Goal: Task Accomplishment & Management: Manage account settings

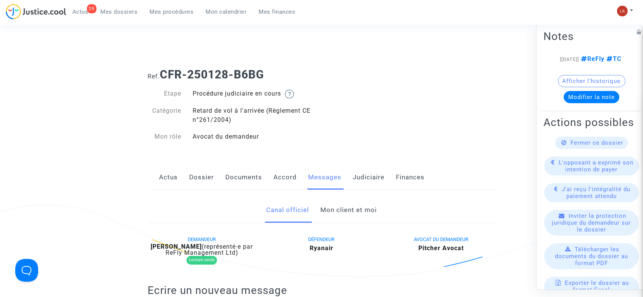
click at [332, 218] on link "Mon client et moi" at bounding box center [348, 210] width 56 height 25
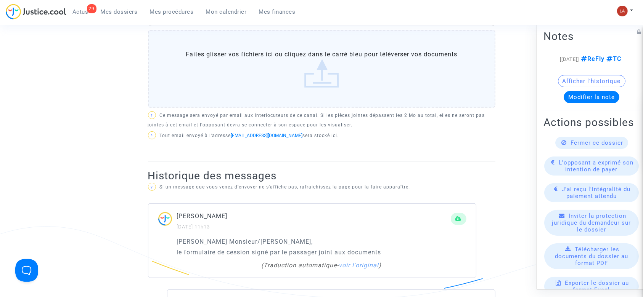
scroll to position [334, 0]
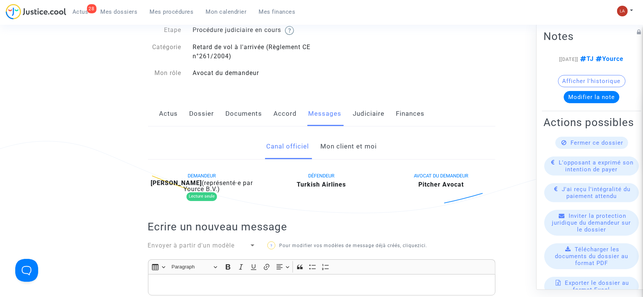
scroll to position [33, 0]
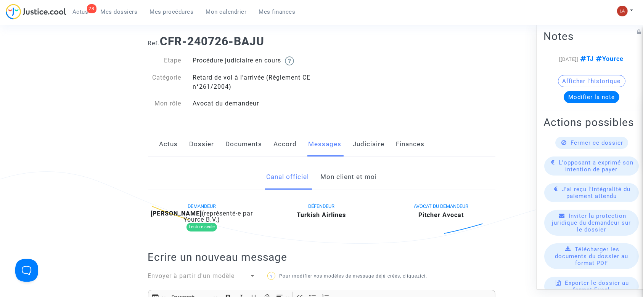
click at [184, 211] on b "Semih Yildiz" at bounding box center [176, 213] width 51 height 7
copy div "Yildiz"
click at [178, 279] on span "Envoyer à partir d'un modèle" at bounding box center [191, 276] width 87 height 7
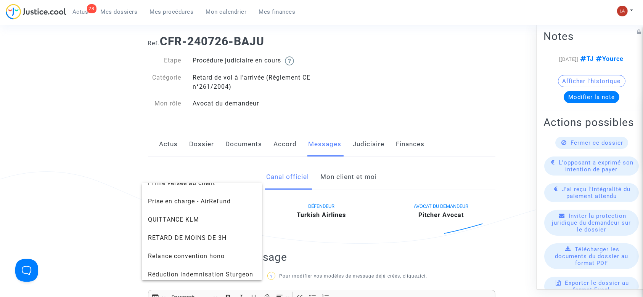
scroll to position [836, 0]
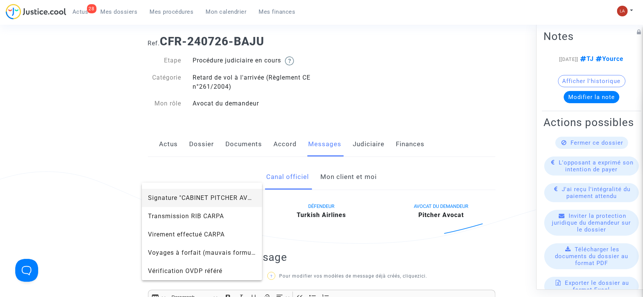
click at [168, 195] on span "Signature "CABINET PITCHER AVOCAT"" at bounding box center [207, 197] width 119 height 7
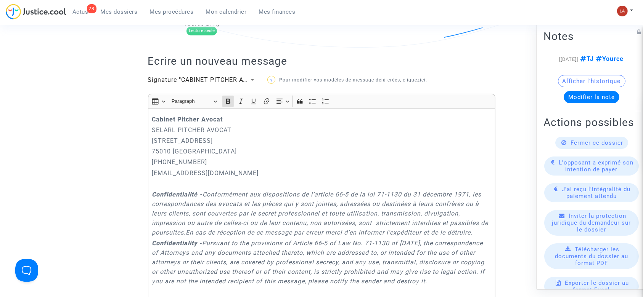
scroll to position [169, 0]
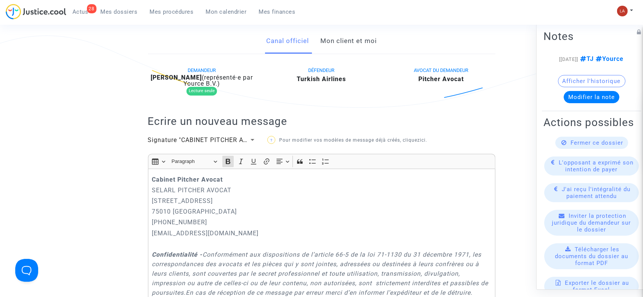
click at [150, 180] on div "Cabinet Pitcher Avocat SELARL PITCHER AVOCAT 201 rue du Faubourg Saint-Denis 75…" at bounding box center [321, 281] width 347 height 225
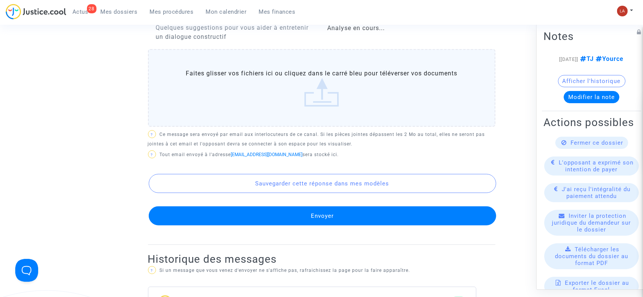
scroll to position [631, 0]
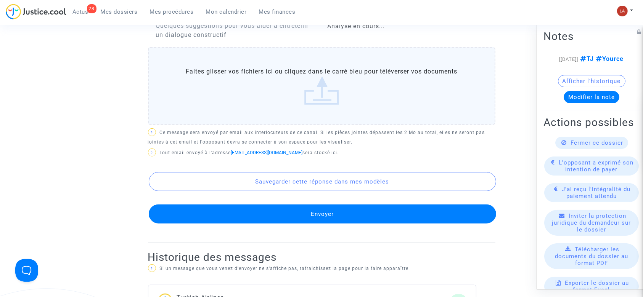
click at [239, 217] on button "Envoyer" at bounding box center [322, 214] width 347 height 19
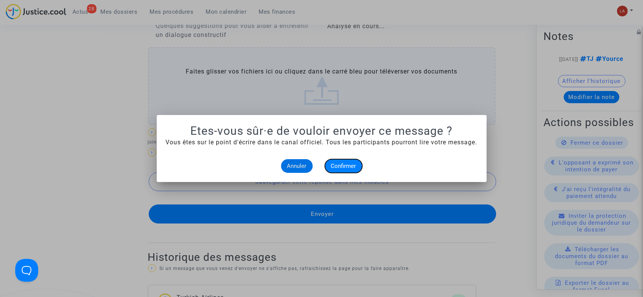
click at [339, 167] on span "Confirmer" at bounding box center [343, 166] width 25 height 7
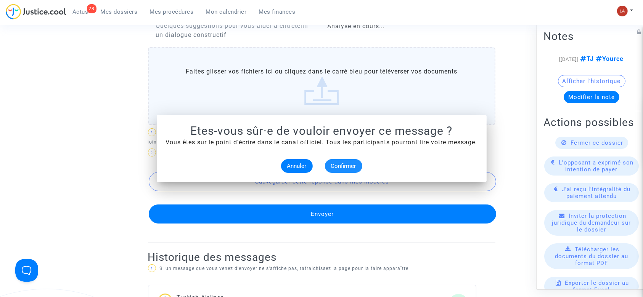
scroll to position [631, 0]
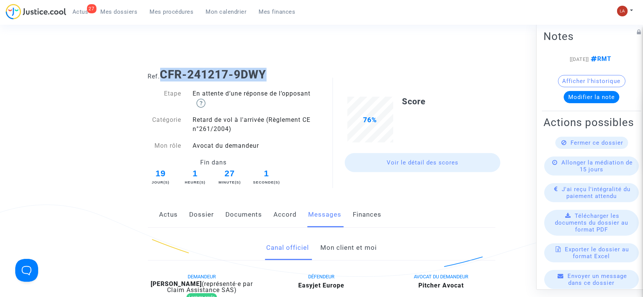
drag, startPoint x: 272, startPoint y: 73, endPoint x: 165, endPoint y: 63, distance: 108.0
click at [165, 63] on div "Ref. CFR-241217-9DWY" at bounding box center [321, 71] width 359 height 19
copy b "CFR-241217-9DWY"
click at [243, 218] on link "Documents" at bounding box center [244, 214] width 37 height 25
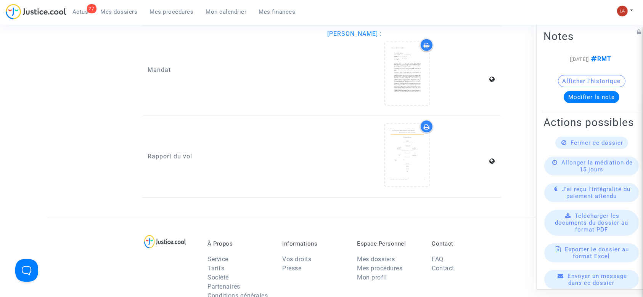
scroll to position [1088, 0]
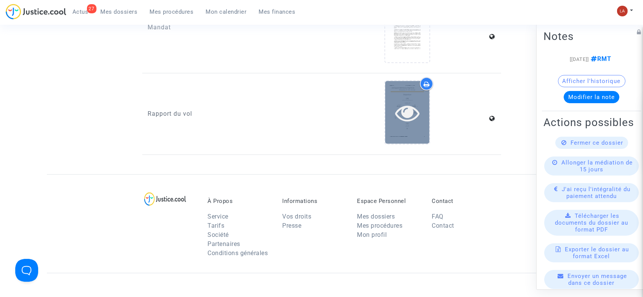
click at [416, 119] on icon at bounding box center [407, 113] width 25 height 24
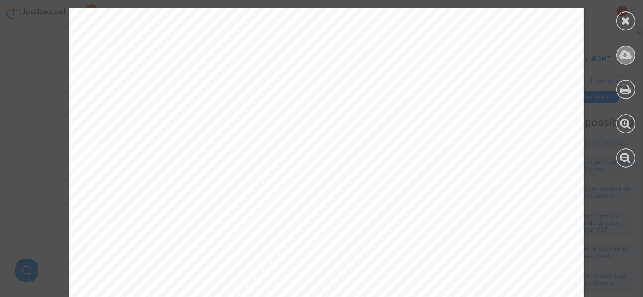
click at [626, 50] on icon at bounding box center [625, 54] width 13 height 11
click at [625, 22] on icon at bounding box center [626, 20] width 10 height 11
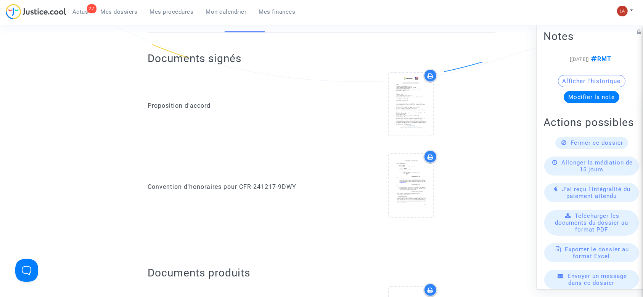
scroll to position [0, 0]
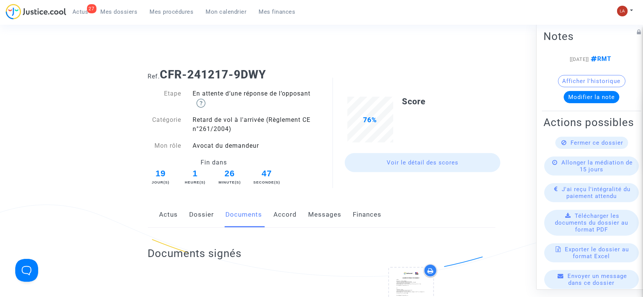
click at [205, 214] on link "Dossier" at bounding box center [201, 214] width 25 height 25
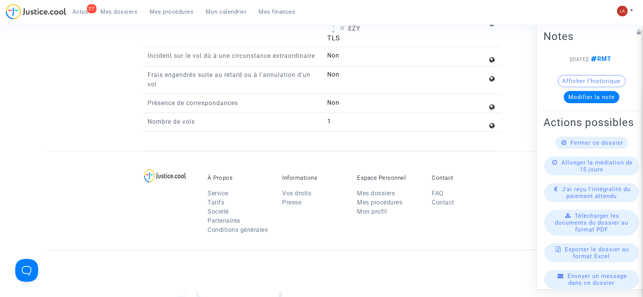
scroll to position [866, 0]
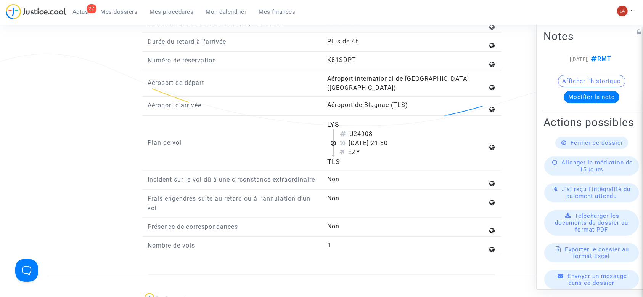
click at [359, 130] on div "U24908" at bounding box center [414, 134] width 148 height 9
copy div "U24908"
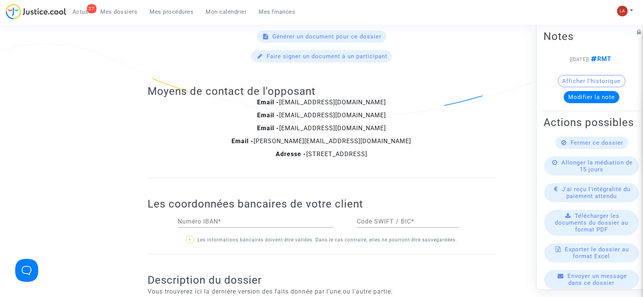
scroll to position [0, 0]
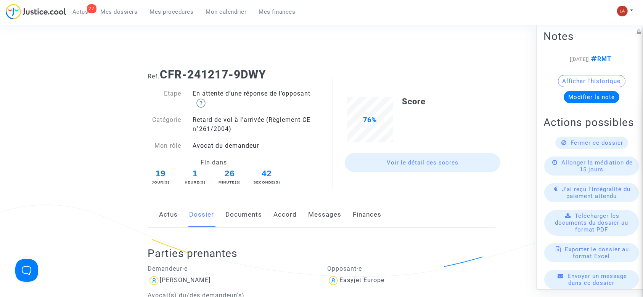
click at [334, 217] on link "Messages" at bounding box center [324, 214] width 33 height 25
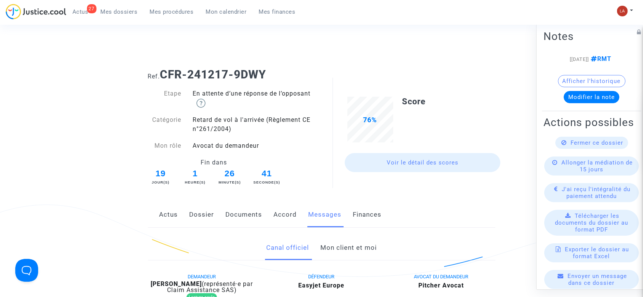
click at [337, 249] on link "Mon client et moi" at bounding box center [348, 248] width 56 height 25
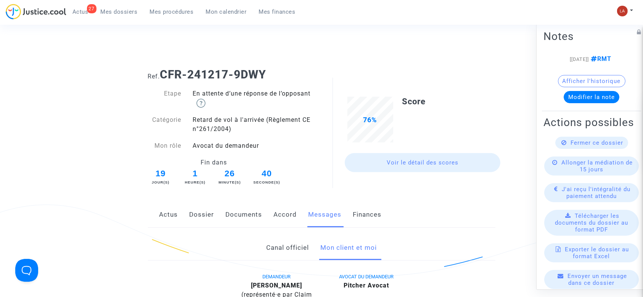
scroll to position [212, 0]
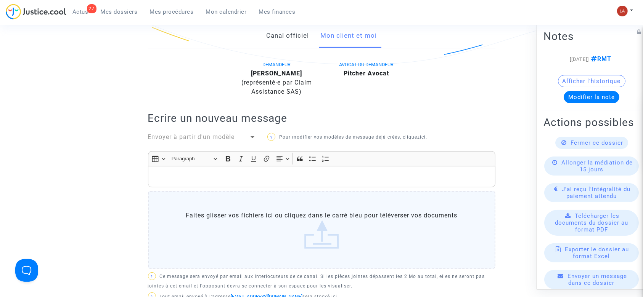
click at [291, 29] on link "Canal officiel" at bounding box center [287, 35] width 43 height 25
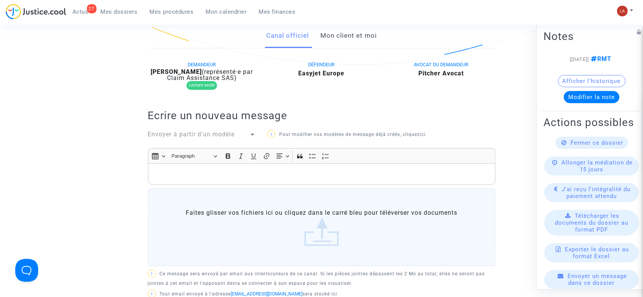
click at [207, 137] on span "Envoyer à partir d'un modèle" at bounding box center [191, 134] width 87 height 7
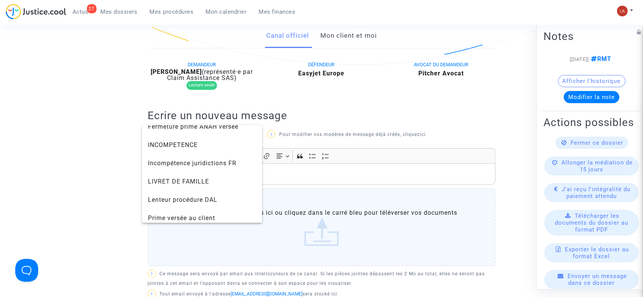
scroll to position [769, 0]
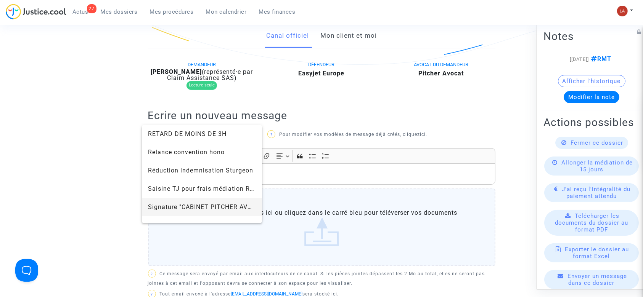
click at [160, 209] on span "Signature "CABINET PITCHER AVOCAT"" at bounding box center [207, 207] width 119 height 7
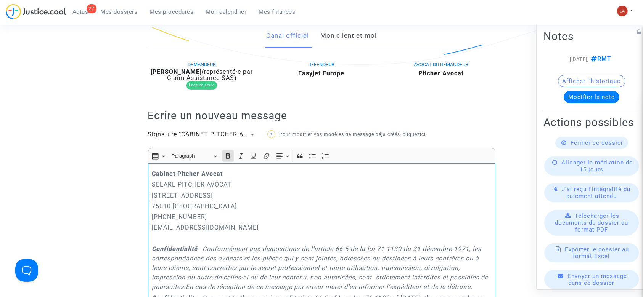
click at [149, 173] on div "Cabinet Pitcher Avocat SELARL PITCHER AVOCAT 201 rue du Faubourg Saint-Denis 75…" at bounding box center [321, 276] width 347 height 225
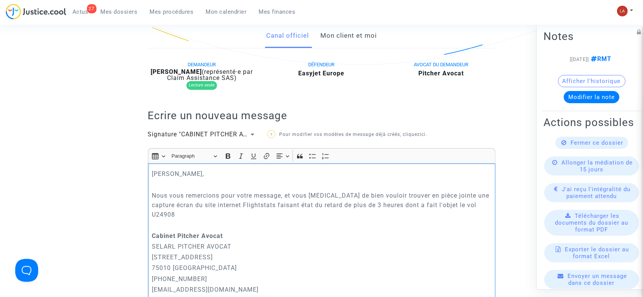
click at [460, 205] on p "Nous vous remercions pour votre message, et vous prions de bien vouloir trouver…" at bounding box center [321, 205] width 339 height 29
click at [488, 207] on p "Nous vous remercions pour votre message, et vous prions de bien vouloir trouver…" at bounding box center [321, 205] width 339 height 29
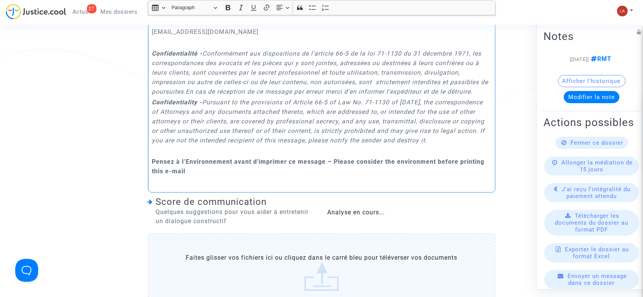
scroll to position [537, 0]
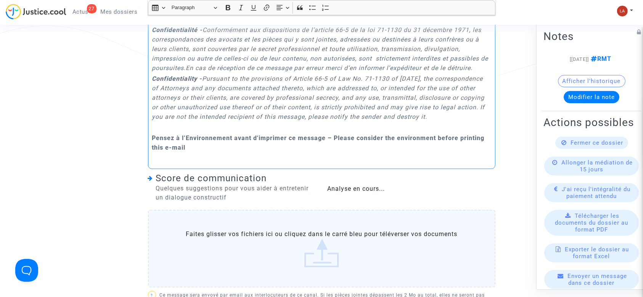
click at [290, 250] on label "Faites glisser vos fichiers ici ou cliquez dans le carré bleu pour téléverser v…" at bounding box center [321, 249] width 347 height 78
click at [0, 0] on input "Faites glisser vos fichiers ici ou cliquez dans le carré bleu pour téléverser v…" at bounding box center [0, 0] width 0 height 0
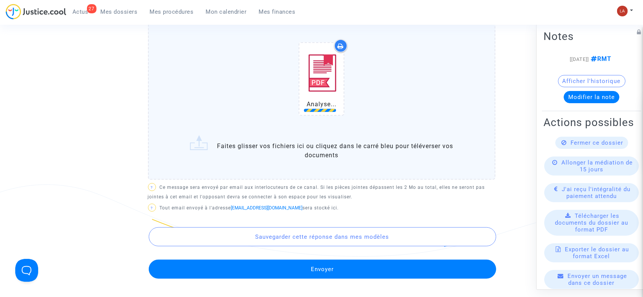
scroll to position [784, 0]
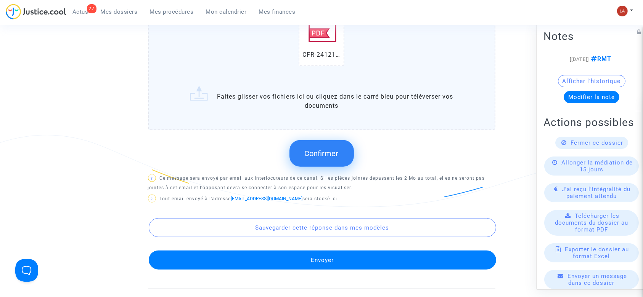
click at [330, 157] on span "Confirmer" at bounding box center [322, 153] width 34 height 9
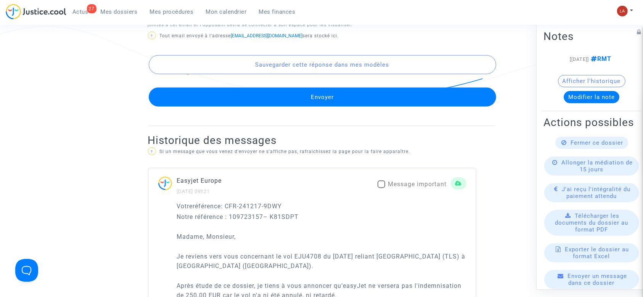
scroll to position [903, 0]
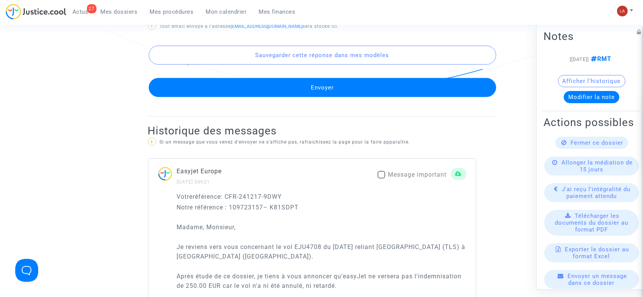
click at [302, 97] on button "Envoyer" at bounding box center [322, 87] width 347 height 19
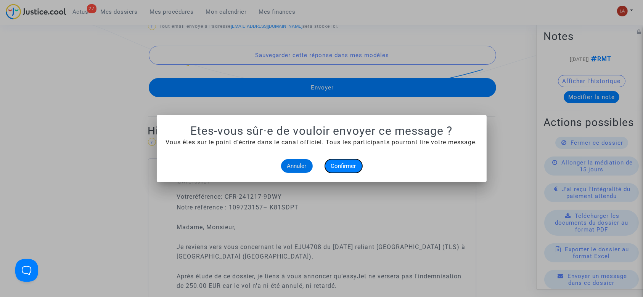
click at [336, 172] on button "Confirmer" at bounding box center [343, 166] width 37 height 14
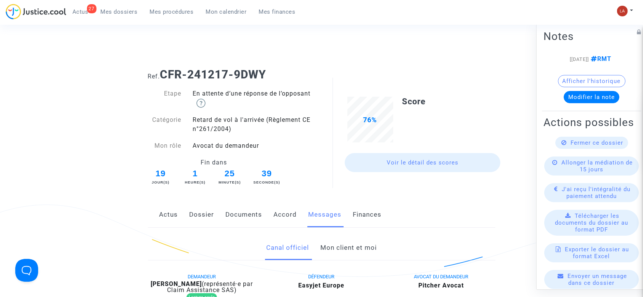
scroll to position [903, 0]
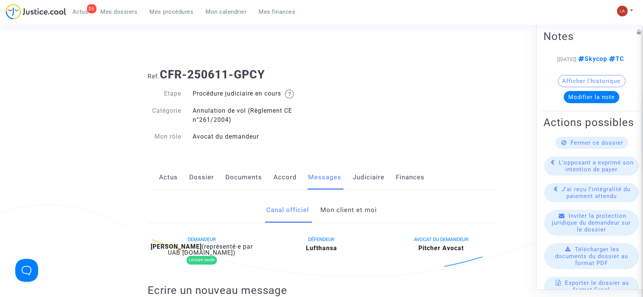
click at [211, 173] on link "Dossier" at bounding box center [201, 177] width 25 height 25
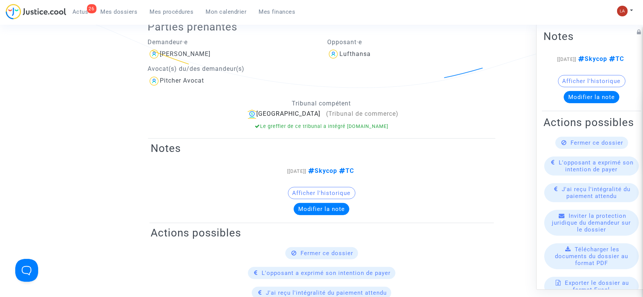
scroll to position [126, 0]
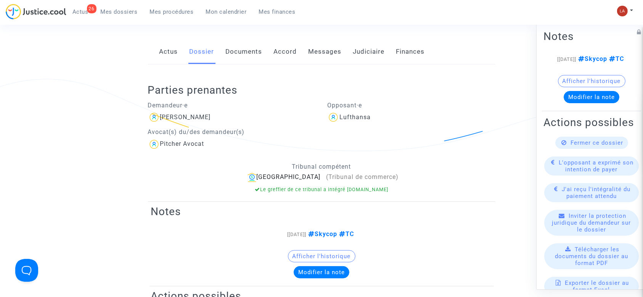
click at [233, 71] on div "Parties prenantes Demandeur·e Selena Pepic Avocat(s) du/des demandeur(s) Pitche…" at bounding box center [321, 132] width 347 height 137
click at [231, 50] on link "Documents" at bounding box center [244, 51] width 37 height 25
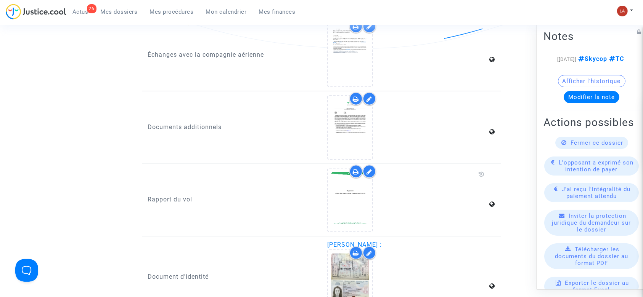
scroll to position [940, 0]
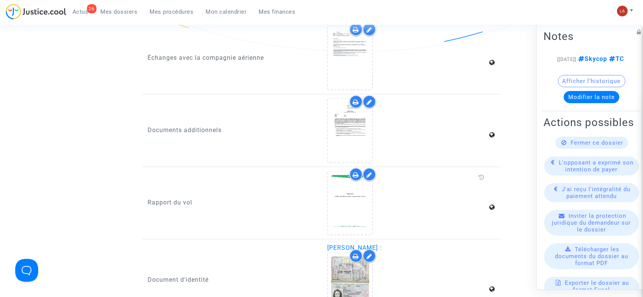
click at [370, 174] on icon at bounding box center [369, 175] width 6 height 6
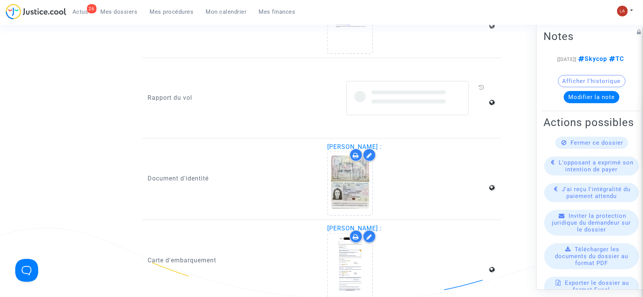
scroll to position [1050, 0]
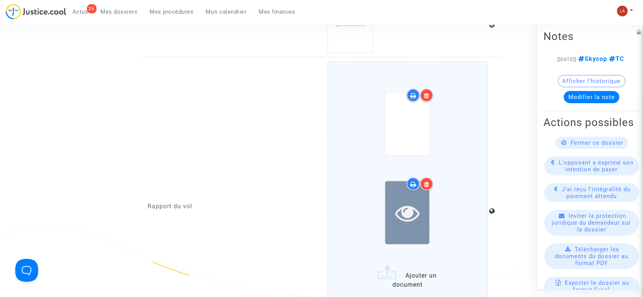
click at [404, 226] on div at bounding box center [407, 212] width 44 height 63
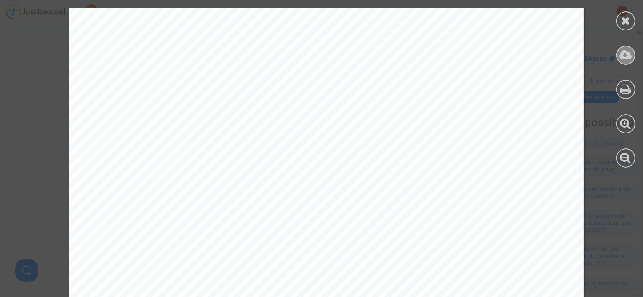
click at [622, 53] on icon at bounding box center [625, 54] width 13 height 11
click at [630, 29] on div at bounding box center [625, 20] width 19 height 19
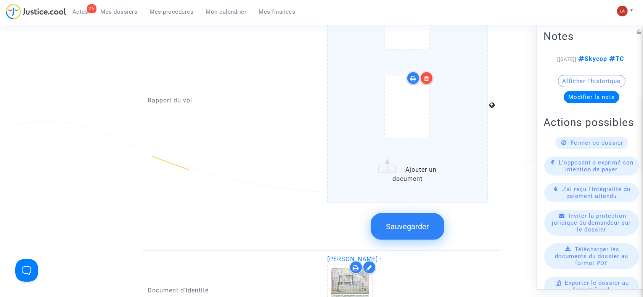
scroll to position [1157, 0]
click at [409, 215] on button "Sauvegarder" at bounding box center [407, 225] width 74 height 27
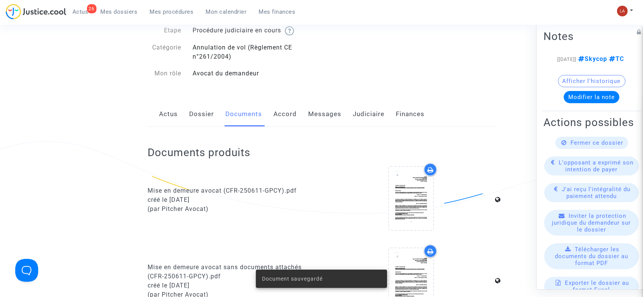
scroll to position [63, 0]
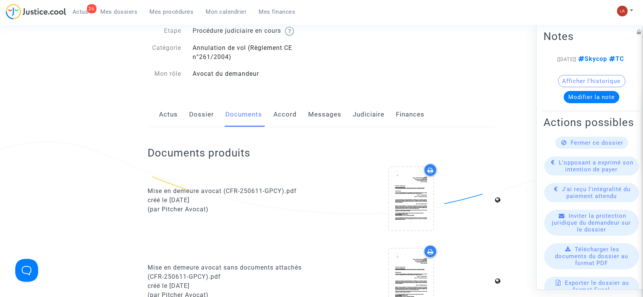
click at [198, 117] on link "Dossier" at bounding box center [201, 114] width 25 height 25
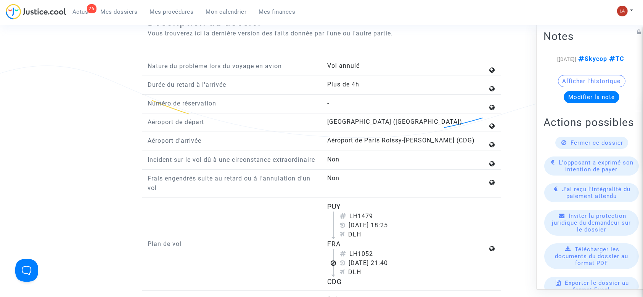
scroll to position [905, 0]
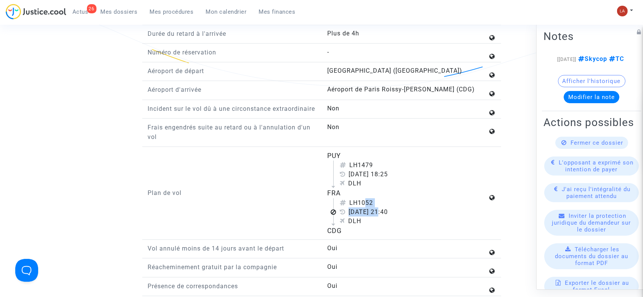
drag, startPoint x: 377, startPoint y: 226, endPoint x: 361, endPoint y: 216, distance: 19.4
click at [361, 216] on div "LH1052 17 septembre 2023 21:40 DLH" at bounding box center [410, 212] width 154 height 27
click at [361, 208] on div "LH1052" at bounding box center [414, 203] width 148 height 9
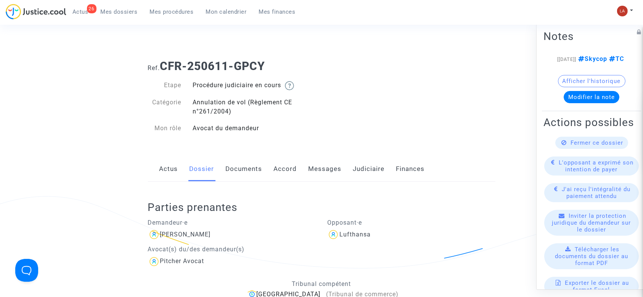
scroll to position [0, 0]
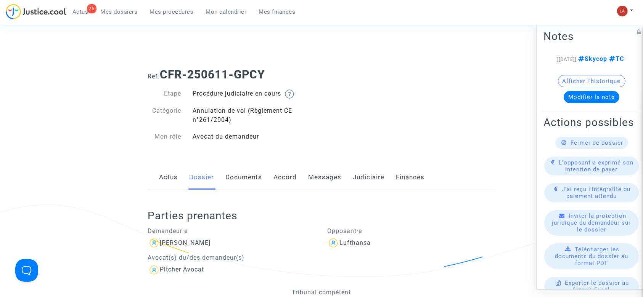
click at [308, 184] on link "Messages" at bounding box center [324, 177] width 33 height 25
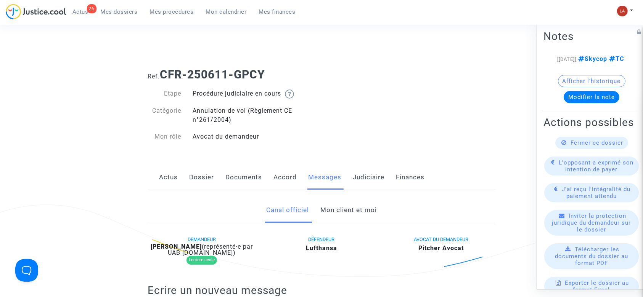
click at [358, 209] on link "Mon client et moi" at bounding box center [348, 210] width 56 height 25
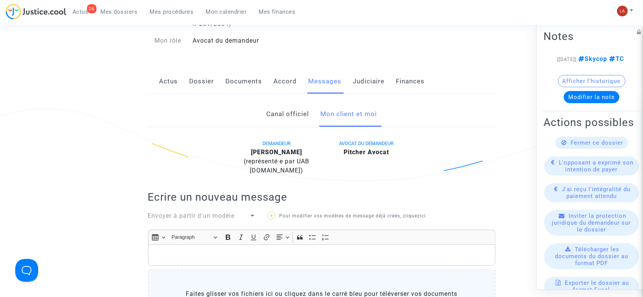
scroll to position [95, 0]
click at [284, 86] on link "Accord" at bounding box center [285, 82] width 23 height 25
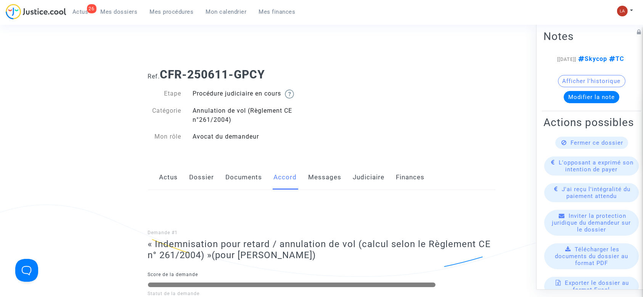
click at [201, 173] on link "Dossier" at bounding box center [201, 177] width 25 height 25
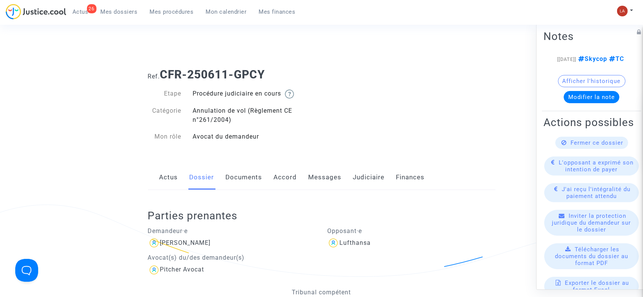
click at [243, 180] on link "Documents" at bounding box center [244, 177] width 37 height 25
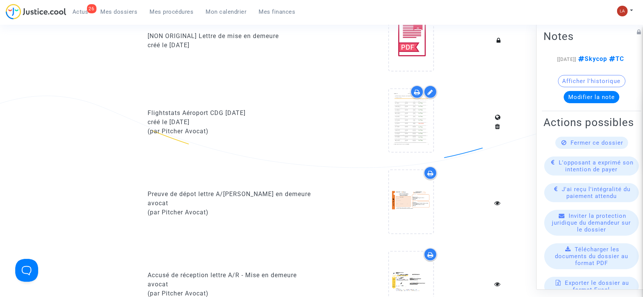
scroll to position [466, 0]
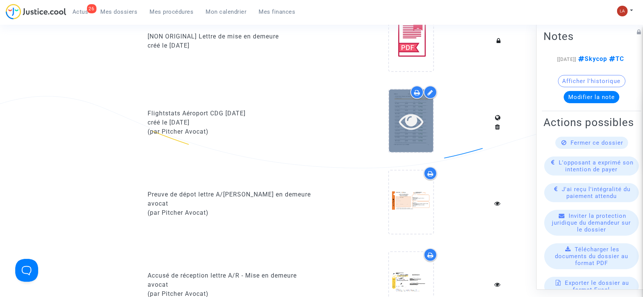
click at [429, 142] on div at bounding box center [411, 121] width 44 height 63
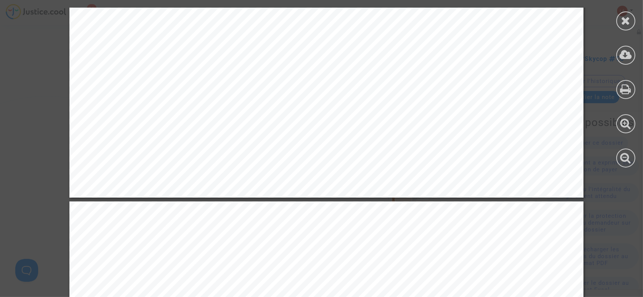
scroll to position [9953, 0]
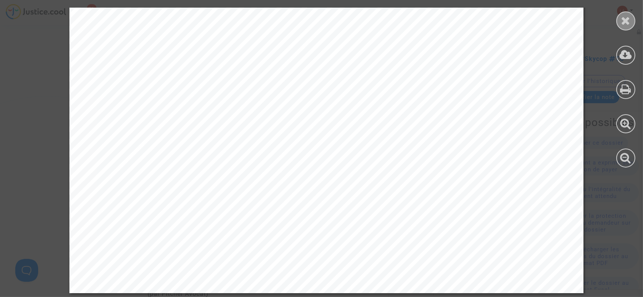
click at [626, 25] on icon at bounding box center [626, 20] width 10 height 11
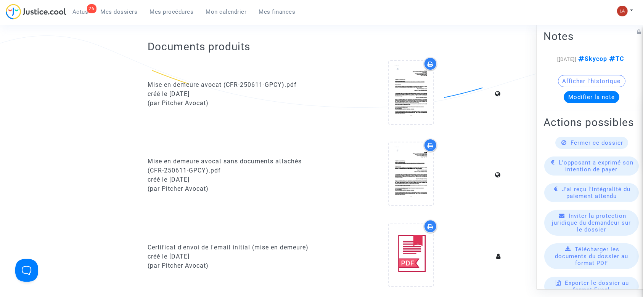
scroll to position [0, 0]
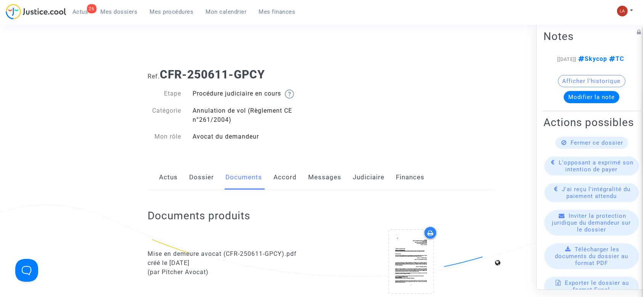
click at [320, 185] on link "Messages" at bounding box center [324, 177] width 33 height 25
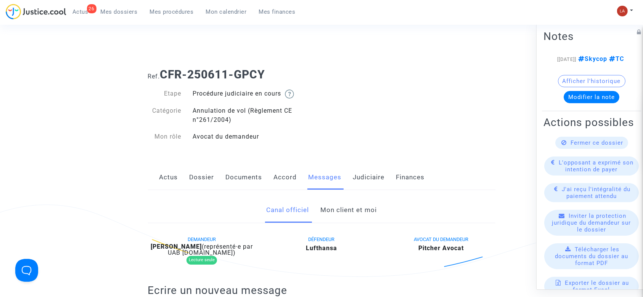
click at [321, 202] on link "Mon client et moi" at bounding box center [348, 210] width 56 height 25
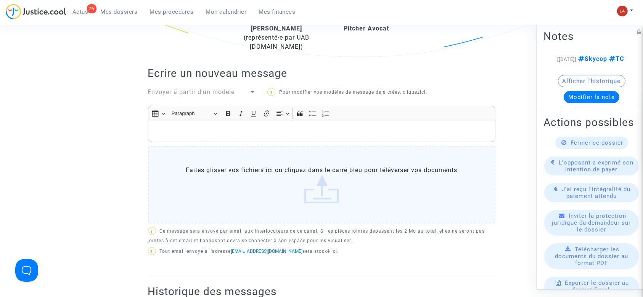
scroll to position [221, 0]
click at [271, 133] on p "Rich Text Editor, main" at bounding box center [321, 131] width 339 height 10
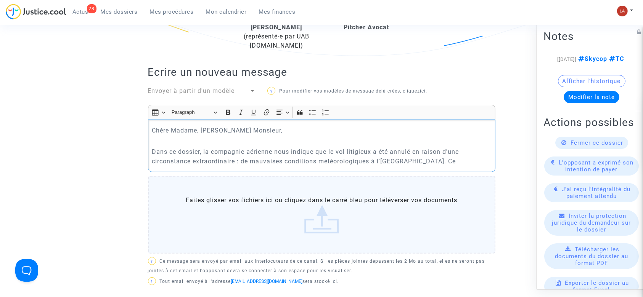
click at [455, 160] on p "Dans ce dossier, la compagnie aérienne nous indique que le vol litigieux a été …" at bounding box center [321, 156] width 339 height 19
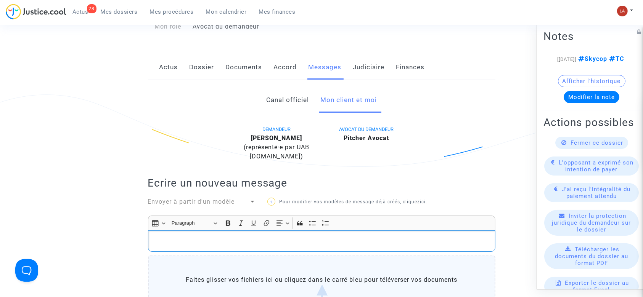
scroll to position [108, 0]
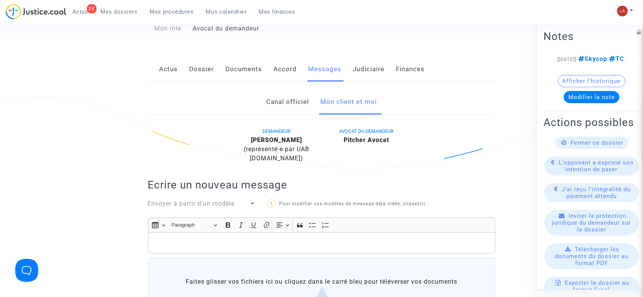
click at [292, 68] on link "Accord" at bounding box center [285, 69] width 23 height 25
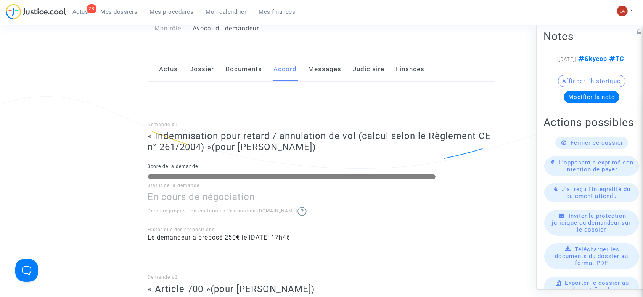
scroll to position [91, 0]
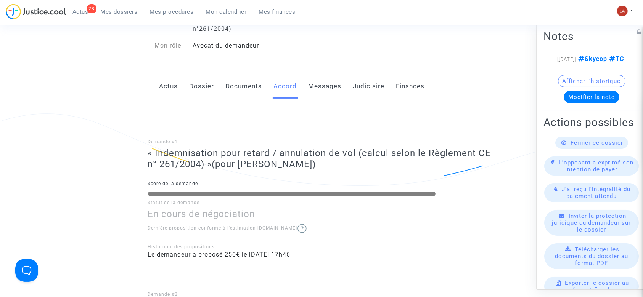
click at [323, 87] on link "Messages" at bounding box center [324, 86] width 33 height 25
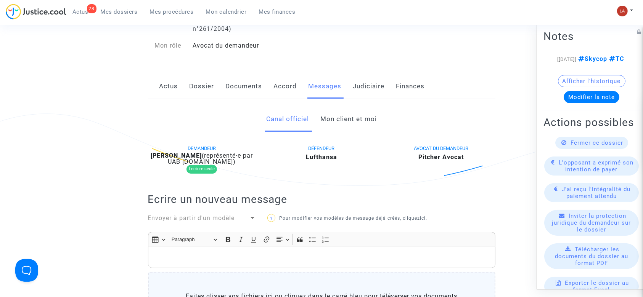
click at [367, 120] on link "Mon client et moi" at bounding box center [348, 119] width 56 height 25
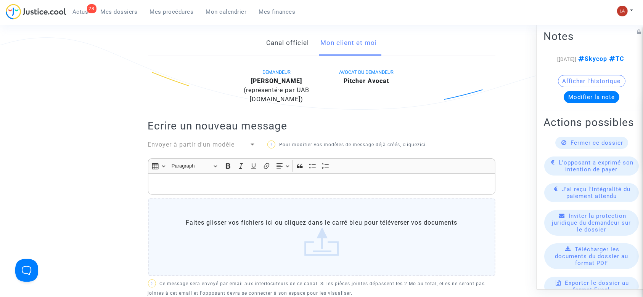
scroll to position [168, 0]
click at [303, 186] on p "Rich Text Editor, main" at bounding box center [321, 184] width 339 height 10
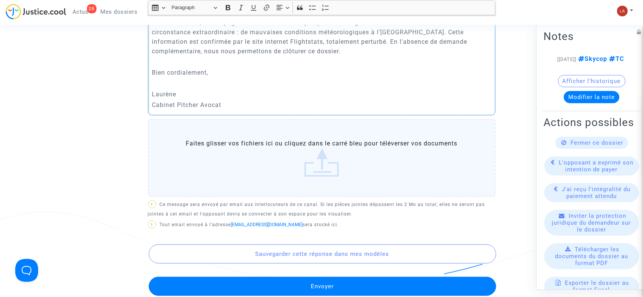
scroll to position [351, 0]
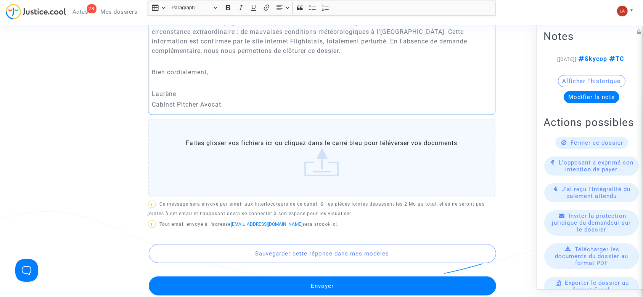
click at [316, 281] on button "Envoyer" at bounding box center [322, 286] width 347 height 19
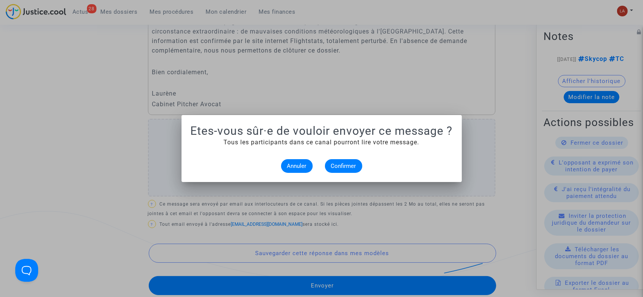
scroll to position [0, 0]
click at [337, 161] on button "Confirmer" at bounding box center [343, 166] width 37 height 14
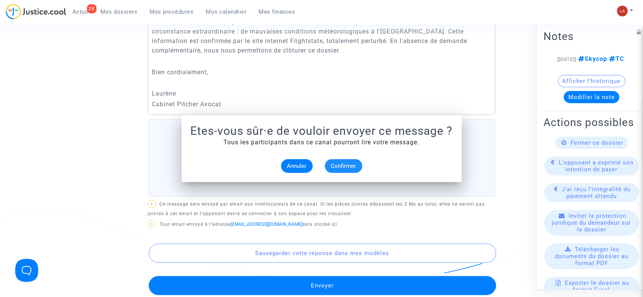
scroll to position [351, 0]
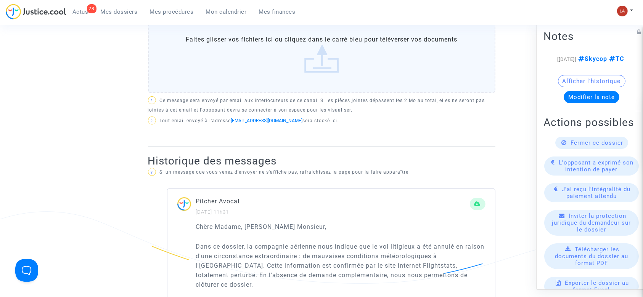
click at [565, 149] on div "Fermer ce dossier" at bounding box center [591, 143] width 73 height 12
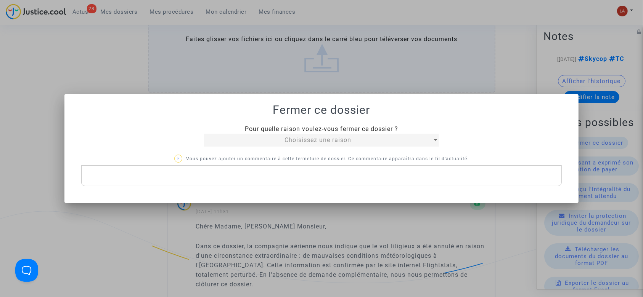
click at [303, 141] on span "Choisissez une raison" at bounding box center [317, 139] width 67 height 7
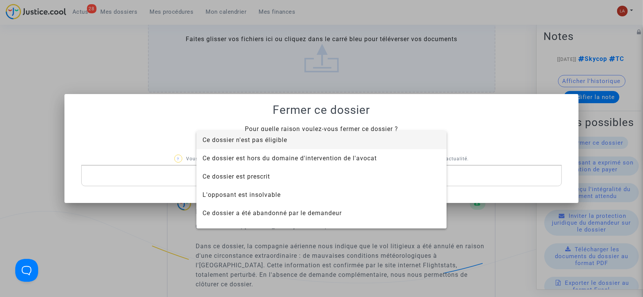
click at [258, 142] on span "Ce dossier n'est pas éligible" at bounding box center [244, 139] width 85 height 7
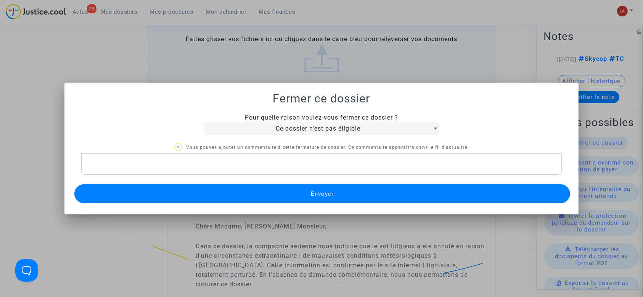
click at [223, 162] on p "Rich Text Editor, main" at bounding box center [321, 165] width 473 height 10
click at [208, 206] on mat-dialog-container "Fermer ce dossier Pour quelle raison voulez-vous fermer ce dossier ? Ce dossier…" at bounding box center [321, 149] width 514 height 132
click at [203, 201] on button "Envoyer" at bounding box center [322, 193] width 496 height 19
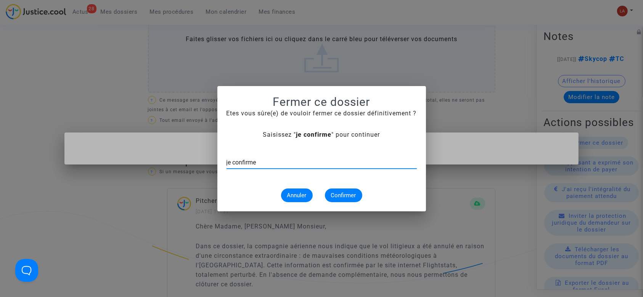
type input "je confirme"
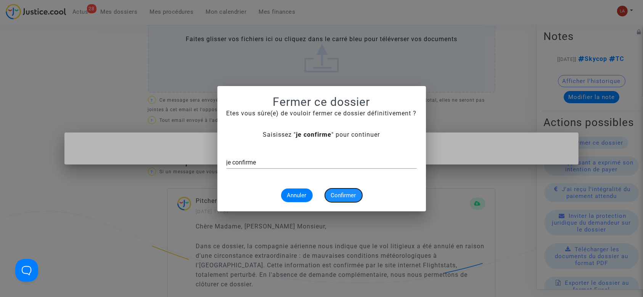
click at [340, 195] on span "Confirmer" at bounding box center [343, 195] width 25 height 7
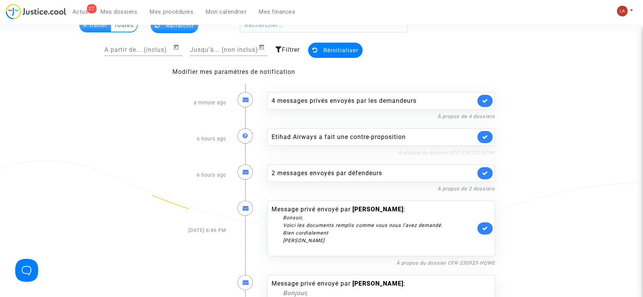
click at [453, 151] on link "À propos du dossier CFR-250723-ECVK" at bounding box center [446, 153] width 97 height 6
click at [488, 137] on icon at bounding box center [485, 137] width 6 height 6
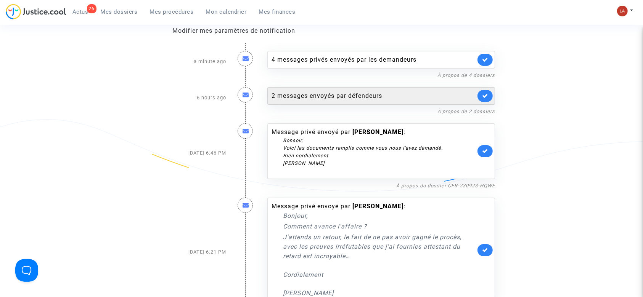
scroll to position [93, 0]
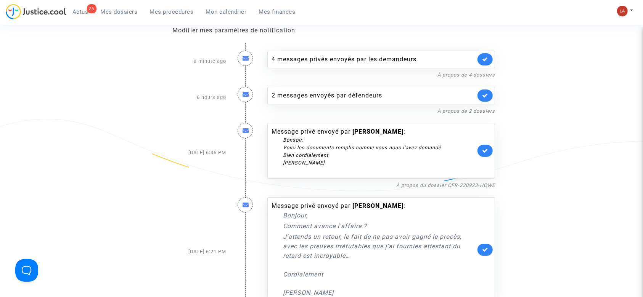
click at [415, 181] on nf-filterlink "À propos du dossier CFR-230923-HQWE" at bounding box center [445, 184] width 99 height 7
click at [415, 183] on link "À propos du dossier CFR-230923-HQWE" at bounding box center [445, 186] width 99 height 6
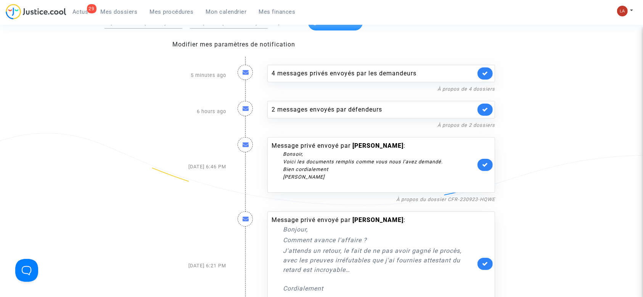
scroll to position [77, 0]
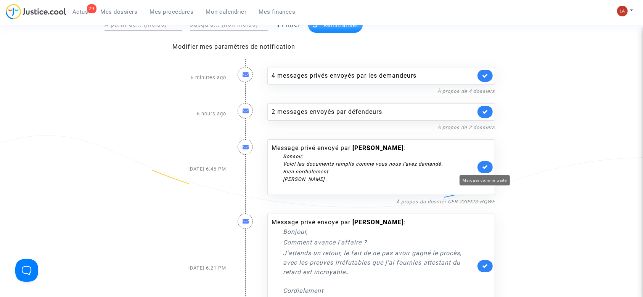
click at [486, 167] on icon at bounding box center [485, 167] width 6 height 6
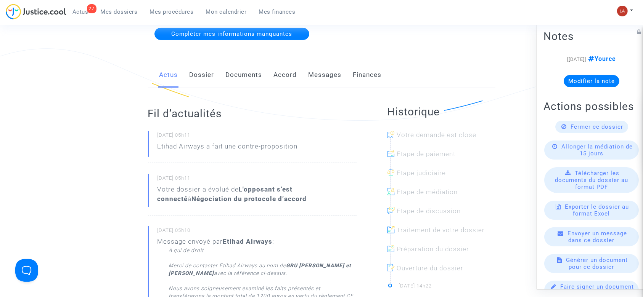
scroll to position [124, 0]
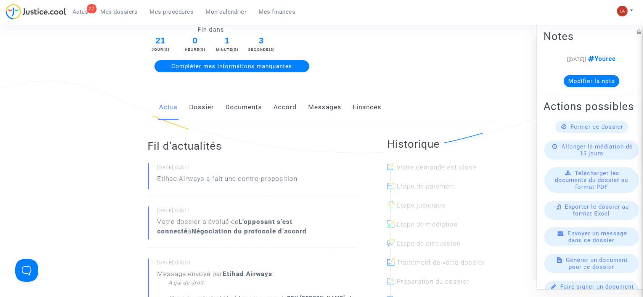
click at [284, 99] on link "Accord" at bounding box center [285, 107] width 23 height 25
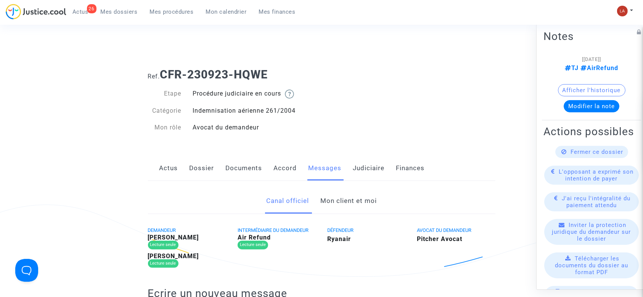
click at [339, 206] on link "Mon client et moi" at bounding box center [348, 201] width 56 height 25
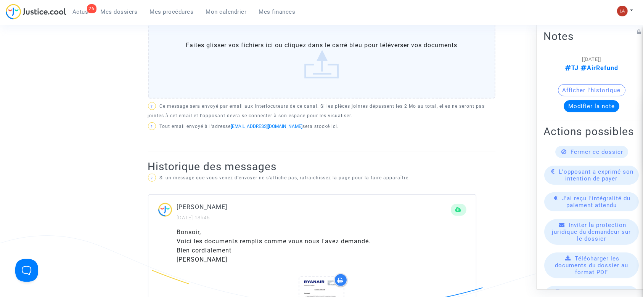
scroll to position [325, 0]
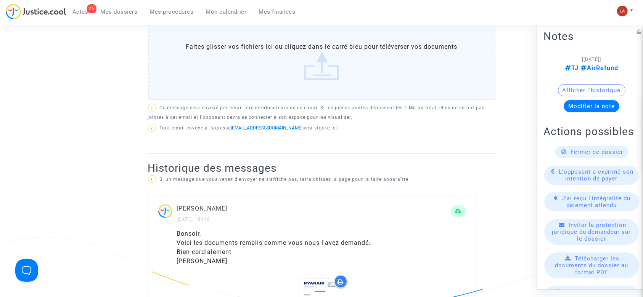
click at [229, 210] on p "[PERSON_NAME]" at bounding box center [314, 209] width 274 height 10
copy p "fourchaud"
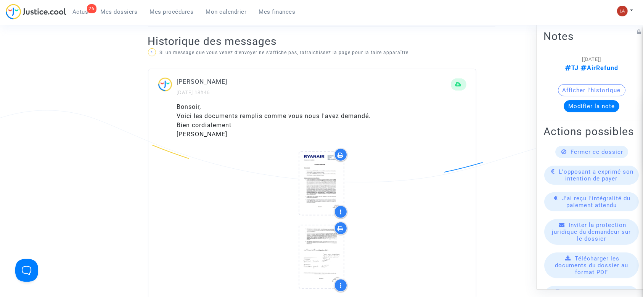
scroll to position [453, 0]
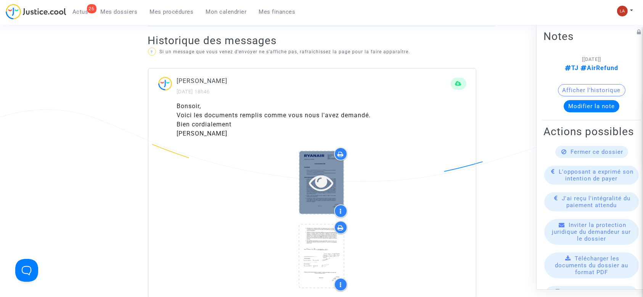
click at [327, 197] on div at bounding box center [321, 182] width 44 height 63
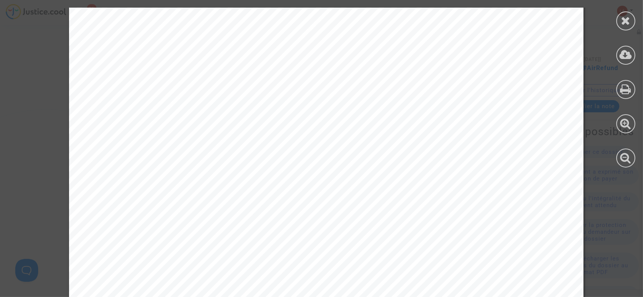
scroll to position [418, 0]
click at [628, 63] on div at bounding box center [625, 55] width 19 height 19
click at [619, 21] on div at bounding box center [625, 20] width 19 height 19
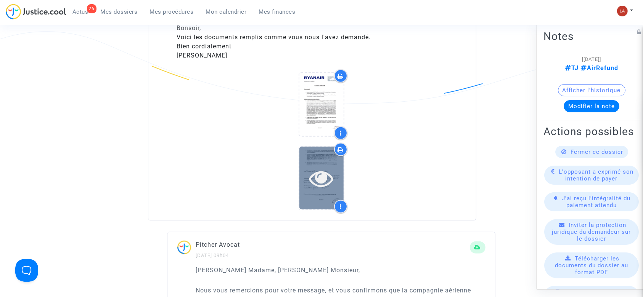
scroll to position [531, 0]
click at [323, 195] on div at bounding box center [321, 177] width 44 height 63
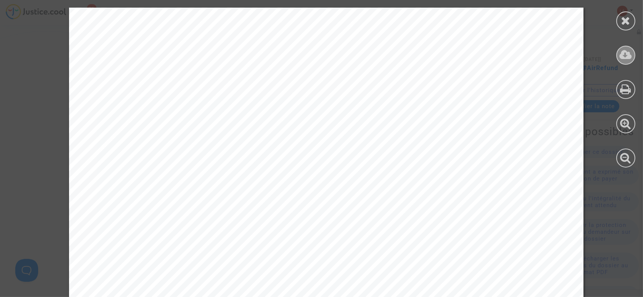
click at [633, 53] on div at bounding box center [625, 55] width 19 height 19
click at [628, 24] on icon at bounding box center [626, 20] width 10 height 11
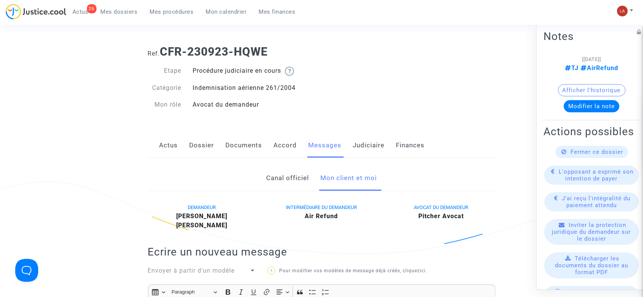
scroll to position [0, 0]
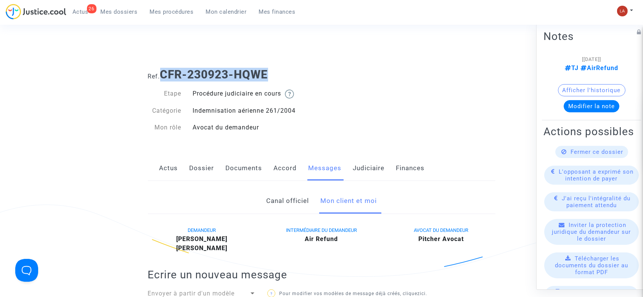
drag, startPoint x: 268, startPoint y: 72, endPoint x: 161, endPoint y: 71, distance: 107.1
click at [161, 71] on h1 "Ref. CFR-230923-HQWE" at bounding box center [321, 75] width 347 height 14
copy b "CFR-230923-HQWE"
click at [227, 237] on b "francoise fourchaud" at bounding box center [201, 239] width 51 height 7
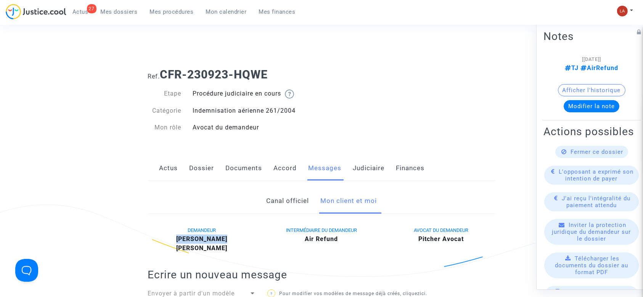
click at [227, 237] on b "francoise fourchaud" at bounding box center [201, 239] width 51 height 7
copy b "francoise fourchaud"
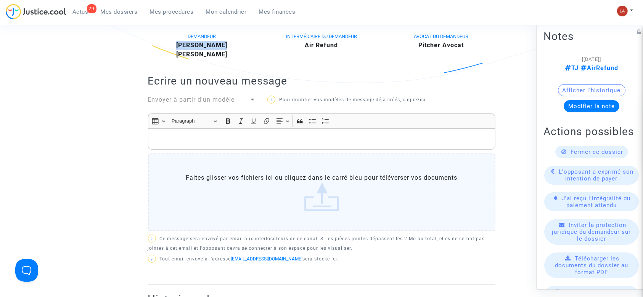
scroll to position [194, 0]
click at [235, 139] on p "Rich Text Editor, main" at bounding box center [321, 140] width 339 height 10
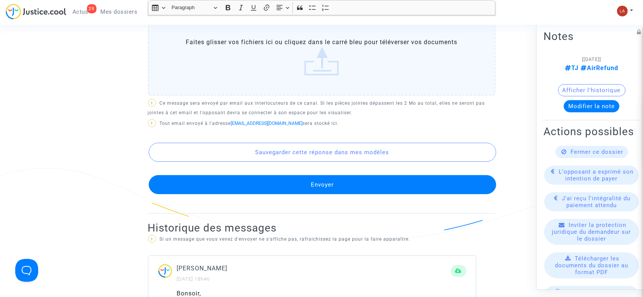
scroll to position [399, 0]
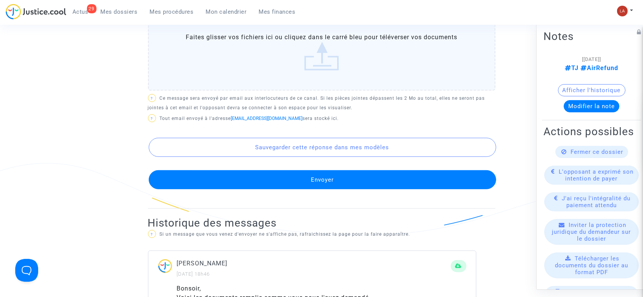
click at [244, 179] on button "Envoyer" at bounding box center [322, 179] width 347 height 19
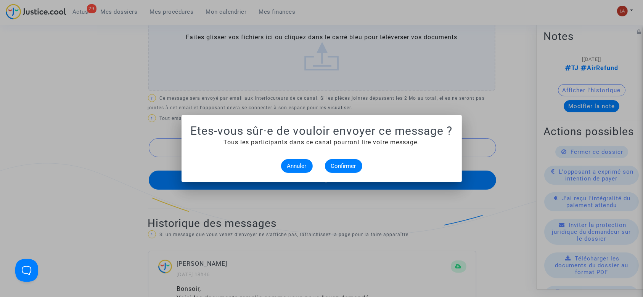
scroll to position [0, 0]
click at [346, 172] on button "Confirmer" at bounding box center [343, 166] width 37 height 14
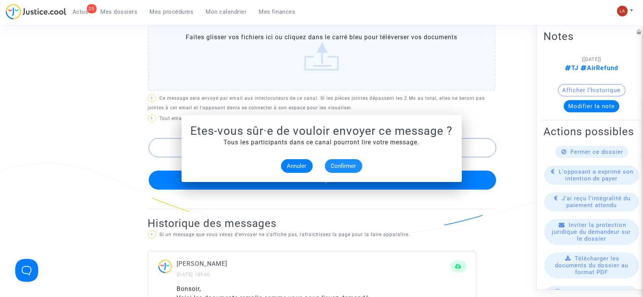
scroll to position [399, 0]
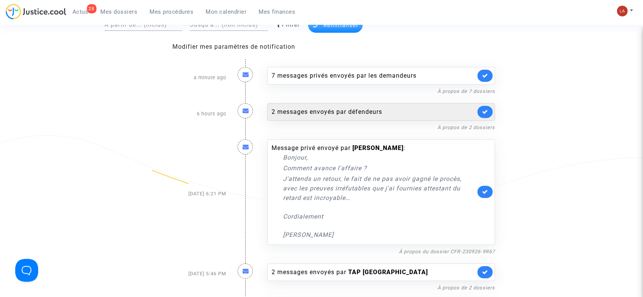
click at [380, 118] on div "2 messages envoyés par défendeurs" at bounding box center [381, 112] width 228 height 18
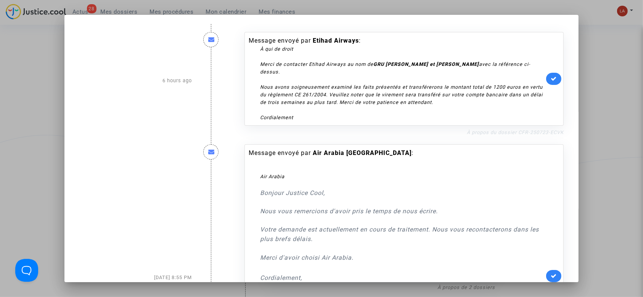
click at [498, 133] on link "À propos du dossier CFR-250723-ECVK" at bounding box center [515, 133] width 97 height 6
click at [554, 80] on link at bounding box center [553, 79] width 15 height 12
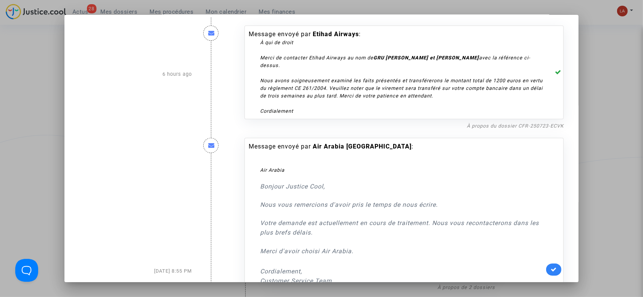
scroll to position [146, 0]
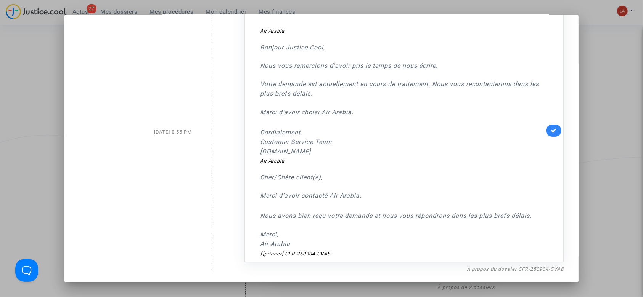
click at [555, 128] on link at bounding box center [553, 131] width 15 height 12
click at [620, 83] on div at bounding box center [321, 148] width 643 height 297
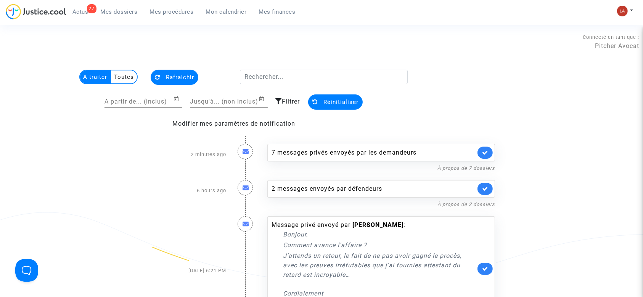
scroll to position [77, 0]
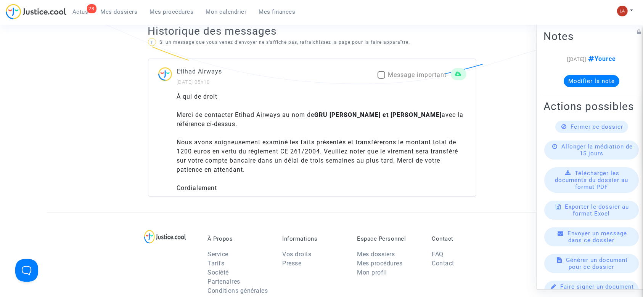
scroll to position [597, 0]
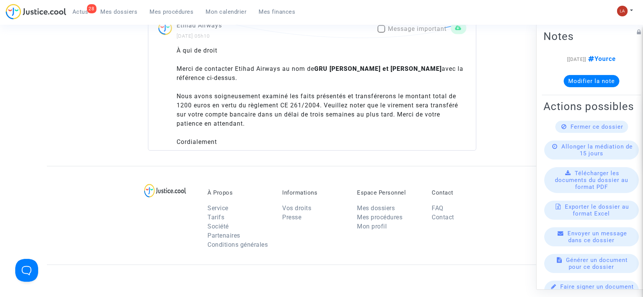
click at [337, 96] on div "À qui de droit Merci de contacter Etihad Airways au nom de GRU [PERSON_NAME] et…" at bounding box center [321, 96] width 289 height 101
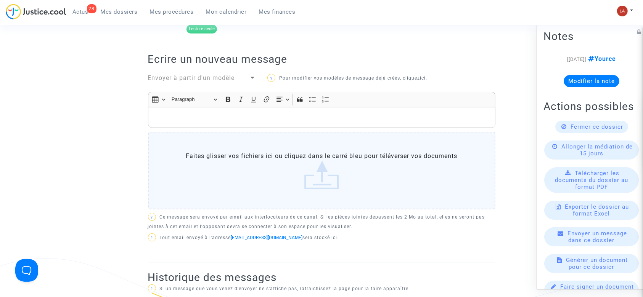
scroll to position [290, 0]
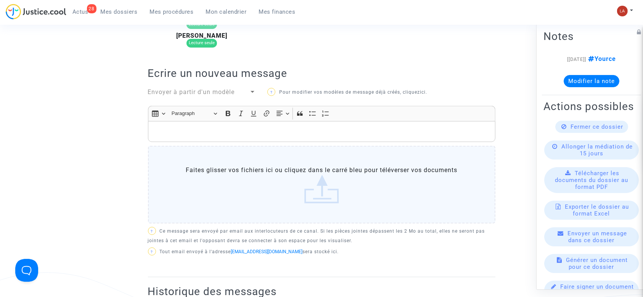
click at [207, 88] on div "Envoyer à partir d'un modèle" at bounding box center [198, 92] width 101 height 9
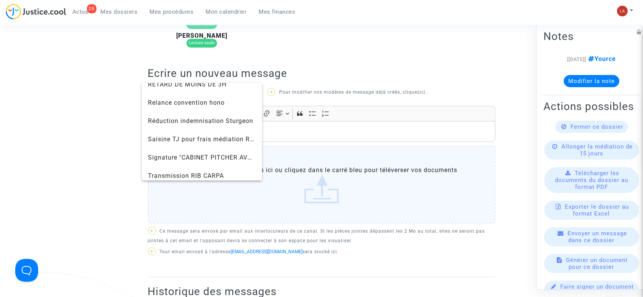
scroll to position [776, 0]
click at [175, 162] on span "Signature "CABINET PITCHER AVOCAT"" at bounding box center [202, 157] width 108 height 18
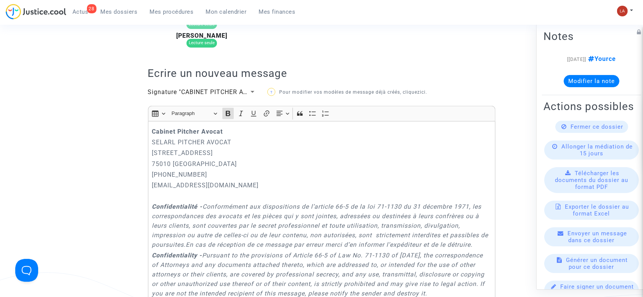
click at [153, 127] on p "Cabinet Pitcher Avocat" at bounding box center [321, 132] width 339 height 10
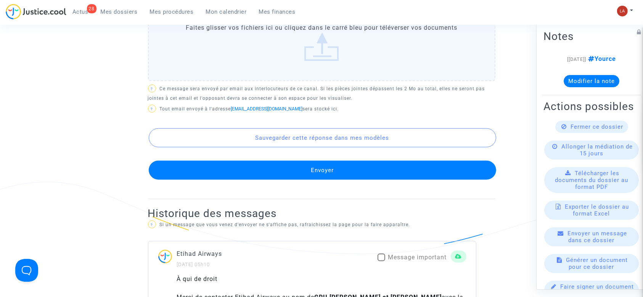
scroll to position [739, 0]
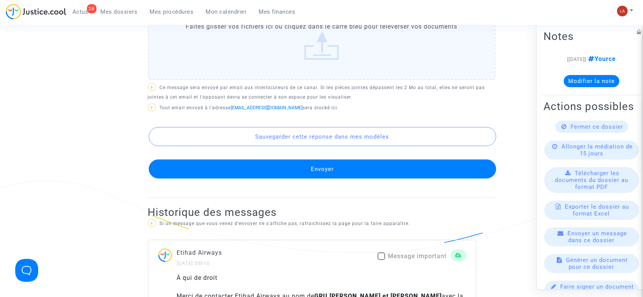
click at [222, 179] on button "Envoyer" at bounding box center [322, 169] width 347 height 19
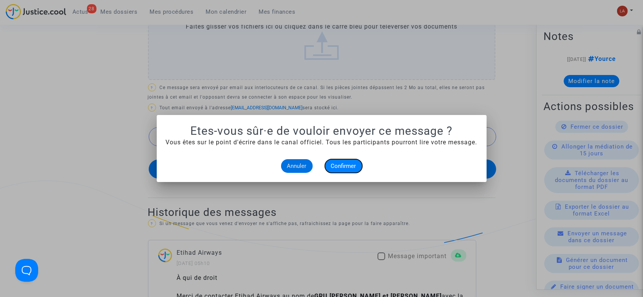
click at [347, 172] on button "Confirmer" at bounding box center [343, 166] width 37 height 14
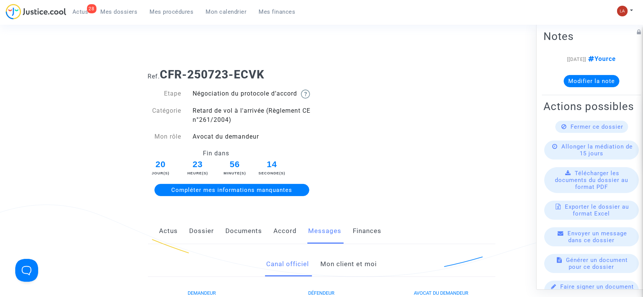
scroll to position [739, 0]
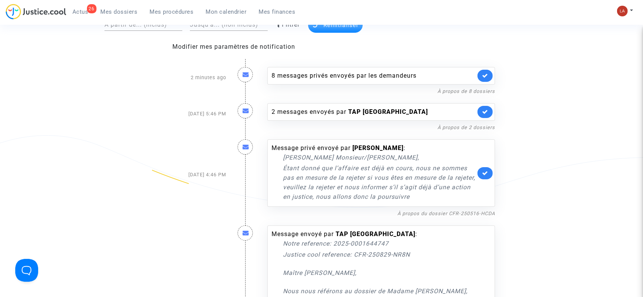
click at [418, 209] on div "À propos du dossier CFR-250516-HCDA" at bounding box center [381, 213] width 228 height 9
click at [418, 212] on link "À propos du dossier CFR-250516-HCDA" at bounding box center [446, 214] width 98 height 6
click at [487, 165] on div "Message privé envoyé par Fanny Guitschula : Cher Monsieur/Madame, Étant donné q…" at bounding box center [381, 173] width 228 height 67
click at [486, 170] on icon at bounding box center [485, 173] width 6 height 6
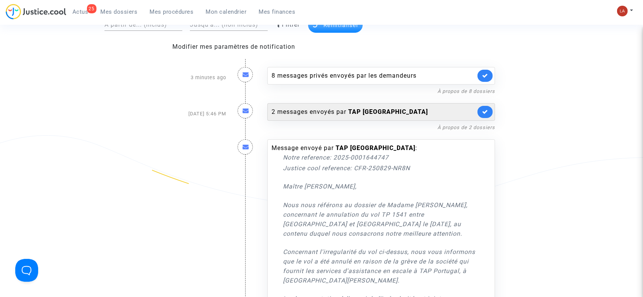
scroll to position [6, 0]
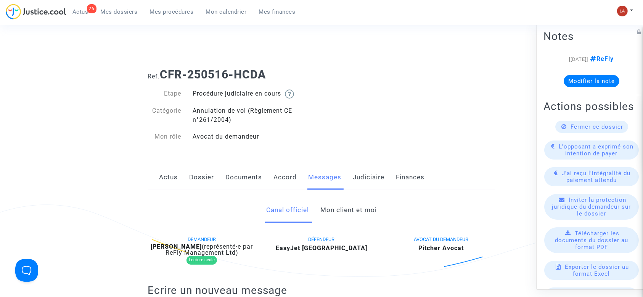
drag, startPoint x: 0, startPoint y: 0, endPoint x: 342, endPoint y: 223, distance: 407.7
click at [342, 223] on link "Mon client et moi" at bounding box center [348, 210] width 56 height 25
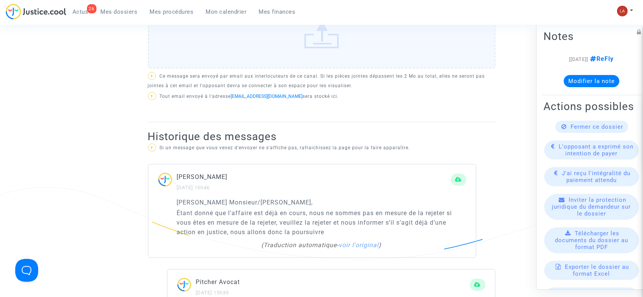
scroll to position [375, 0]
click at [351, 242] on link "voir l'original" at bounding box center [359, 244] width 40 height 7
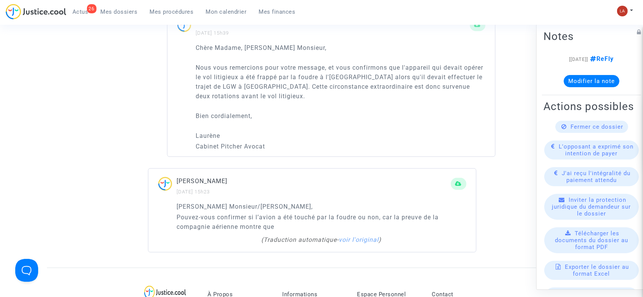
scroll to position [579, 0]
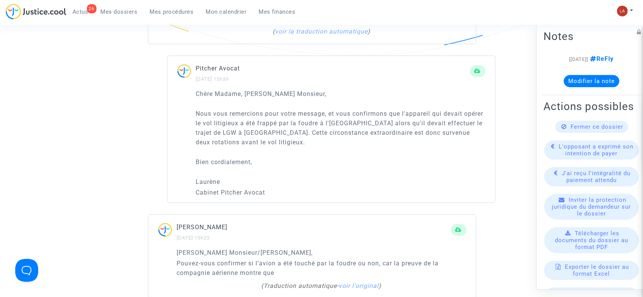
click at [571, 130] on span "Fermer ce dossier" at bounding box center [597, 126] width 53 height 7
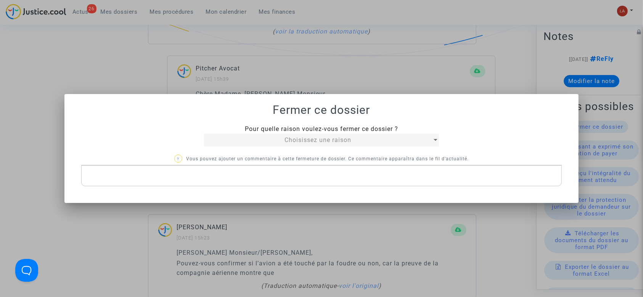
click at [268, 139] on div "Choisissez une raison" at bounding box center [318, 140] width 228 height 9
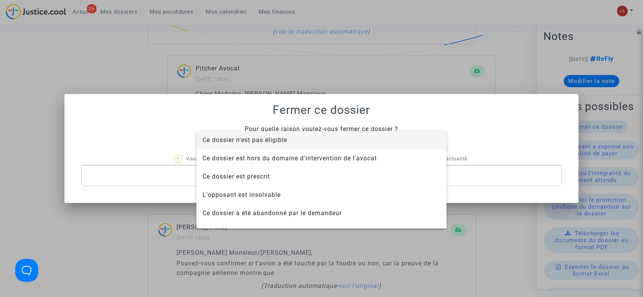
click at [253, 139] on span "Ce dossier n'est pas éligible" at bounding box center [244, 139] width 85 height 7
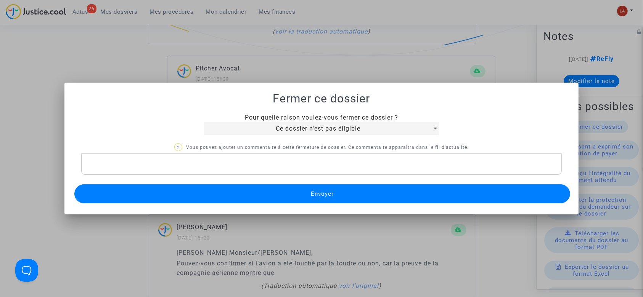
click at [213, 165] on p "Rich Text Editor, main" at bounding box center [321, 165] width 473 height 10
click at [348, 191] on button "Envoyer" at bounding box center [322, 193] width 496 height 19
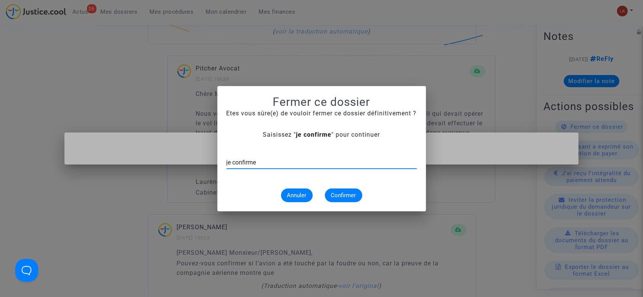
type input "je confirme"
click at [348, 193] on span "Confirmer" at bounding box center [343, 195] width 25 height 7
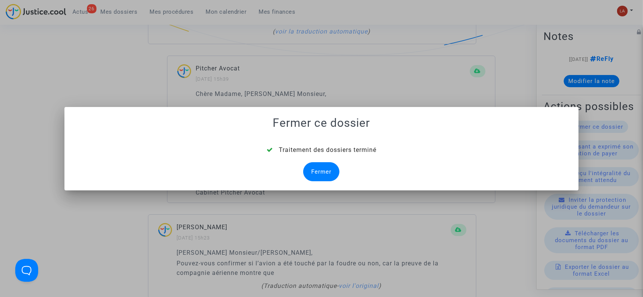
click at [322, 165] on div "Fermer" at bounding box center [321, 171] width 36 height 19
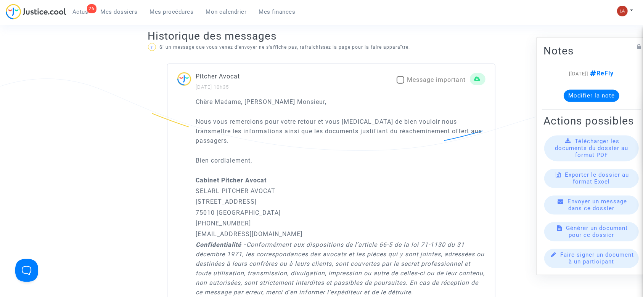
scroll to position [579, 0]
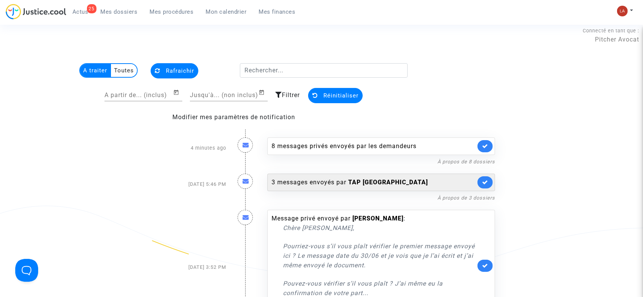
click at [379, 178] on div "3 messages envoyés par TAP Portugal" at bounding box center [373, 182] width 204 height 9
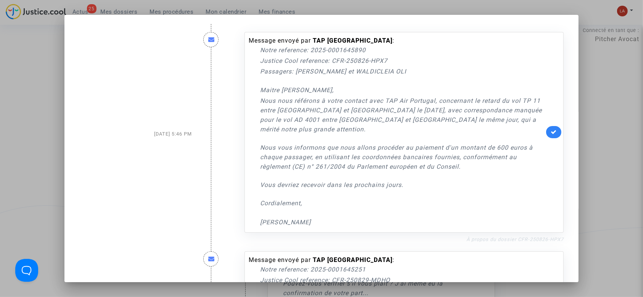
click at [497, 237] on link "À propos du dossier CFR-250826-HPX7" at bounding box center [514, 240] width 97 height 6
click at [546, 126] on link at bounding box center [553, 132] width 15 height 12
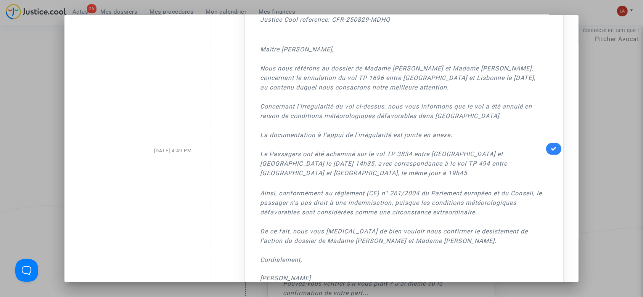
scroll to position [327, 0]
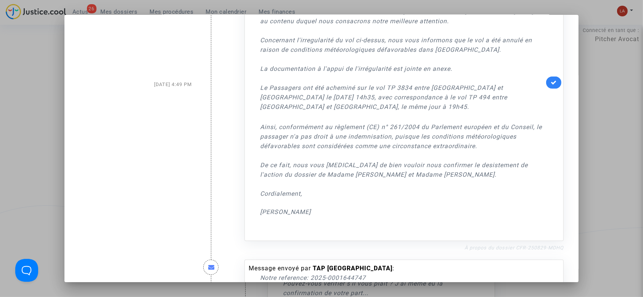
click at [532, 245] on link "À propos du dossier CFR-250829-MDHQ" at bounding box center [513, 248] width 99 height 6
click at [546, 77] on link at bounding box center [553, 83] width 15 height 12
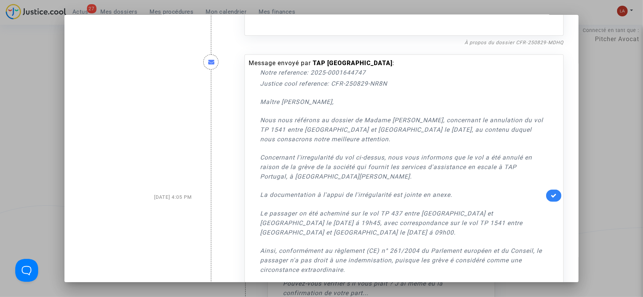
scroll to position [598, 0]
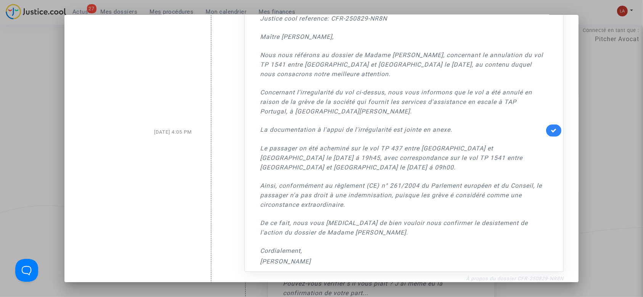
click at [478, 276] on link "À propos du dossier CFR-250829-NR8N" at bounding box center [515, 279] width 98 height 6
click at [554, 127] on div "Message envoyé par TAP Portugal : Notre reference: 2025-0001644747 Justice cool…" at bounding box center [403, 130] width 319 height 282
click at [550, 128] on icon at bounding box center [553, 131] width 6 height 6
click at [633, 111] on div at bounding box center [321, 148] width 643 height 297
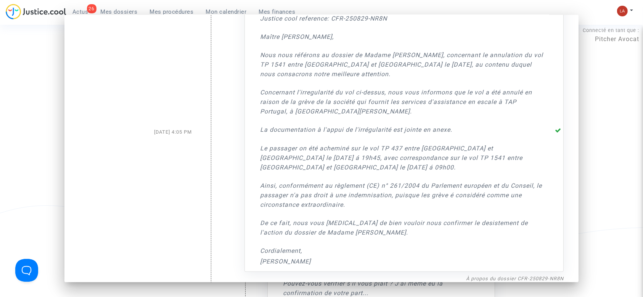
scroll to position [6, 0]
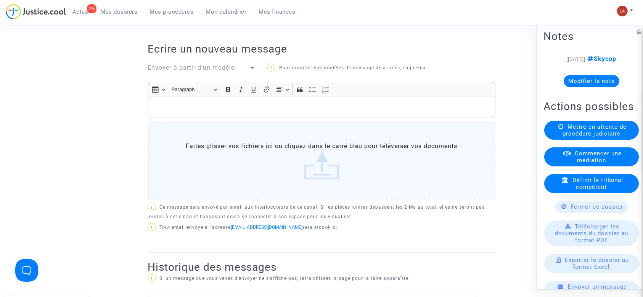
scroll to position [271, 0]
click at [208, 72] on span "Envoyer à partir d'un modèle" at bounding box center [191, 68] width 87 height 7
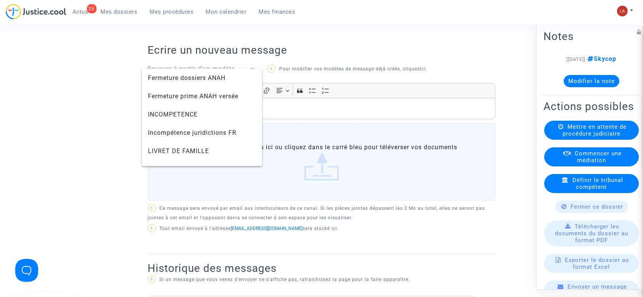
scroll to position [604, 0]
click at [67, 165] on div at bounding box center [321, 148] width 643 height 297
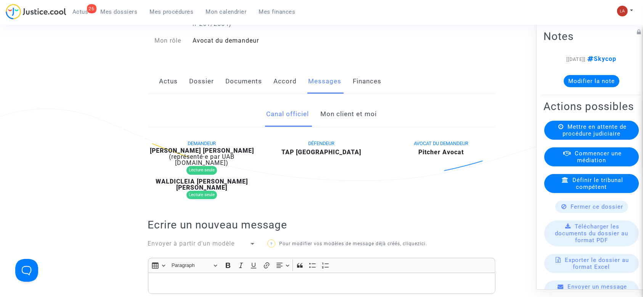
scroll to position [84, 0]
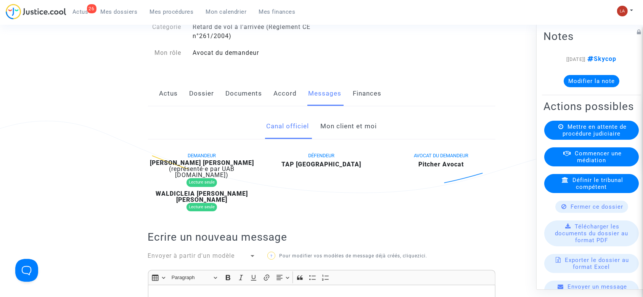
click at [246, 100] on link "Documents" at bounding box center [244, 93] width 37 height 25
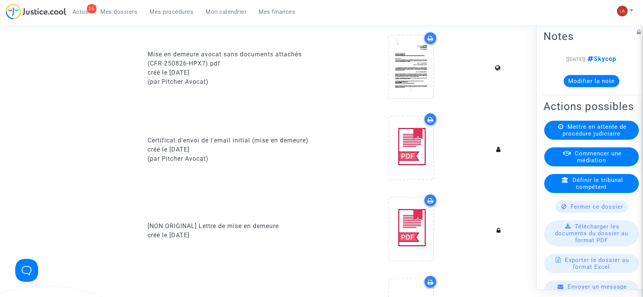
scroll to position [277, 0]
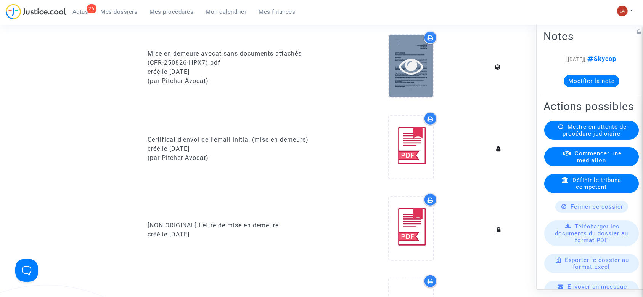
click at [409, 78] on icon at bounding box center [411, 66] width 25 height 24
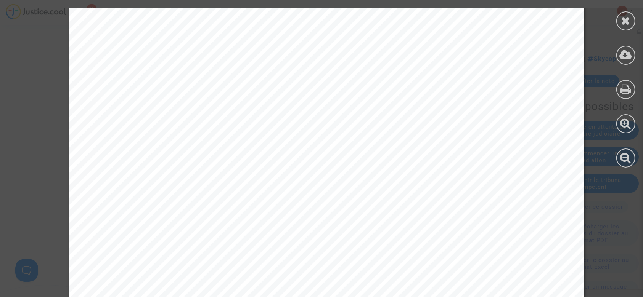
scroll to position [311, 0]
click at [621, 26] on icon at bounding box center [626, 20] width 10 height 11
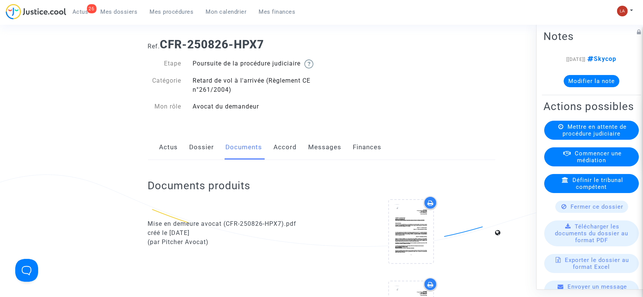
scroll to position [0, 0]
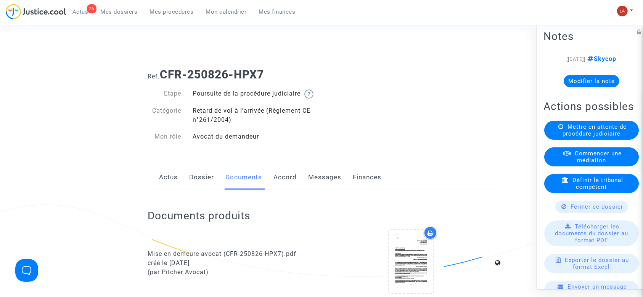
click at [316, 190] on link "Messages" at bounding box center [324, 177] width 33 height 25
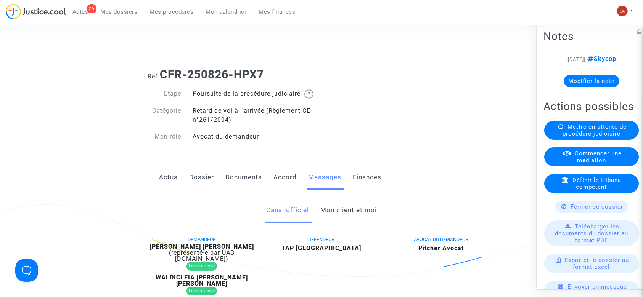
click at [565, 84] on button "Modifier la note" at bounding box center [591, 81] width 56 height 12
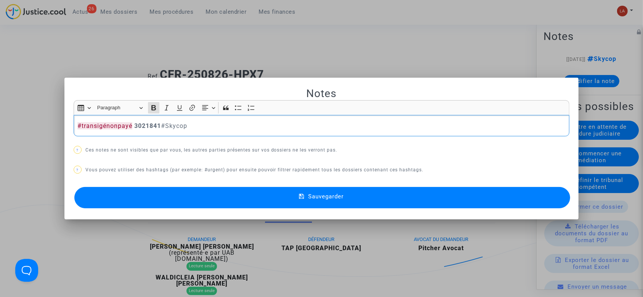
click at [244, 200] on button "Sauvegarder" at bounding box center [322, 197] width 496 height 21
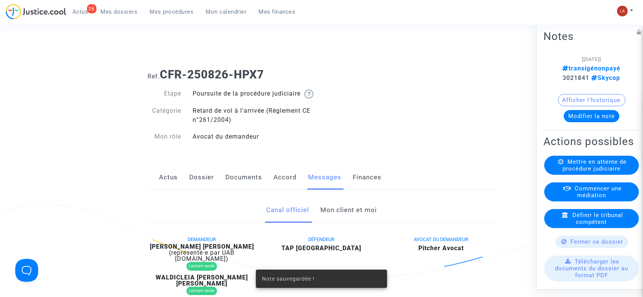
click at [287, 188] on link "Accord" at bounding box center [285, 177] width 23 height 25
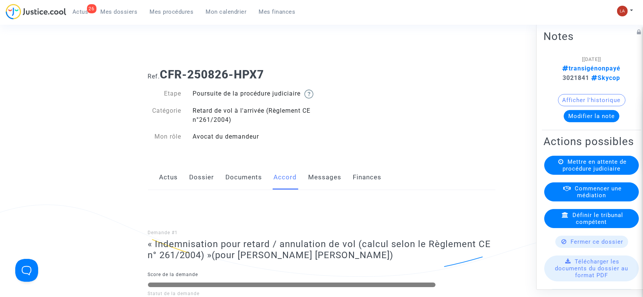
click at [313, 187] on link "Messages" at bounding box center [324, 177] width 33 height 25
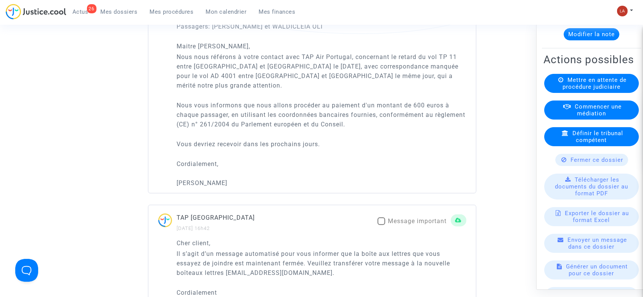
scroll to position [117, 0]
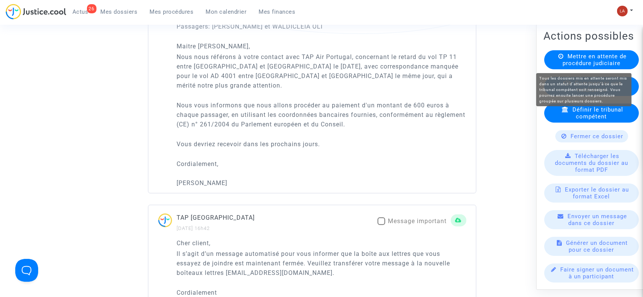
click at [575, 58] on span "Mettre en attente de procédure judiciaire" at bounding box center [594, 60] width 64 height 14
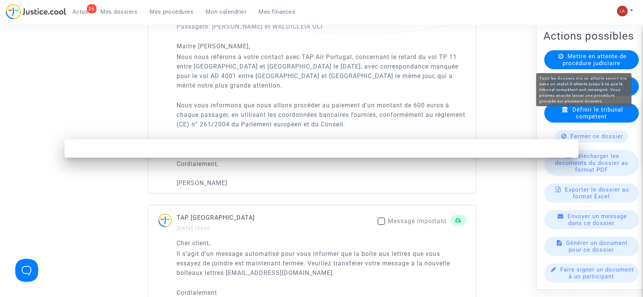
scroll to position [0, 0]
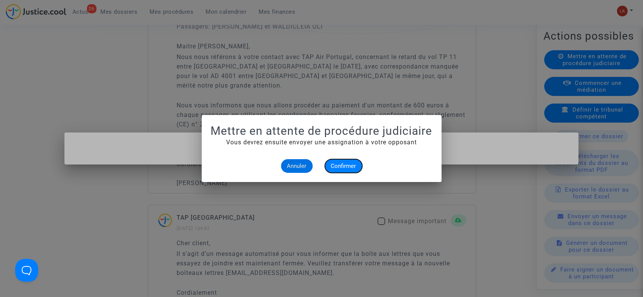
click at [327, 165] on button "Confirmer" at bounding box center [343, 166] width 37 height 14
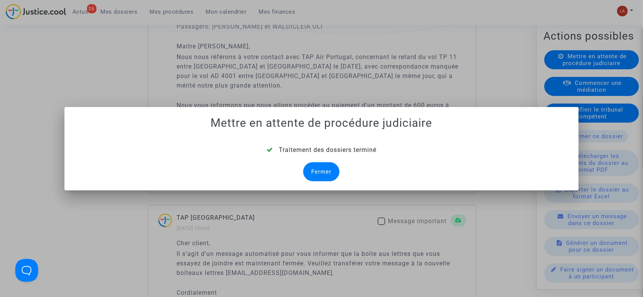
click at [314, 172] on div "Fermer" at bounding box center [321, 171] width 36 height 19
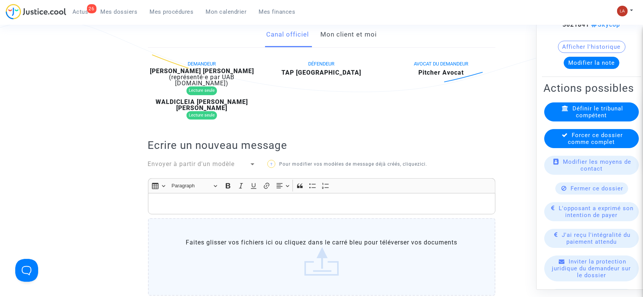
scroll to position [53, 0]
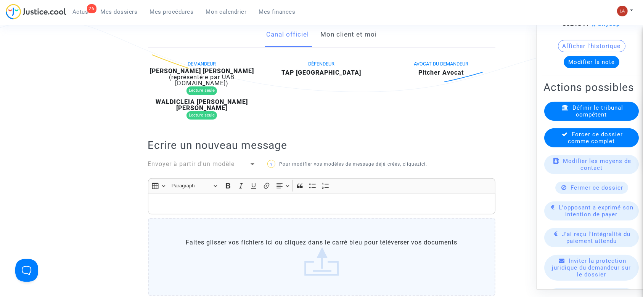
click at [585, 218] on span "L'opposant a exprimé son intention de payer" at bounding box center [596, 211] width 75 height 14
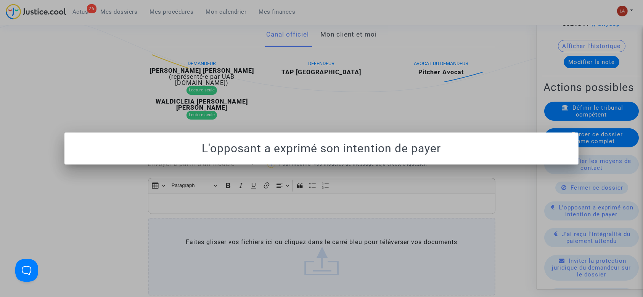
scroll to position [0, 0]
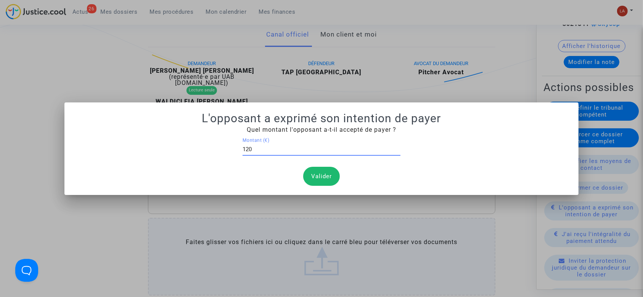
type input "1200"
click at [324, 177] on button "Valider" at bounding box center [321, 176] width 37 height 19
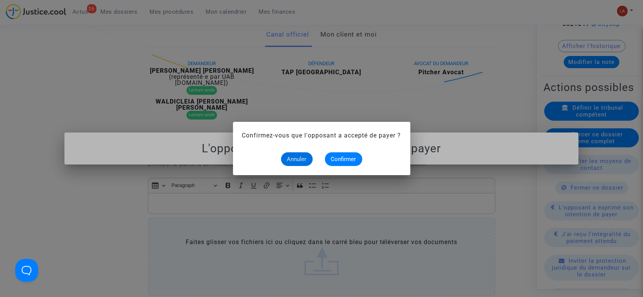
click at [353, 146] on alert-dialogs "Confirmez-vous que l'opposant a accepté de payer ? Annuler Confirmer" at bounding box center [321, 148] width 159 height 35
click at [350, 160] on span "Confirmer" at bounding box center [343, 159] width 25 height 7
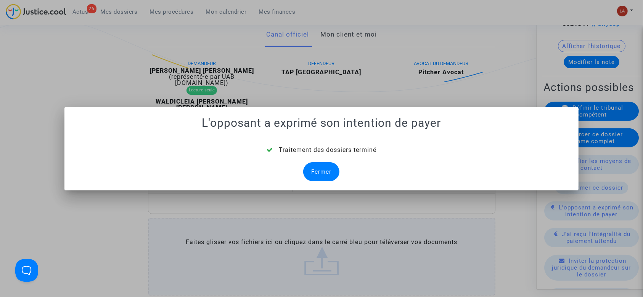
click at [330, 167] on div "Fermer" at bounding box center [321, 171] width 36 height 19
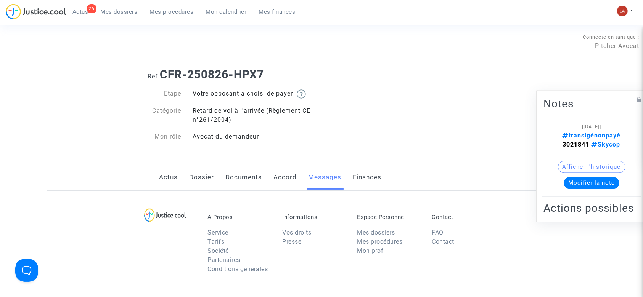
scroll to position [185, 0]
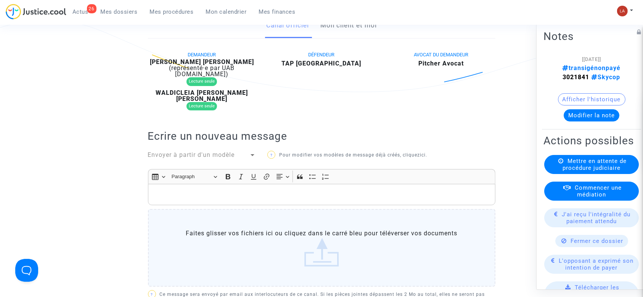
click at [208, 152] on span "Envoyer à partir d'un modèle" at bounding box center [191, 154] width 87 height 7
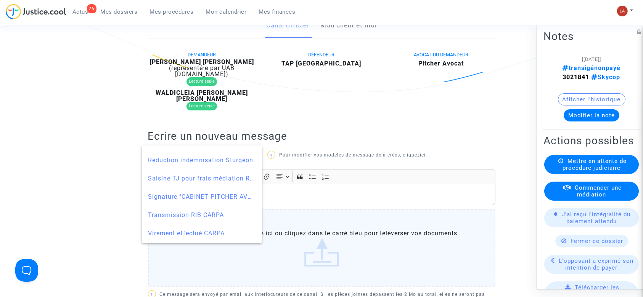
scroll to position [800, 0]
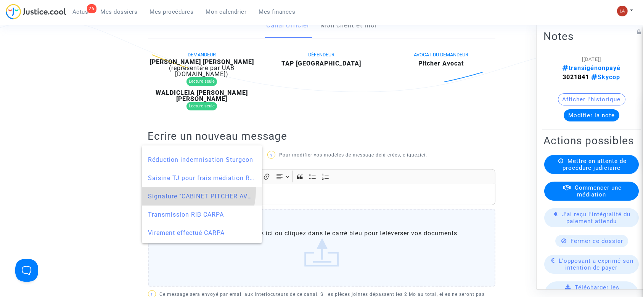
click at [177, 190] on span "Signature "CABINET PITCHER AVOCAT"" at bounding box center [202, 197] width 108 height 18
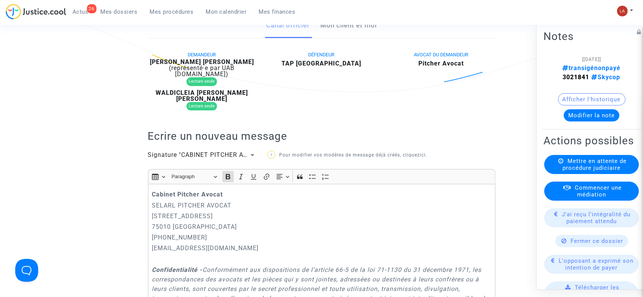
click at [152, 190] on p "Cabinet Pitcher Avocat" at bounding box center [321, 195] width 339 height 10
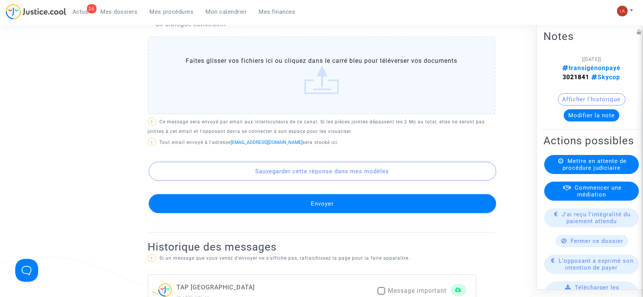
scroll to position [666, 0]
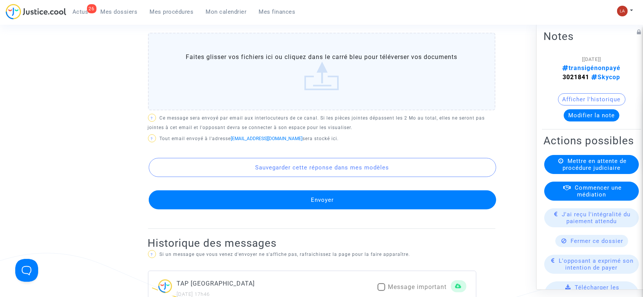
click at [292, 210] on button "Envoyer" at bounding box center [322, 200] width 347 height 19
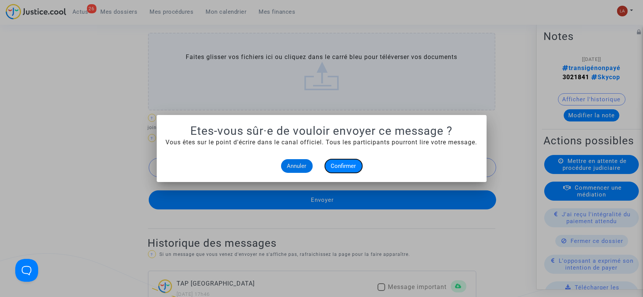
click at [346, 167] on span "Confirmer" at bounding box center [343, 166] width 25 height 7
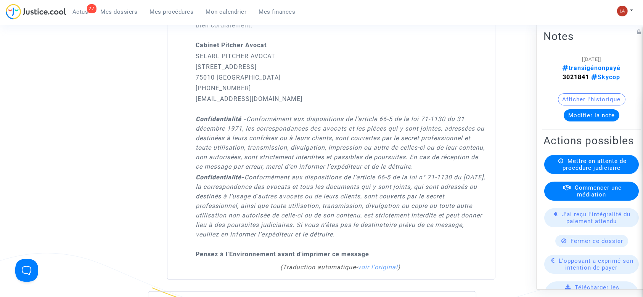
scroll to position [520, 0]
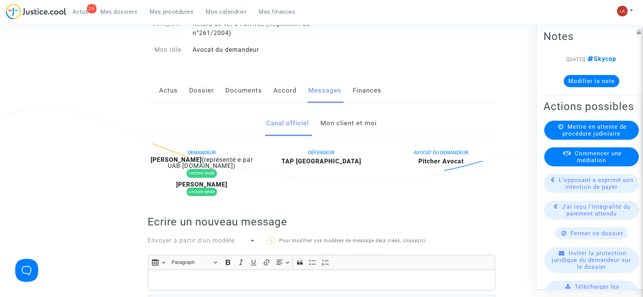
scroll to position [60, 0]
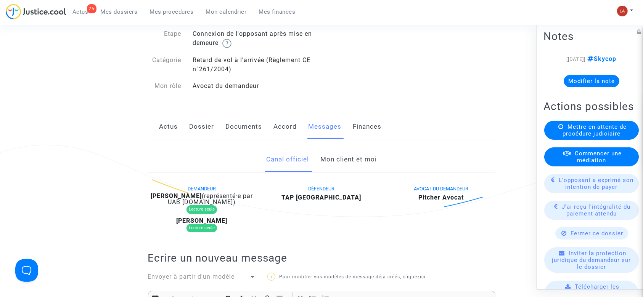
click at [192, 133] on link "Dossier" at bounding box center [201, 126] width 25 height 25
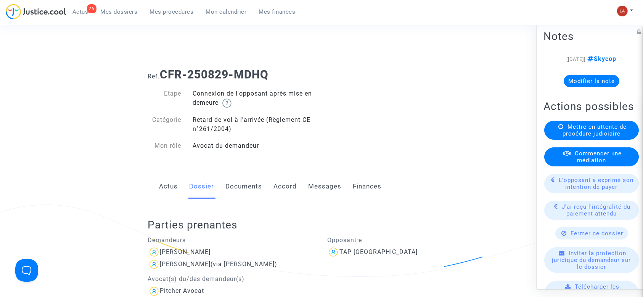
click at [241, 190] on link "Documents" at bounding box center [244, 186] width 37 height 25
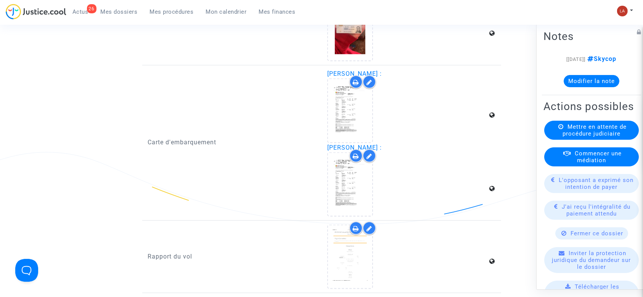
scroll to position [1125, 0]
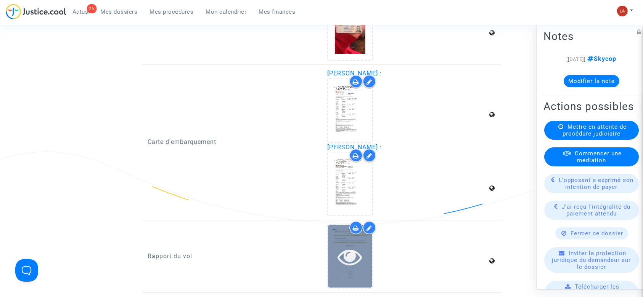
click at [351, 260] on icon at bounding box center [350, 257] width 25 height 24
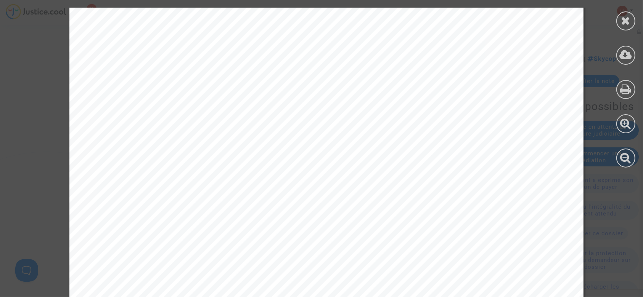
scroll to position [220, 0]
click at [628, 29] on div at bounding box center [625, 20] width 19 height 19
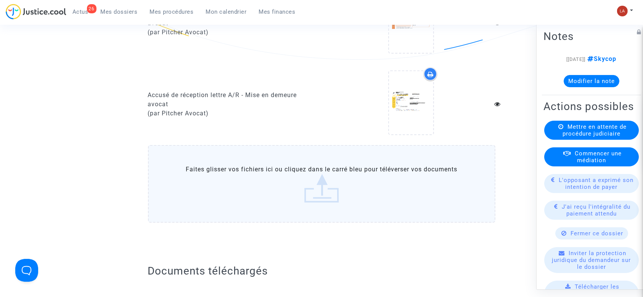
scroll to position [568, 0]
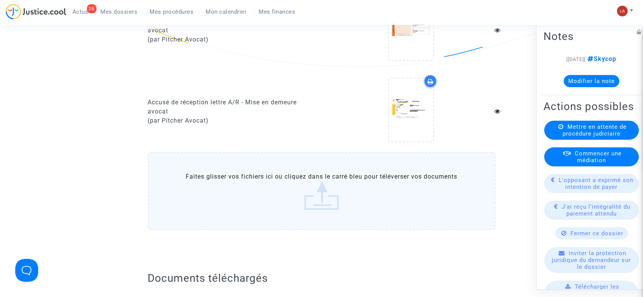
click at [226, 186] on label "Faites glisser vos fichiers ici ou cliquez dans le carré bleu pour téléverser v…" at bounding box center [321, 191] width 347 height 78
click at [0, 0] on input "Faites glisser vos fichiers ici ou cliquez dans le carré bleu pour téléverser v…" at bounding box center [0, 0] width 0 height 0
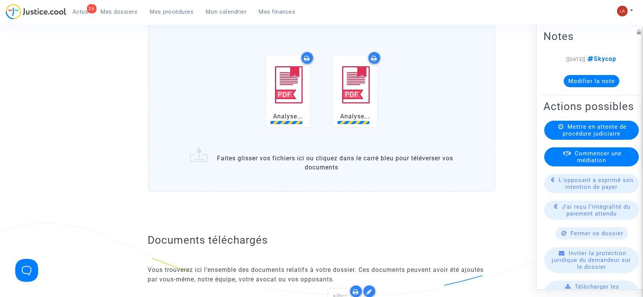
scroll to position [697, 0]
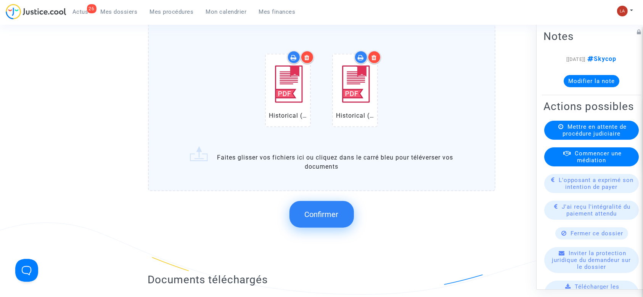
click at [335, 210] on span "Confirmer" at bounding box center [322, 214] width 34 height 9
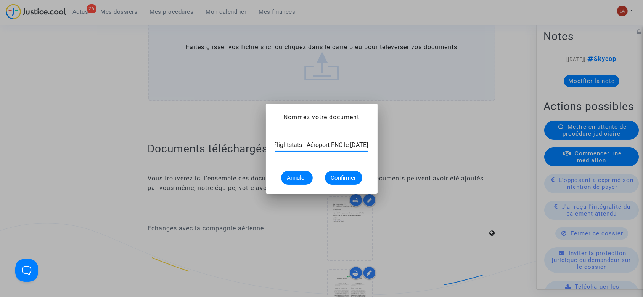
scroll to position [0, 35]
type input "Extrait Flightstats - Aéroport FNC le 2 août 2025"
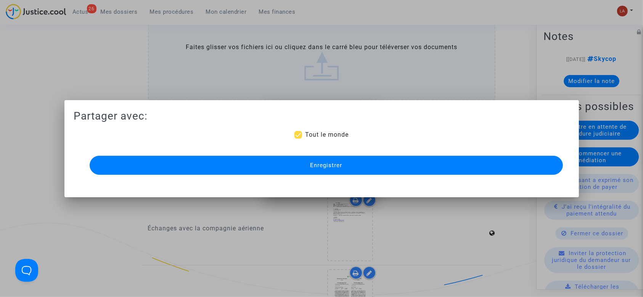
scroll to position [0, 0]
click at [305, 173] on button "Enregistrer" at bounding box center [326, 165] width 473 height 19
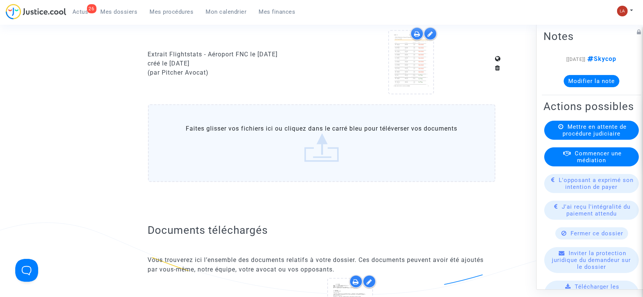
click at [171, 154] on label "Faites glisser vos fichiers ici ou cliquez dans le carré bleu pour téléverser v…" at bounding box center [321, 143] width 347 height 78
click at [0, 0] on input "Faites glisser vos fichiers ici ou cliquez dans le carré bleu pour téléverser v…" at bounding box center [0, 0] width 0 height 0
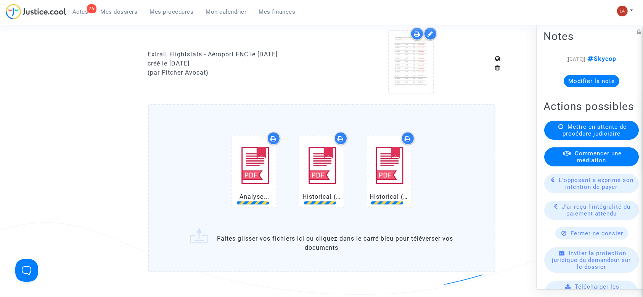
click at [170, 53] on div "Extrait Flightstats - Aéroport FNC le 2 août 2025" at bounding box center [232, 54] width 168 height 9
copy div "Extrait Flightstats - Aéroport FNC le 2 août 2025"
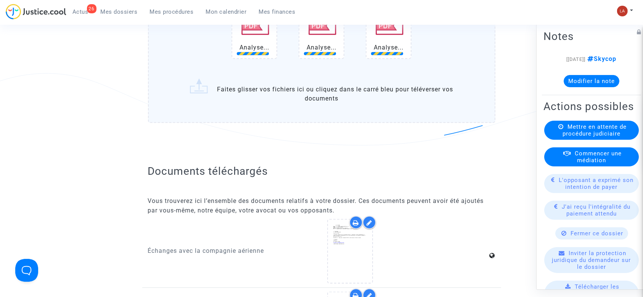
scroll to position [855, 0]
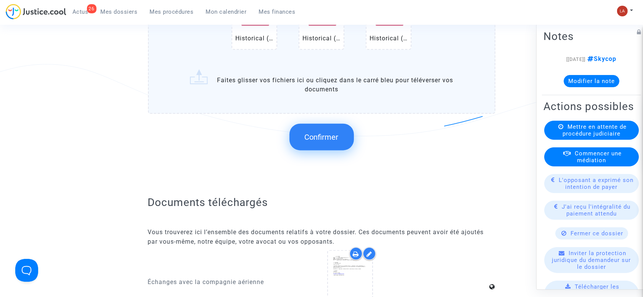
click at [319, 133] on span "Confirmer" at bounding box center [322, 137] width 34 height 9
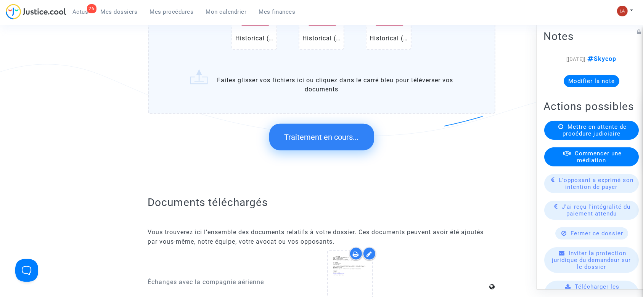
scroll to position [0, 0]
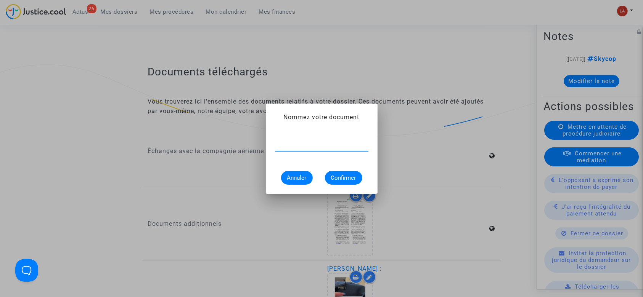
paste input "Extrait Flightstats - Aéroport FNC le 2 août 2025"
click at [337, 148] on input "Extrait Flightstats - Aéroport FNC le 2 août 2025" at bounding box center [321, 145] width 93 height 7
type input "Extrait Flightstats - Aéroport FNC le 1er août 2025"
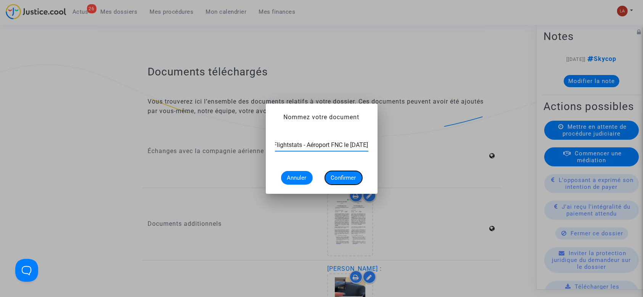
click at [337, 175] on span "Confirmer" at bounding box center [343, 178] width 25 height 7
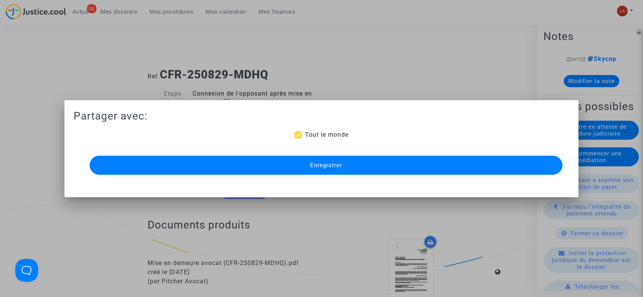
scroll to position [855, 0]
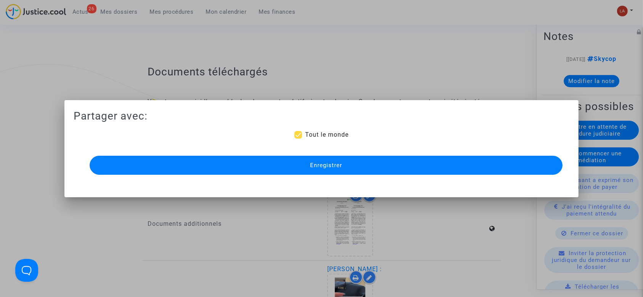
click at [332, 161] on button "Enregistrer" at bounding box center [326, 165] width 473 height 19
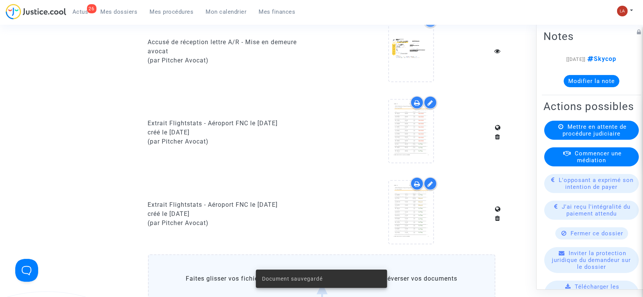
scroll to position [621, 0]
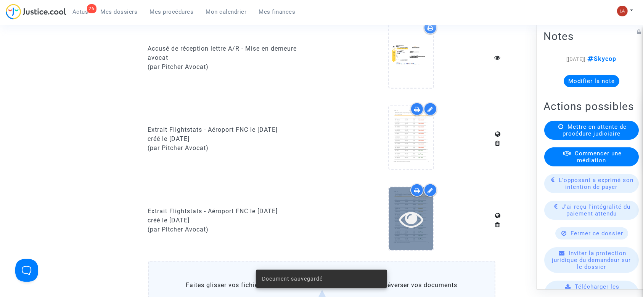
click at [406, 207] on icon at bounding box center [411, 219] width 25 height 24
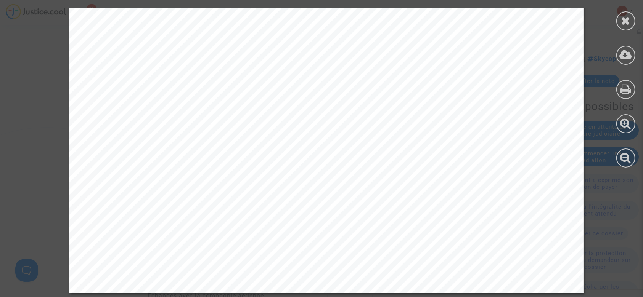
scroll to position [792, 0]
click at [628, 25] on icon at bounding box center [626, 20] width 10 height 11
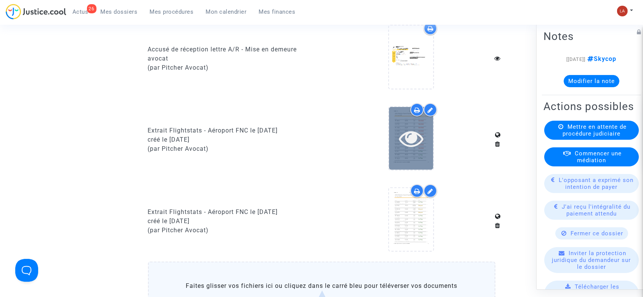
scroll to position [620, 0]
click at [414, 148] on icon at bounding box center [411, 139] width 25 height 24
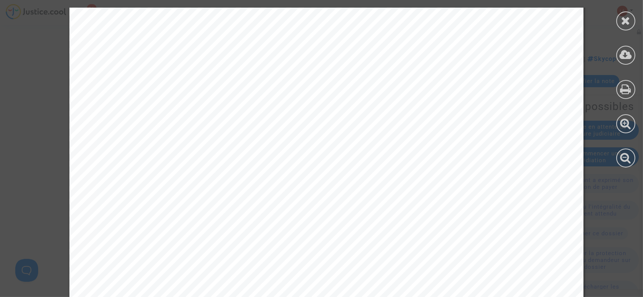
scroll to position [177, 0]
click at [632, 20] on div at bounding box center [625, 20] width 19 height 19
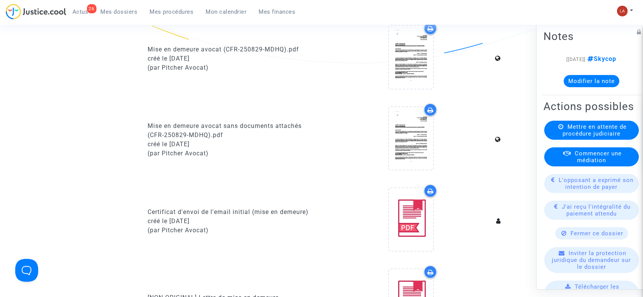
scroll to position [0, 0]
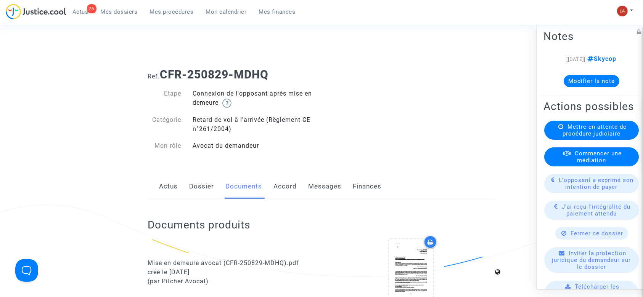
click at [322, 183] on link "Messages" at bounding box center [324, 186] width 33 height 25
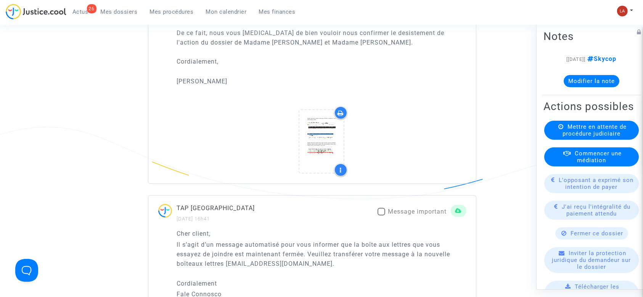
scroll to position [795, 0]
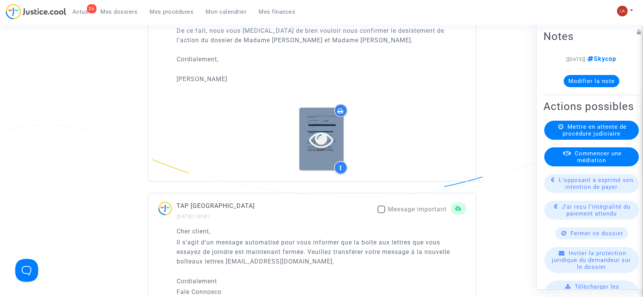
click at [336, 145] on div at bounding box center [321, 139] width 44 height 24
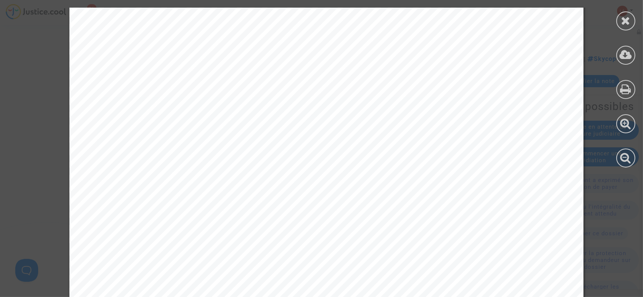
scroll to position [285, 0]
drag, startPoint x: 612, startPoint y: 17, endPoint x: 619, endPoint y: 17, distance: 7.6
click at [612, 17] on div at bounding box center [625, 87] width 34 height 175
click at [620, 17] on div at bounding box center [625, 20] width 19 height 19
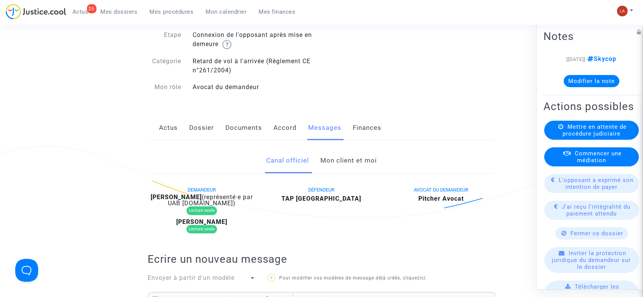
scroll to position [0, 0]
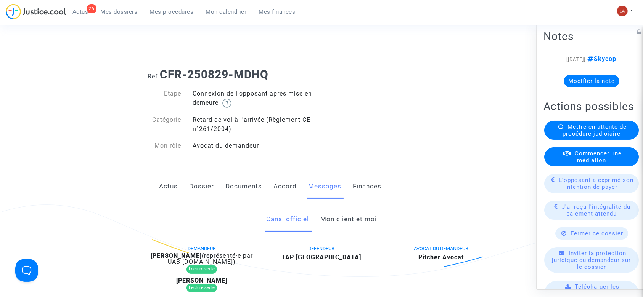
click at [341, 221] on link "Mon client et moi" at bounding box center [348, 219] width 56 height 25
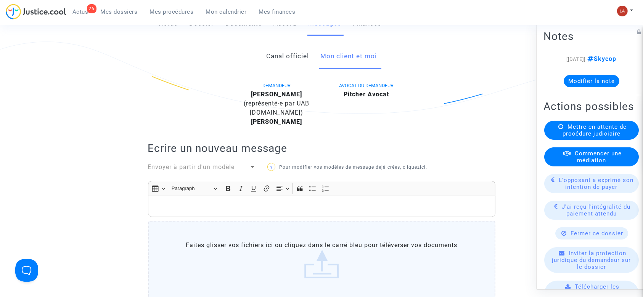
click at [326, 212] on p "Rich Text Editor, main" at bounding box center [321, 207] width 339 height 10
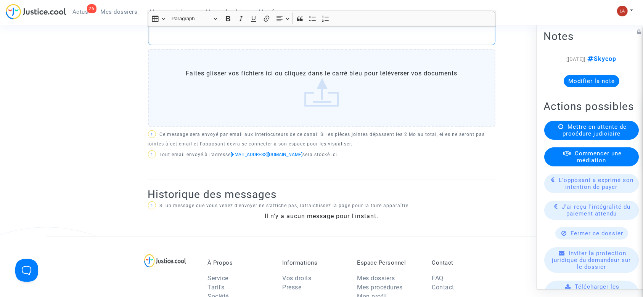
scroll to position [278, 0]
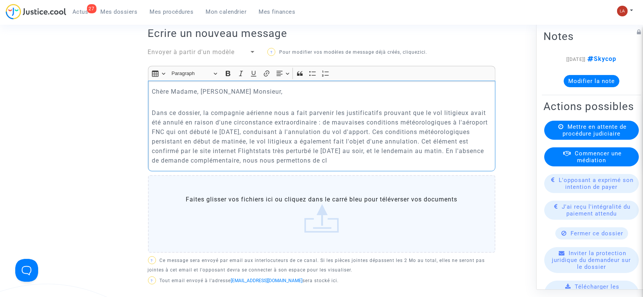
drag, startPoint x: 396, startPoint y: 170, endPoint x: 142, endPoint y: 84, distance: 267.6
click at [142, 84] on div "Canal officiel Mon client et moi DEMANDEUR NURIA REBECA CAMACHO (représenté·e p…" at bounding box center [321, 174] width 359 height 491
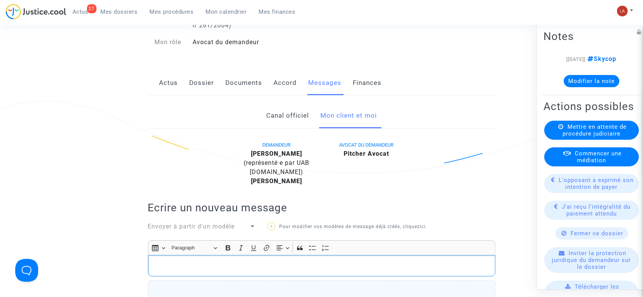
click at [279, 111] on link "Canal officiel" at bounding box center [287, 115] width 43 height 25
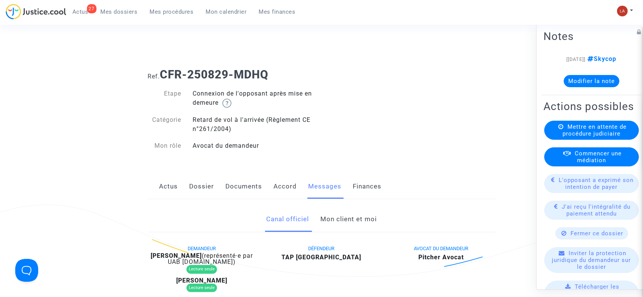
click at [243, 181] on link "Documents" at bounding box center [244, 186] width 37 height 25
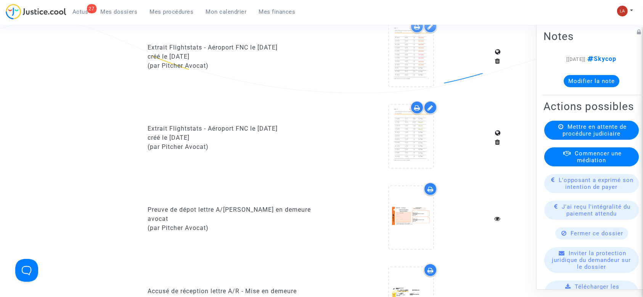
scroll to position [540, 0]
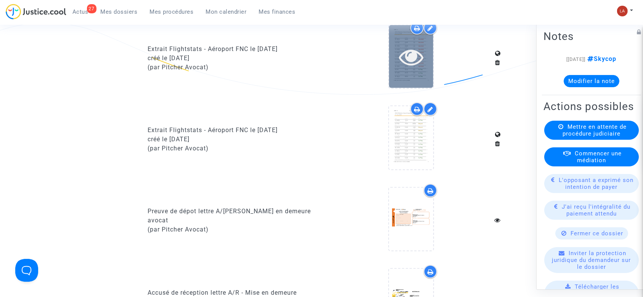
click at [404, 69] on div at bounding box center [411, 56] width 44 height 63
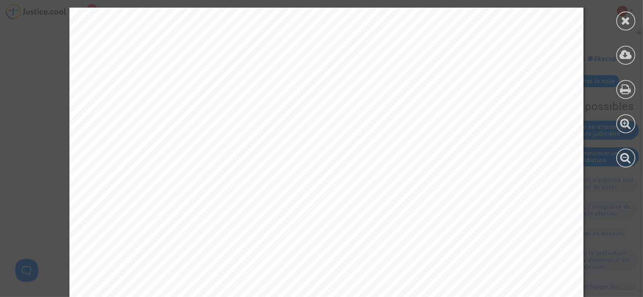
scroll to position [403, 0]
click at [619, 17] on div at bounding box center [625, 20] width 19 height 19
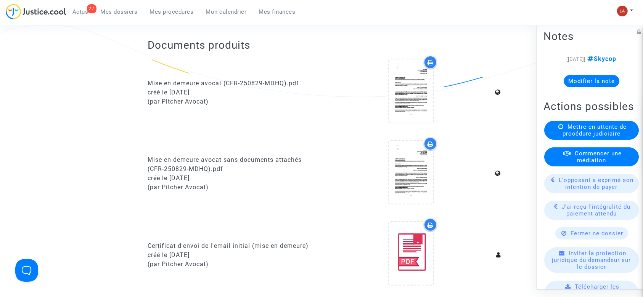
scroll to position [0, 0]
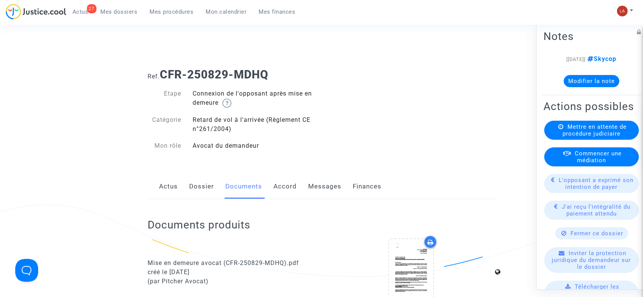
click at [322, 184] on link "Messages" at bounding box center [324, 186] width 33 height 25
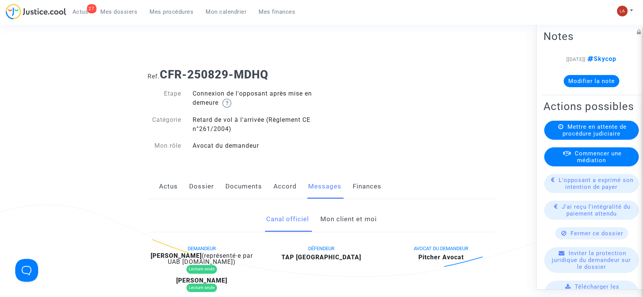
scroll to position [182, 0]
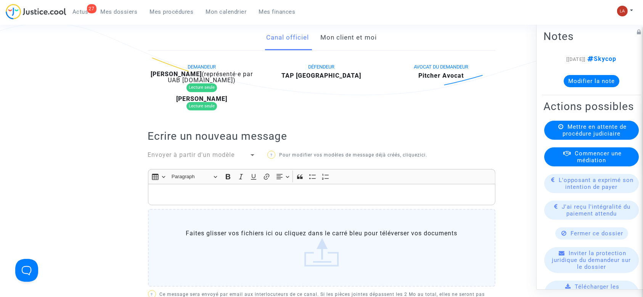
click at [229, 159] on span "Envoyer à partir d'un modèle" at bounding box center [191, 154] width 87 height 7
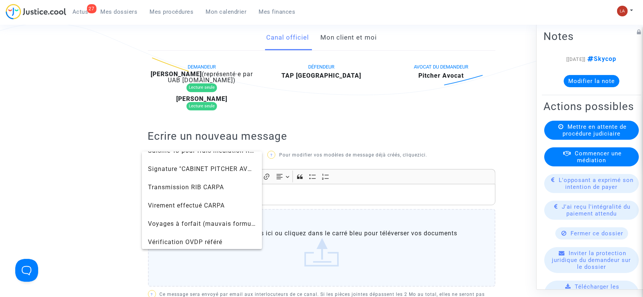
scroll to position [836, 0]
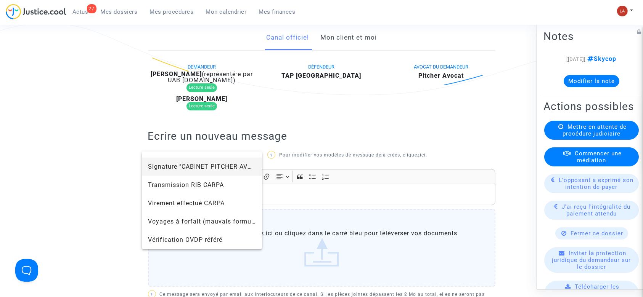
click at [174, 168] on span "Signature "CABINET PITCHER AVOCAT"" at bounding box center [207, 166] width 119 height 7
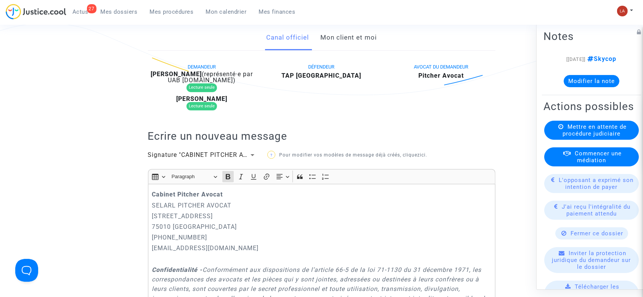
click at [152, 198] on strong "Cabinet Pitcher Avocat" at bounding box center [187, 194] width 71 height 7
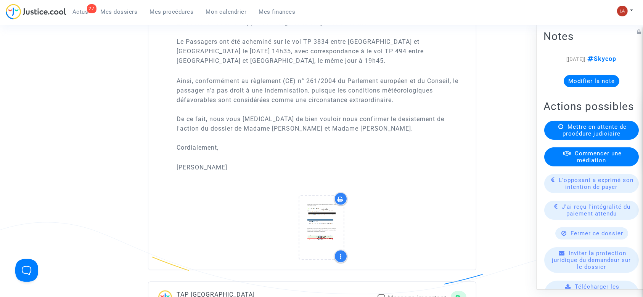
scroll to position [1110, 0]
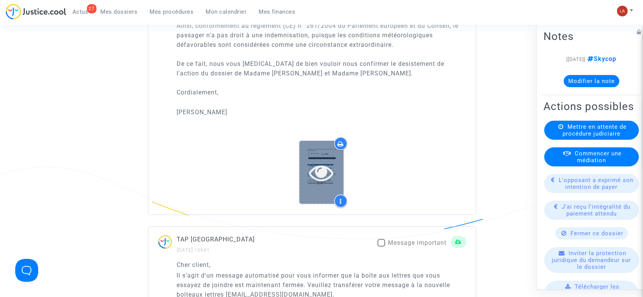
click at [322, 203] on div at bounding box center [321, 172] width 44 height 63
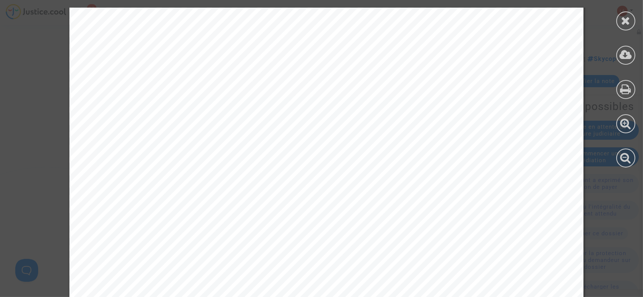
scroll to position [195, 0]
click at [633, 19] on div at bounding box center [625, 20] width 19 height 19
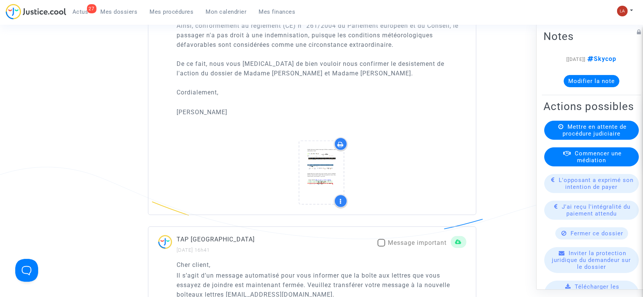
click at [625, 19] on div "Mon profil Changer de compte Paramètres Déconnexion" at bounding box center [626, 14] width 21 height 19
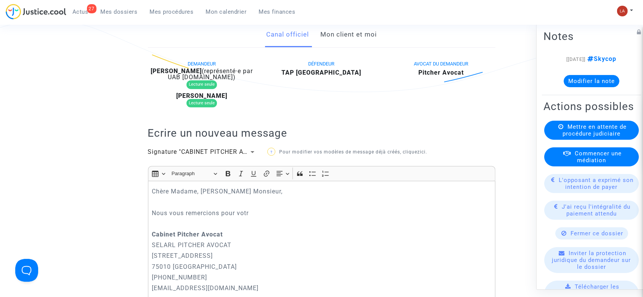
scroll to position [164, 0]
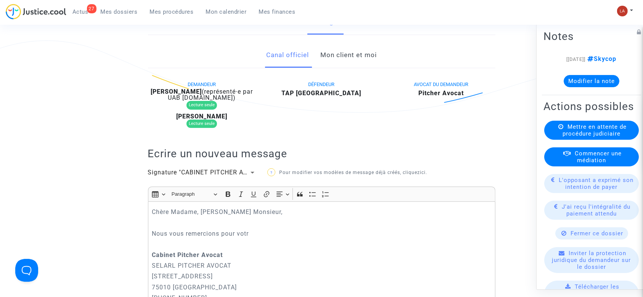
click at [348, 48] on link "Mon client et moi" at bounding box center [348, 55] width 56 height 25
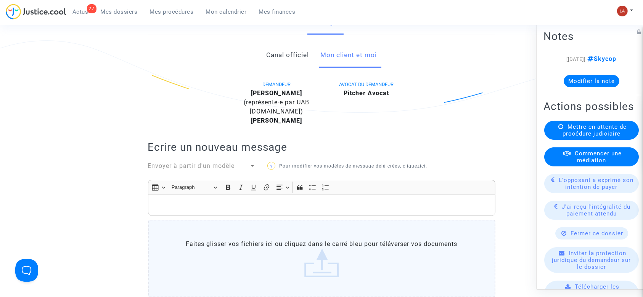
click at [277, 209] on div "Rich Text Editor, main" at bounding box center [321, 205] width 347 height 21
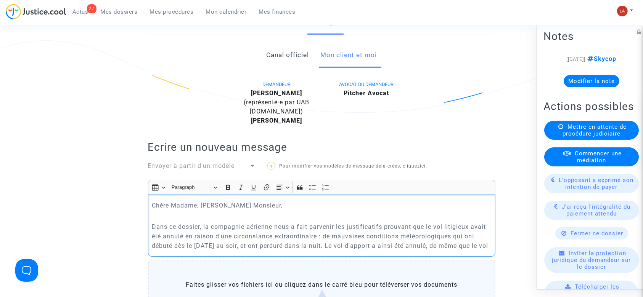
drag, startPoint x: 338, startPoint y: 273, endPoint x: 395, endPoint y: 255, distance: 59.6
click at [395, 255] on div "Chère Madame, Cher Monsieur, Dans ce dossier, la compagnie aérienne nous a fait…" at bounding box center [321, 226] width 347 height 62
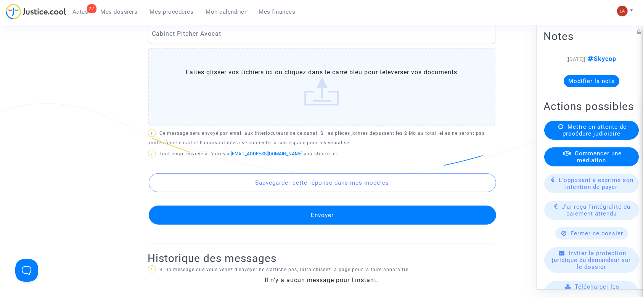
scroll to position [459, 0]
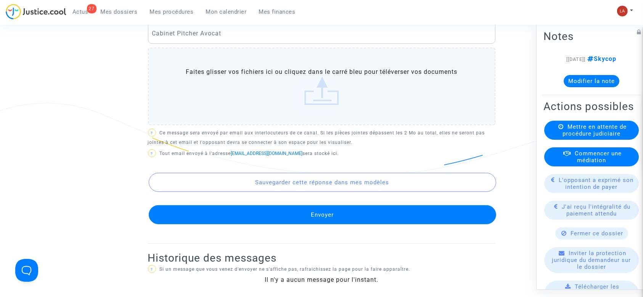
click at [267, 214] on button "Envoyer" at bounding box center [322, 214] width 347 height 19
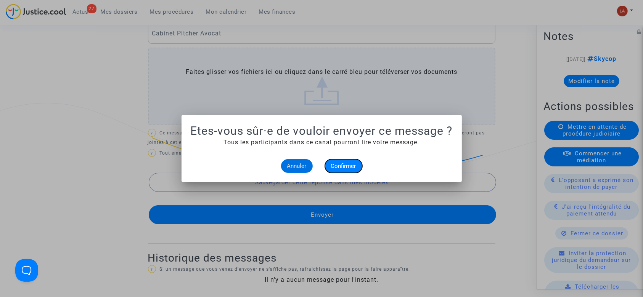
click at [336, 162] on button "Confirmer" at bounding box center [343, 166] width 37 height 14
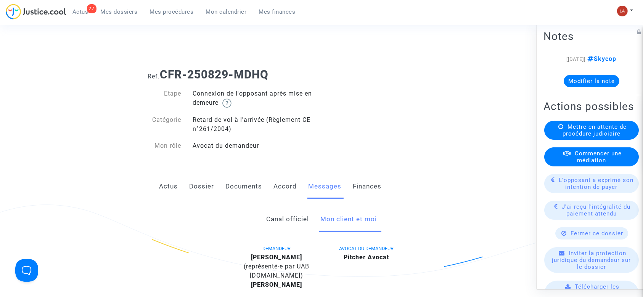
scroll to position [459, 0]
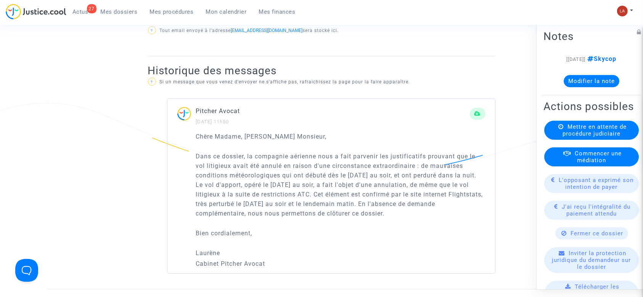
click at [571, 240] on div "Fermer ce dossier" at bounding box center [591, 234] width 73 height 12
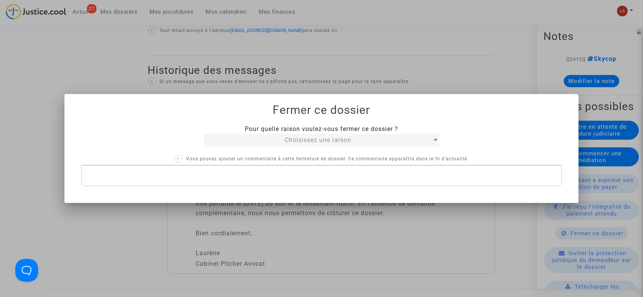
click at [293, 143] on span "Choisissez une raison" at bounding box center [317, 139] width 67 height 7
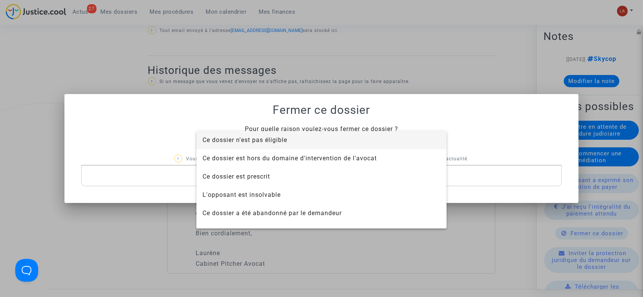
click at [254, 146] on span "Ce dossier n'est pas éligible" at bounding box center [321, 140] width 238 height 18
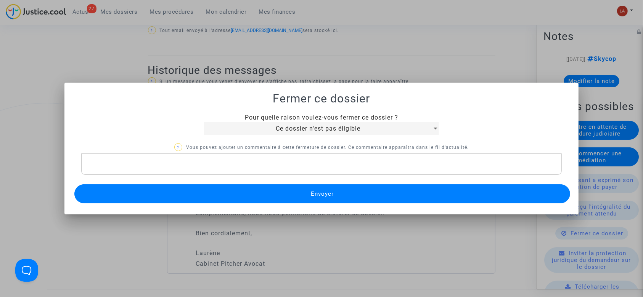
click at [215, 166] on p "Rich Text Editor, main" at bounding box center [321, 165] width 473 height 10
click at [206, 195] on button "Envoyer" at bounding box center [322, 193] width 496 height 19
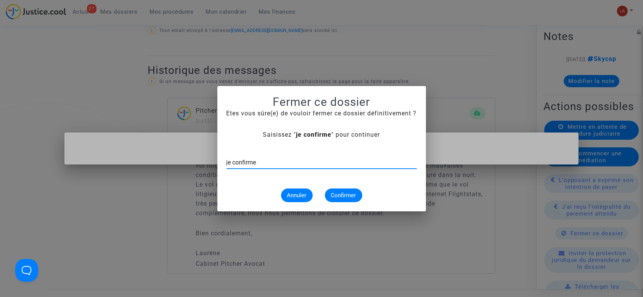
type input "je confirme"
click at [348, 199] on span "Confirmer" at bounding box center [343, 195] width 25 height 7
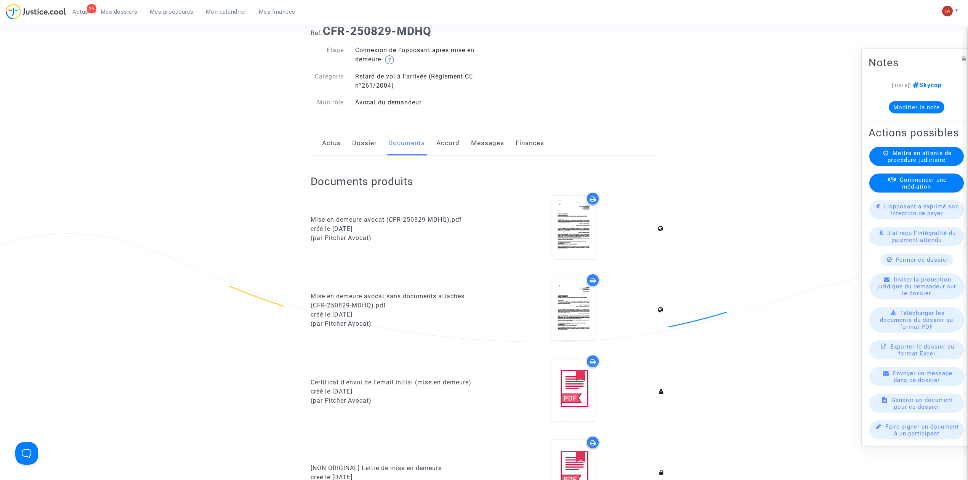
drag, startPoint x: 357, startPoint y: 148, endPoint x: 359, endPoint y: 154, distance: 6.2
click at [357, 148] on link "Dossier" at bounding box center [364, 143] width 25 height 25
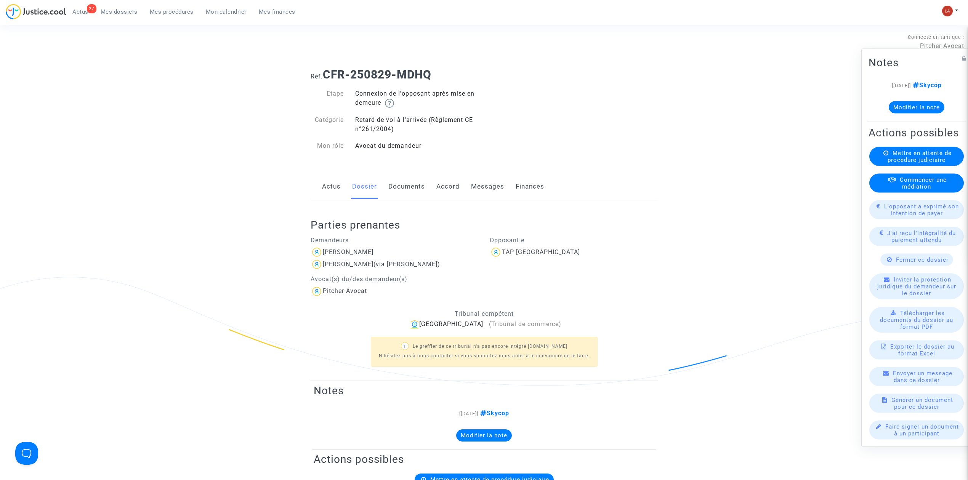
click at [446, 179] on link "Accord" at bounding box center [447, 186] width 23 height 25
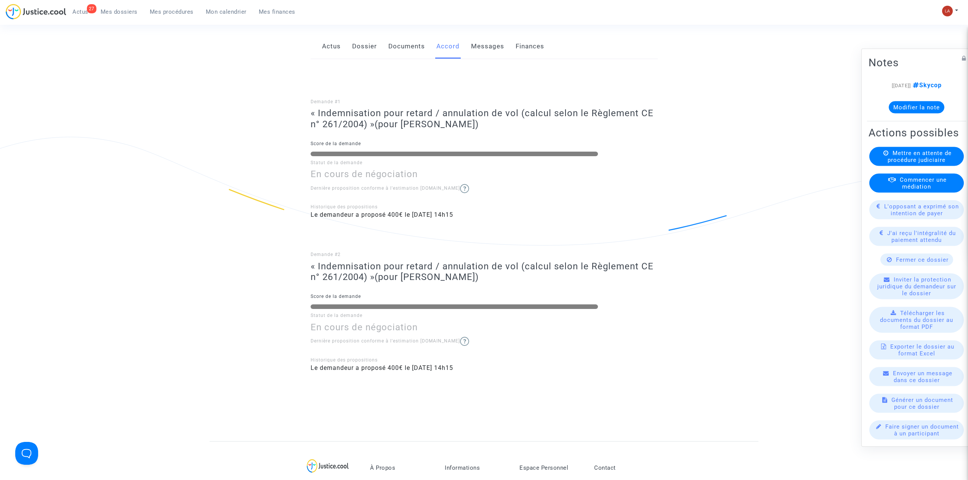
scroll to position [141, 0]
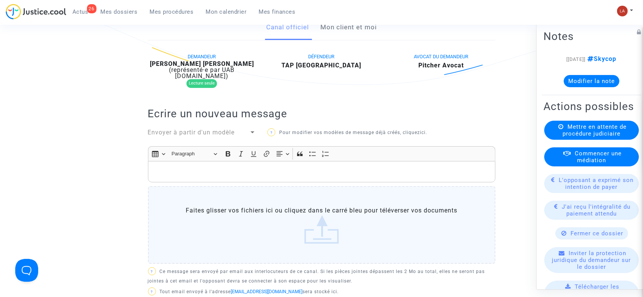
scroll to position [150, 0]
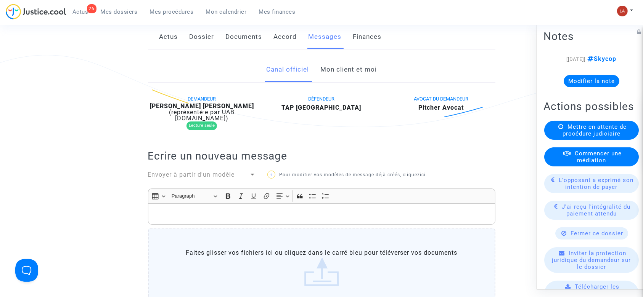
click at [210, 24] on div "26 Actus Mes dossiers Mes procédures Mon calendrier Mes finances" at bounding box center [154, 14] width 296 height 21
click at [204, 32] on link "Dossier" at bounding box center [201, 36] width 25 height 25
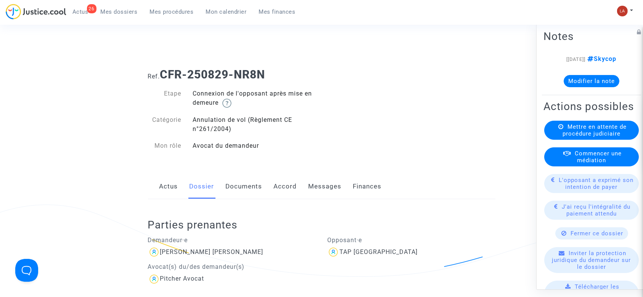
click at [245, 184] on link "Documents" at bounding box center [244, 186] width 37 height 25
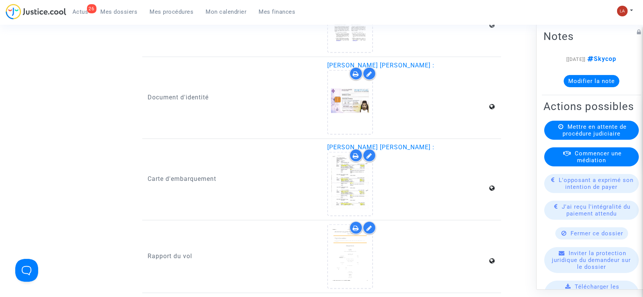
scroll to position [1025, 0]
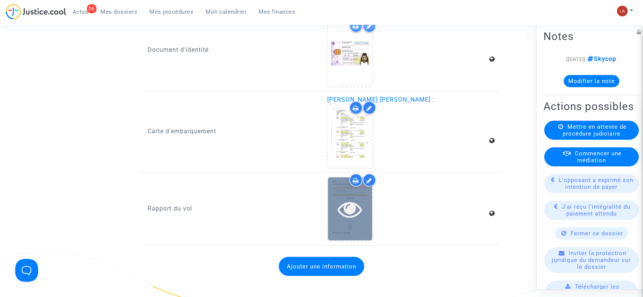
click at [359, 229] on div at bounding box center [350, 209] width 44 height 63
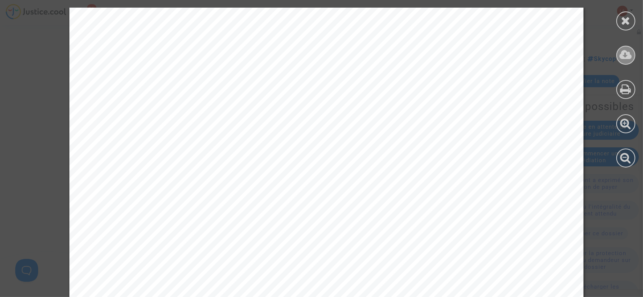
click at [620, 49] on icon at bounding box center [625, 54] width 13 height 11
click at [623, 22] on icon at bounding box center [626, 20] width 10 height 11
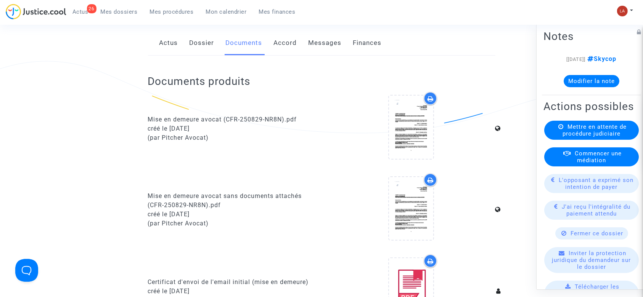
scroll to position [0, 0]
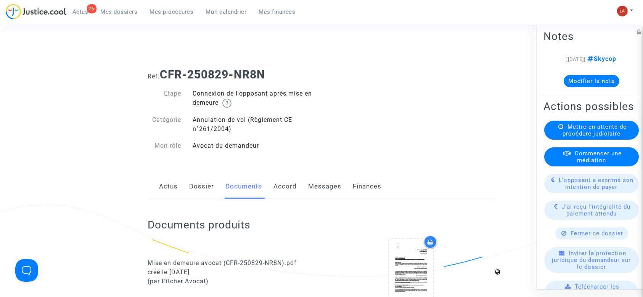
click at [204, 186] on link "Dossier" at bounding box center [201, 186] width 25 height 25
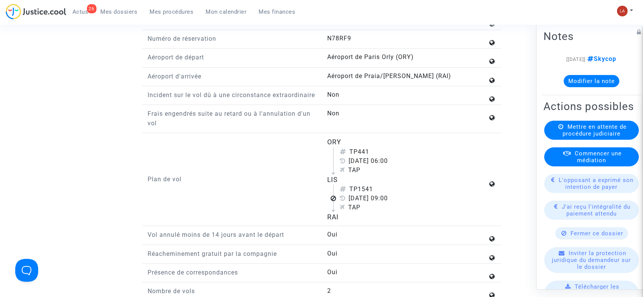
scroll to position [1044, 0]
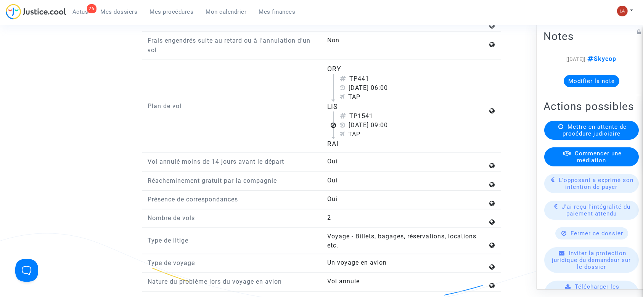
drag, startPoint x: 392, startPoint y: 95, endPoint x: 351, endPoint y: 97, distance: 41.6
click at [351, 93] on div "[DATE] 06:00" at bounding box center [414, 87] width 148 height 9
copy div "[DATE]"
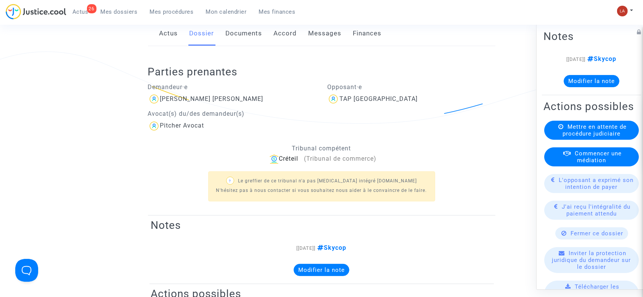
scroll to position [0, 0]
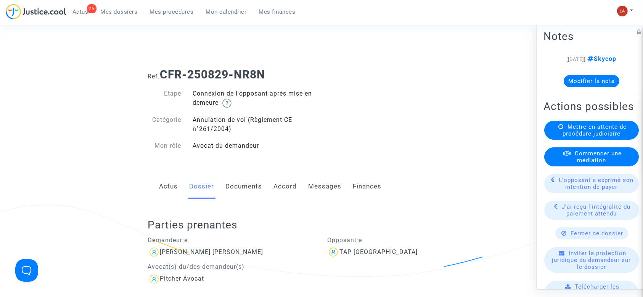
click at [244, 185] on link "Documents" at bounding box center [244, 186] width 37 height 25
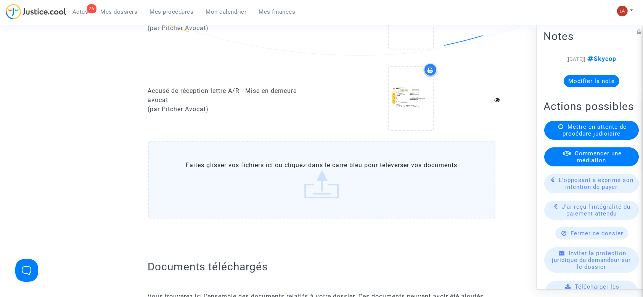
scroll to position [578, 0]
click at [284, 171] on label "Faites glisser vos fichiers ici ou cliquez dans le carré bleu pour téléverser v…" at bounding box center [321, 181] width 347 height 78
click at [0, 0] on input "Faites glisser vos fichiers ici ou cliquez dans le carré bleu pour téléverser v…" at bounding box center [0, 0] width 0 height 0
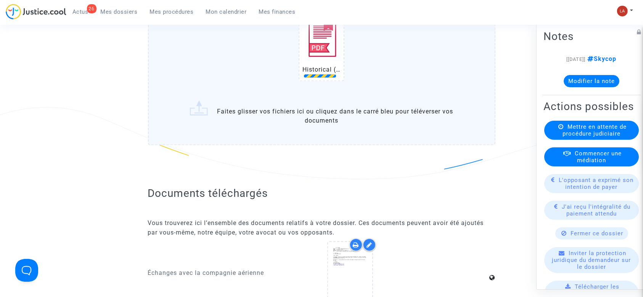
scroll to position [1528, 0]
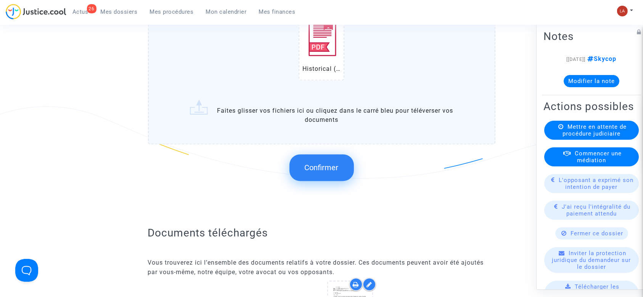
click at [325, 155] on button "Confirmer" at bounding box center [321, 167] width 64 height 27
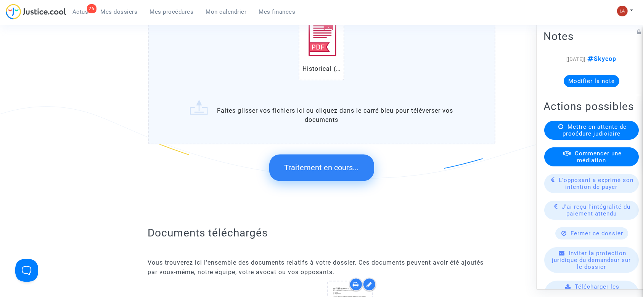
scroll to position [0, 0]
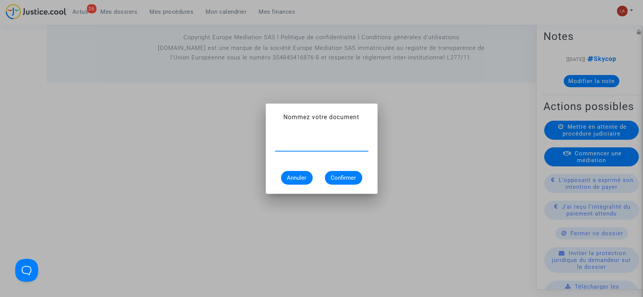
type input "[DATE]"
click at [276, 143] on input "[DATE]" at bounding box center [321, 145] width 93 height 7
type input "Extrait Flightstats - Aéroport LIS le 26 juillet 2025"
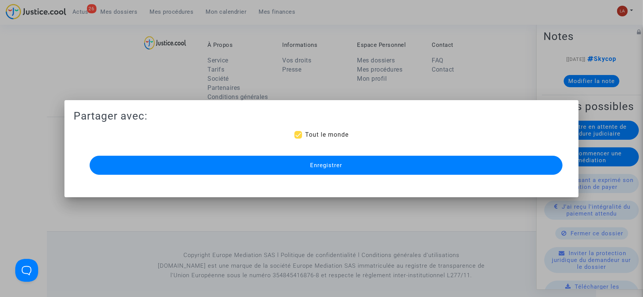
click at [269, 156] on button "Enregistrer" at bounding box center [326, 165] width 473 height 19
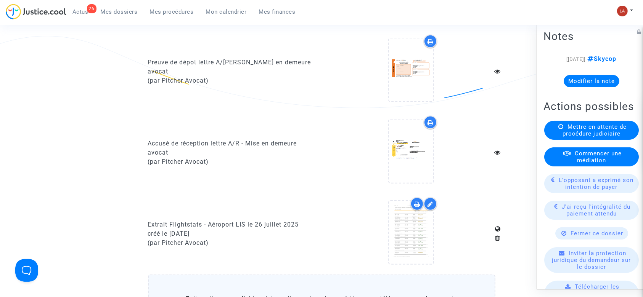
scroll to position [537, 0]
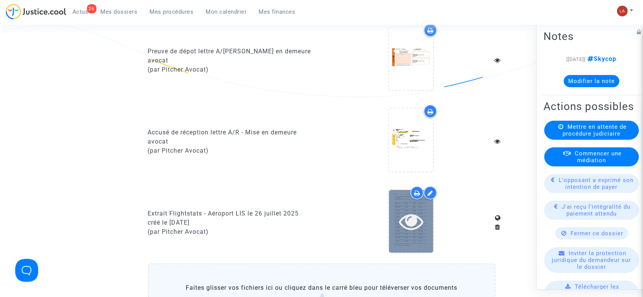
click at [412, 231] on icon at bounding box center [411, 221] width 25 height 24
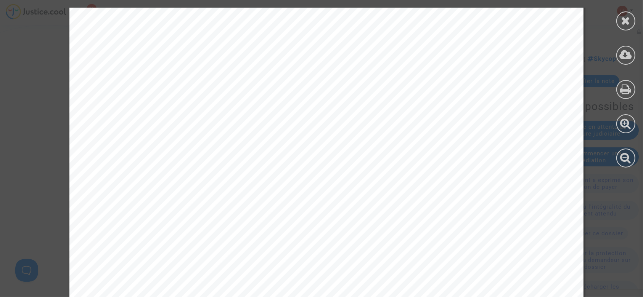
scroll to position [11214, 0]
click at [621, 26] on icon at bounding box center [626, 20] width 10 height 11
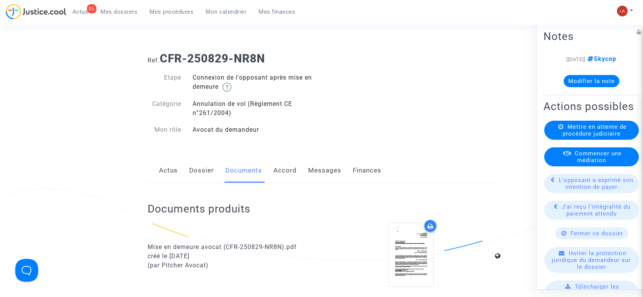
scroll to position [0, 0]
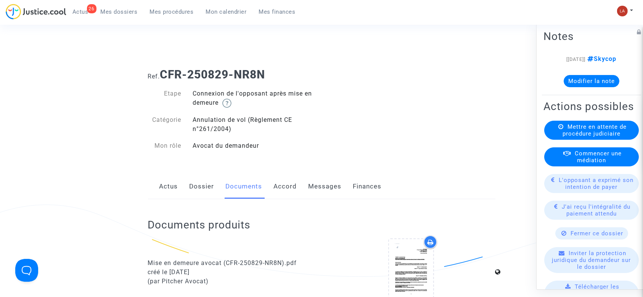
click at [319, 184] on link "Messages" at bounding box center [324, 186] width 33 height 25
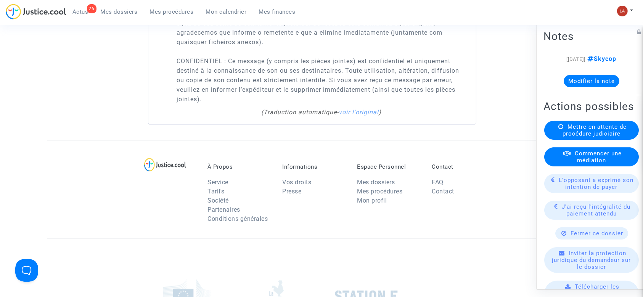
drag, startPoint x: 319, startPoint y: 184, endPoint x: 131, endPoint y: 95, distance: 208.5
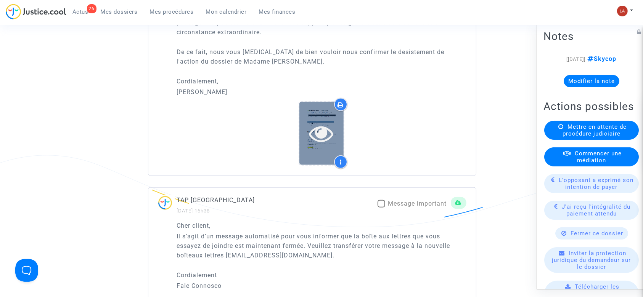
scroll to position [763, 0]
click at [320, 136] on icon at bounding box center [321, 134] width 25 height 24
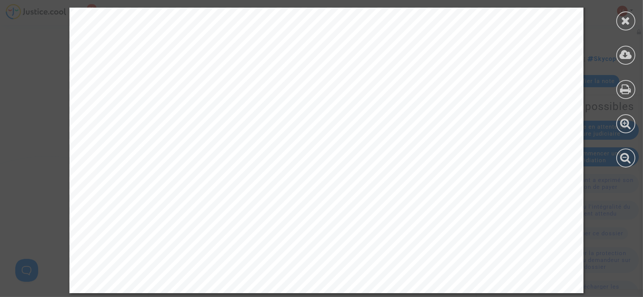
scroll to position [1179, 0]
click at [626, 24] on icon at bounding box center [626, 20] width 10 height 11
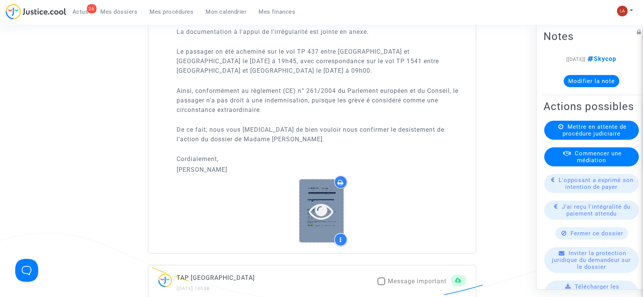
scroll to position [687, 0]
click at [320, 180] on div at bounding box center [321, 210] width 44 height 63
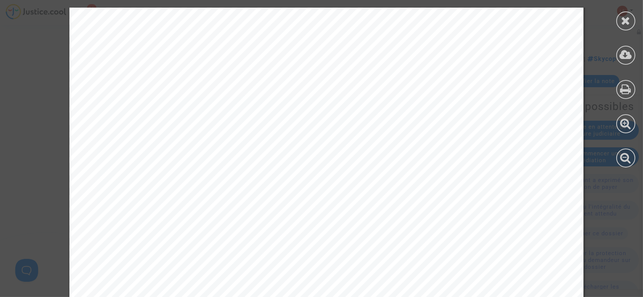
scroll to position [59, 0]
click at [623, 21] on icon at bounding box center [626, 20] width 10 height 11
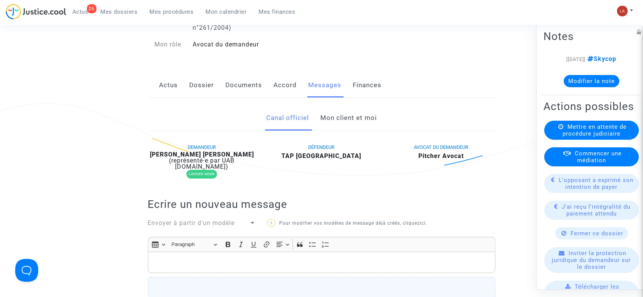
scroll to position [92, 0]
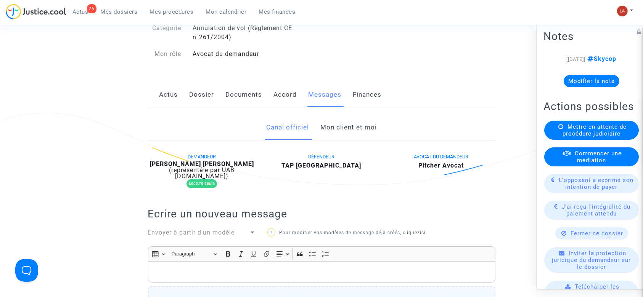
click at [279, 90] on link "Accord" at bounding box center [285, 94] width 23 height 25
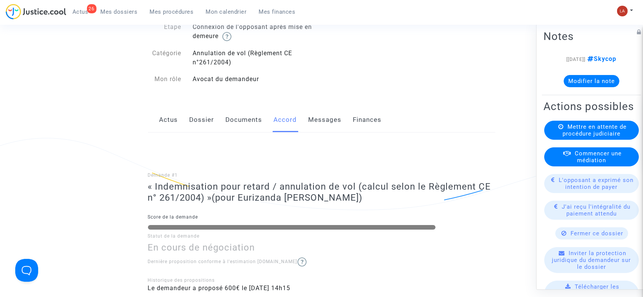
scroll to position [64, 0]
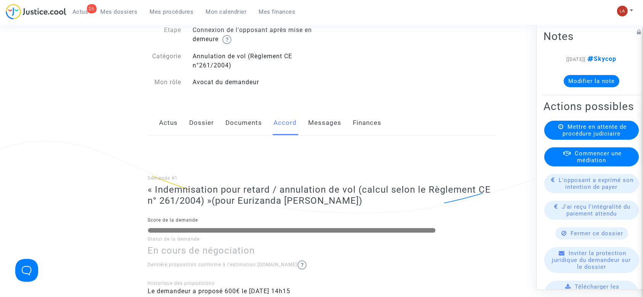
click at [250, 125] on link "Documents" at bounding box center [244, 123] width 37 height 25
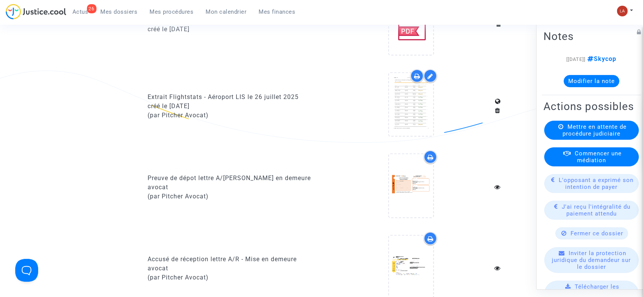
scroll to position [490, 0]
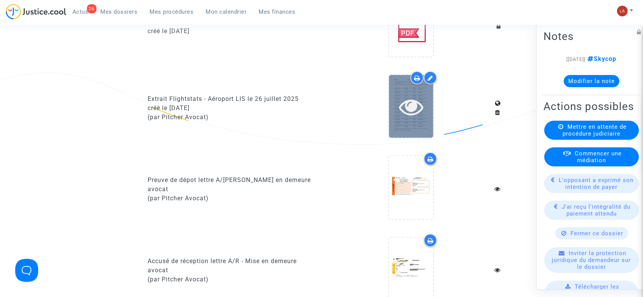
click at [407, 113] on icon at bounding box center [411, 107] width 25 height 24
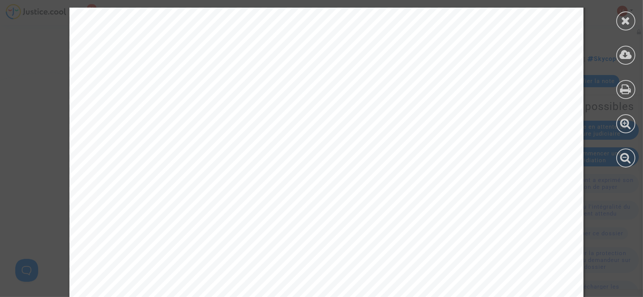
scroll to position [17967, 0]
click at [626, 29] on div at bounding box center [625, 20] width 19 height 19
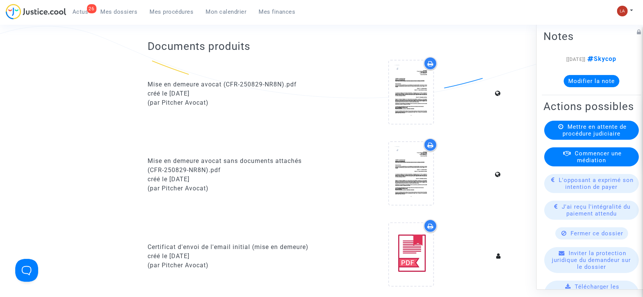
scroll to position [0, 0]
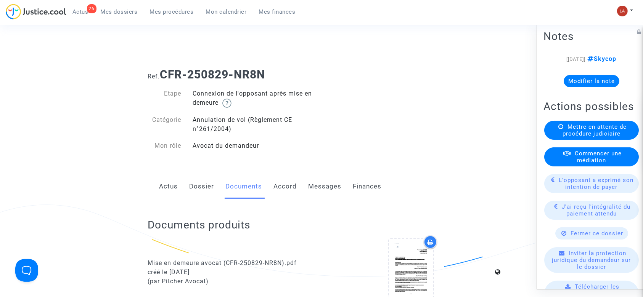
click at [314, 185] on link "Messages" at bounding box center [324, 186] width 33 height 25
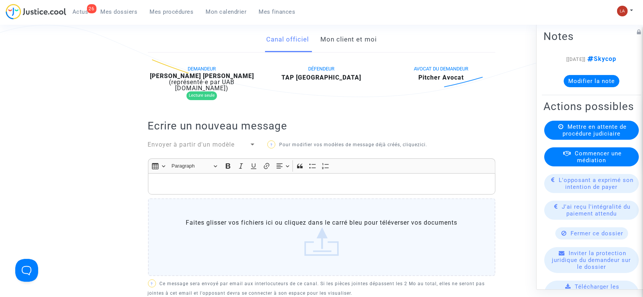
scroll to position [183, 0]
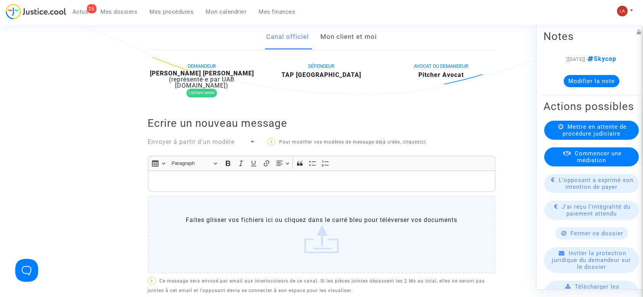
click at [192, 138] on div "Envoyer à partir d'un modèle" at bounding box center [198, 142] width 101 height 9
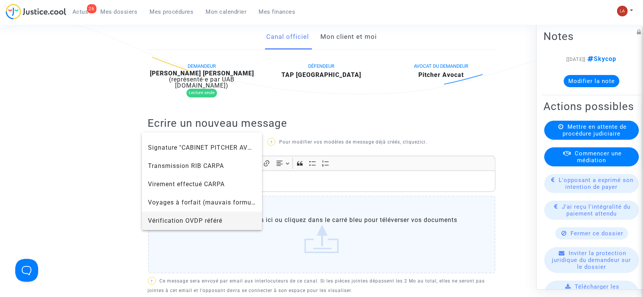
scroll to position [777, 0]
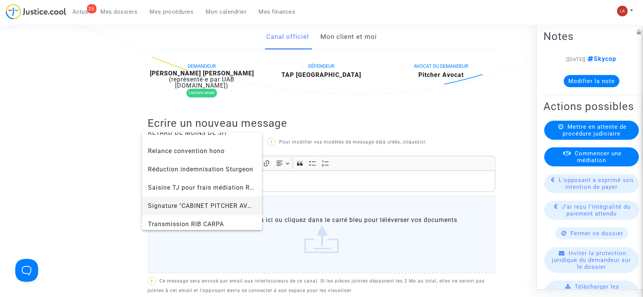
click at [165, 205] on span "Signature "CABINET PITCHER AVOCAT"" at bounding box center [207, 205] width 119 height 7
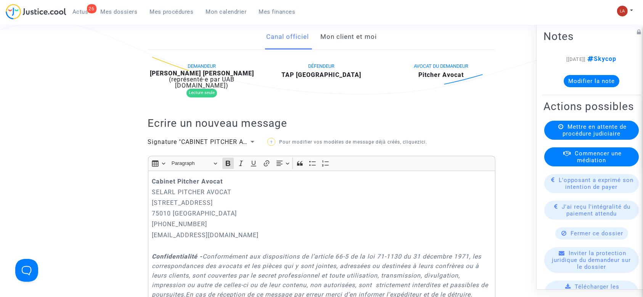
click at [152, 181] on strong "Cabinet Pitcher Avocat" at bounding box center [187, 181] width 71 height 7
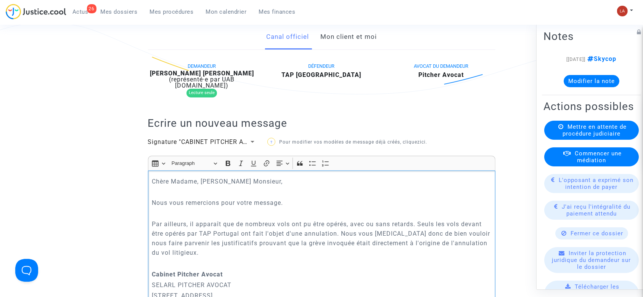
click at [343, 230] on p "Par ailleurs, il apparaît que de nombreux vols ont pu être opérés, avec ou sans…" at bounding box center [321, 239] width 339 height 38
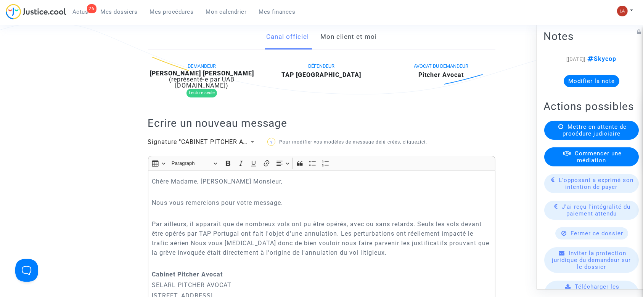
click at [331, 233] on p "Par ailleurs, il apparaît que de nombreux vols ont pu être opérés, avec ou sans…" at bounding box center [321, 239] width 339 height 38
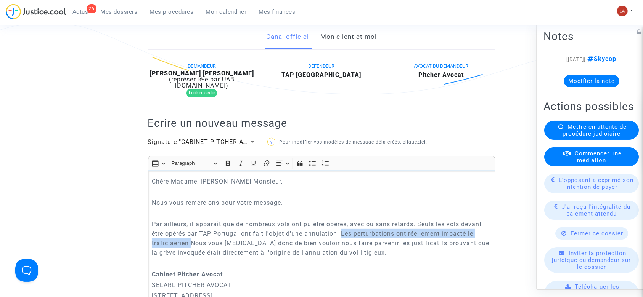
drag, startPoint x: 342, startPoint y: 233, endPoint x: 192, endPoint y: 241, distance: 150.0
click at [192, 241] on p "Par ailleurs, il apparaît que de nombreux vols ont pu être opérés, avec ou sans…" at bounding box center [321, 239] width 339 height 38
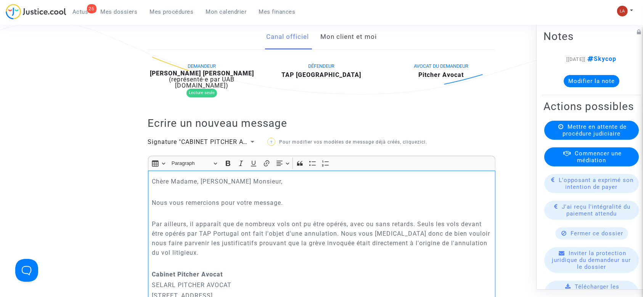
scroll to position [189, 0]
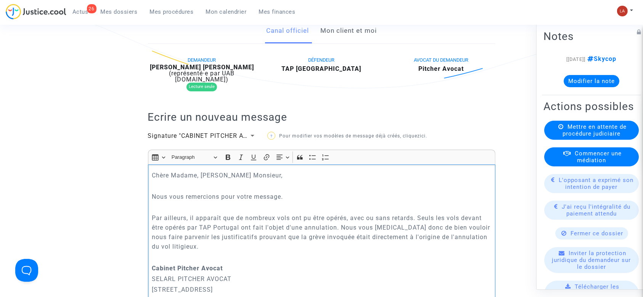
click at [191, 244] on p "Par ailleurs, il apparaît que de nombreux vols ont pu être opérés, avec ou sans…" at bounding box center [321, 232] width 339 height 38
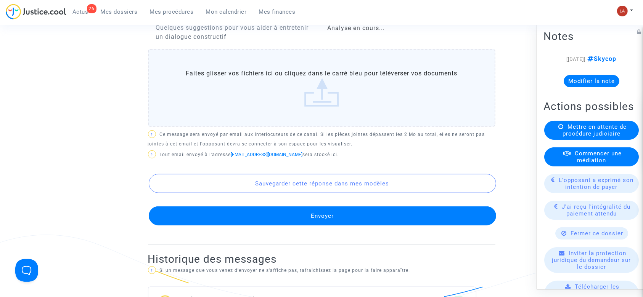
scroll to position [685, 0]
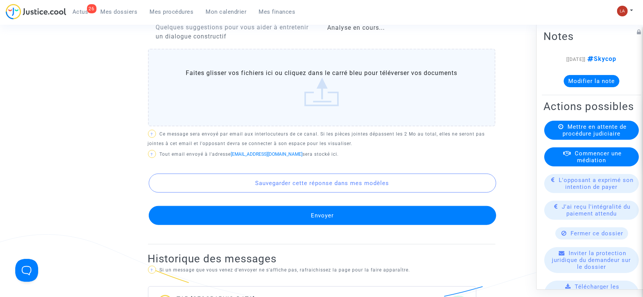
click at [210, 225] on button "Envoyer" at bounding box center [322, 215] width 347 height 19
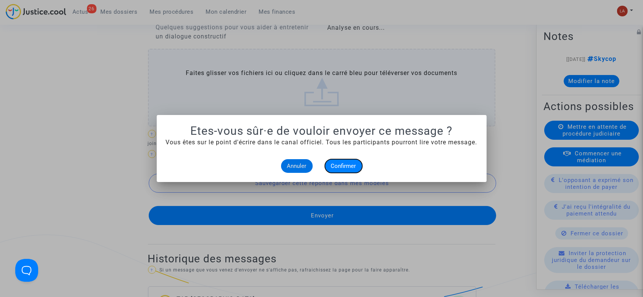
click at [354, 167] on span "Confirmer" at bounding box center [343, 166] width 25 height 7
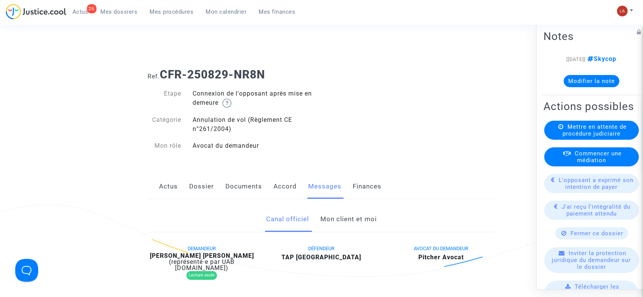
scroll to position [685, 0]
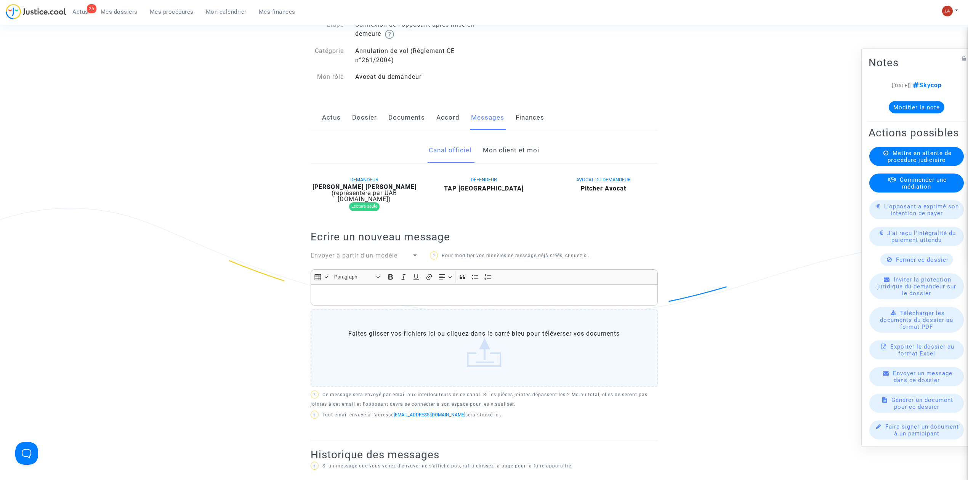
scroll to position [63, 0]
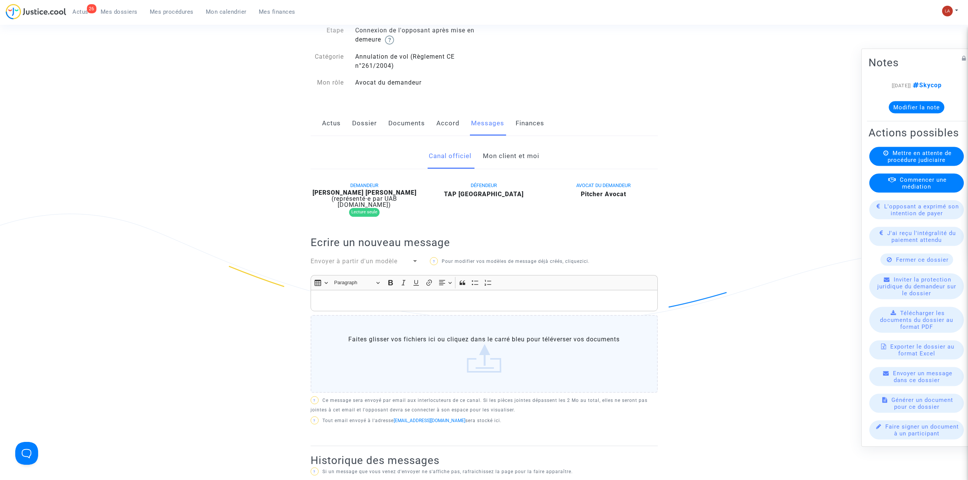
click at [395, 112] on link "Documents" at bounding box center [406, 123] width 37 height 25
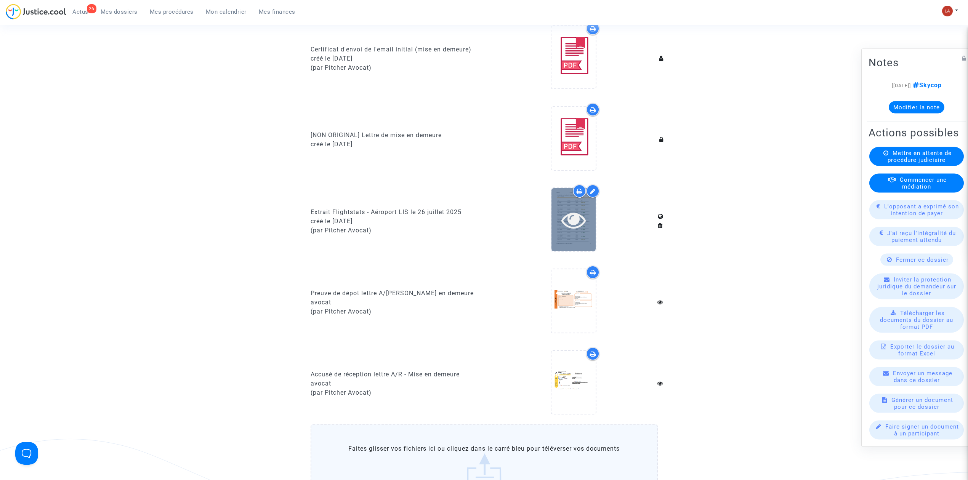
scroll to position [377, 0]
click at [554, 238] on div at bounding box center [574, 219] width 44 height 63
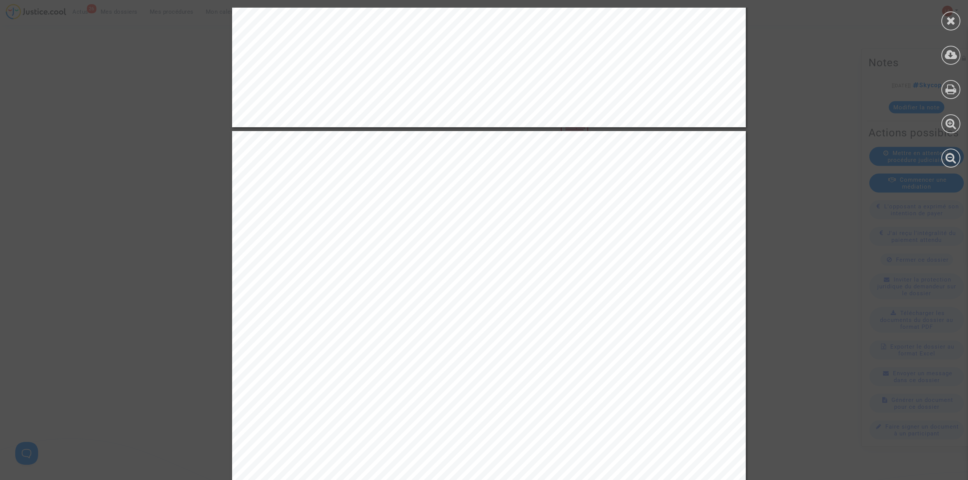
scroll to position [20867, 0]
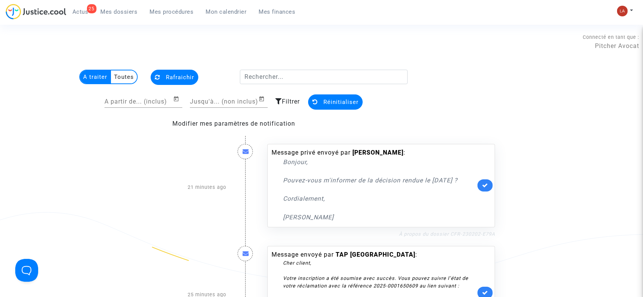
click at [446, 237] on link "À propos du dossier CFR-230202-E79A" at bounding box center [447, 234] width 96 height 6
click at [483, 188] on icon at bounding box center [485, 186] width 6 height 6
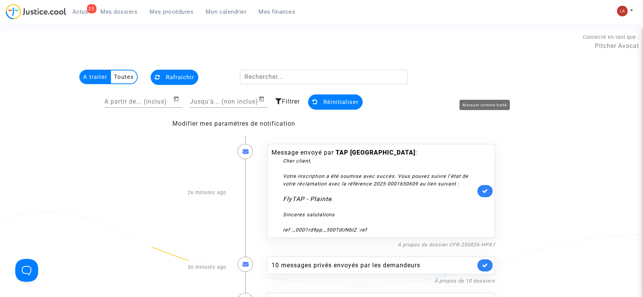
scroll to position [106, 0]
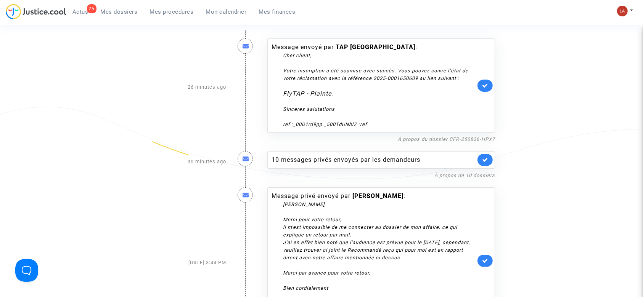
click at [479, 86] on link at bounding box center [484, 86] width 15 height 12
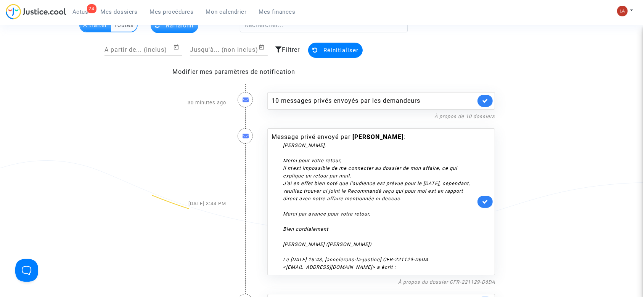
scroll to position [43, 0]
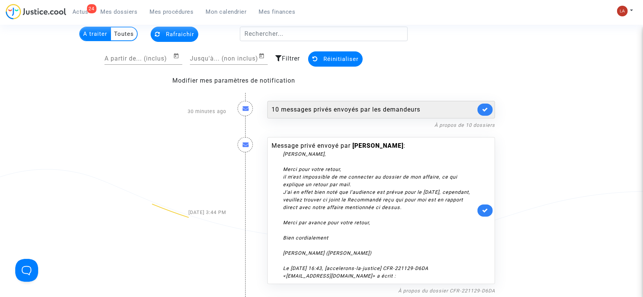
click at [386, 109] on div "10 messages privés envoyés par les demandeurs" at bounding box center [373, 109] width 204 height 9
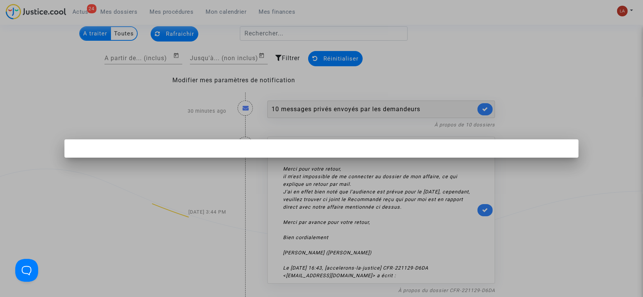
scroll to position [0, 0]
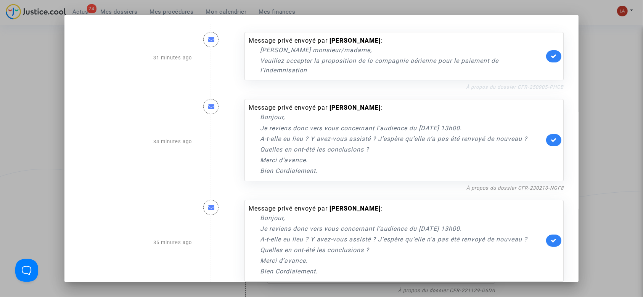
click at [473, 88] on link "À propos du dossier CFR-250905-PHCB" at bounding box center [515, 87] width 98 height 6
click at [546, 61] on link at bounding box center [553, 56] width 15 height 12
click at [509, 186] on link "À propos du dossier CFR-230210-NGF8" at bounding box center [514, 188] width 97 height 6
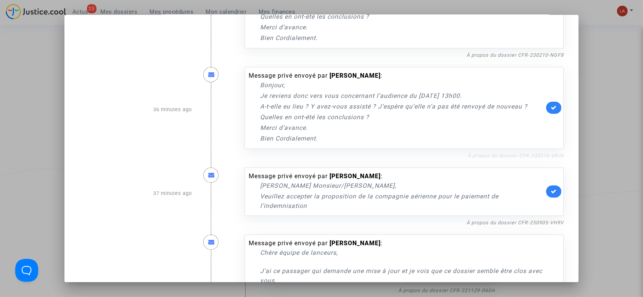
click at [526, 156] on link "À propos du dossier CFR-230210-68U6" at bounding box center [515, 156] width 96 height 6
click at [546, 108] on link at bounding box center [553, 108] width 15 height 12
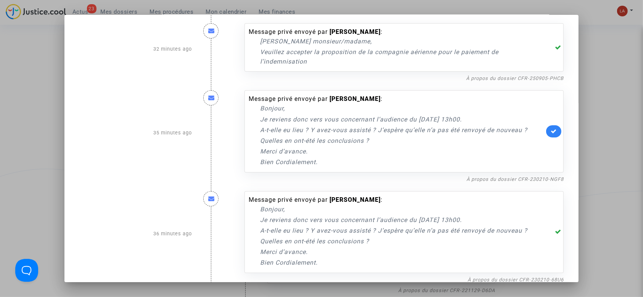
scroll to position [49, 0]
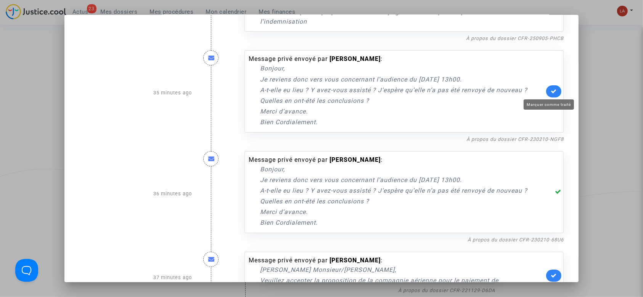
click at [552, 89] on icon at bounding box center [553, 91] width 6 height 6
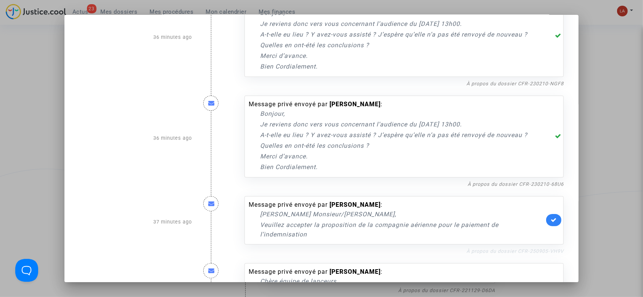
click at [543, 251] on link "À propos du dossier CFR-250905-VH9V" at bounding box center [514, 252] width 97 height 6
click at [550, 221] on icon at bounding box center [553, 220] width 6 height 6
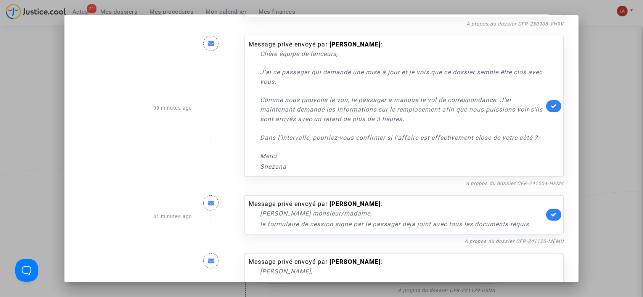
scroll to position [332, 0]
click at [497, 245] on div "À propos du dossier CFR-241120-MEMU" at bounding box center [403, 241] width 319 height 9
click at [492, 242] on link "À propos du dossier CFR-241120-MEMU" at bounding box center [513, 242] width 99 height 6
click at [550, 218] on link at bounding box center [553, 215] width 15 height 12
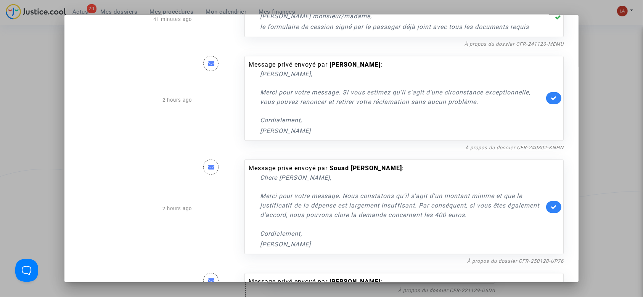
scroll to position [530, 0]
click at [503, 143] on nf-filterlink "À propos du dossier CFR-240802-KNHN" at bounding box center [514, 146] width 98 height 7
click at [500, 146] on link "À propos du dossier CFR-240802-KNHN" at bounding box center [514, 147] width 98 height 6
click at [550, 96] on icon at bounding box center [553, 98] width 6 height 6
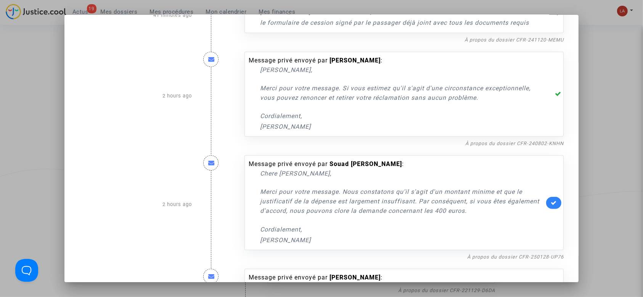
scroll to position [534, 0]
click at [508, 259] on nf-filterlink "À propos du dossier CFR-250128-UP76" at bounding box center [515, 256] width 96 height 7
click at [497, 255] on link "À propos du dossier CFR-250128-UP76" at bounding box center [515, 257] width 96 height 6
click at [551, 203] on icon at bounding box center [553, 203] width 6 height 6
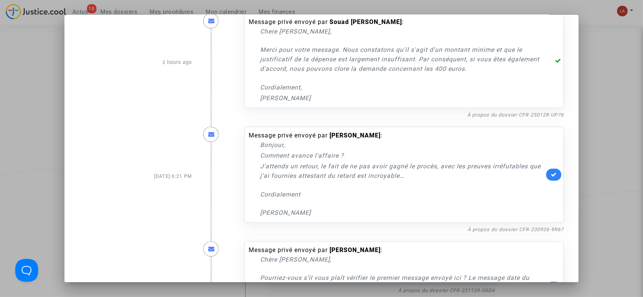
scroll to position [677, 0]
click at [509, 229] on link "À propos du dossier CFR-230926-9R67" at bounding box center [515, 229] width 96 height 6
click at [550, 175] on icon at bounding box center [553, 174] width 6 height 6
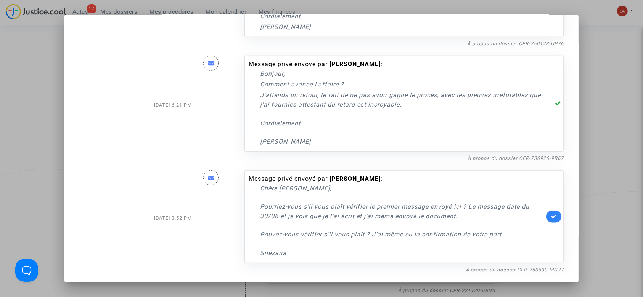
click at [520, 273] on div "À propos du dossier CFR-250630-MGJ7" at bounding box center [403, 269] width 319 height 9
click at [515, 267] on link "À propos du dossier CFR-250630-MGJ7" at bounding box center [514, 270] width 98 height 6
click at [550, 215] on icon at bounding box center [553, 217] width 6 height 6
click at [601, 135] on div at bounding box center [321, 148] width 643 height 297
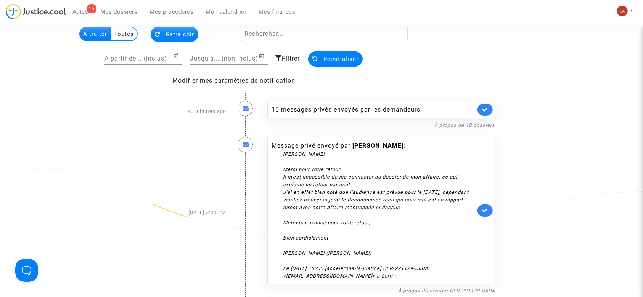
scroll to position [91, 0]
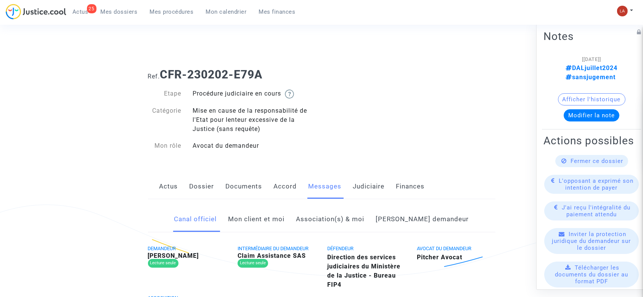
click at [369, 176] on link "Judiciaire" at bounding box center [369, 186] width 32 height 25
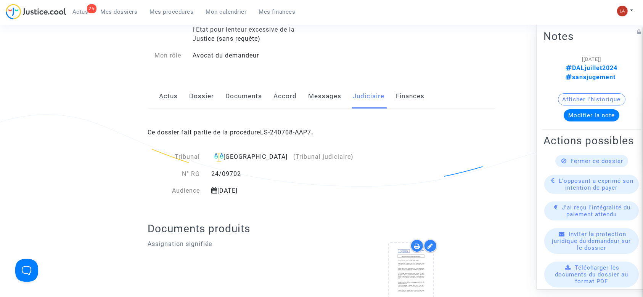
scroll to position [92, 0]
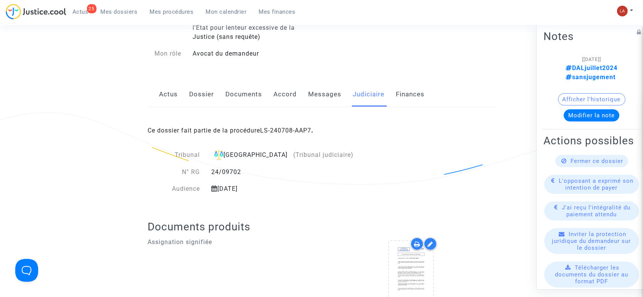
drag, startPoint x: 279, startPoint y: 191, endPoint x: 220, endPoint y: 190, distance: 59.5
click at [220, 190] on div "3 novembre 2025" at bounding box center [282, 188] width 154 height 9
copy div "3 novembre 2025"
click at [315, 98] on link "Messages" at bounding box center [324, 94] width 33 height 25
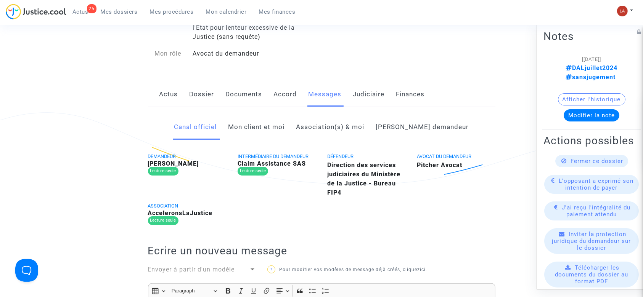
click at [285, 123] on link "Mon client et moi" at bounding box center [256, 127] width 56 height 25
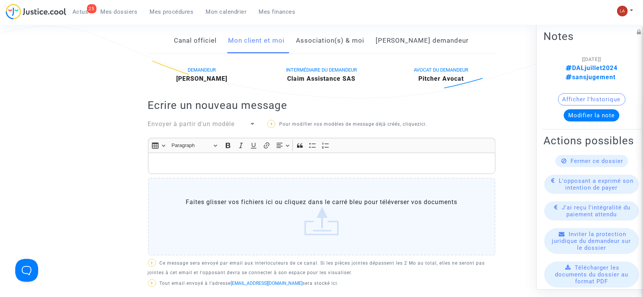
scroll to position [180, 0]
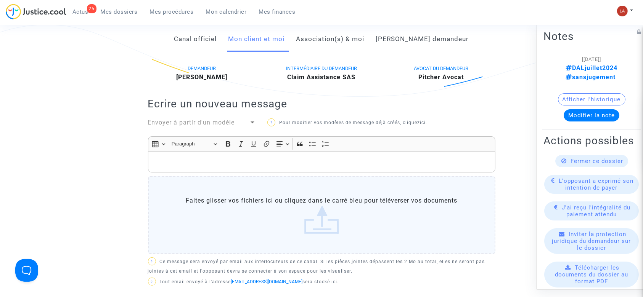
click at [271, 166] on div "Rich Text Editor, main" at bounding box center [321, 161] width 347 height 21
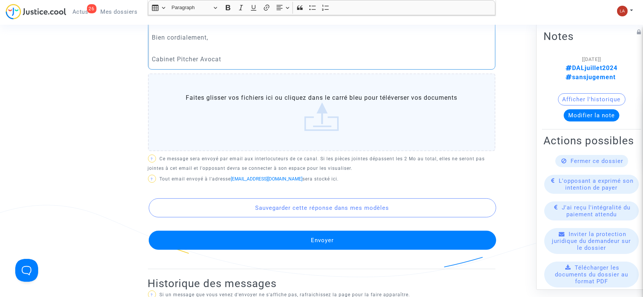
scroll to position [386, 0]
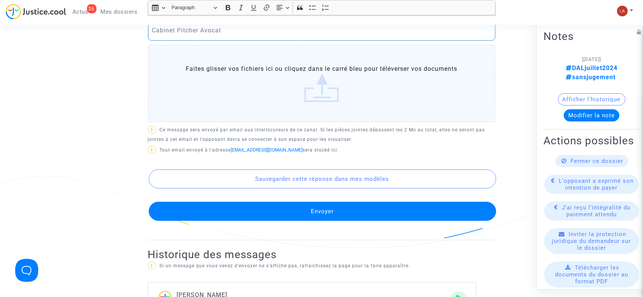
click at [263, 223] on div "DEMANDEUR Benjamin Morel INTERMÉDIAIRE DU DEMANDEUR Claim Assistance SAS AVOCAT…" at bounding box center [321, 49] width 347 height 383
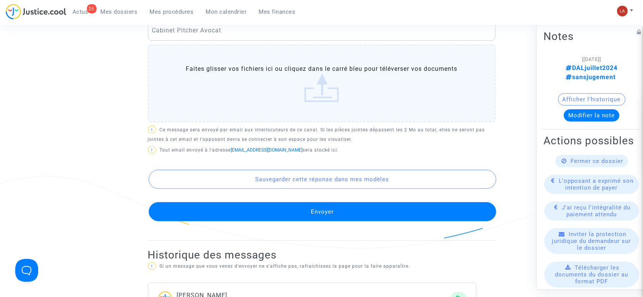
click at [261, 214] on button "Envoyer" at bounding box center [322, 211] width 347 height 19
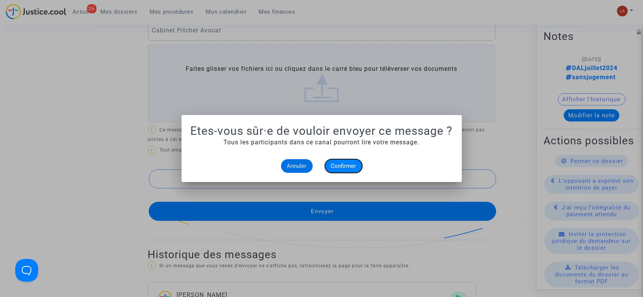
click at [329, 167] on button "Confirmer" at bounding box center [343, 166] width 37 height 14
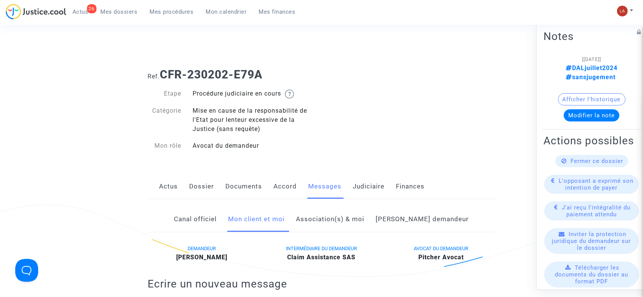
scroll to position [386, 0]
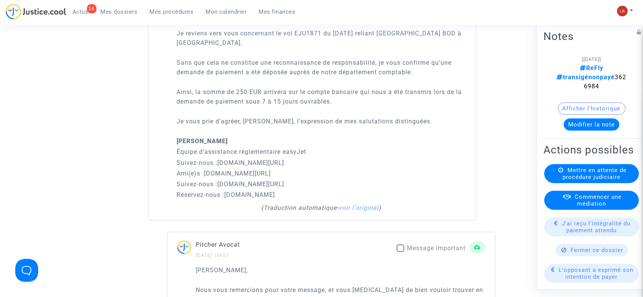
scroll to position [601, 0]
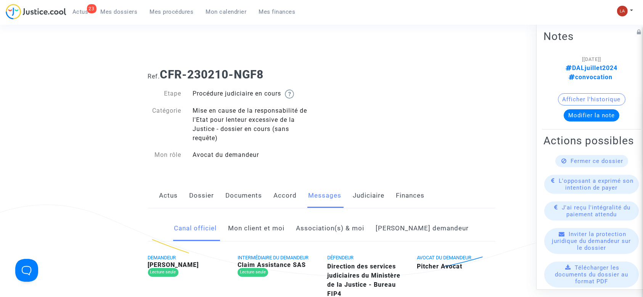
click at [275, 227] on link "Mon client et moi" at bounding box center [256, 228] width 56 height 25
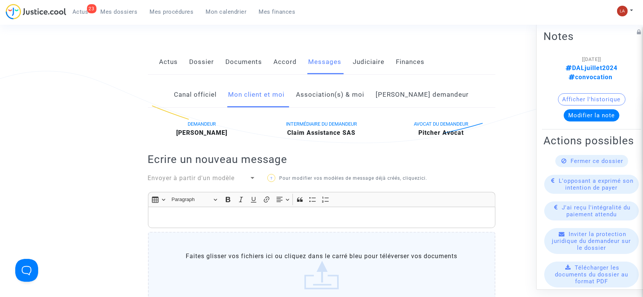
scroll to position [133, 0]
click at [386, 61] on div "Actus Dossier Documents Accord Messages Judiciaire Finances" at bounding box center [321, 63] width 347 height 26
click at [372, 59] on link "Judiciaire" at bounding box center [369, 62] width 32 height 25
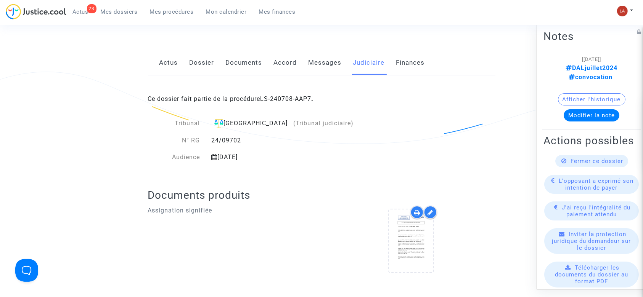
click at [268, 157] on div "3 novembre 2025" at bounding box center [282, 157] width 154 height 9
drag, startPoint x: 270, startPoint y: 157, endPoint x: 220, endPoint y: 159, distance: 50.3
click at [220, 159] on div "3 novembre 2025" at bounding box center [282, 157] width 154 height 9
copy div "3 novembre 2025"
click at [325, 63] on link "Messages" at bounding box center [324, 62] width 33 height 25
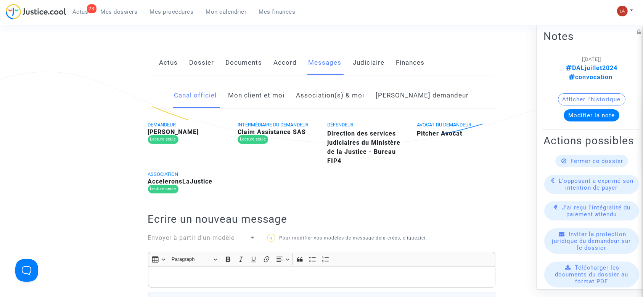
click at [281, 90] on link "Mon client et moi" at bounding box center [256, 95] width 56 height 25
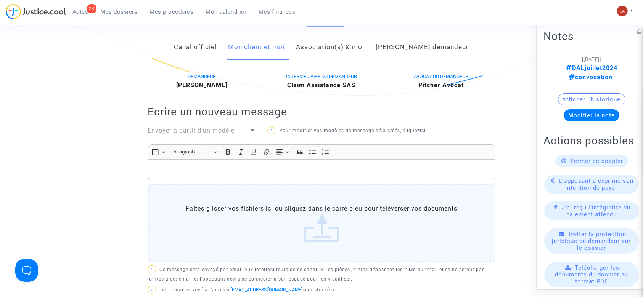
scroll to position [182, 0]
click at [204, 172] on p "Rich Text Editor, main" at bounding box center [321, 170] width 339 height 10
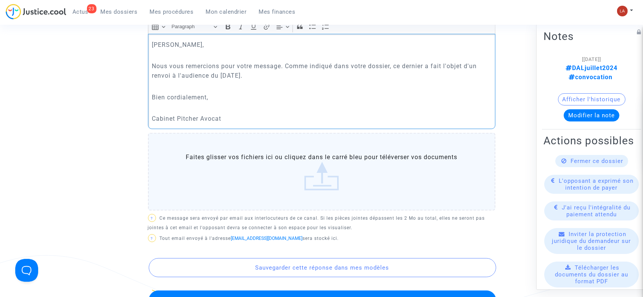
scroll to position [308, 0]
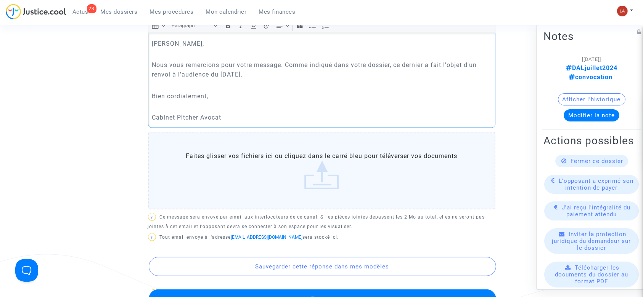
click at [228, 287] on div "Sauvegarder cette réponse dans mes modèles Envoyer" at bounding box center [321, 276] width 347 height 65
click at [229, 290] on button "Envoyer" at bounding box center [322, 299] width 347 height 19
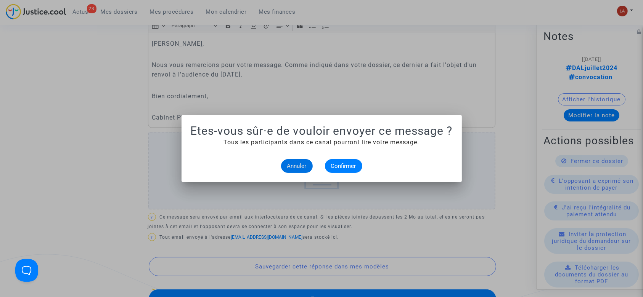
click at [346, 159] on alert-dialogs "Etes-vous sûr·e de vouloir envoyer ce message ? Tous les participants dans ce c…" at bounding box center [322, 148] width 262 height 49
click at [343, 162] on button "Confirmer" at bounding box center [343, 166] width 37 height 14
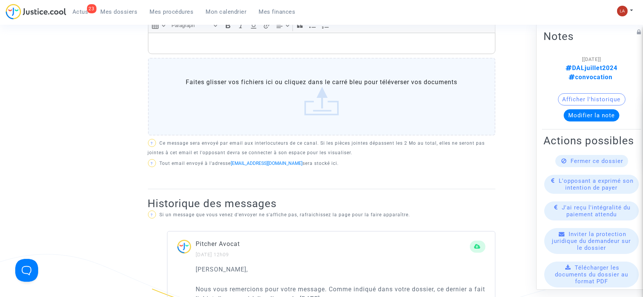
scroll to position [433, 0]
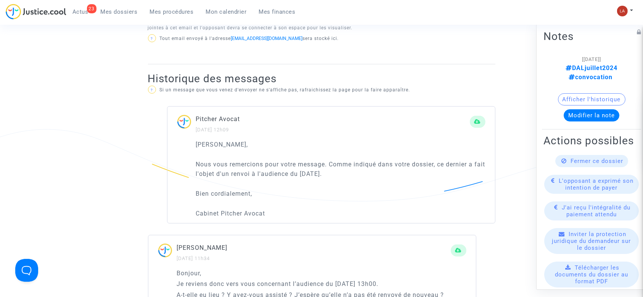
click at [272, 206] on div "Cher Monsieur, Nous vous remercions pour votre message. Comme indiqué dans votr…" at bounding box center [340, 179] width 289 height 79
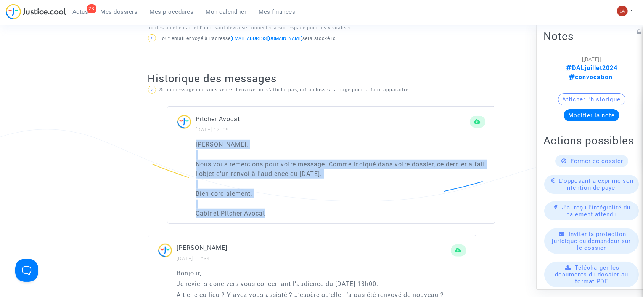
drag, startPoint x: 272, startPoint y: 213, endPoint x: 195, endPoint y: 145, distance: 103.1
click at [195, 145] on div "Cher Monsieur, Nous vous remercions pour votre message. Comme indiqué dans votr…" at bounding box center [330, 182] width 327 height 84
copy div "Cher Monsieur, Nous vous remercions pour votre message. Comme indiqué dans votr…"
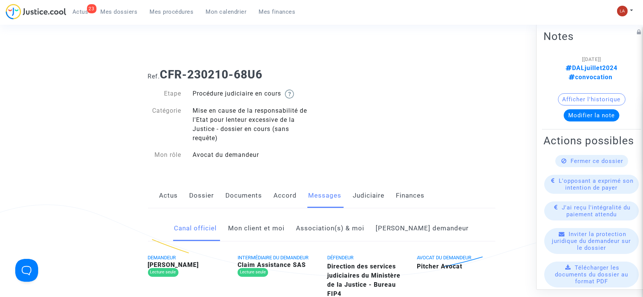
click at [362, 204] on link "Judiciaire" at bounding box center [369, 195] width 32 height 25
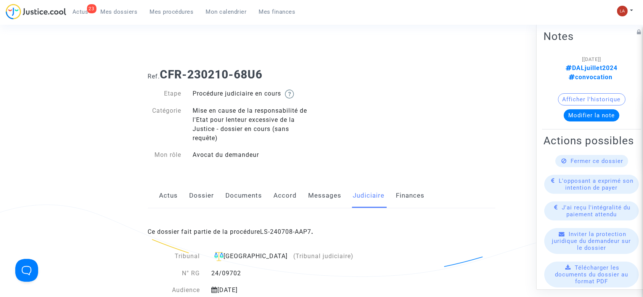
click at [330, 199] on link "Messages" at bounding box center [324, 195] width 33 height 25
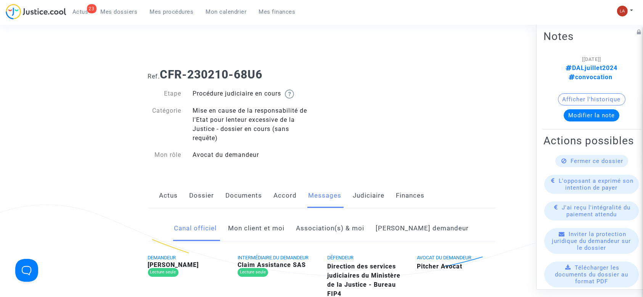
click at [267, 224] on link "Mon client et moi" at bounding box center [256, 228] width 56 height 25
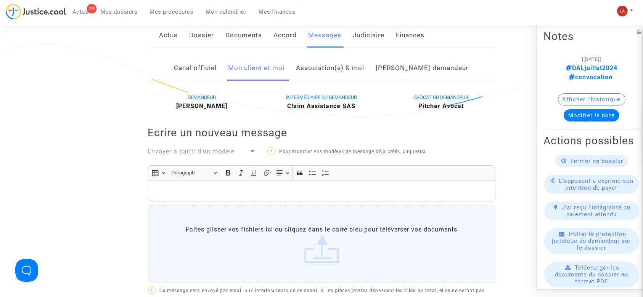
scroll to position [162, 0]
click at [217, 189] on p "Rich Text Editor, main" at bounding box center [321, 190] width 339 height 10
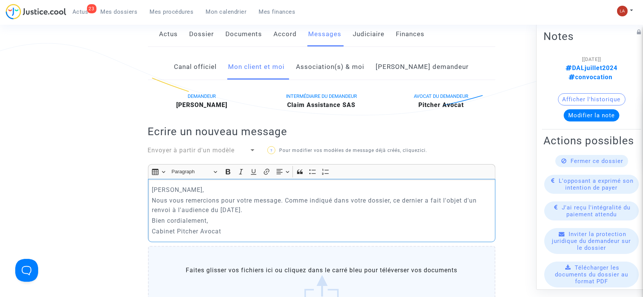
scroll to position [167, 0]
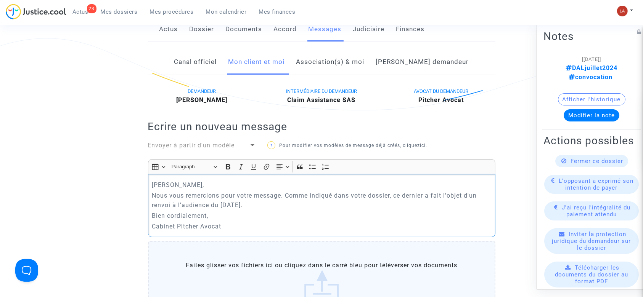
click at [152, 191] on p "Nous vous remercions pour votre message. Comme indiqué dans votre dossier, ce d…" at bounding box center [321, 200] width 339 height 19
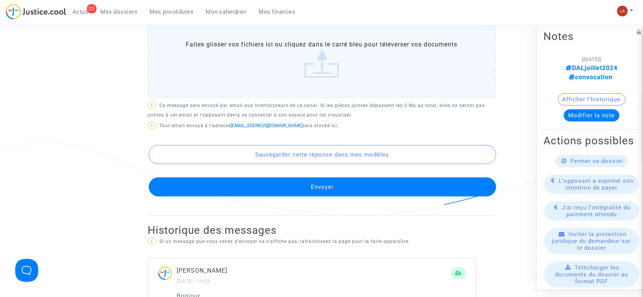
scroll to position [423, 0]
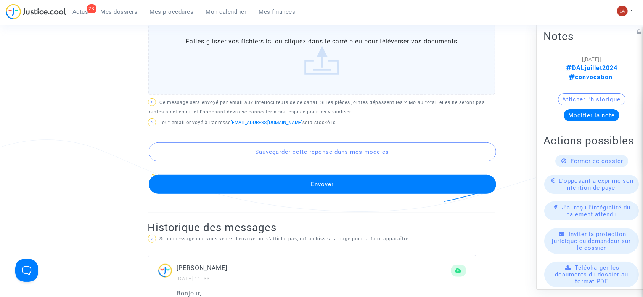
click at [192, 180] on button "Envoyer" at bounding box center [322, 184] width 347 height 19
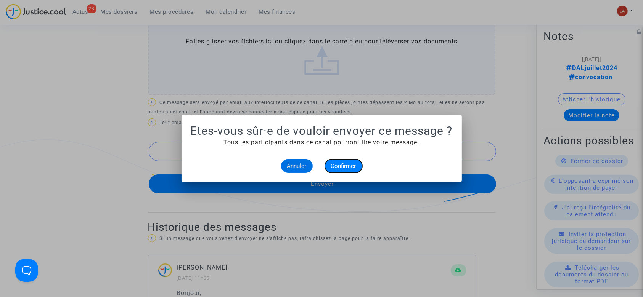
click at [336, 167] on span "Confirmer" at bounding box center [343, 166] width 25 height 7
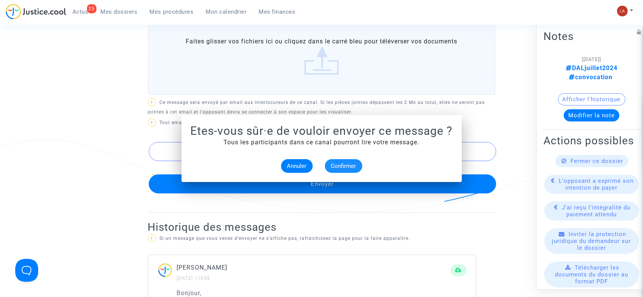
scroll to position [423, 0]
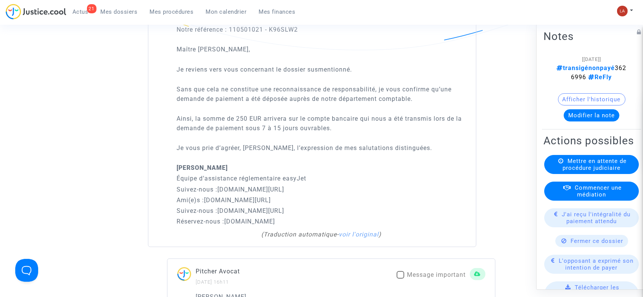
scroll to position [598, 0]
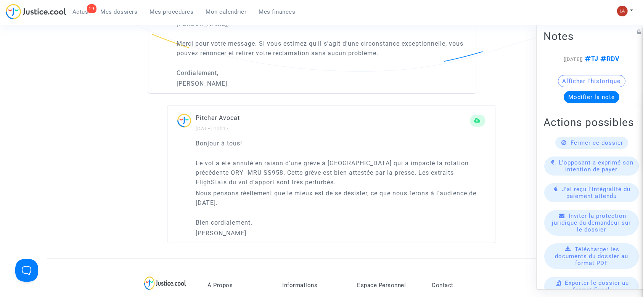
scroll to position [565, 0]
click at [565, 149] on div "Fermer ce dossier" at bounding box center [591, 143] width 73 height 12
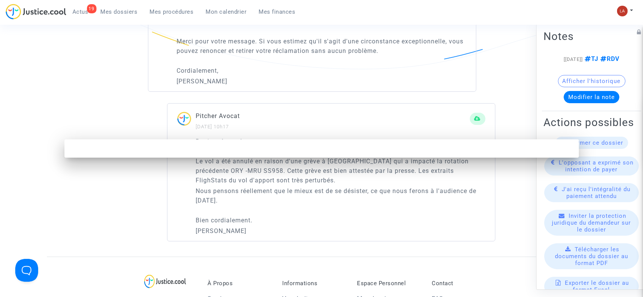
scroll to position [0, 0]
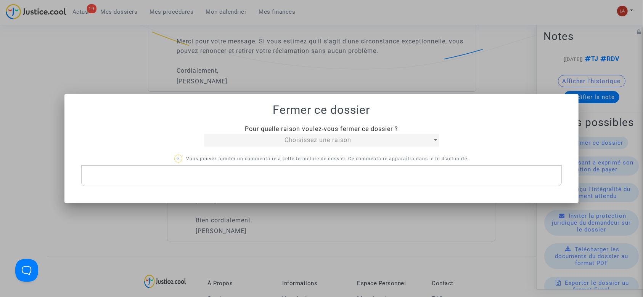
click at [372, 140] on div "Choisissez une raison" at bounding box center [318, 140] width 228 height 9
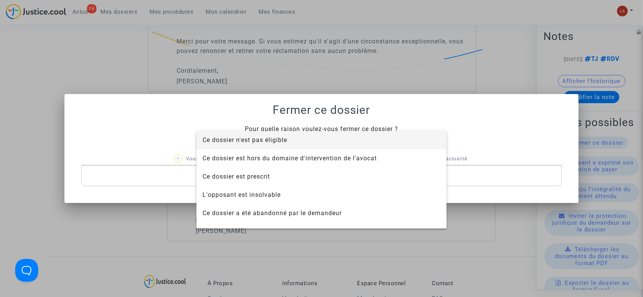
click at [342, 146] on span "Ce dossier n'est pas éligible" at bounding box center [321, 140] width 238 height 18
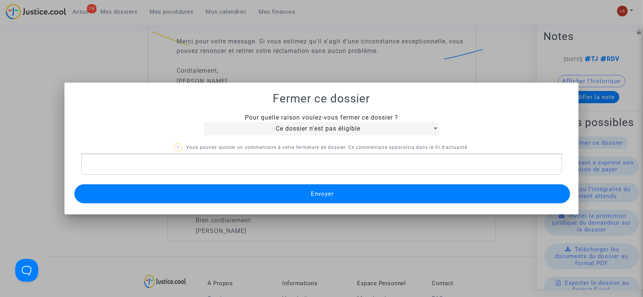
click at [305, 173] on div "Rich Text Editor, main" at bounding box center [321, 164] width 481 height 21
click at [292, 192] on button "Envoyer" at bounding box center [322, 193] width 496 height 19
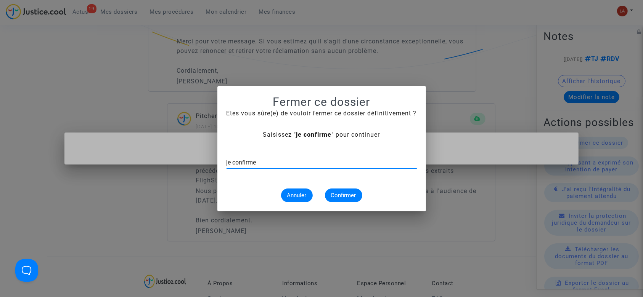
type input "je confirme"
click at [347, 193] on span "Confirmer" at bounding box center [343, 195] width 25 height 7
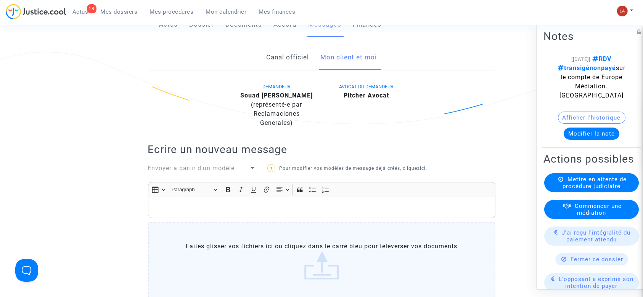
scroll to position [120, 0]
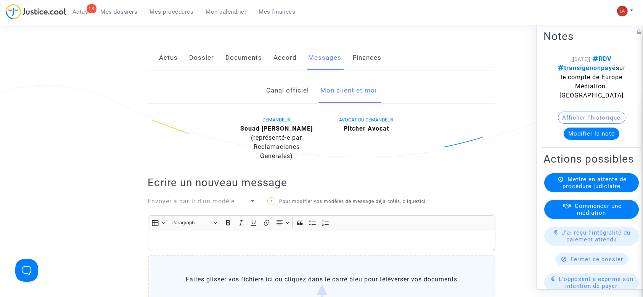
click at [169, 53] on link "Actus" at bounding box center [168, 57] width 19 height 25
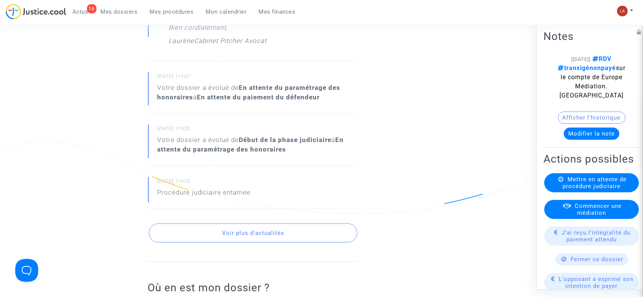
scroll to position [421, 0]
click at [191, 240] on button "Voir plus d'actualités" at bounding box center [253, 232] width 209 height 19
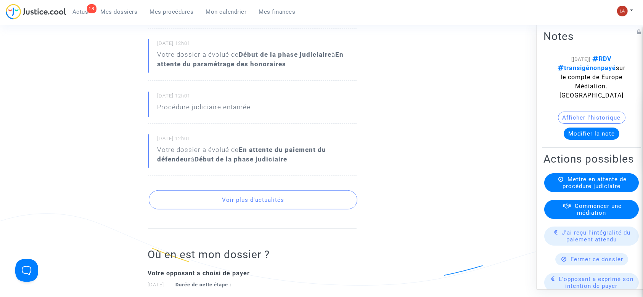
scroll to position [709, 0]
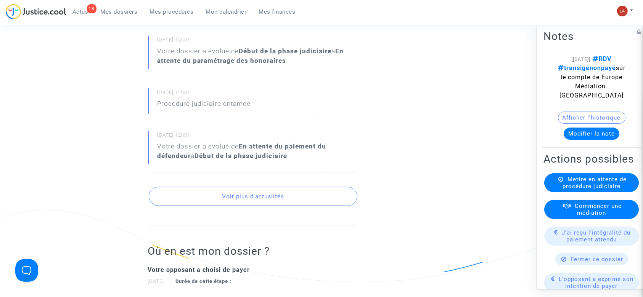
click at [189, 201] on button "Voir plus d'actualités" at bounding box center [253, 196] width 209 height 19
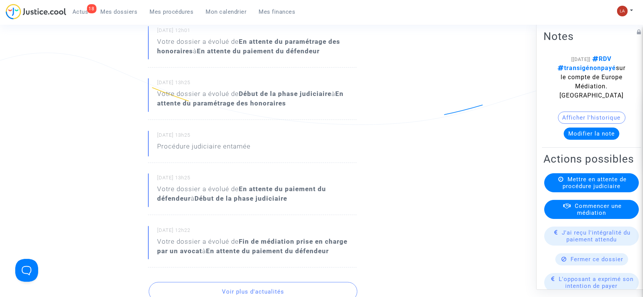
scroll to position [913, 0]
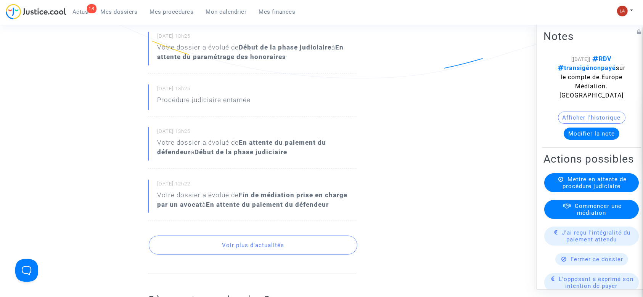
click at [173, 253] on button "Voir plus d'actualités" at bounding box center [253, 245] width 209 height 19
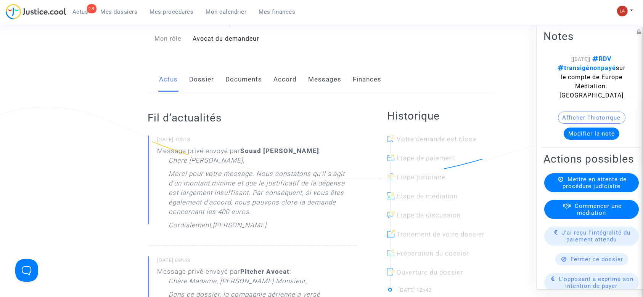
scroll to position [66, 0]
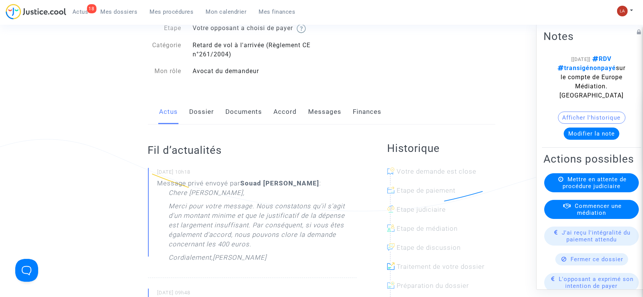
click at [319, 123] on link "Messages" at bounding box center [324, 111] width 33 height 25
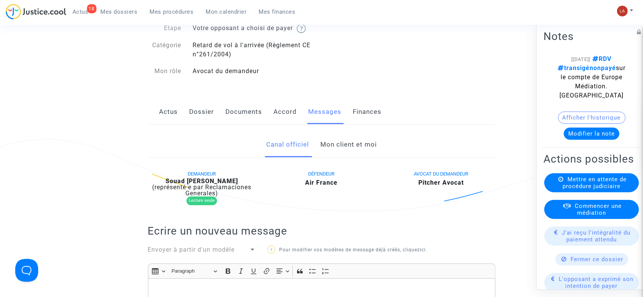
click at [323, 150] on link "Mon client et moi" at bounding box center [348, 144] width 56 height 25
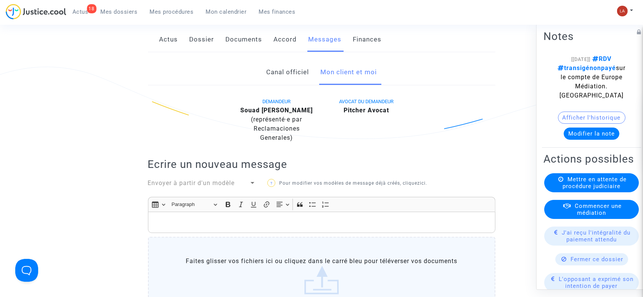
scroll to position [139, 0]
click at [218, 221] on p "Rich Text Editor, main" at bounding box center [321, 222] width 339 height 10
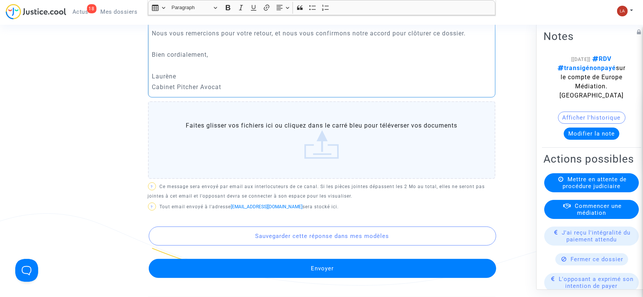
scroll to position [350, 0]
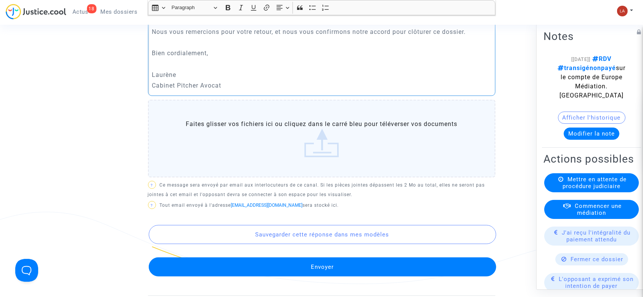
click at [256, 263] on button "Envoyer" at bounding box center [322, 267] width 347 height 19
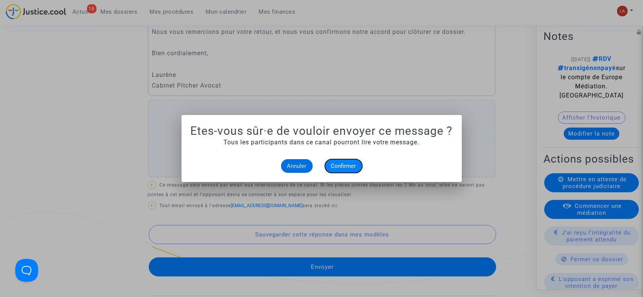
click at [345, 167] on span "Confirmer" at bounding box center [343, 166] width 25 height 7
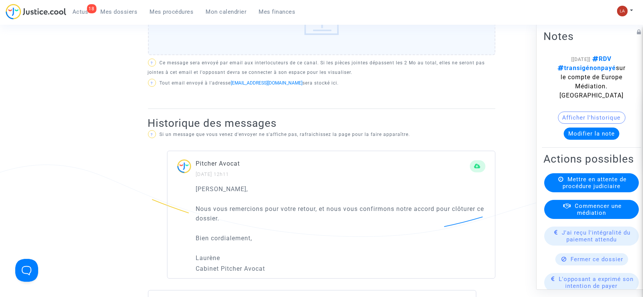
scroll to position [398, 0]
click at [571, 263] on span "Fermer ce dossier" at bounding box center [597, 259] width 53 height 7
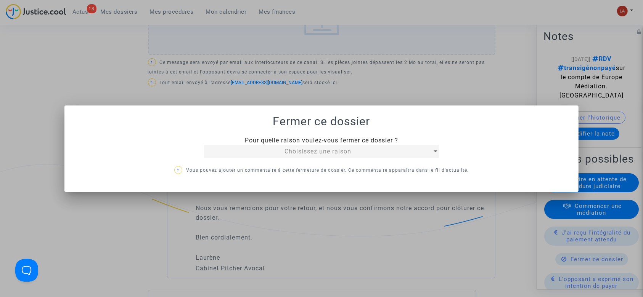
scroll to position [0, 0]
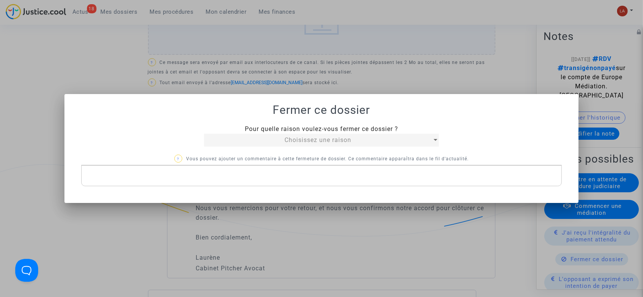
click at [312, 139] on span "Choisissez une raison" at bounding box center [317, 139] width 67 height 7
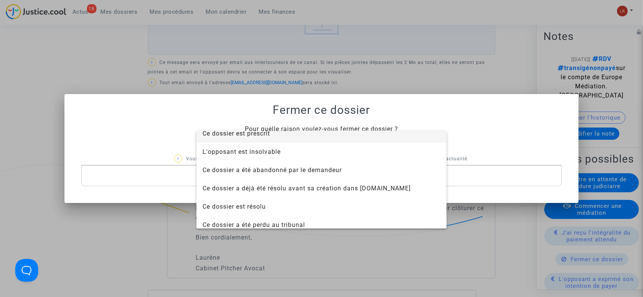
scroll to position [49, 0]
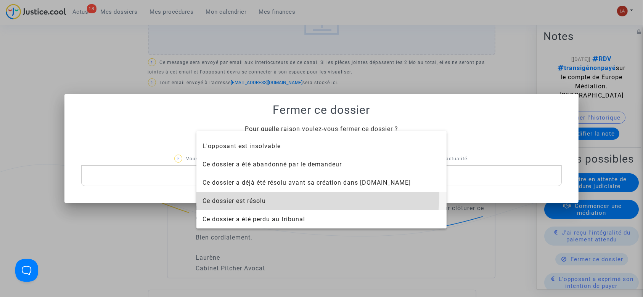
click at [250, 194] on span "Ce dossier est résolu" at bounding box center [321, 201] width 238 height 18
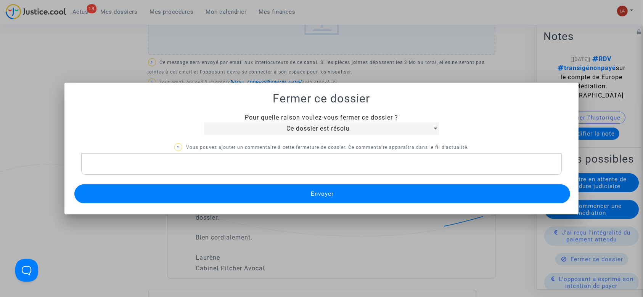
click at [238, 194] on button "Envoyer" at bounding box center [322, 193] width 496 height 19
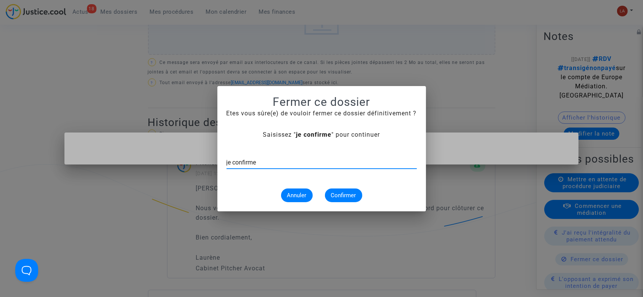
type input "je confirme"
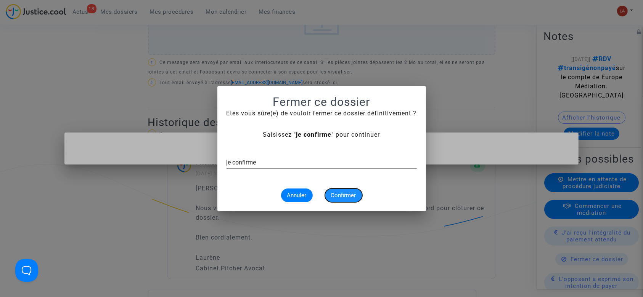
click at [344, 198] on span "Confirmer" at bounding box center [343, 195] width 25 height 7
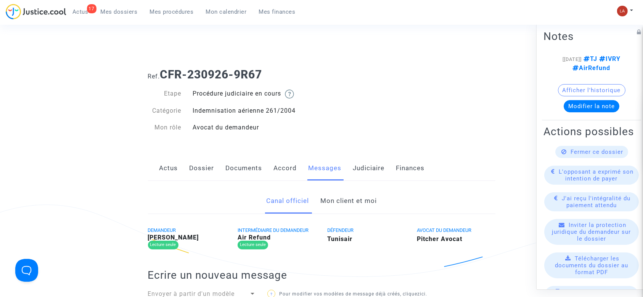
click at [336, 199] on link "Mon client et moi" at bounding box center [348, 201] width 56 height 25
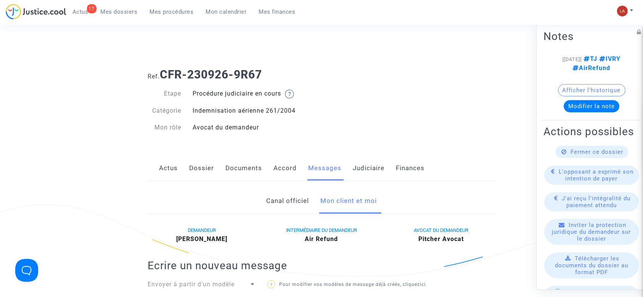
click at [369, 172] on link "Judiciaire" at bounding box center [369, 168] width 32 height 25
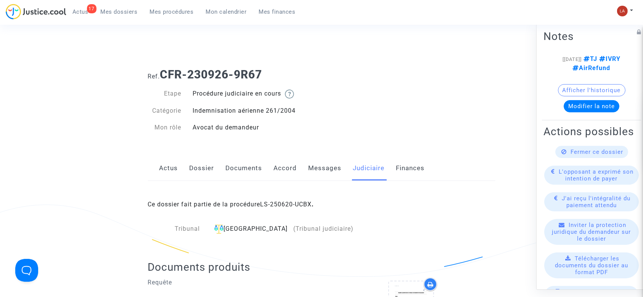
click at [329, 171] on link "Messages" at bounding box center [324, 168] width 33 height 25
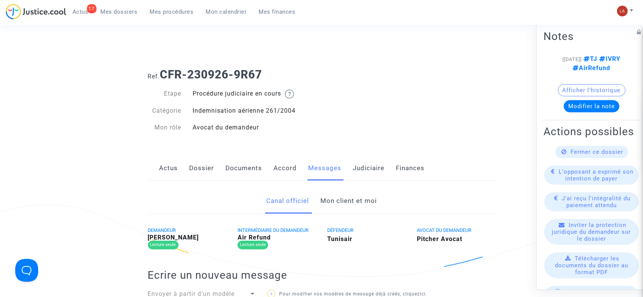
click at [165, 164] on link "Actus" at bounding box center [168, 168] width 19 height 25
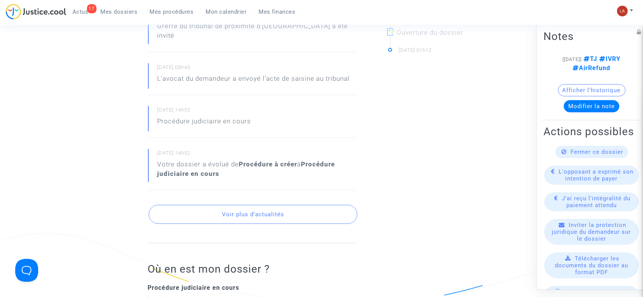
scroll to position [330, 0]
click at [242, 205] on button "Voir plus d'actualités" at bounding box center [253, 213] width 209 height 19
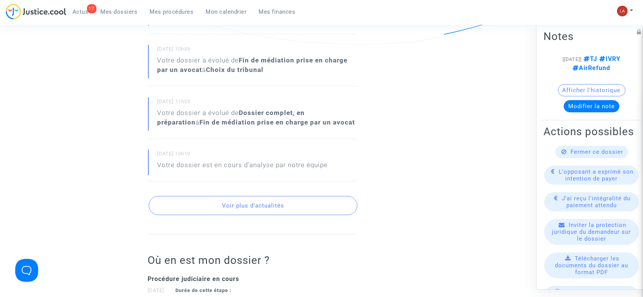
scroll to position [590, 0]
click at [228, 205] on button "Voir plus d'actualités" at bounding box center [253, 205] width 209 height 19
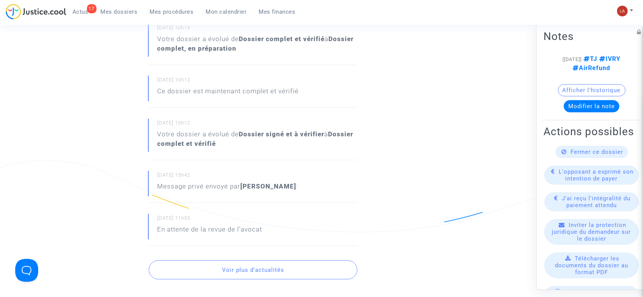
scroll to position [760, 0]
click at [215, 268] on button "Voir plus d'actualités" at bounding box center [253, 269] width 209 height 19
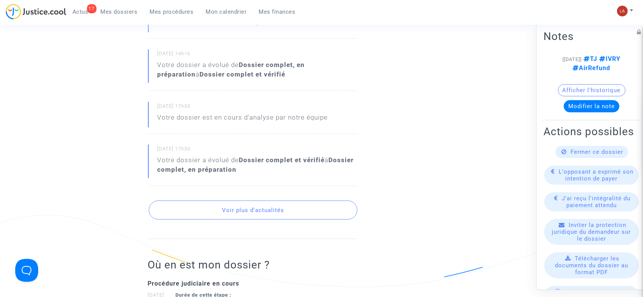
scroll to position [1068, 0]
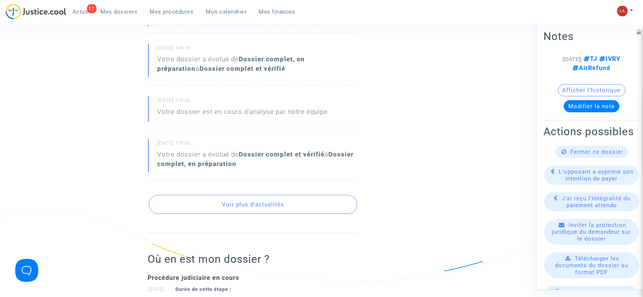
click at [205, 207] on button "Voir plus d'actualités" at bounding box center [253, 204] width 209 height 19
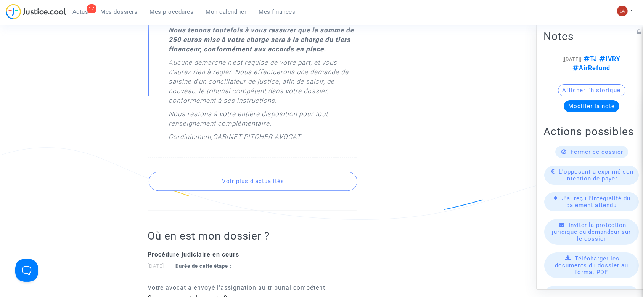
scroll to position [1845, 0]
click at [189, 172] on button "Voir plus d'actualités" at bounding box center [253, 181] width 209 height 19
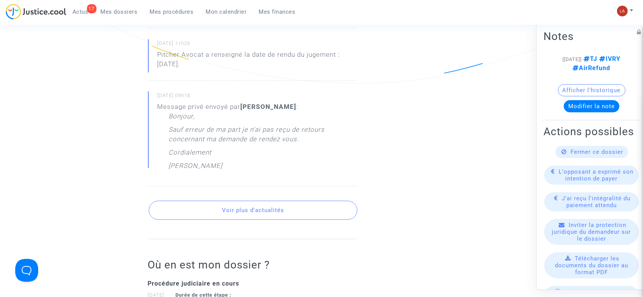
scroll to position [2342, 0]
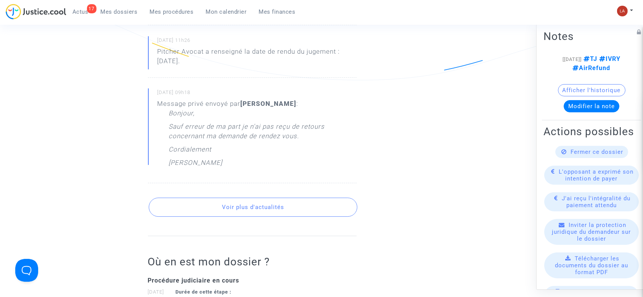
click at [192, 198] on button "Voir plus d'actualités" at bounding box center [253, 207] width 209 height 19
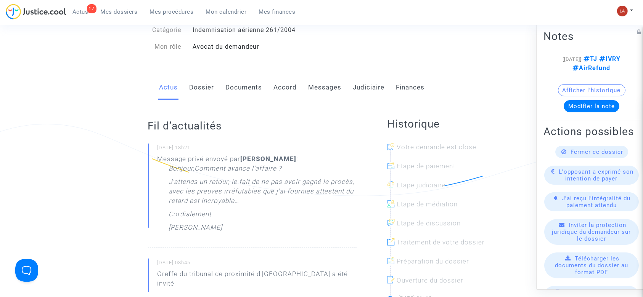
scroll to position [0, 0]
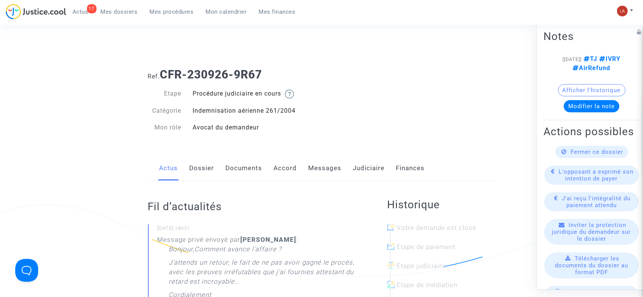
click at [369, 161] on link "Judiciaire" at bounding box center [369, 168] width 32 height 25
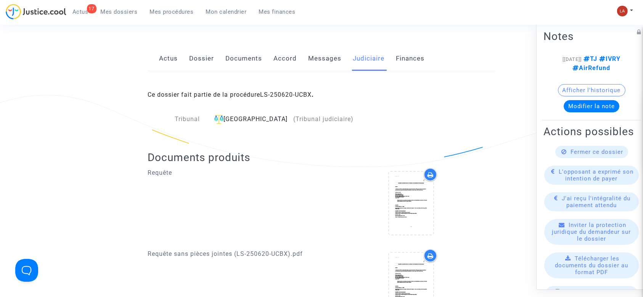
scroll to position [109, 0]
click at [332, 51] on link "Messages" at bounding box center [324, 59] width 33 height 25
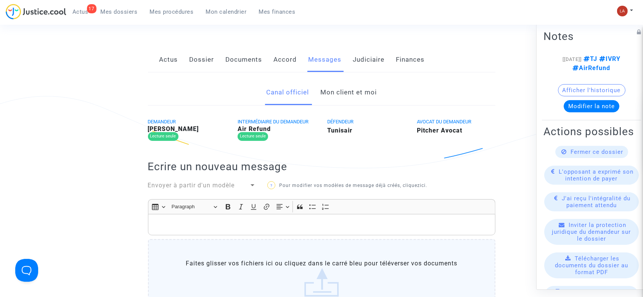
click at [334, 76] on div "Canal officiel Mon client et moi DEMANDEUR Ali JABBIE Lecture seule INTERMÉDIAI…" at bounding box center [321, 249] width 347 height 354
click at [332, 99] on link "Mon client et moi" at bounding box center [348, 92] width 56 height 25
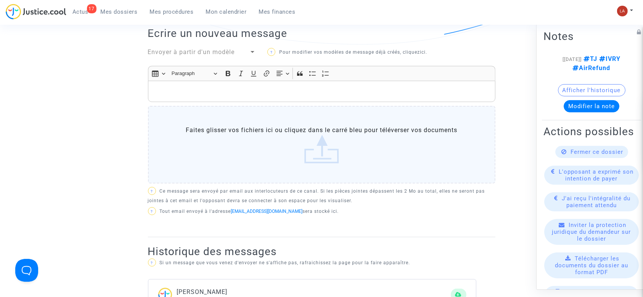
scroll to position [228, 0]
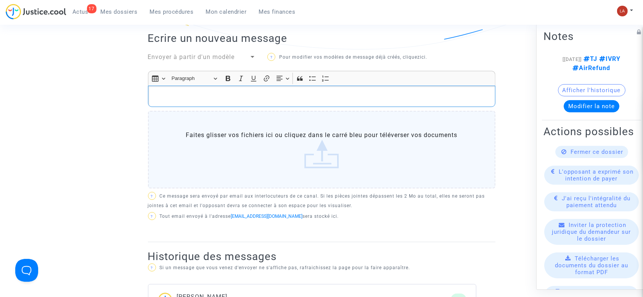
click at [243, 96] on p "Rich Text Editor, main" at bounding box center [321, 97] width 339 height 10
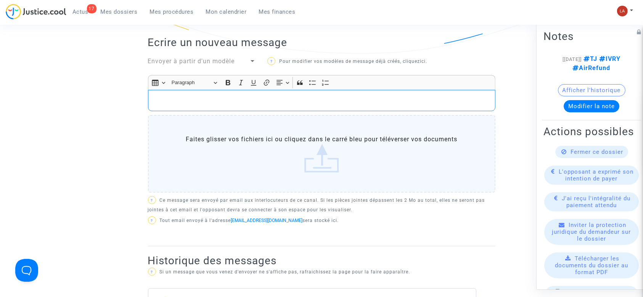
scroll to position [223, 0]
click at [221, 101] on p "Rich Text Editor, main" at bounding box center [321, 101] width 339 height 10
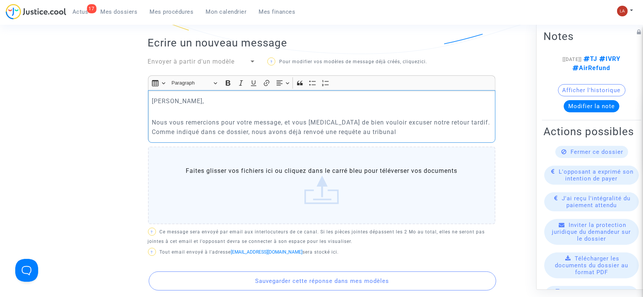
click at [294, 130] on p "Nous vous remercions pour votre message, et vous prions de bien vouloir excuser…" at bounding box center [321, 127] width 339 height 19
click at [443, 135] on p "Nous vous remercions pour votre message, et vous prions de bien vouloir excuser…" at bounding box center [321, 127] width 339 height 19
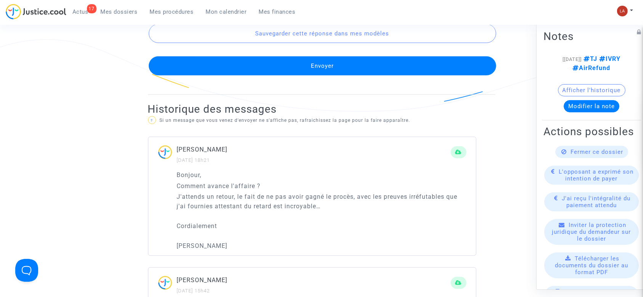
scroll to position [539, 0]
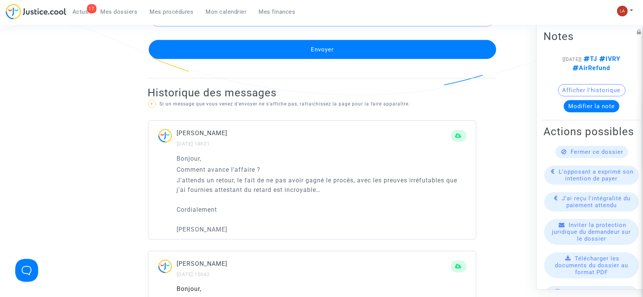
click at [297, 45] on button "Envoyer" at bounding box center [322, 49] width 347 height 19
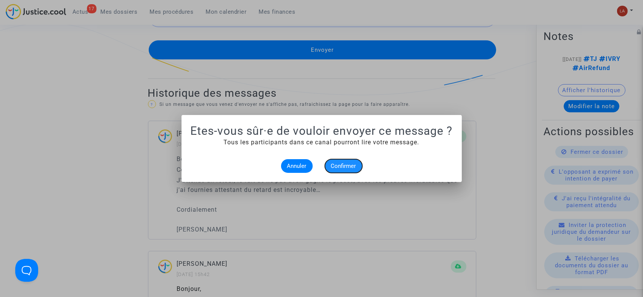
click at [345, 160] on button "Confirmer" at bounding box center [343, 166] width 37 height 14
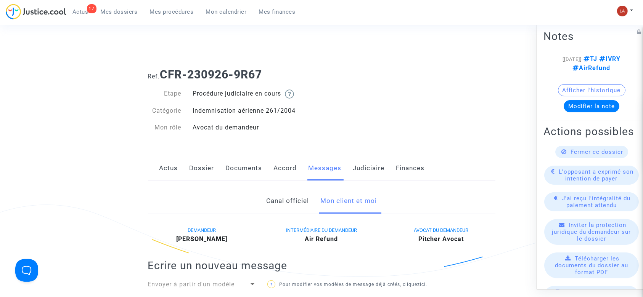
scroll to position [539, 0]
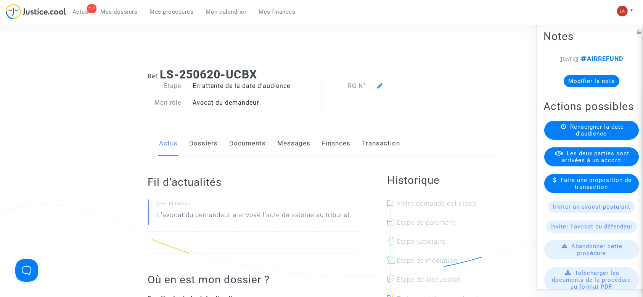
click at [245, 141] on link "Documents" at bounding box center [247, 143] width 37 height 25
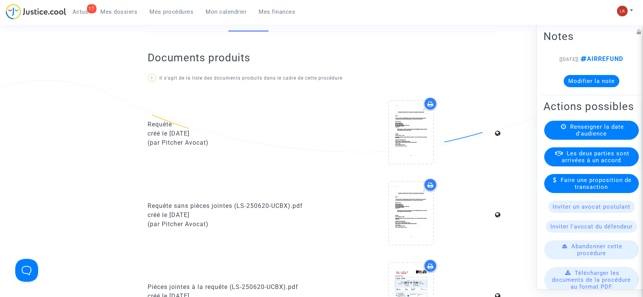
scroll to position [128, 0]
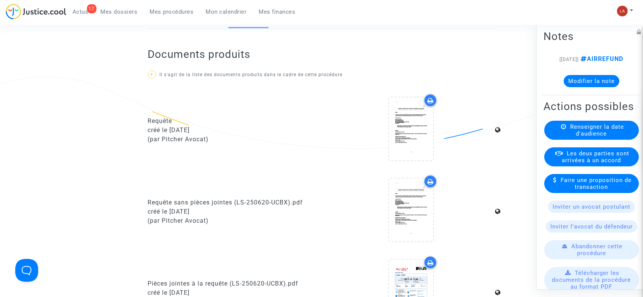
click at [387, 148] on upload-item at bounding box center [411, 131] width 52 height 74
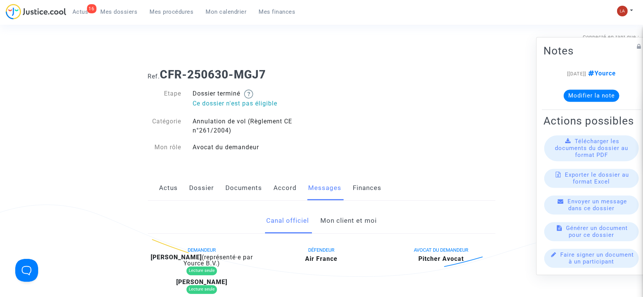
click at [340, 229] on link "Mon client et moi" at bounding box center [348, 221] width 56 height 25
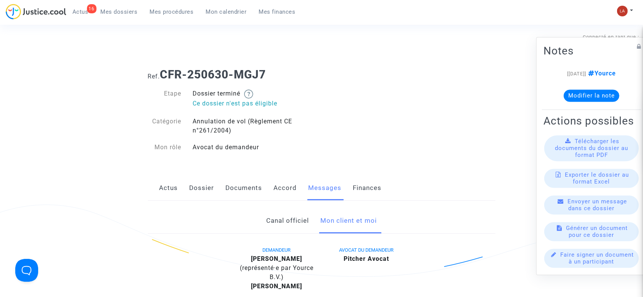
click at [284, 193] on link "Accord" at bounding box center [285, 188] width 23 height 25
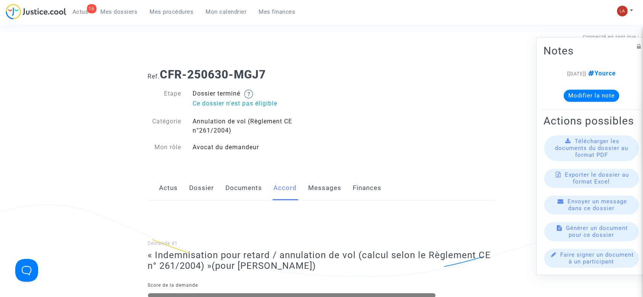
click at [196, 185] on link "Dossier" at bounding box center [201, 188] width 25 height 25
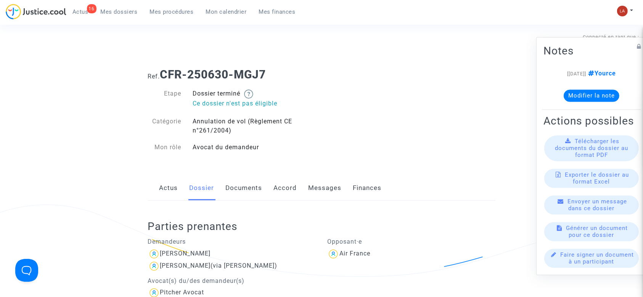
click at [329, 186] on link "Messages" at bounding box center [324, 188] width 33 height 25
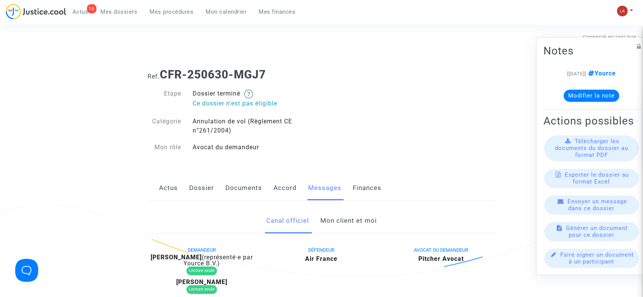
click at [342, 227] on link "Mon client et moi" at bounding box center [348, 221] width 56 height 25
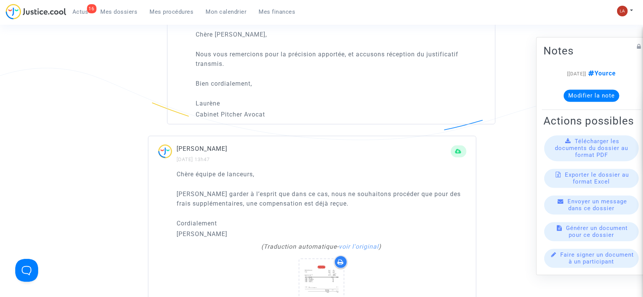
scroll to position [1232, 0]
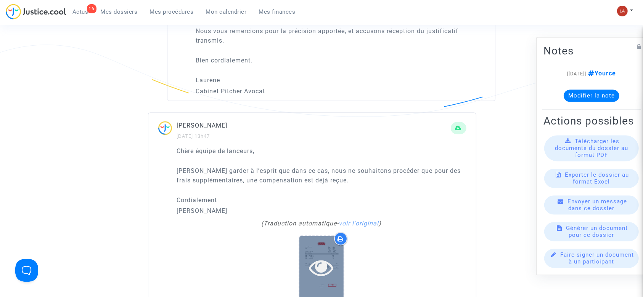
click at [316, 276] on icon at bounding box center [321, 268] width 25 height 24
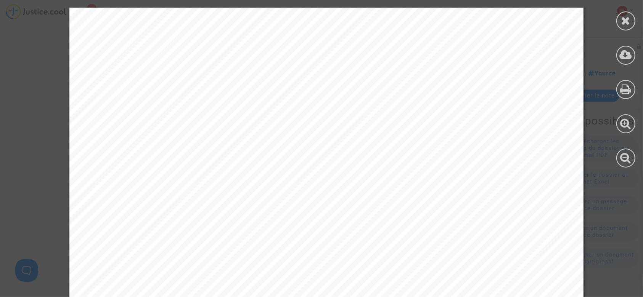
scroll to position [0, 0]
click at [617, 53] on div at bounding box center [625, 55] width 19 height 19
click at [626, 18] on icon at bounding box center [626, 20] width 10 height 11
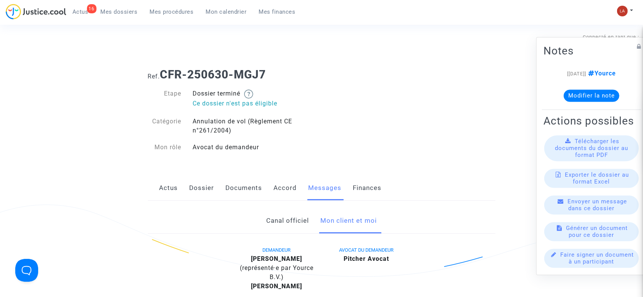
click at [242, 188] on link "Documents" at bounding box center [244, 188] width 37 height 25
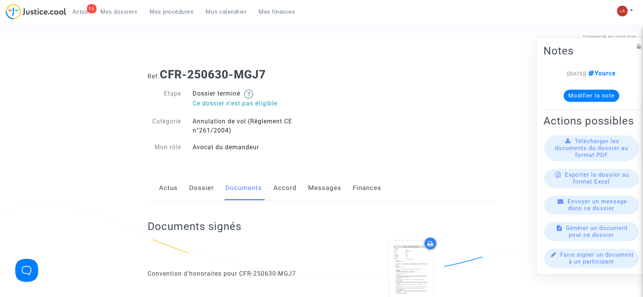
click at [205, 191] on link "Dossier" at bounding box center [201, 188] width 25 height 25
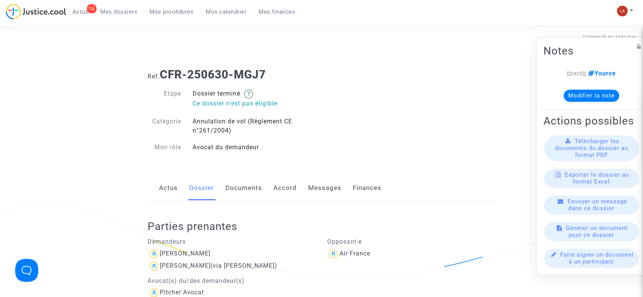
click at [312, 182] on link "Messages" at bounding box center [324, 188] width 33 height 25
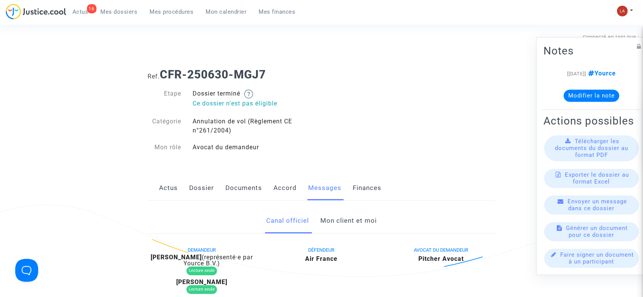
click at [318, 220] on div "Canal officiel Mon client et moi" at bounding box center [321, 222] width 347 height 26
click at [342, 221] on link "Mon client et moi" at bounding box center [348, 221] width 56 height 25
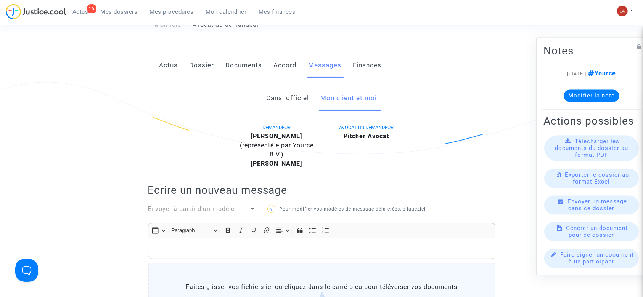
scroll to position [128, 0]
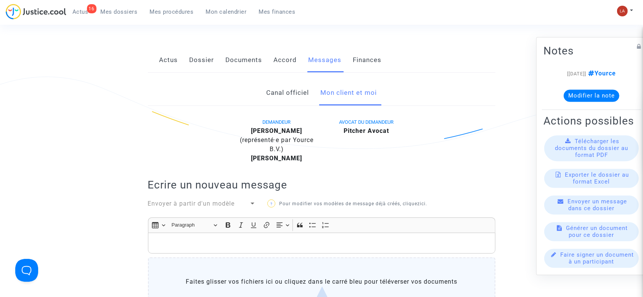
click at [292, 255] on div "Rich Text Editor Insert table Insert table Heading Paragraph Paragraph Heading …" at bounding box center [321, 278] width 347 height 121
click at [284, 251] on div "Rich Text Editor, main" at bounding box center [321, 243] width 347 height 21
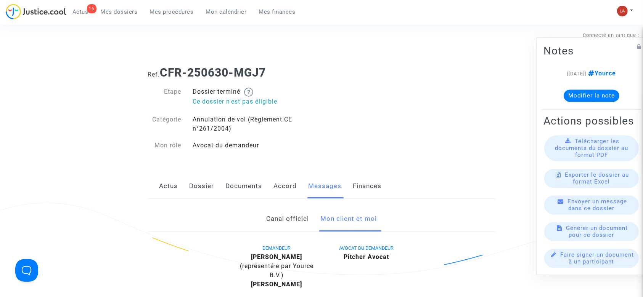
scroll to position [0, 0]
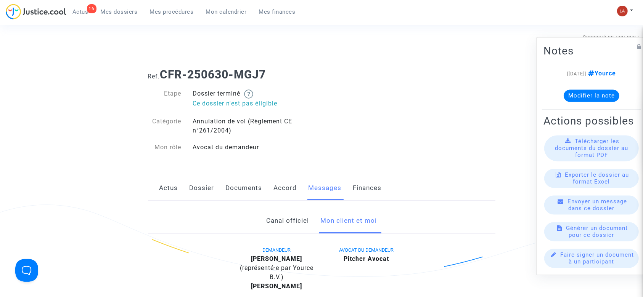
click at [199, 191] on link "Dossier" at bounding box center [201, 188] width 25 height 25
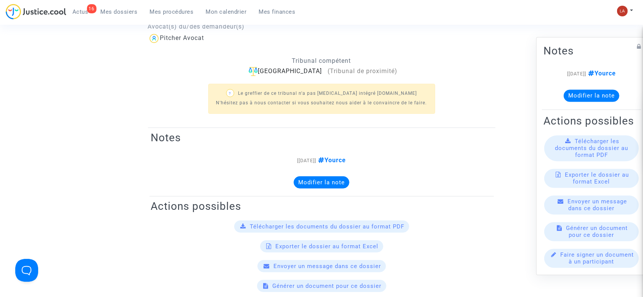
scroll to position [28, 0]
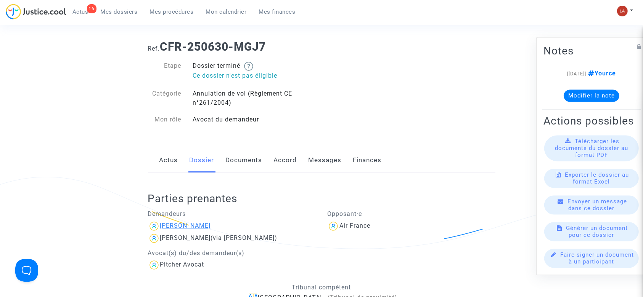
drag, startPoint x: 216, startPoint y: 225, endPoint x: 191, endPoint y: 228, distance: 25.3
click at [191, 228] on div "Jasmeen Bendris" at bounding box center [232, 226] width 168 height 12
copy div "Bendris"
click at [326, 164] on link "Messages" at bounding box center [324, 160] width 33 height 25
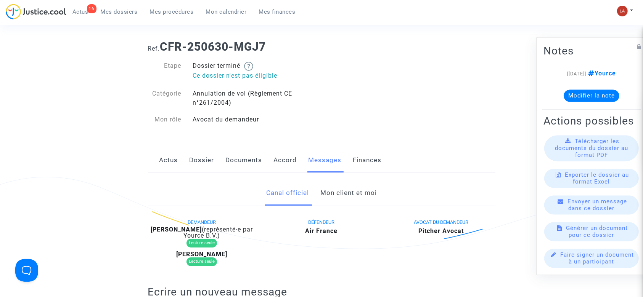
click at [337, 197] on link "Mon client et moi" at bounding box center [348, 193] width 56 height 25
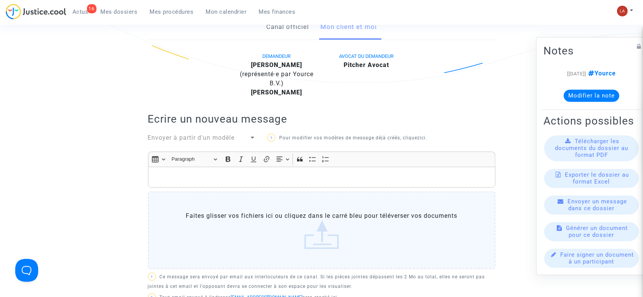
scroll to position [236, 0]
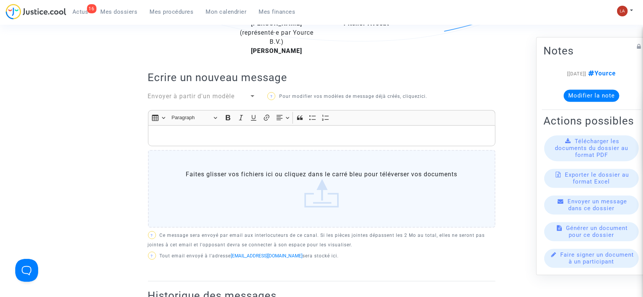
click at [274, 134] on p "Rich Text Editor, main" at bounding box center [321, 136] width 339 height 10
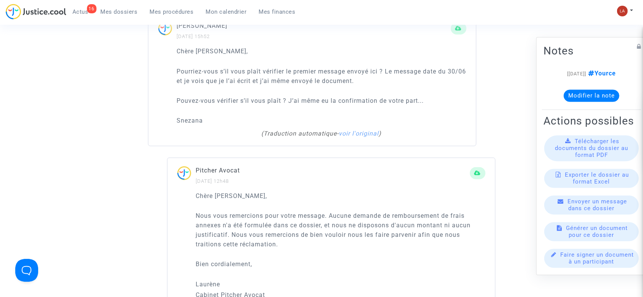
click at [190, 120] on p "Snezana" at bounding box center [321, 121] width 289 height 10
copy p "Snezana"
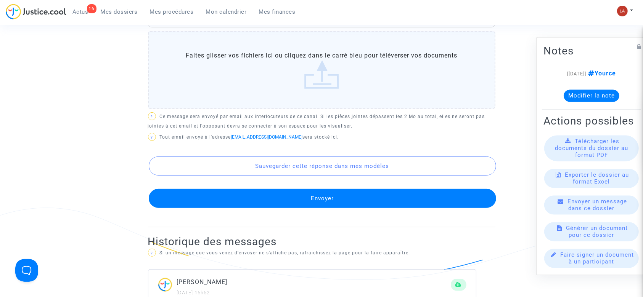
scroll to position [285, 0]
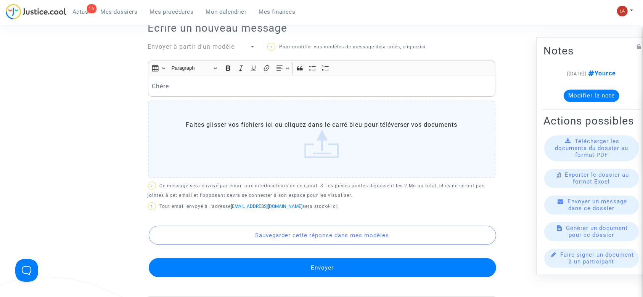
click at [181, 92] on div "Chère" at bounding box center [321, 86] width 347 height 21
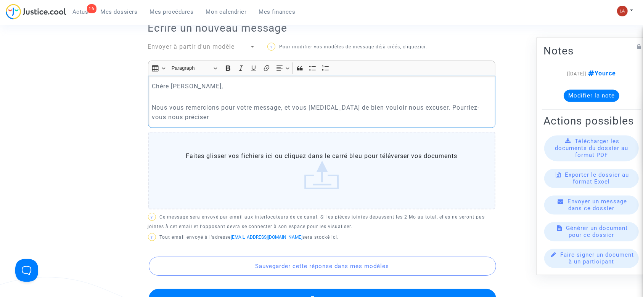
drag, startPoint x: 263, startPoint y: 123, endPoint x: 152, endPoint y: 126, distance: 111.0
click at [152, 126] on div "Chère Snezana, Nous vous remercions pour votre message, et vous prions de bien …" at bounding box center [321, 102] width 347 height 52
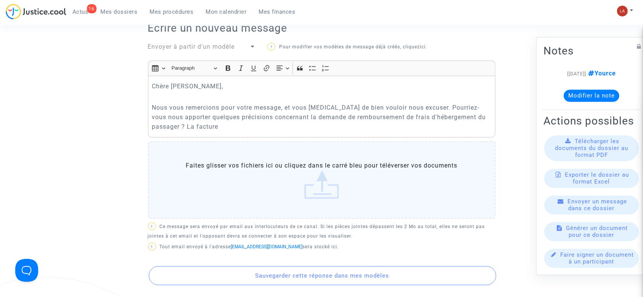
click at [206, 130] on p "Nous vous remercions pour votre message, et vous prions de bien vouloir nous ex…" at bounding box center [321, 117] width 339 height 29
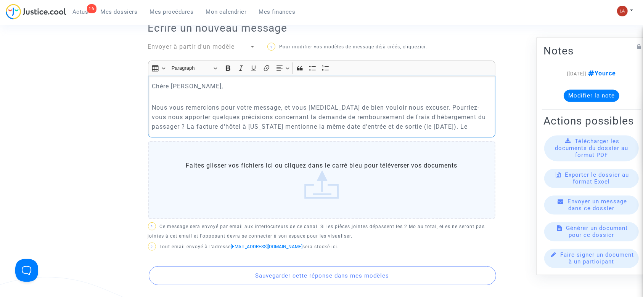
drag, startPoint x: 438, startPoint y: 124, endPoint x: 460, endPoint y: 128, distance: 21.8
click at [460, 128] on p "Nous vous remercions pour votre message, et vous prions de bien vouloir nous ex…" at bounding box center [321, 117] width 339 height 29
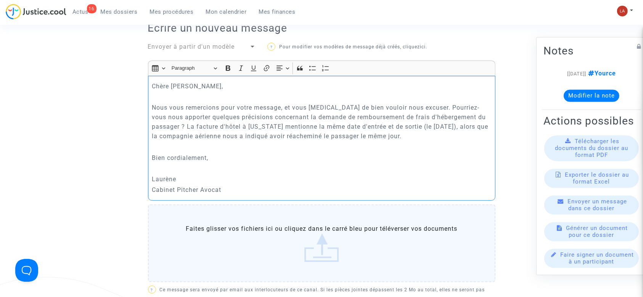
click at [445, 127] on p "Nous vous remercions pour votre message, et vous prions de bien vouloir nous ex…" at bounding box center [321, 122] width 339 height 38
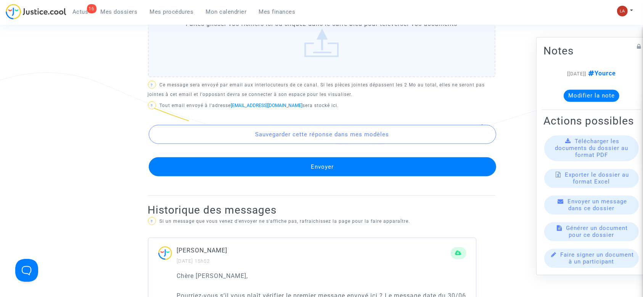
scroll to position [492, 0]
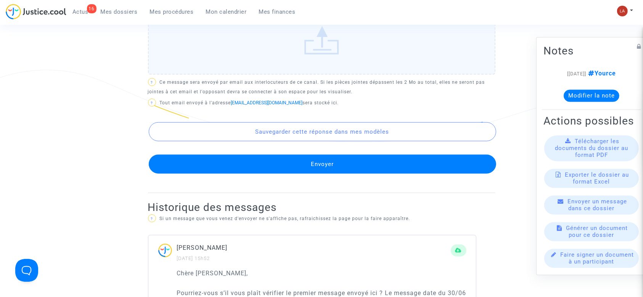
click at [361, 158] on button "Envoyer" at bounding box center [322, 164] width 347 height 19
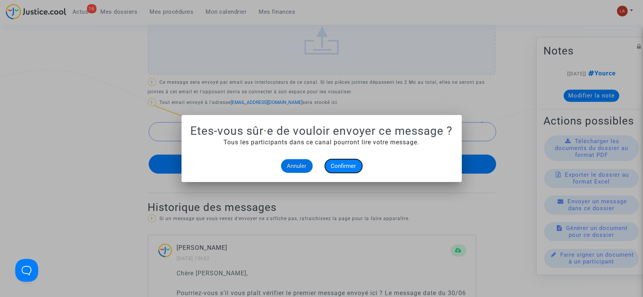
click at [335, 160] on button "Confirmer" at bounding box center [343, 166] width 37 height 14
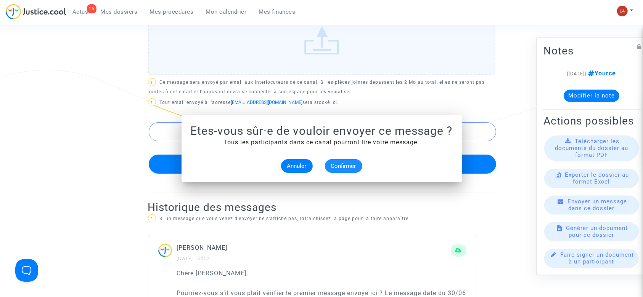
scroll to position [492, 0]
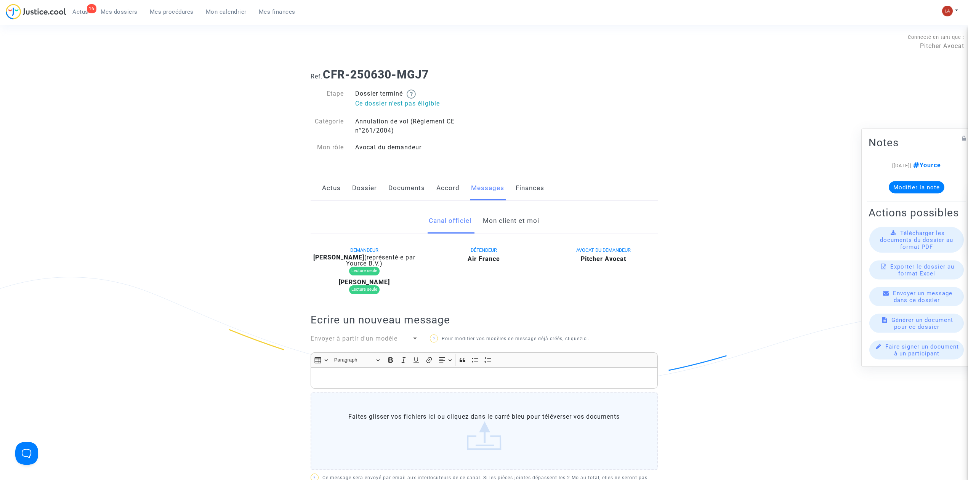
click at [371, 191] on link "Dossier" at bounding box center [364, 188] width 25 height 25
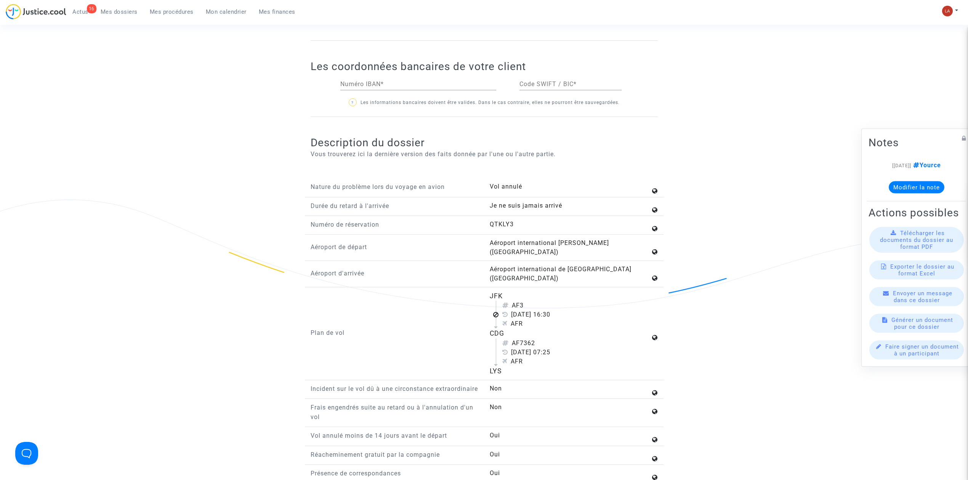
scroll to position [621, 0]
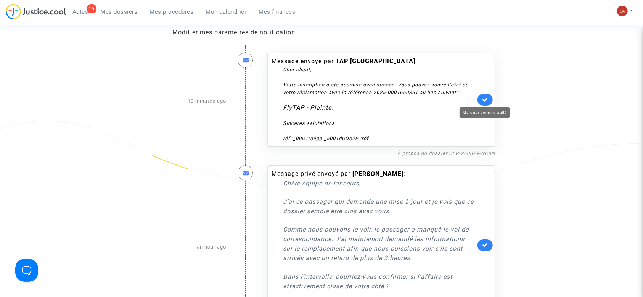
click at [483, 102] on icon at bounding box center [485, 100] width 6 height 6
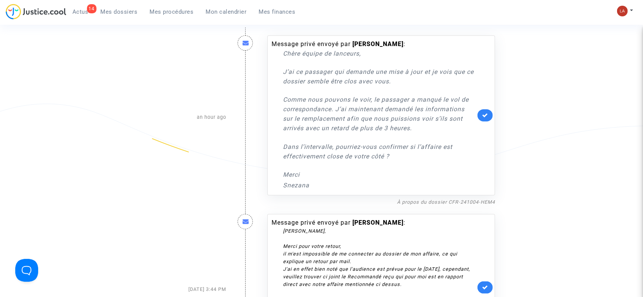
scroll to position [109, 0]
click at [455, 199] on link "À propos du dossier CFR-241004-HEM4" at bounding box center [446, 202] width 98 height 6
click at [481, 114] on link at bounding box center [484, 115] width 15 height 12
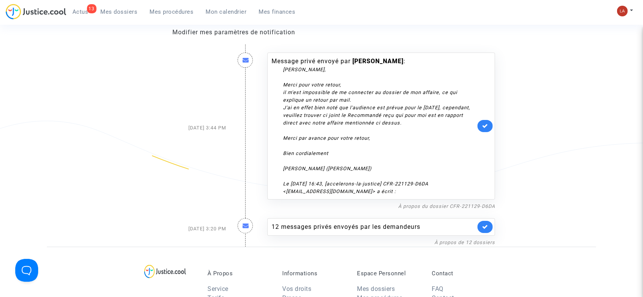
scroll to position [56, 0]
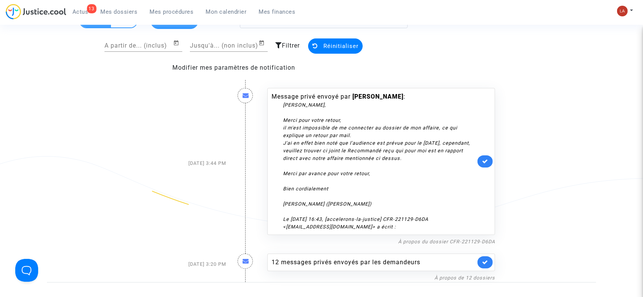
click at [440, 245] on div "À propos du dossier CFR-221129-D6DA" at bounding box center [381, 241] width 228 height 9
click at [423, 241] on link "À propos du dossier CFR-221129-D6DA" at bounding box center [446, 242] width 97 height 6
click at [484, 161] on icon at bounding box center [485, 162] width 6 height 6
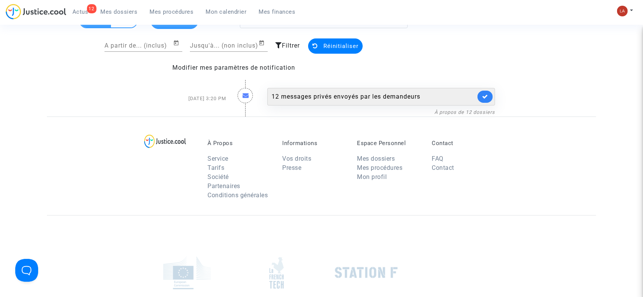
click at [322, 95] on div "12 messages privés envoyés par les demandeurs" at bounding box center [373, 96] width 204 height 9
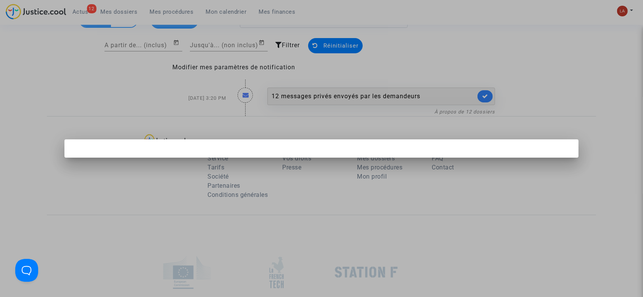
scroll to position [0, 0]
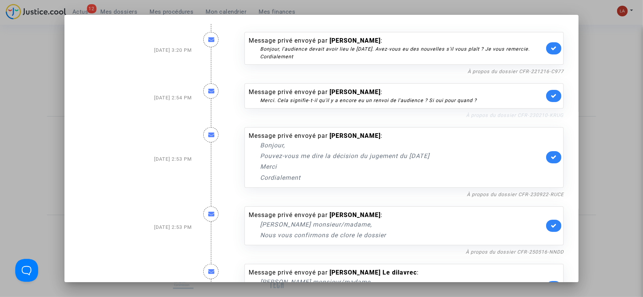
click at [483, 112] on link "À propos du dossier CFR-230210-KRUG" at bounding box center [515, 115] width 98 height 6
click at [547, 90] on link at bounding box center [553, 96] width 15 height 12
click at [524, 71] on link "À propos du dossier CFR-221216-C977" at bounding box center [515, 72] width 96 height 6
click at [487, 194] on link "À propos du dossier CFR-230922-RUCE" at bounding box center [515, 195] width 97 height 6
click at [550, 159] on icon at bounding box center [553, 157] width 6 height 6
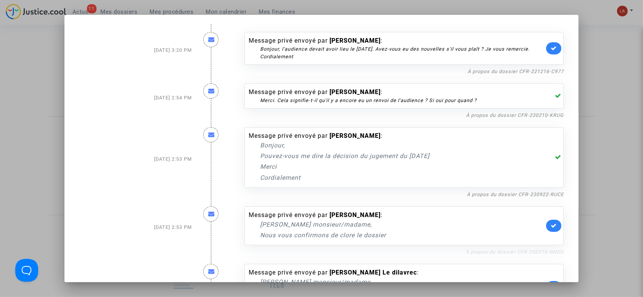
click at [514, 254] on link "À propos du dossier CFR-250516-NNDD" at bounding box center [514, 252] width 98 height 6
click at [550, 223] on icon at bounding box center [553, 226] width 6 height 6
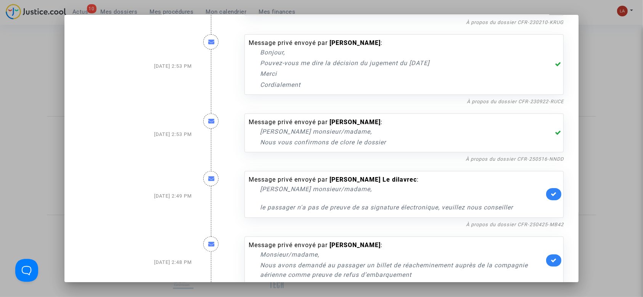
scroll to position [93, 0]
click at [550, 194] on icon at bounding box center [553, 194] width 6 height 6
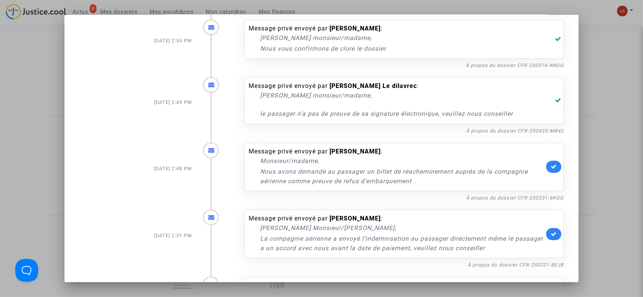
scroll to position [188, 0]
click at [549, 170] on link at bounding box center [553, 166] width 15 height 12
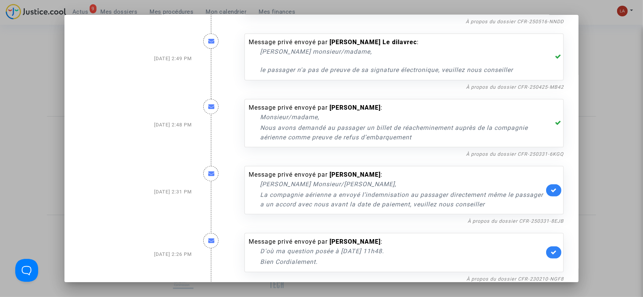
scroll to position [231, 0]
click at [473, 221] on link "À propos du dossier CFR-250331-8EJB" at bounding box center [515, 221] width 96 height 6
click at [548, 185] on link at bounding box center [553, 190] width 15 height 12
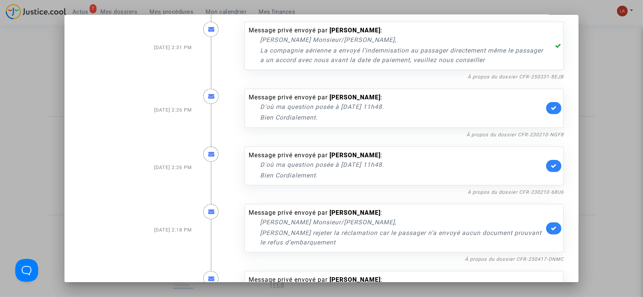
scroll to position [423, 0]
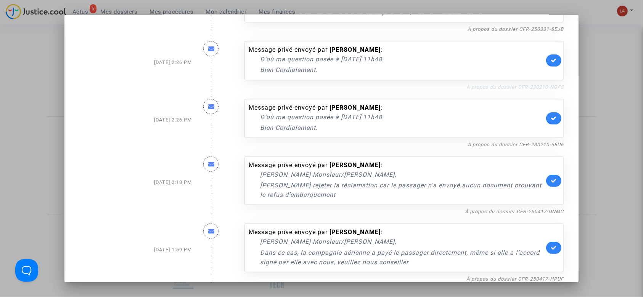
click at [485, 86] on link "À propos du dossier CFR-230210-NGF8" at bounding box center [514, 87] width 97 height 6
click at [546, 114] on link at bounding box center [553, 118] width 15 height 12
click at [550, 62] on icon at bounding box center [553, 61] width 6 height 6
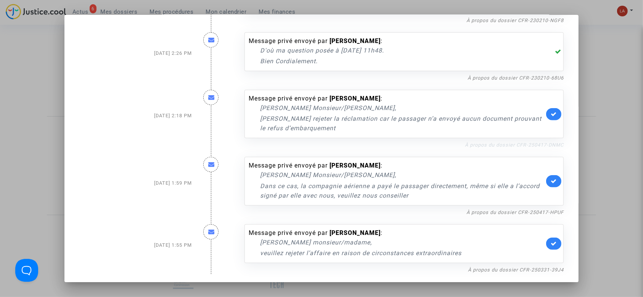
click at [486, 142] on link "À propos du dossier CFR-250417-DNMC" at bounding box center [514, 145] width 99 height 6
click at [546, 111] on link at bounding box center [553, 114] width 15 height 12
click at [491, 210] on link "À propos du dossier CFR-250417-HPUF" at bounding box center [514, 213] width 97 height 6
click at [551, 182] on icon at bounding box center [553, 181] width 6 height 6
click at [518, 268] on link "À propos du dossier CFR-250331-39J4" at bounding box center [516, 270] width 96 height 6
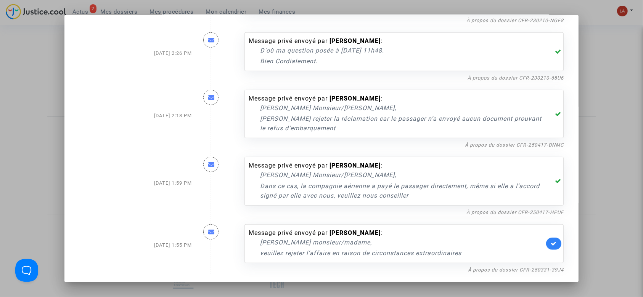
click at [550, 247] on link at bounding box center [553, 244] width 15 height 12
click at [599, 158] on div at bounding box center [321, 148] width 643 height 297
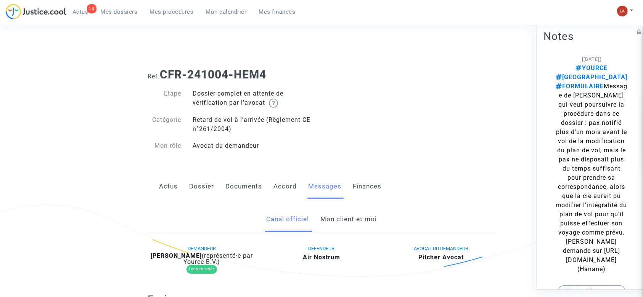
click at [338, 216] on link "Mon client et moi" at bounding box center [348, 219] width 56 height 25
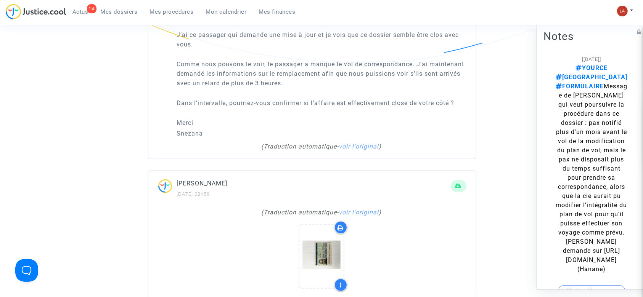
scroll to position [571, 0]
click at [191, 132] on p "Snezana" at bounding box center [321, 135] width 289 height 10
copy p "Snezana"
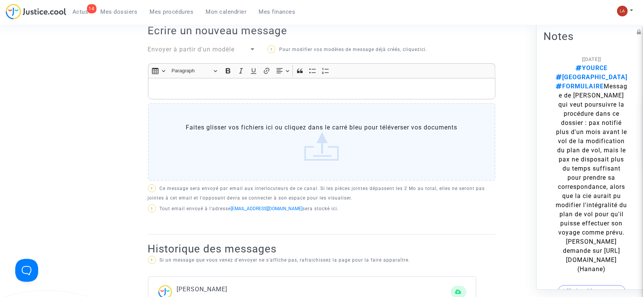
scroll to position [271, 0]
click at [182, 93] on p "Rich Text Editor, main" at bounding box center [321, 90] width 339 height 10
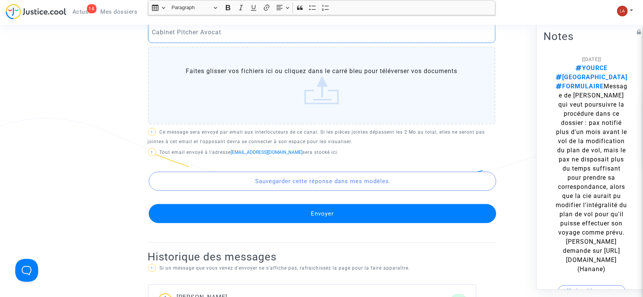
scroll to position [449, 0]
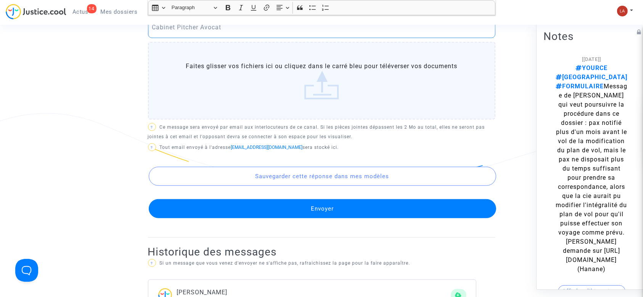
click at [190, 210] on button "Envoyer" at bounding box center [322, 208] width 347 height 19
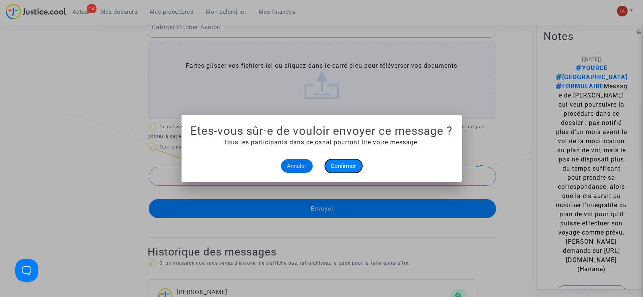
click at [334, 172] on button "Confirmer" at bounding box center [343, 166] width 37 height 14
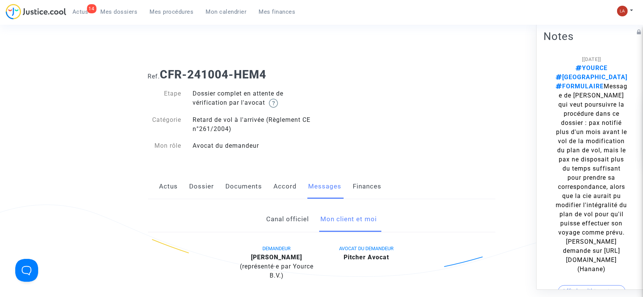
scroll to position [449, 0]
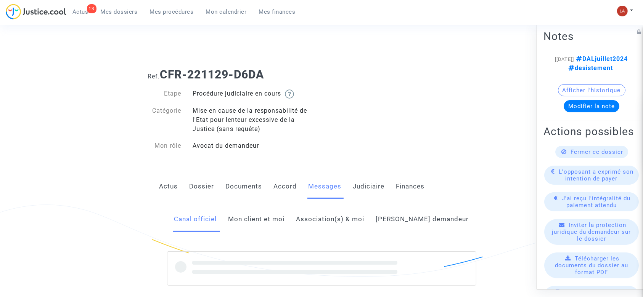
click at [276, 223] on link "Mon client et moi" at bounding box center [256, 219] width 56 height 25
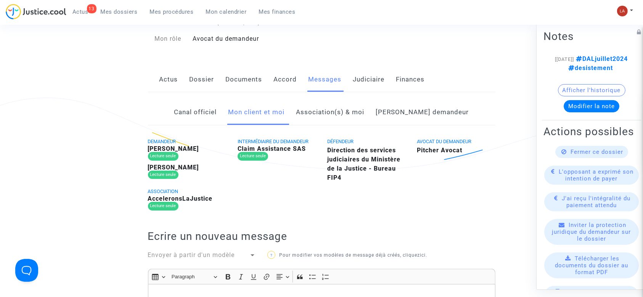
scroll to position [107, 0]
click at [357, 114] on link "Association(s) & moi" at bounding box center [330, 111] width 68 height 25
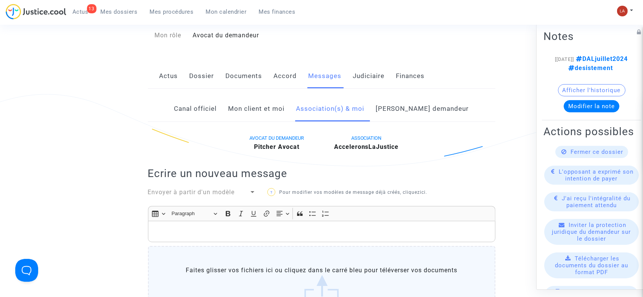
scroll to position [107, 0]
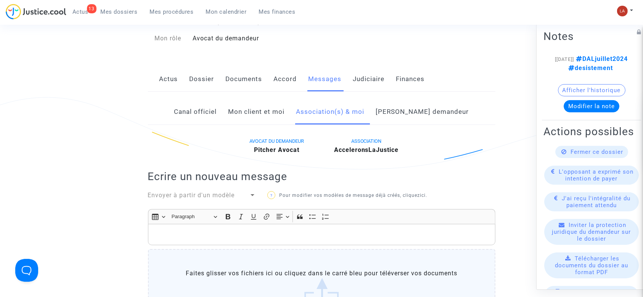
click at [409, 113] on link "[PERSON_NAME] demandeur" at bounding box center [422, 111] width 93 height 25
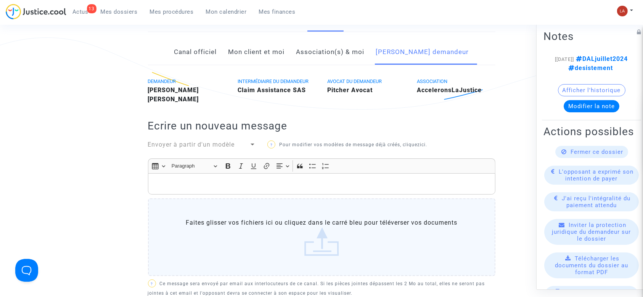
scroll to position [151, 0]
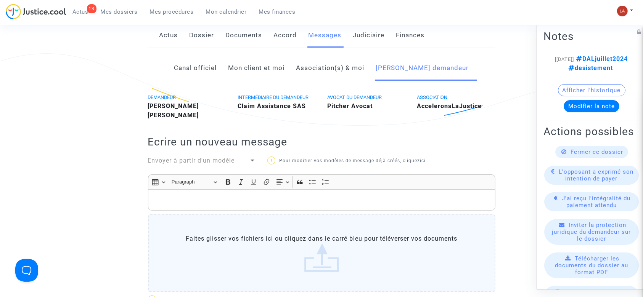
click at [274, 56] on link "Mon client et moi" at bounding box center [256, 68] width 56 height 25
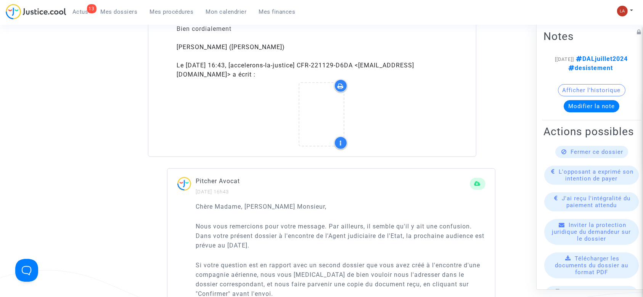
scroll to position [650, 0]
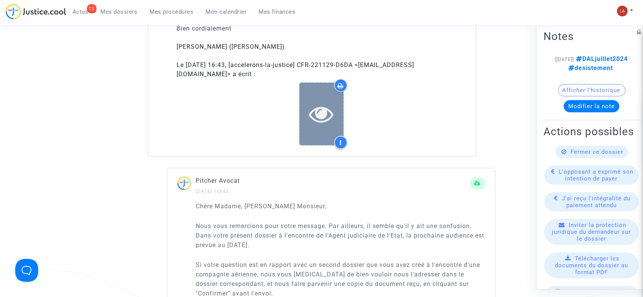
click at [308, 138] on div at bounding box center [321, 114] width 44 height 63
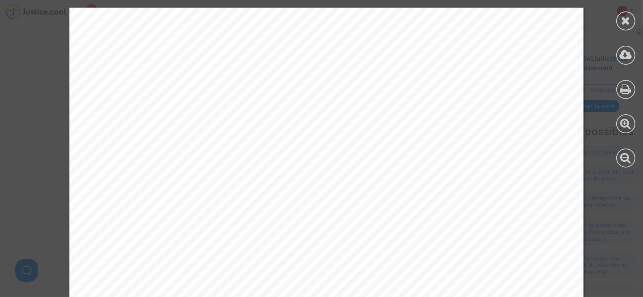
scroll to position [449, 0]
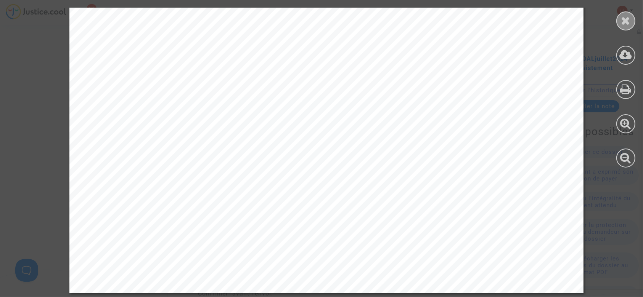
click at [625, 18] on icon at bounding box center [626, 20] width 10 height 11
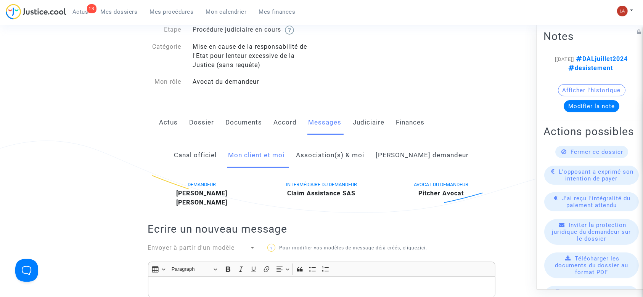
scroll to position [26, 0]
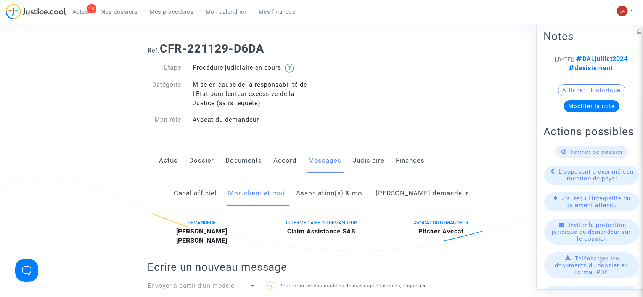
click at [197, 158] on link "Dossier" at bounding box center [201, 160] width 25 height 25
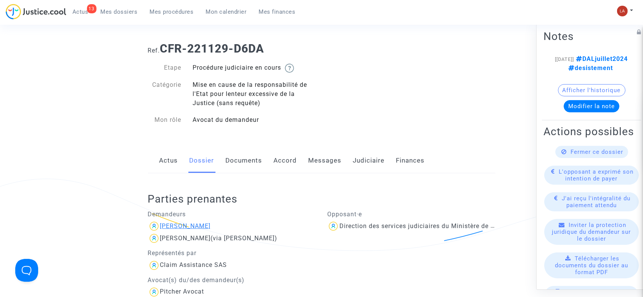
click at [202, 223] on div "[PERSON_NAME]" at bounding box center [185, 226] width 51 height 7
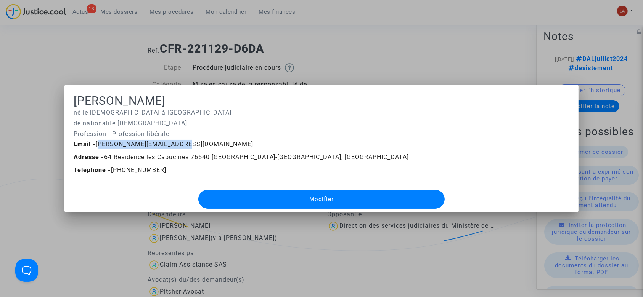
drag, startPoint x: 179, startPoint y: 144, endPoint x: 95, endPoint y: 148, distance: 84.3
click at [95, 148] on div "Email - [PERSON_NAME][EMAIL_ADDRESS][DOMAIN_NAME]" at bounding box center [321, 144] width 507 height 9
copy span "[PERSON_NAME][EMAIL_ADDRESS][DOMAIN_NAME]"
click at [231, 48] on div at bounding box center [321, 148] width 643 height 297
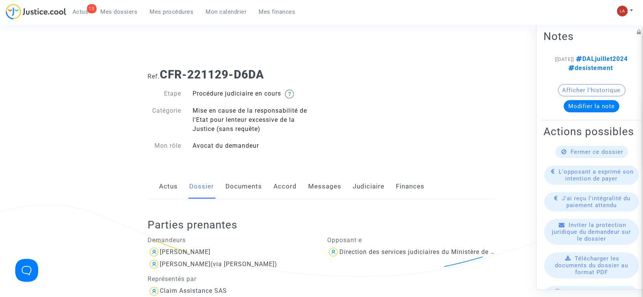
scroll to position [26, 0]
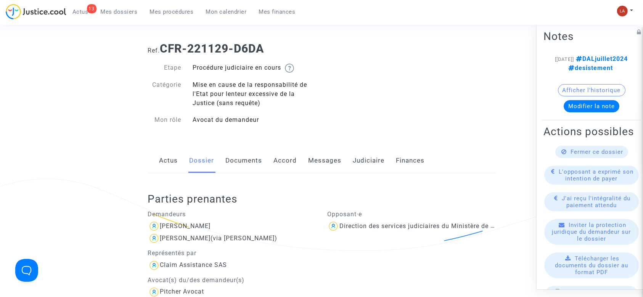
click at [330, 157] on link "Messages" at bounding box center [324, 160] width 33 height 25
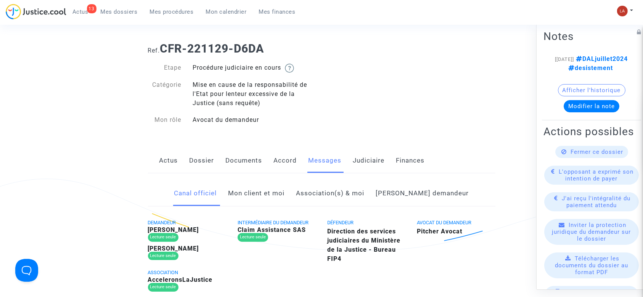
click at [266, 193] on link "Mon client et moi" at bounding box center [256, 193] width 56 height 25
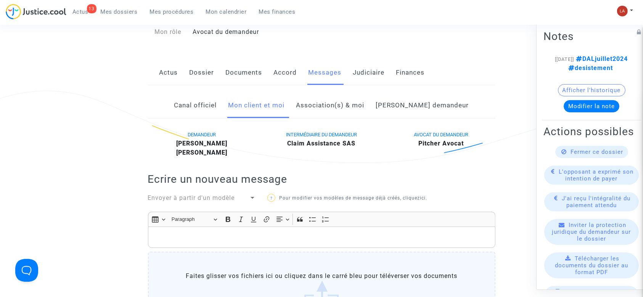
scroll to position [115, 0]
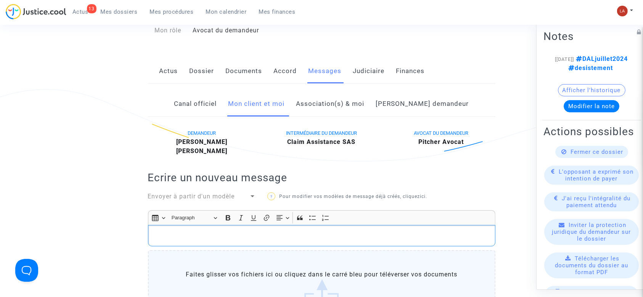
click at [269, 236] on p "Rich Text Editor, main" at bounding box center [321, 236] width 339 height 10
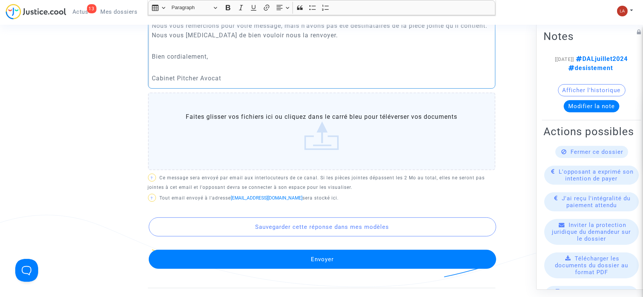
scroll to position [348, 0]
click at [252, 246] on div "Sauvegarder cette réponse dans mes modèles Envoyer" at bounding box center [321, 236] width 347 height 65
click at [278, 249] on div "Sauvegarder cette réponse dans mes modèles Envoyer" at bounding box center [321, 236] width 347 height 65
click at [277, 255] on button "Envoyer" at bounding box center [322, 259] width 347 height 19
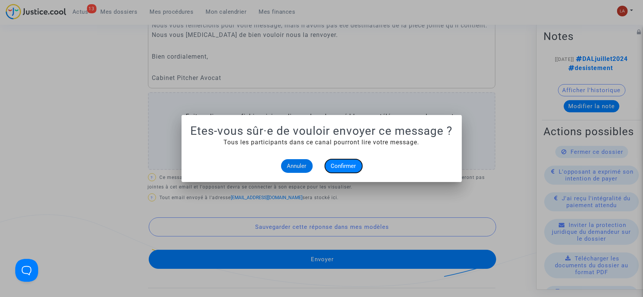
click at [346, 167] on span "Confirmer" at bounding box center [343, 166] width 25 height 7
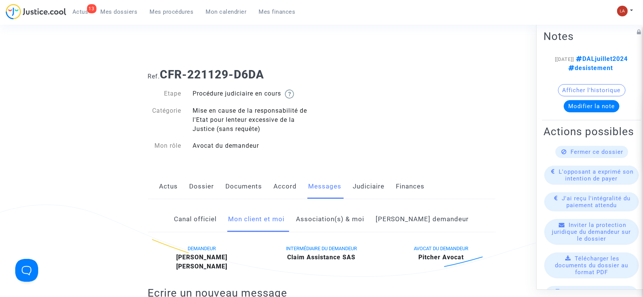
scroll to position [348, 0]
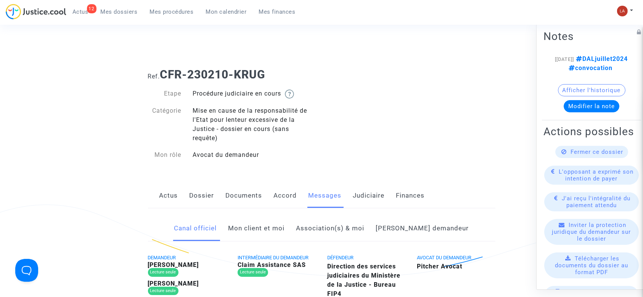
click at [366, 197] on link "Judiciaire" at bounding box center [369, 195] width 32 height 25
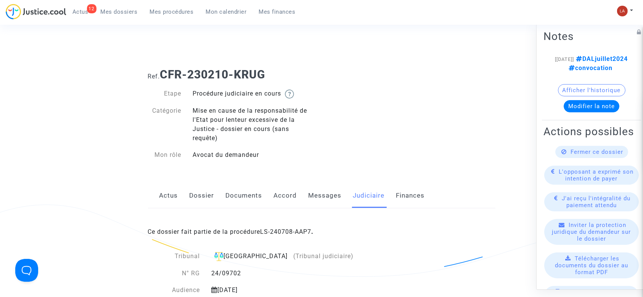
scroll to position [4, 0]
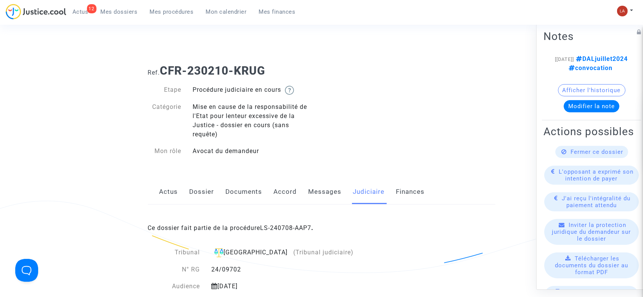
drag, startPoint x: 277, startPoint y: 286, endPoint x: 220, endPoint y: 285, distance: 57.6
click at [220, 285] on div "[DATE]" at bounding box center [282, 286] width 154 height 9
copy div "3 novembre 2025"
click at [312, 192] on link "Messages" at bounding box center [324, 192] width 33 height 25
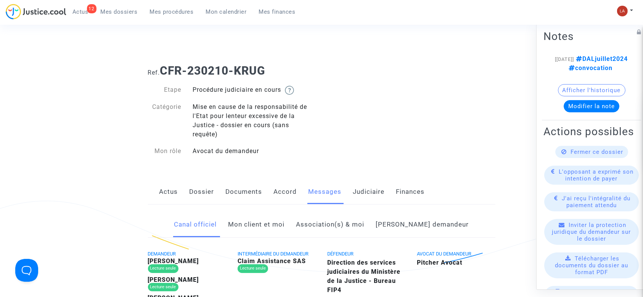
click at [278, 226] on link "Mon client et moi" at bounding box center [256, 224] width 56 height 25
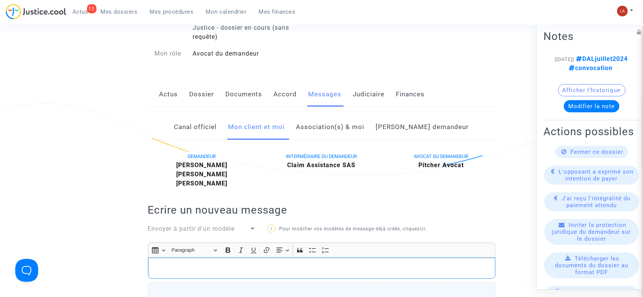
click at [253, 274] on div "Rich Text Editor, main" at bounding box center [321, 268] width 347 height 21
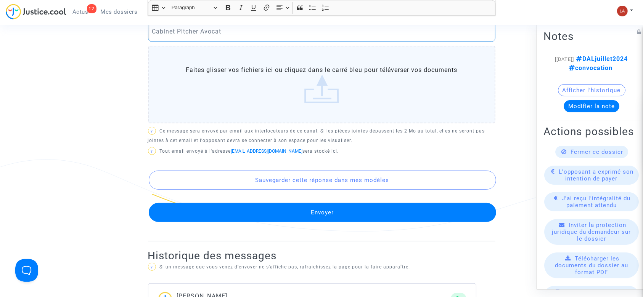
scroll to position [403, 0]
click at [215, 205] on button "Envoyer" at bounding box center [322, 212] width 347 height 19
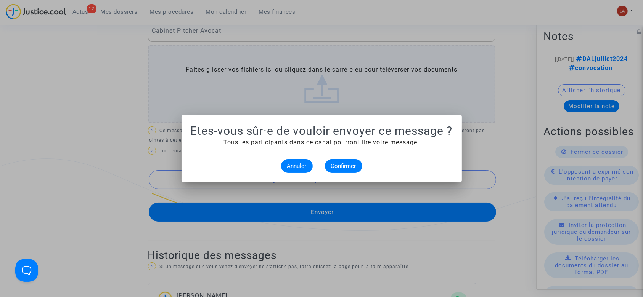
scroll to position [0, 0]
click at [331, 174] on mat-dialog-container "Etes-vous sûr·e de vouloir envoyer ce message ? Tous les participants dans ce c…" at bounding box center [321, 148] width 280 height 67
click at [331, 165] on span "Confirmer" at bounding box center [343, 166] width 25 height 7
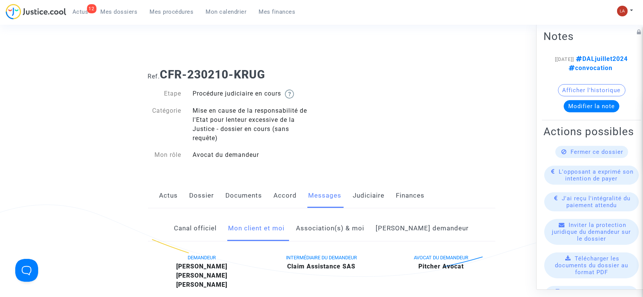
scroll to position [403, 0]
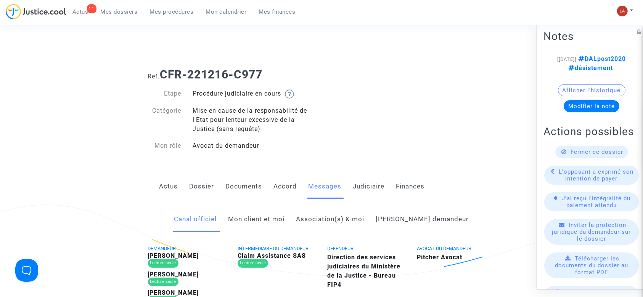
click at [255, 223] on link "Mon client et moi" at bounding box center [256, 219] width 56 height 25
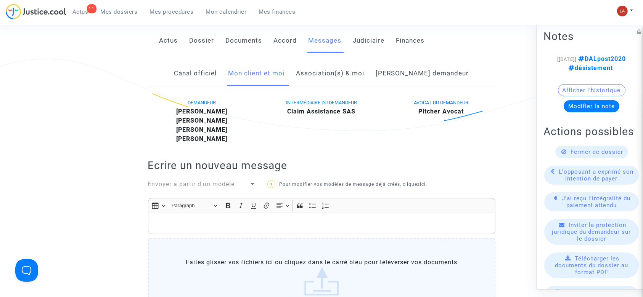
scroll to position [144, 0]
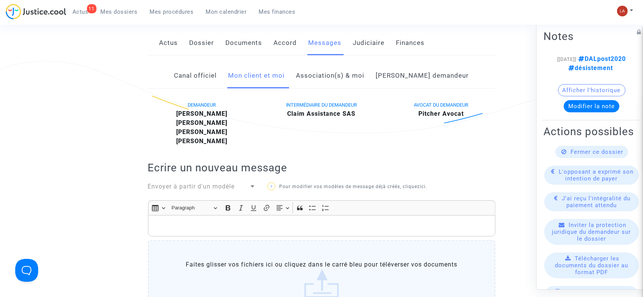
click at [355, 35] on link "Judiciaire" at bounding box center [369, 42] width 32 height 25
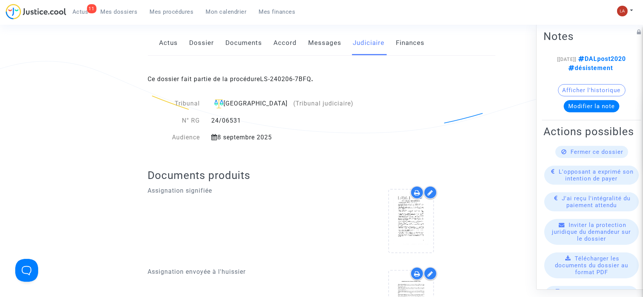
click at [323, 40] on link "Messages" at bounding box center [324, 42] width 33 height 25
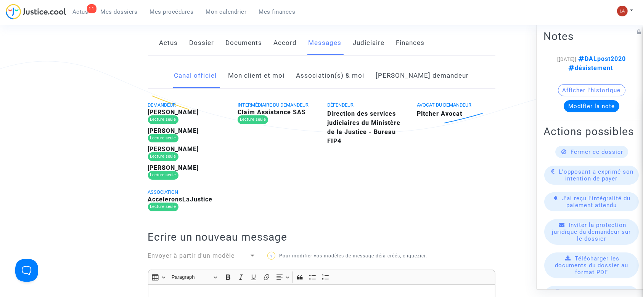
click at [375, 45] on link "Judiciaire" at bounding box center [369, 42] width 32 height 25
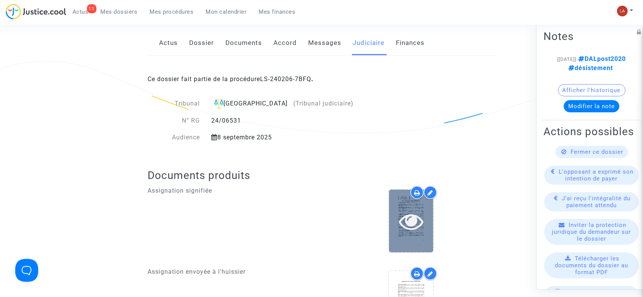
click at [419, 238] on div at bounding box center [411, 221] width 44 height 63
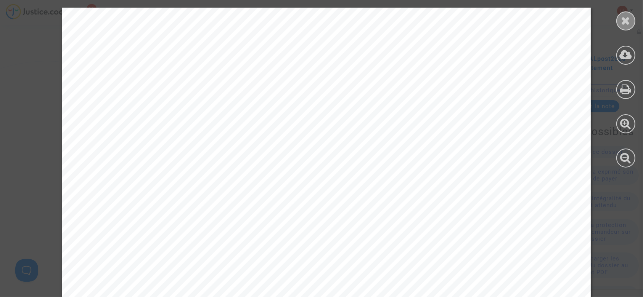
click at [632, 21] on div at bounding box center [625, 20] width 19 height 19
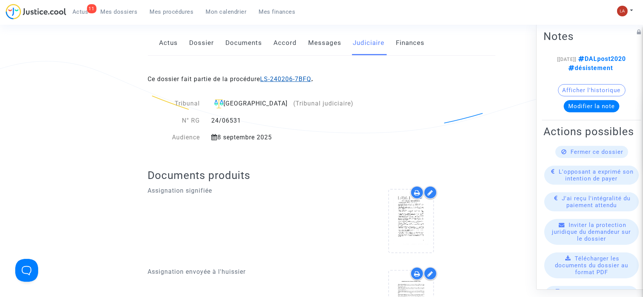
drag, startPoint x: 305, startPoint y: 75, endPoint x: 297, endPoint y: 76, distance: 7.4
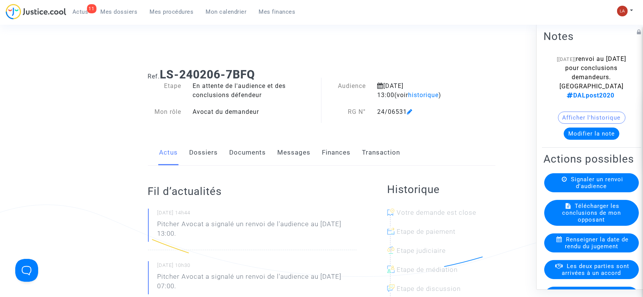
click at [579, 124] on button "Afficher l'historique" at bounding box center [591, 118] width 67 height 12
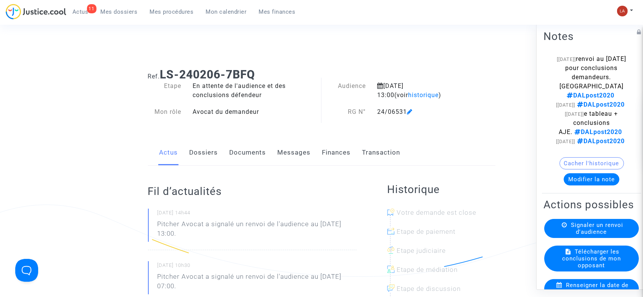
click at [253, 155] on link "Documents" at bounding box center [247, 152] width 37 height 25
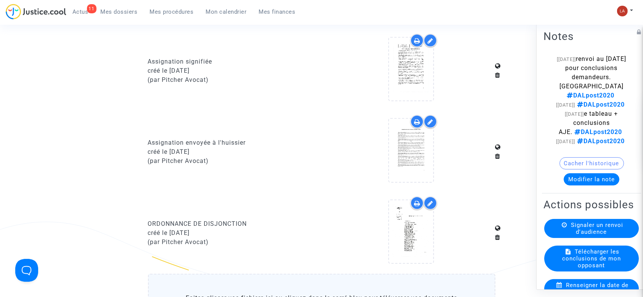
scroll to position [337, 0]
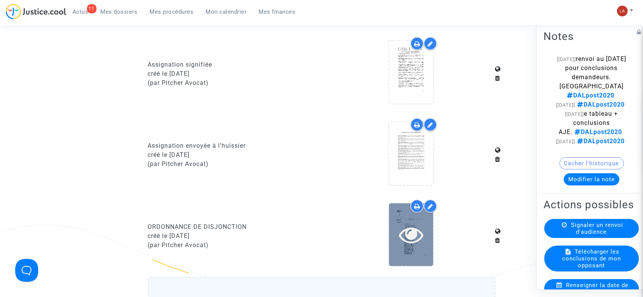
click at [397, 233] on div at bounding box center [411, 235] width 44 height 24
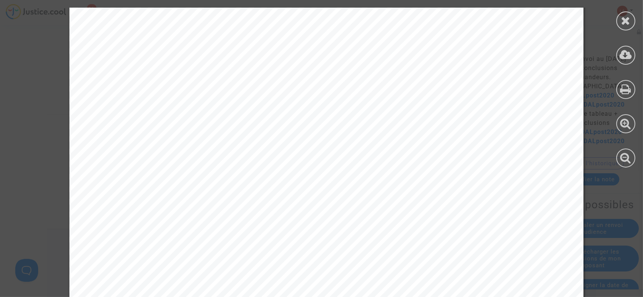
scroll to position [4104, 0]
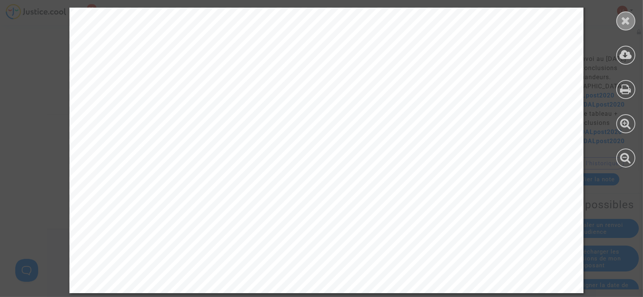
click at [626, 17] on icon at bounding box center [626, 20] width 10 height 11
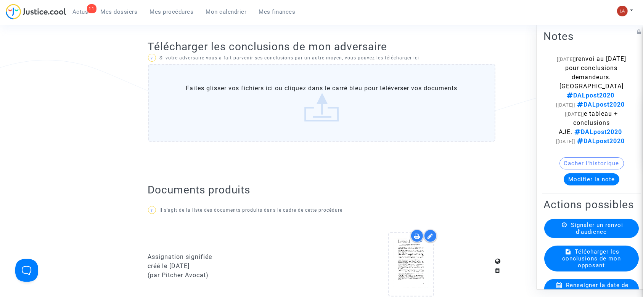
scroll to position [0, 0]
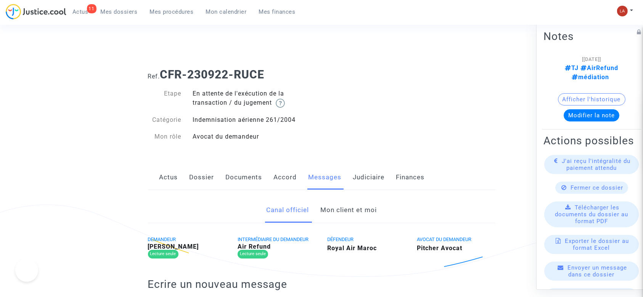
drag, startPoint x: 0, startPoint y: 0, endPoint x: 372, endPoint y: 175, distance: 410.9
click at [372, 175] on link "Judiciaire" at bounding box center [369, 177] width 32 height 25
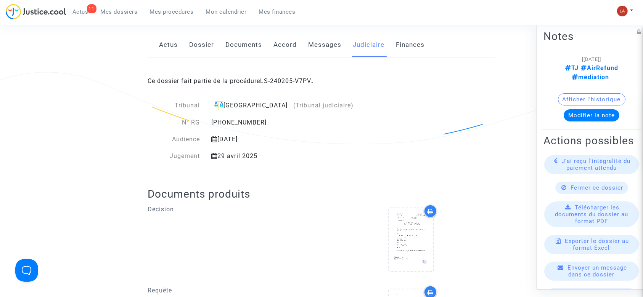
scroll to position [130, 0]
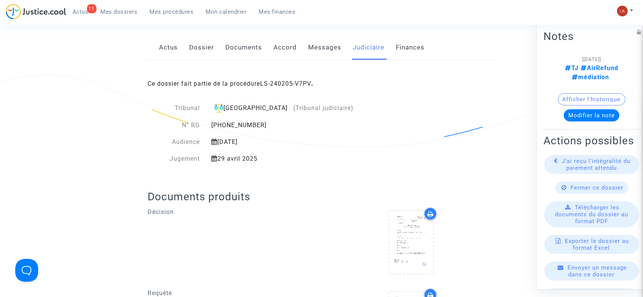
click at [332, 63] on div "Ce dossier fait partie de la procédure LS-240205-V7PV ." at bounding box center [321, 78] width 347 height 36
click at [320, 50] on link "Messages" at bounding box center [324, 47] width 33 height 25
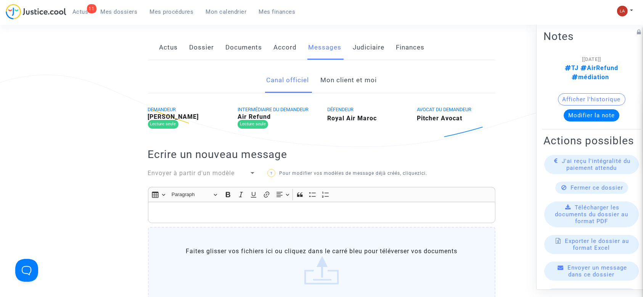
click at [340, 87] on link "Mon client et moi" at bounding box center [348, 80] width 56 height 25
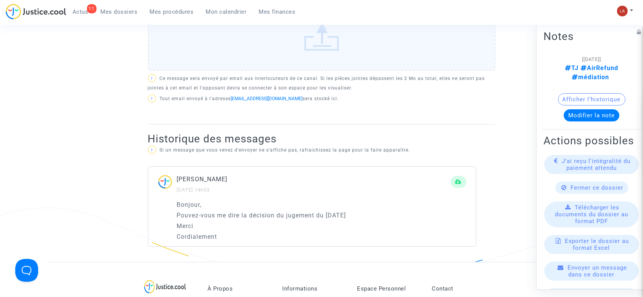
scroll to position [356, 0]
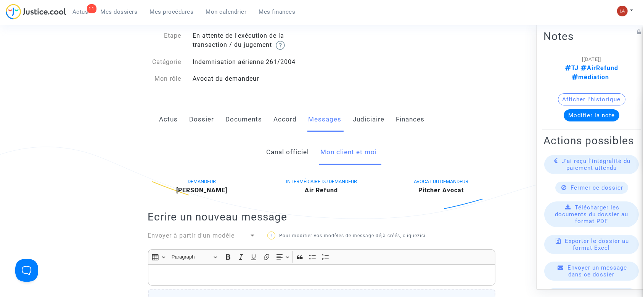
click at [367, 127] on link "Judiciaire" at bounding box center [369, 119] width 32 height 25
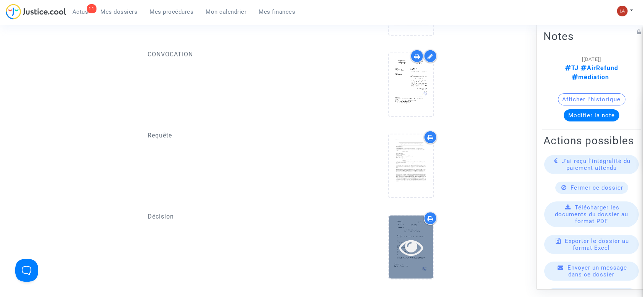
scroll to position [614, 0]
click at [408, 235] on icon at bounding box center [411, 247] width 25 height 24
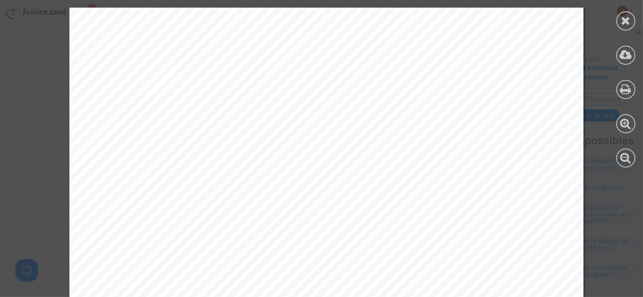
scroll to position [3150, 0]
click at [624, 56] on icon at bounding box center [625, 54] width 13 height 11
click at [624, 19] on icon at bounding box center [626, 20] width 10 height 11
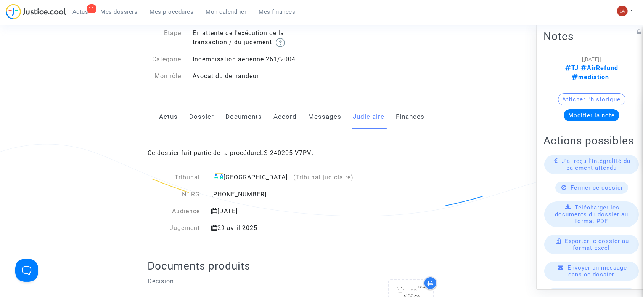
scroll to position [0, 0]
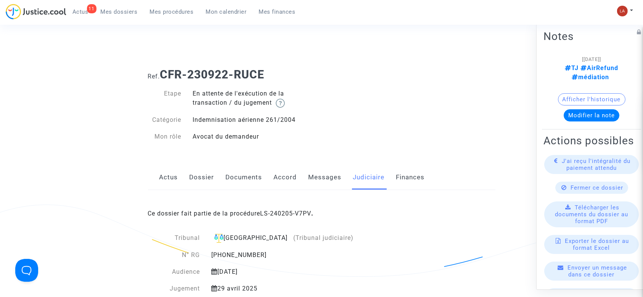
click at [316, 178] on link "Messages" at bounding box center [324, 177] width 33 height 25
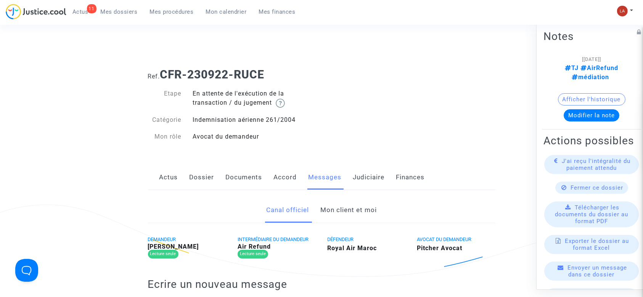
click at [350, 212] on link "Mon client et moi" at bounding box center [348, 210] width 56 height 25
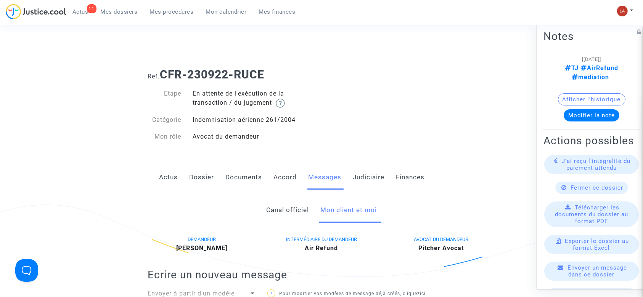
click at [285, 182] on link "Accord" at bounding box center [285, 177] width 23 height 25
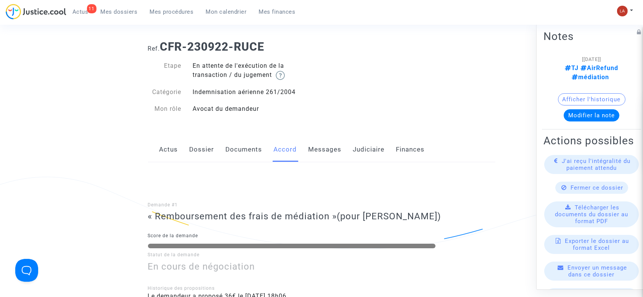
scroll to position [26, 0]
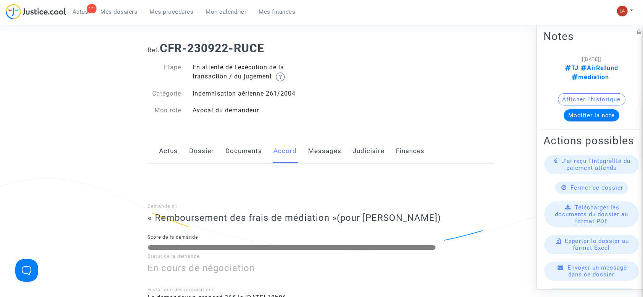
click at [314, 159] on link "Messages" at bounding box center [324, 151] width 33 height 25
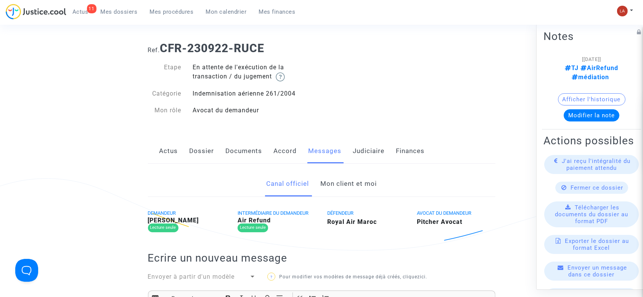
click at [331, 188] on link "Mon client et moi" at bounding box center [348, 184] width 56 height 25
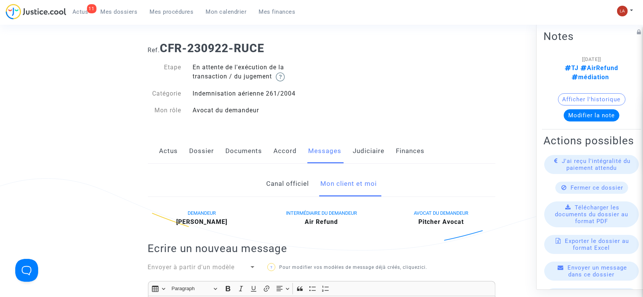
scroll to position [106, 0]
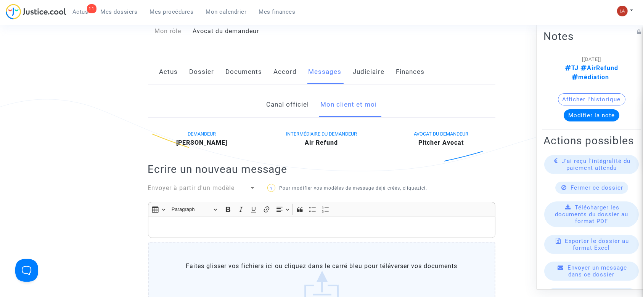
click at [361, 66] on link "Judiciaire" at bounding box center [369, 71] width 32 height 25
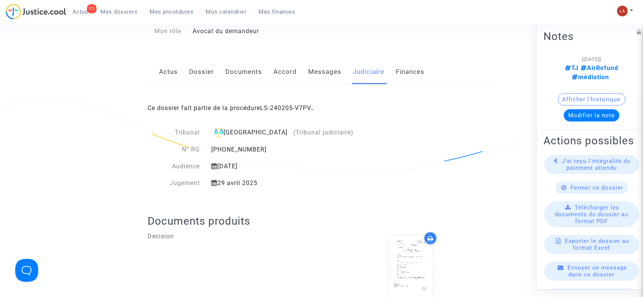
click at [324, 73] on link "Messages" at bounding box center [324, 71] width 33 height 25
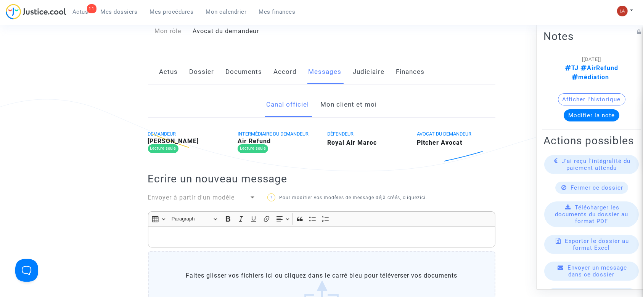
click at [336, 111] on link "Mon client et moi" at bounding box center [348, 104] width 56 height 25
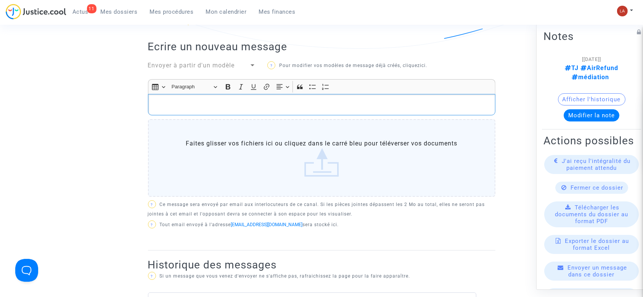
click at [314, 104] on p "Rich Text Editor, main" at bounding box center [321, 105] width 339 height 10
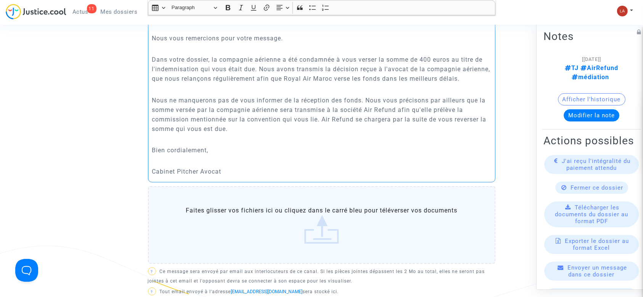
scroll to position [408, 0]
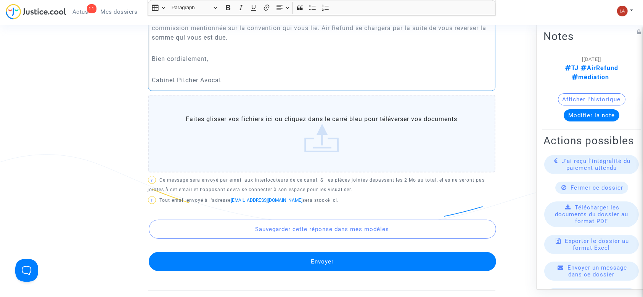
click at [261, 255] on button "Envoyer" at bounding box center [322, 261] width 347 height 19
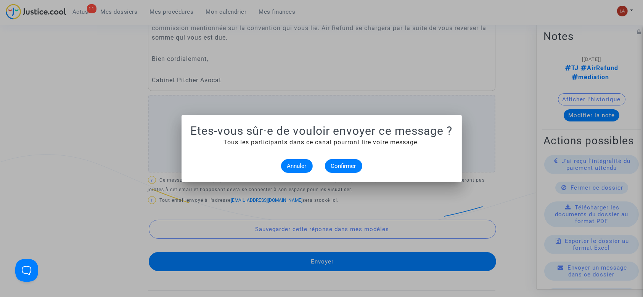
scroll to position [0, 0]
click at [342, 167] on span "Confirmer" at bounding box center [343, 166] width 25 height 7
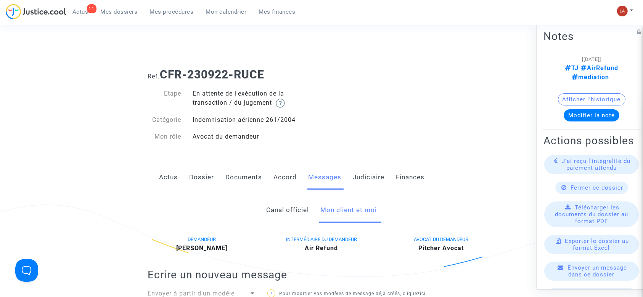
scroll to position [408, 0]
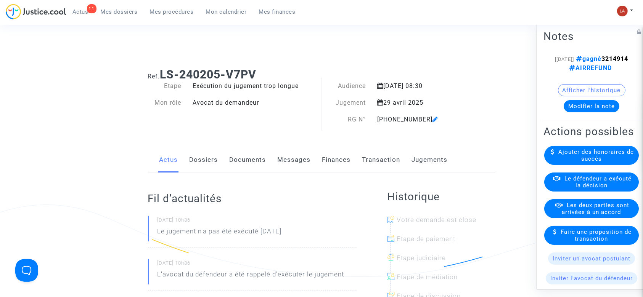
click at [207, 167] on link "Dossiers" at bounding box center [203, 160] width 29 height 25
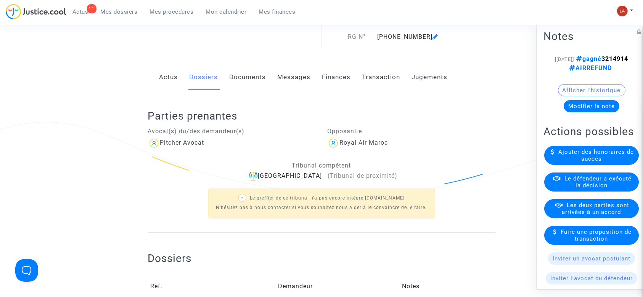
scroll to position [132, 0]
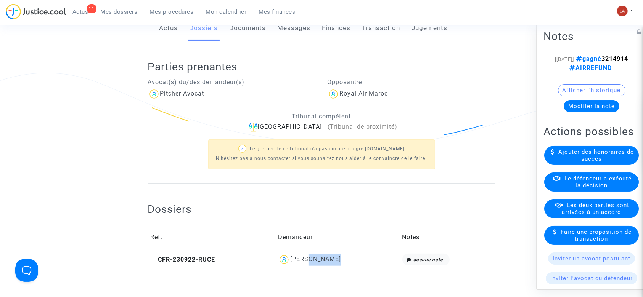
drag, startPoint x: 348, startPoint y: 258, endPoint x: 305, endPoint y: 258, distance: 42.7
click at [305, 258] on div "AYAD MAOUHOUB" at bounding box center [337, 260] width 119 height 12
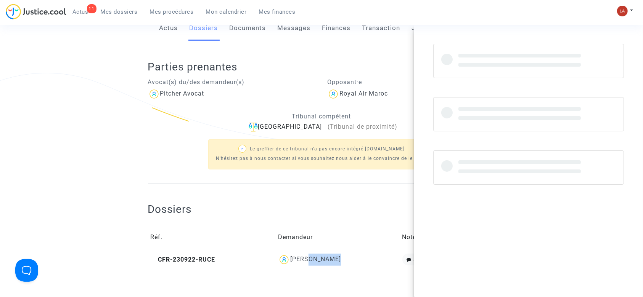
copy div "MAOUHOUB"
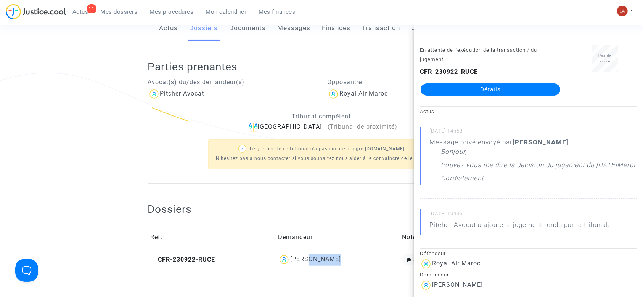
scroll to position [0, 0]
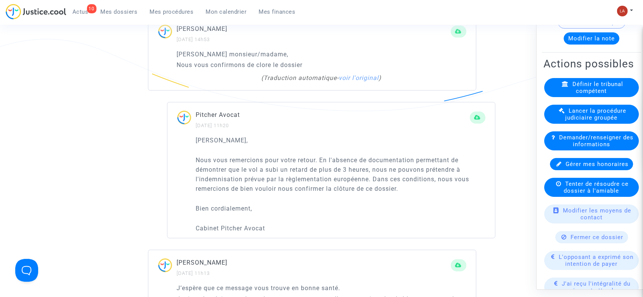
scroll to position [88, 0]
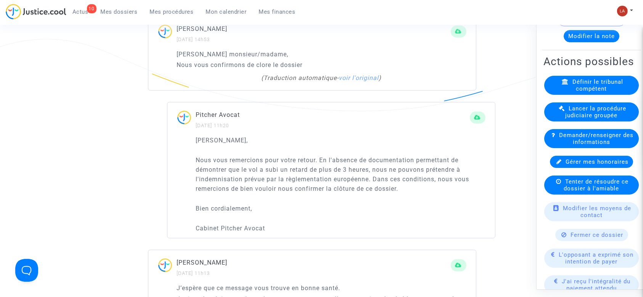
click at [571, 239] on span "Fermer ce dossier" at bounding box center [597, 235] width 53 height 7
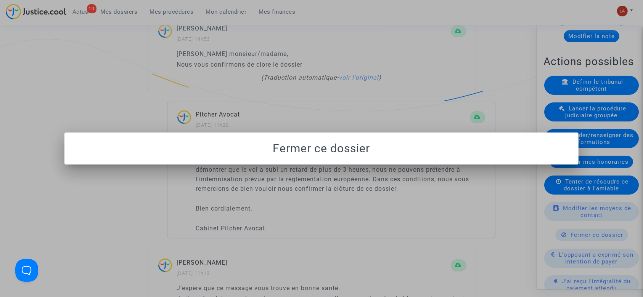
scroll to position [0, 0]
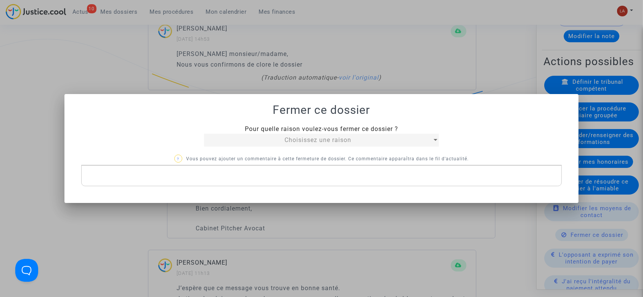
click at [281, 135] on mat-select "Choisissez une raison" at bounding box center [321, 140] width 234 height 13
click at [279, 138] on div "Choisissez une raison" at bounding box center [318, 140] width 228 height 9
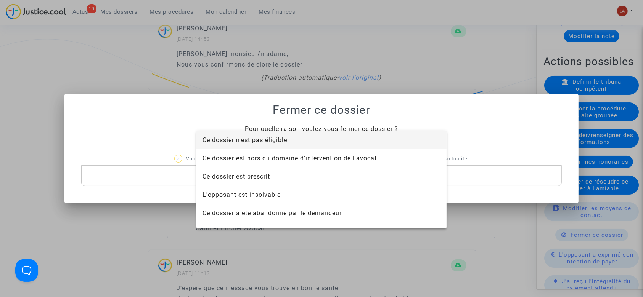
click at [255, 138] on span "Ce dossier n'est pas éligible" at bounding box center [244, 139] width 85 height 7
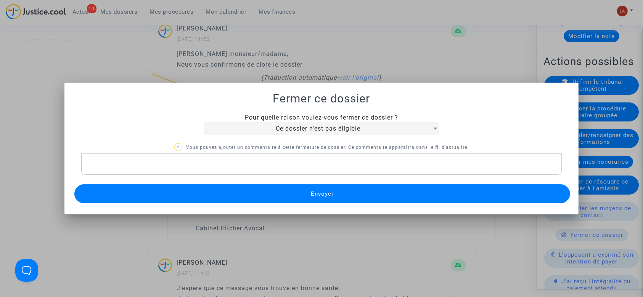
click at [217, 167] on p "Rich Text Editor, main" at bounding box center [321, 165] width 473 height 10
click at [195, 195] on button "Envoyer" at bounding box center [322, 193] width 496 height 19
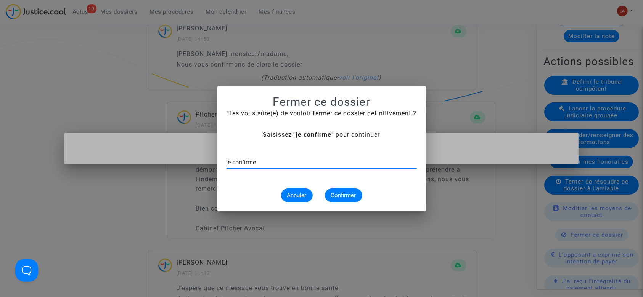
type input "je confirme"
click at [337, 197] on span "Confirmer" at bounding box center [343, 195] width 25 height 7
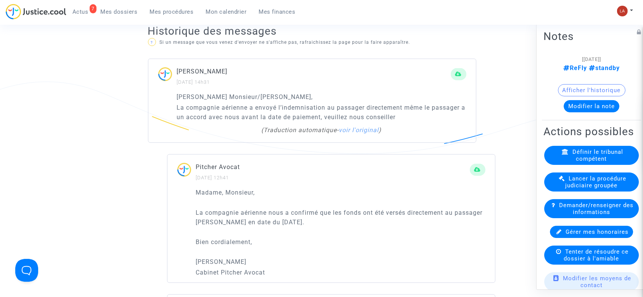
scroll to position [481, 0]
click at [356, 129] on link "voir l'original" at bounding box center [359, 129] width 40 height 7
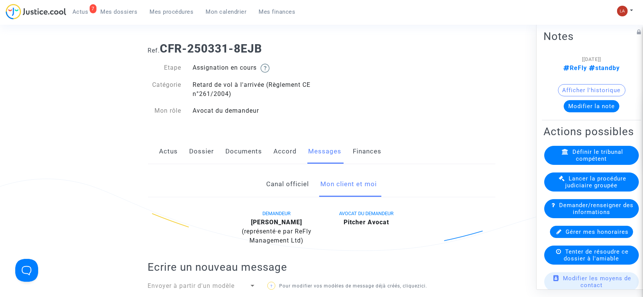
click at [289, 157] on link "Accord" at bounding box center [285, 151] width 23 height 25
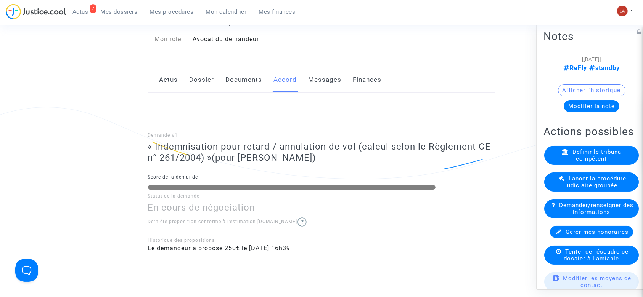
scroll to position [95, 0]
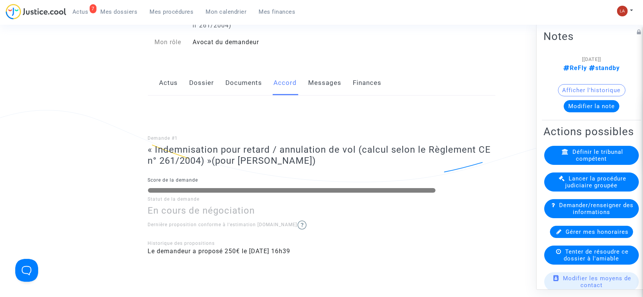
click at [319, 89] on link "Messages" at bounding box center [324, 83] width 33 height 25
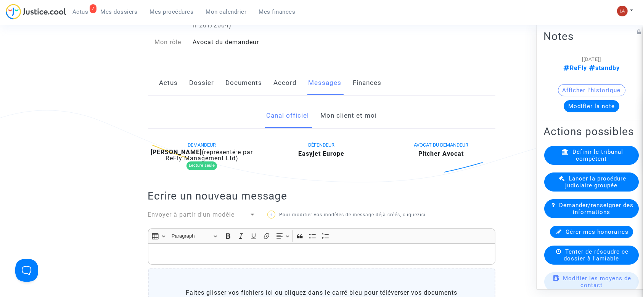
click at [337, 122] on link "Mon client et moi" at bounding box center [348, 115] width 56 height 25
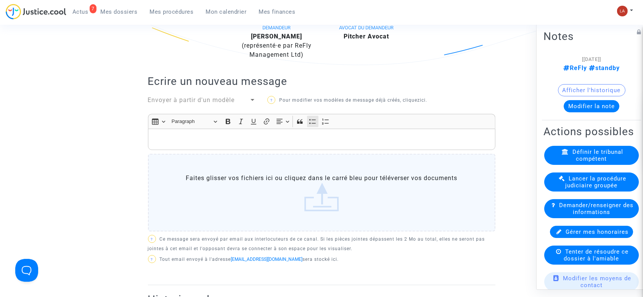
scroll to position [214, 0]
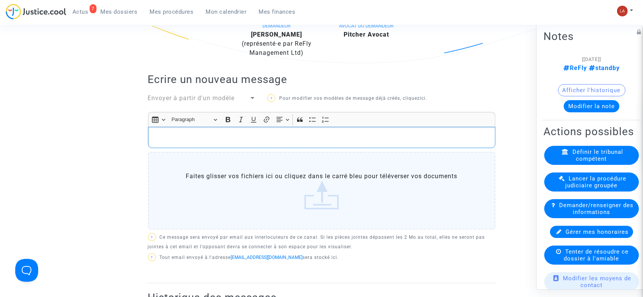
click at [303, 136] on p "Rich Text Editor, main" at bounding box center [321, 138] width 339 height 10
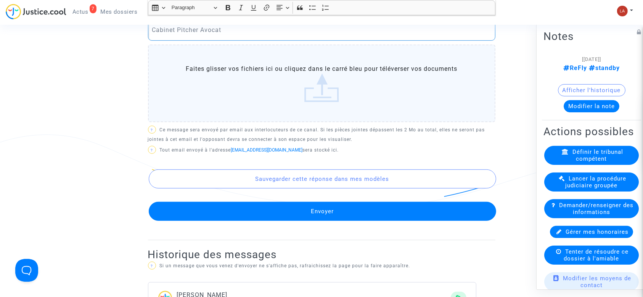
scroll to position [433, 0]
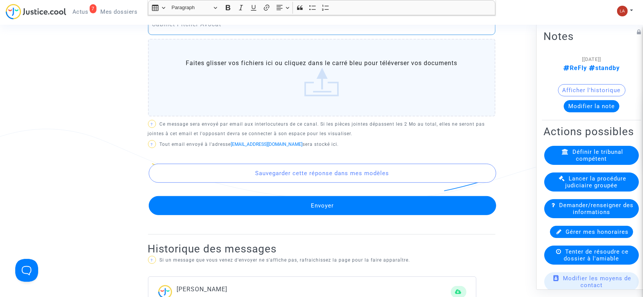
click at [283, 194] on div "Sauvegarder cette réponse dans mes modèles Envoyer" at bounding box center [321, 183] width 347 height 65
click at [277, 219] on div "DEMANDEUR [PERSON_NAME] (représenté·e par ReFly Management Ltd) AVOCAT DU DEMAN…" at bounding box center [321, 17] width 347 height 433
click at [280, 212] on button "Envoyer" at bounding box center [322, 205] width 347 height 19
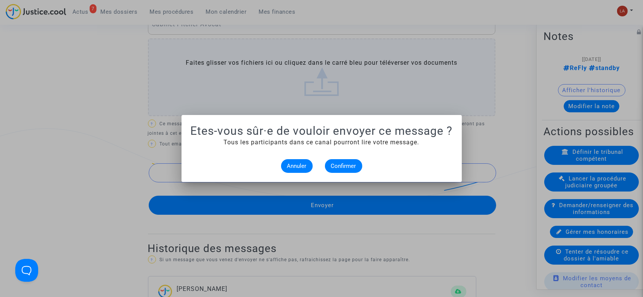
scroll to position [0, 0]
click at [331, 164] on span "Confirmer" at bounding box center [343, 166] width 25 height 7
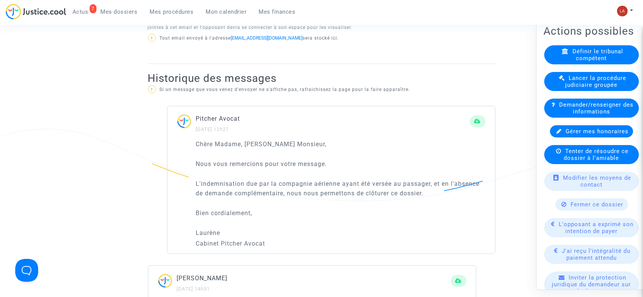
scroll to position [101, 0]
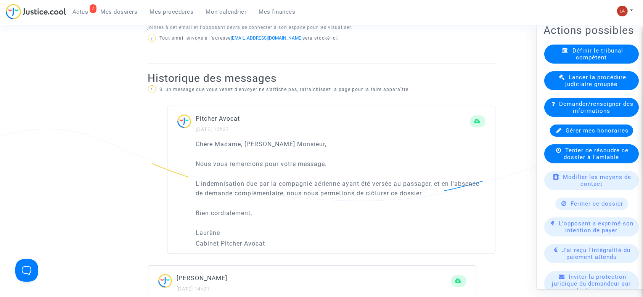
click at [585, 207] on span "Fermer ce dossier" at bounding box center [597, 203] width 53 height 7
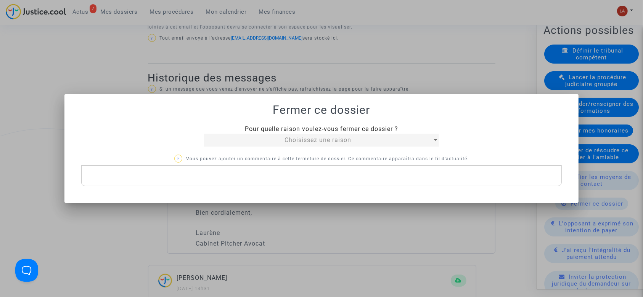
scroll to position [0, 0]
click at [255, 138] on div "Choisissez une raison" at bounding box center [318, 140] width 228 height 9
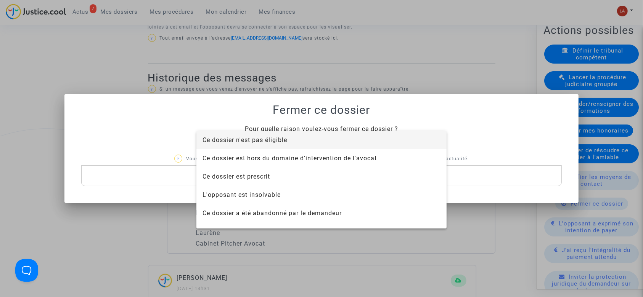
scroll to position [49, 0]
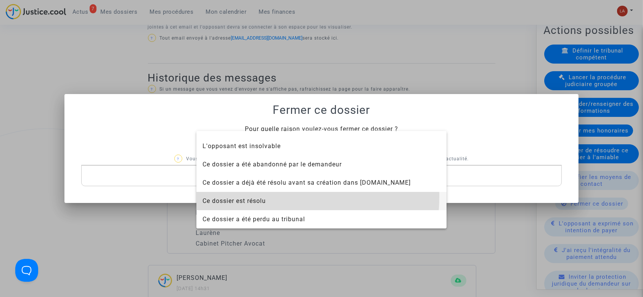
click at [253, 196] on span "Ce dossier est résolu" at bounding box center [321, 201] width 238 height 18
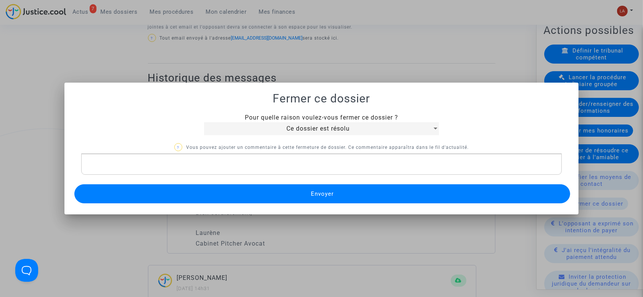
click at [235, 176] on div "Pour quelle raison voulez-vous fermer ce dossier ? Ce dossier est résolu ? Vous…" at bounding box center [322, 159] width 496 height 93
click at [223, 168] on p "Rich Text Editor, main" at bounding box center [321, 165] width 473 height 10
click at [211, 191] on button "Envoyer" at bounding box center [322, 193] width 496 height 19
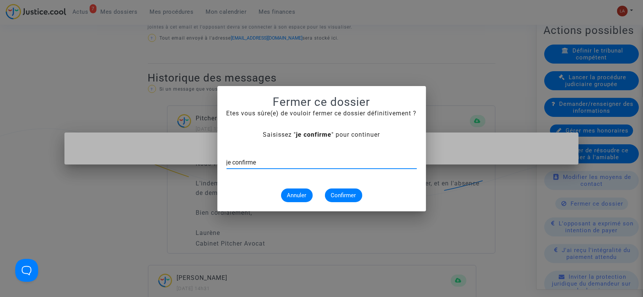
type input "je confirme"
click at [342, 192] on span "Confirmer" at bounding box center [343, 195] width 25 height 7
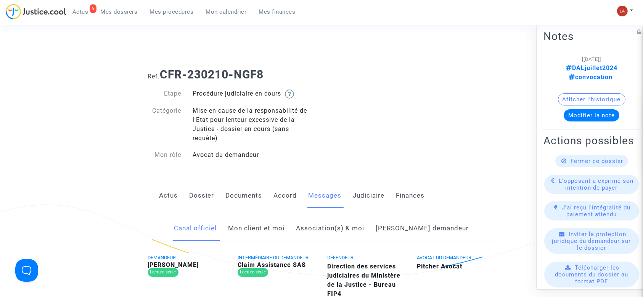
click at [280, 226] on link "Mon client et moi" at bounding box center [256, 228] width 56 height 25
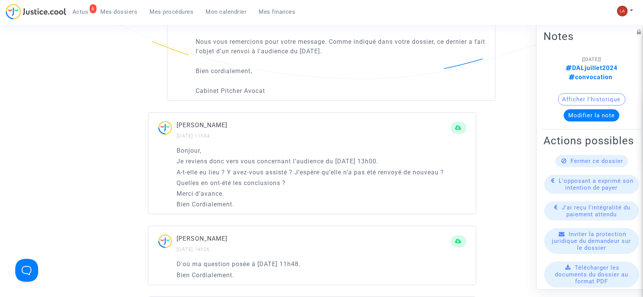
scroll to position [674, 0]
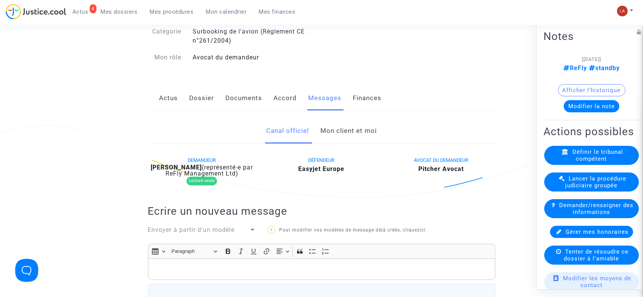
scroll to position [69, 0]
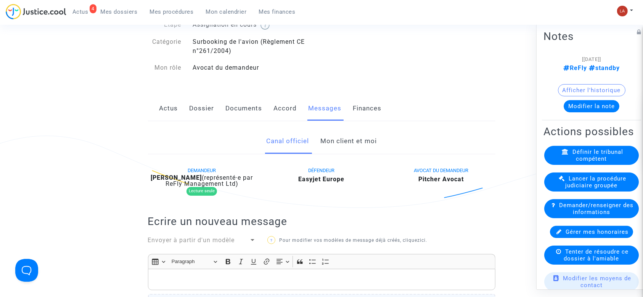
click at [337, 136] on link "Mon client et moi" at bounding box center [348, 141] width 56 height 25
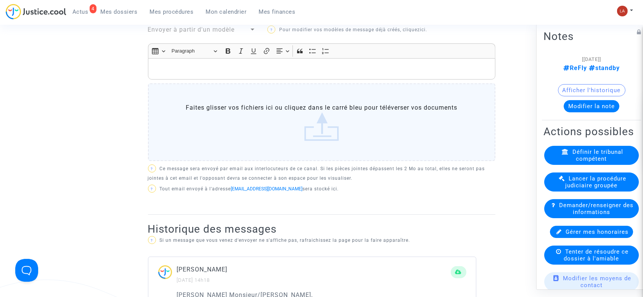
scroll to position [277, 0]
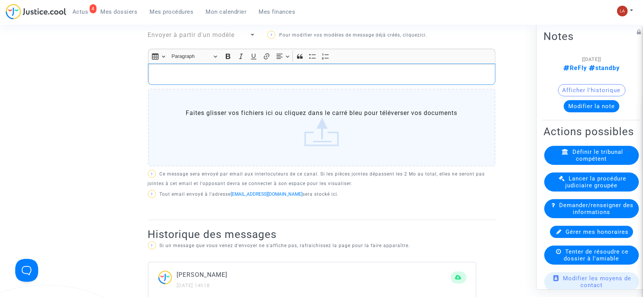
click at [222, 75] on p "Rich Text Editor, main" at bounding box center [321, 75] width 339 height 10
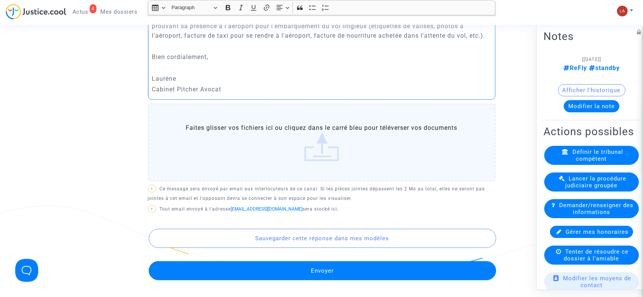
scroll to position [357, 0]
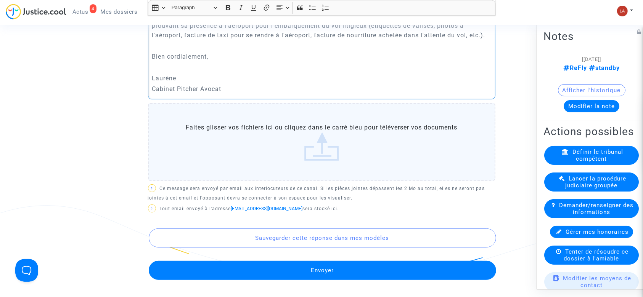
click at [208, 260] on div "Sauvegarder cette réponse dans mes modèles Envoyer" at bounding box center [321, 247] width 347 height 65
click at [261, 269] on button "Envoyer" at bounding box center [322, 270] width 347 height 19
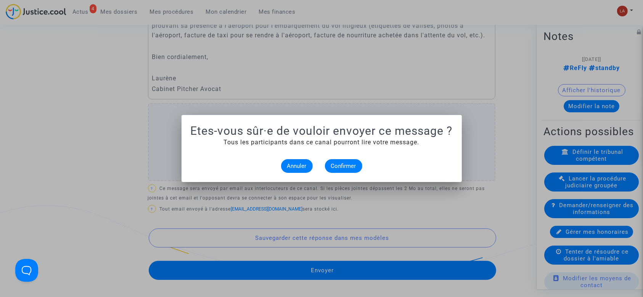
scroll to position [0, 0]
click at [332, 163] on span "Confirmer" at bounding box center [343, 166] width 25 height 7
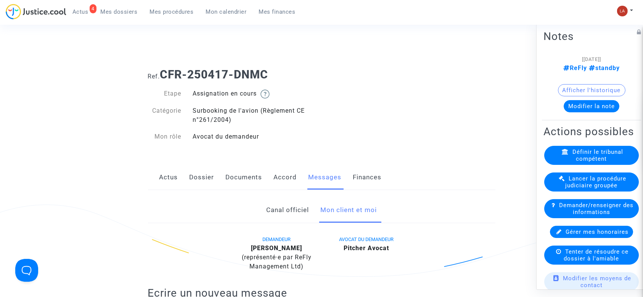
scroll to position [357, 0]
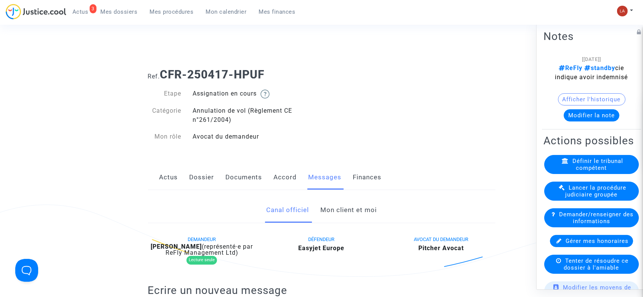
click at [282, 174] on link "Accord" at bounding box center [285, 177] width 23 height 25
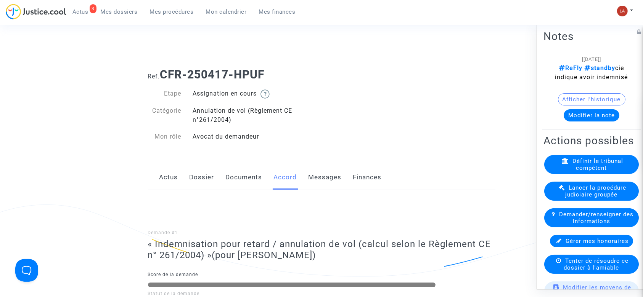
click at [308, 175] on link "Messages" at bounding box center [324, 177] width 33 height 25
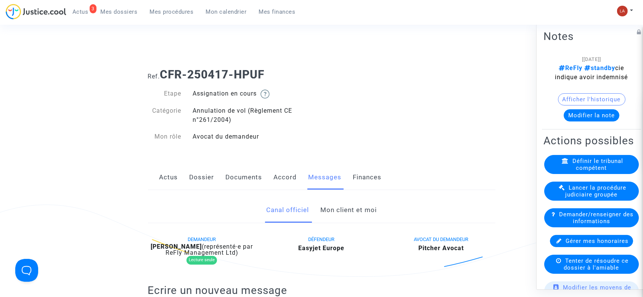
click at [340, 212] on link "Mon client et moi" at bounding box center [348, 210] width 56 height 25
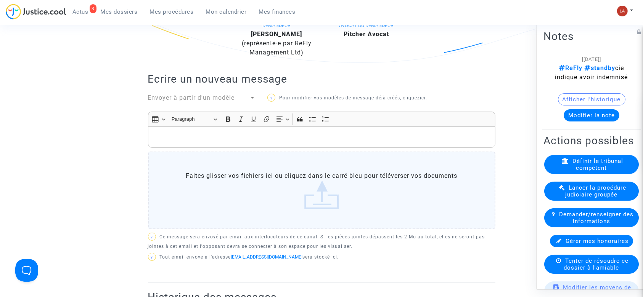
scroll to position [211, 0]
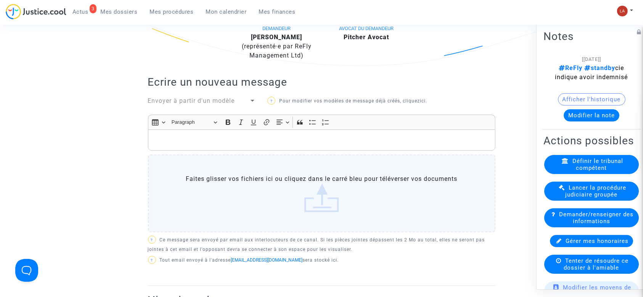
click at [259, 143] on p "Rich Text Editor, main" at bounding box center [321, 141] width 339 height 10
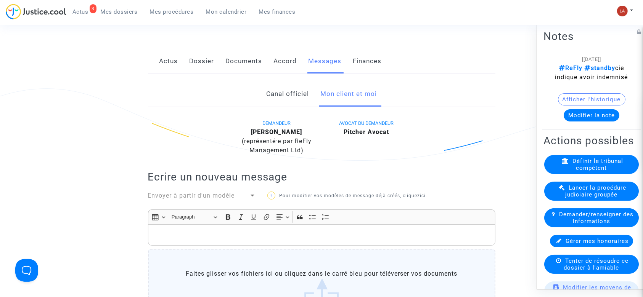
click at [292, 57] on link "Accord" at bounding box center [285, 61] width 23 height 25
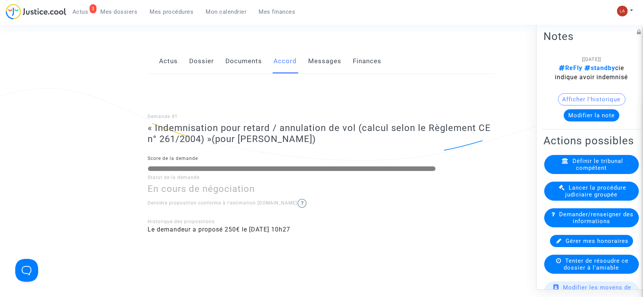
click at [314, 59] on link "Messages" at bounding box center [324, 61] width 33 height 25
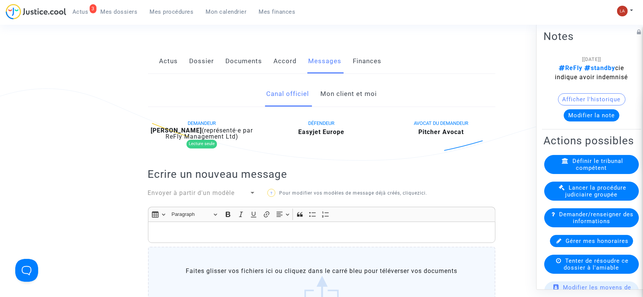
click at [335, 97] on link "Mon client et moi" at bounding box center [348, 94] width 56 height 25
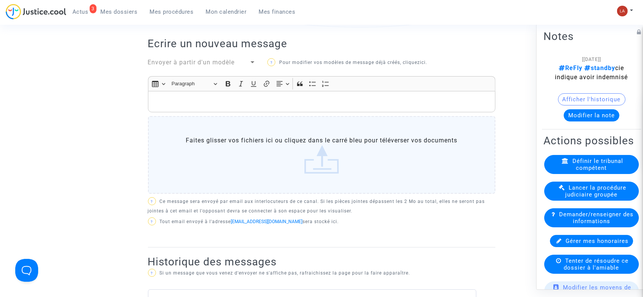
scroll to position [247, 0]
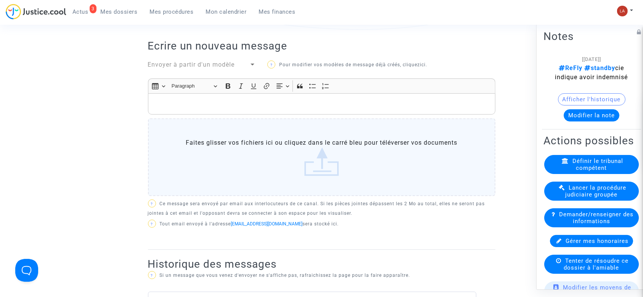
click at [256, 105] on p "Rich Text Editor, main" at bounding box center [321, 104] width 339 height 10
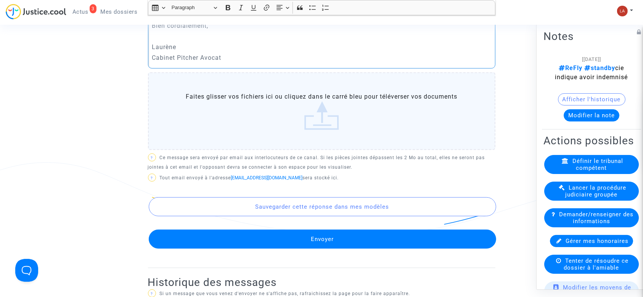
scroll to position [412, 0]
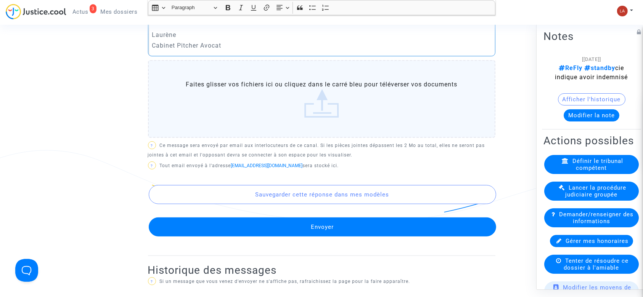
click at [258, 235] on button "Envoyer" at bounding box center [322, 227] width 347 height 19
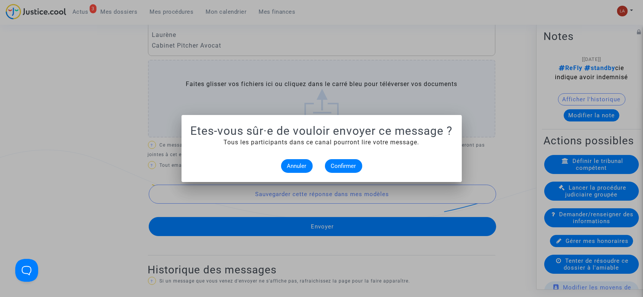
scroll to position [0, 0]
click at [344, 158] on alert-dialogs "Etes-vous sûr·e de vouloir envoyer ce message ? Tous les participants dans ce c…" at bounding box center [322, 148] width 262 height 49
click at [342, 163] on span "Confirmer" at bounding box center [343, 166] width 25 height 7
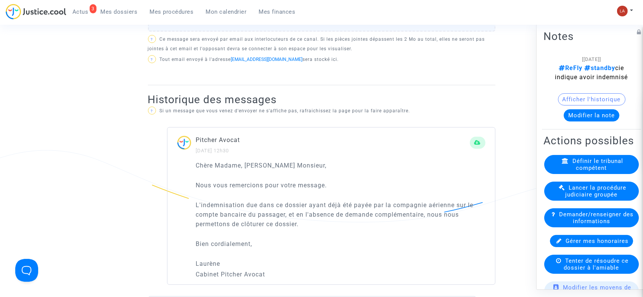
scroll to position [127, 0]
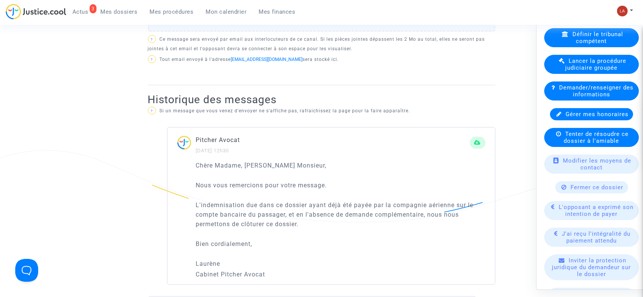
click at [575, 191] on span "Fermer ce dossier" at bounding box center [597, 187] width 53 height 7
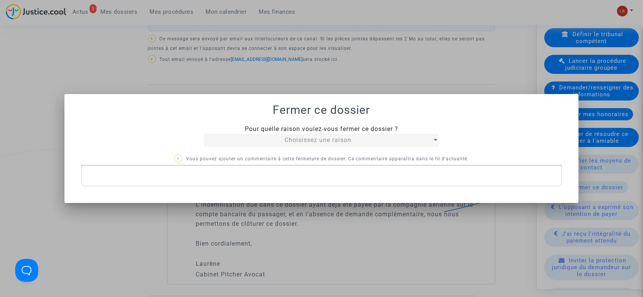
click at [270, 143] on div "Choisissez une raison" at bounding box center [318, 140] width 228 height 9
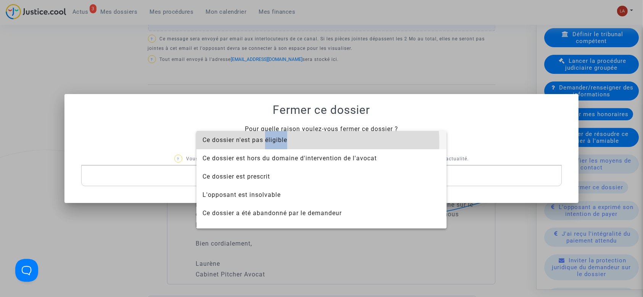
click at [270, 143] on span "Ce dossier n'est pas éligible" at bounding box center [244, 139] width 85 height 7
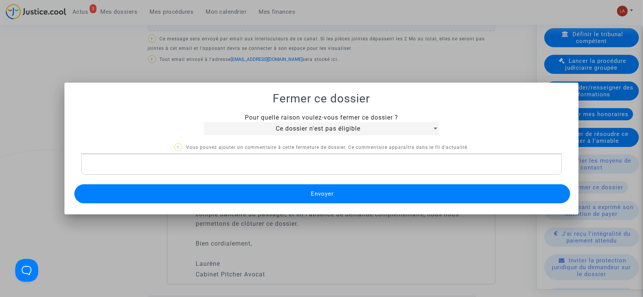
click at [255, 128] on div "Ce dossier n'est pas éligible" at bounding box center [318, 128] width 228 height 9
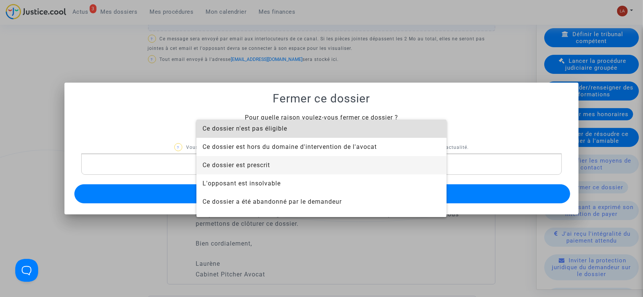
scroll to position [49, 0]
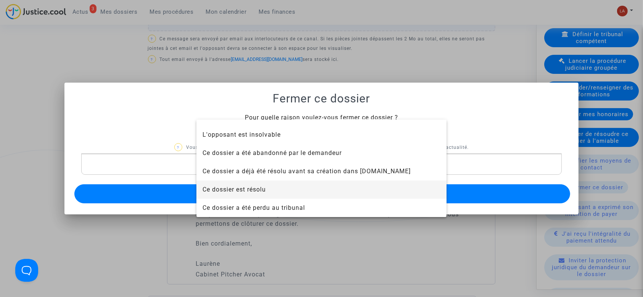
click at [244, 186] on span "Ce dossier est résolu" at bounding box center [233, 189] width 63 height 7
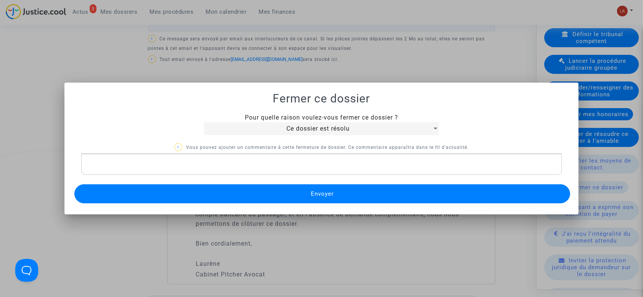
click at [218, 167] on p "Rich Text Editor, main" at bounding box center [321, 165] width 473 height 10
click at [213, 192] on button "Envoyer" at bounding box center [322, 193] width 496 height 19
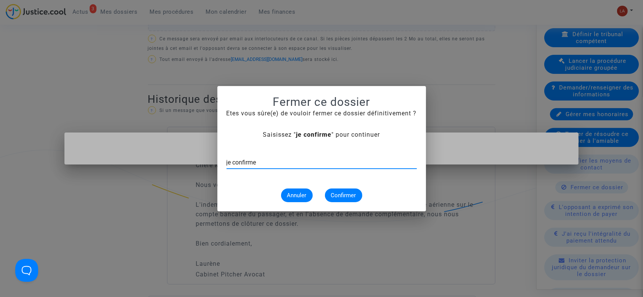
type input "je confirme"
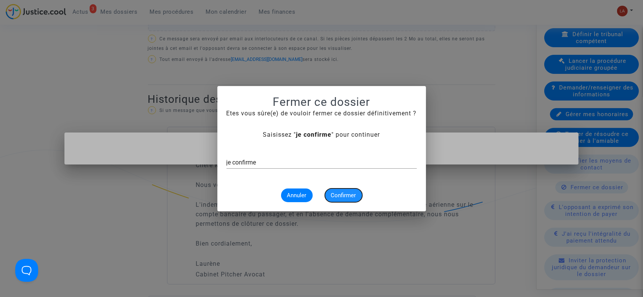
click at [346, 196] on span "Confirmer" at bounding box center [343, 195] width 25 height 7
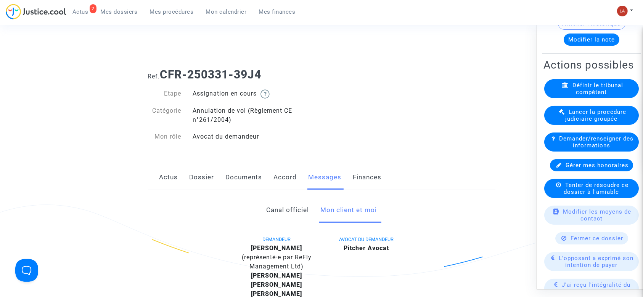
scroll to position [104, 0]
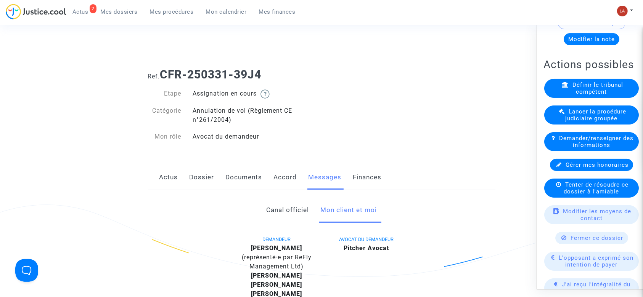
click at [576, 242] on span "Fermer ce dossier" at bounding box center [597, 238] width 53 height 7
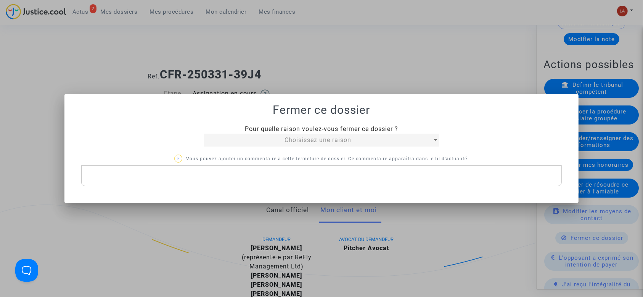
click at [275, 141] on div "Choisissez une raison" at bounding box center [318, 140] width 228 height 9
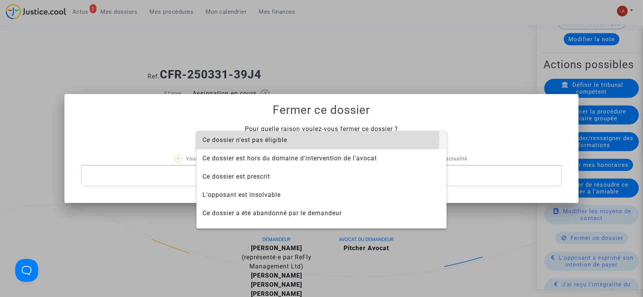
click at [263, 137] on span "Ce dossier n'est pas éligible" at bounding box center [244, 139] width 85 height 7
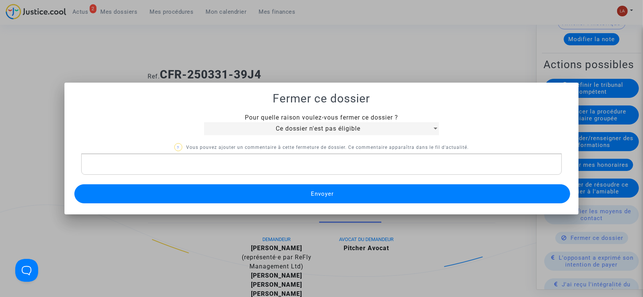
click at [228, 167] on p "Rich Text Editor, main" at bounding box center [321, 165] width 473 height 10
click at [217, 190] on button "Envoyer" at bounding box center [322, 193] width 496 height 19
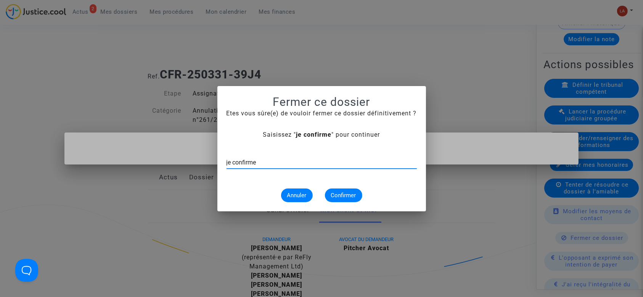
type input "je confirme"
click at [337, 195] on span "Confirmer" at bounding box center [343, 195] width 25 height 7
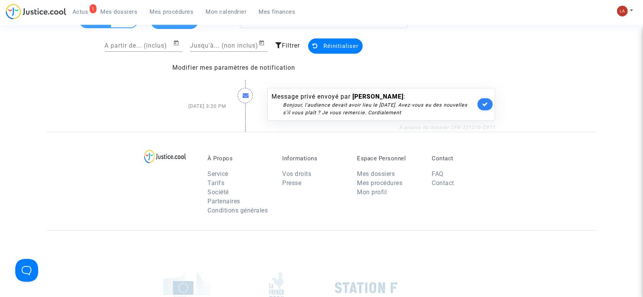
click at [443, 128] on link "À propos du dossier CFR-221216-C977" at bounding box center [447, 128] width 96 height 6
click at [484, 106] on icon at bounding box center [485, 104] width 6 height 6
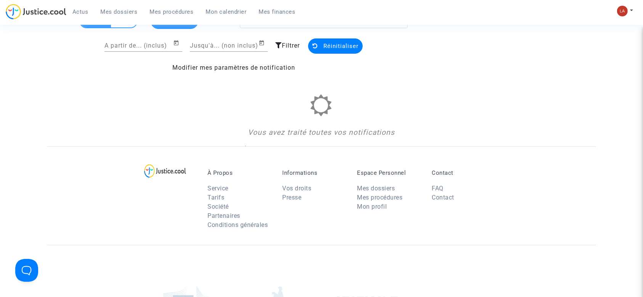
click at [167, 11] on span "Mes procédures" at bounding box center [172, 11] width 44 height 7
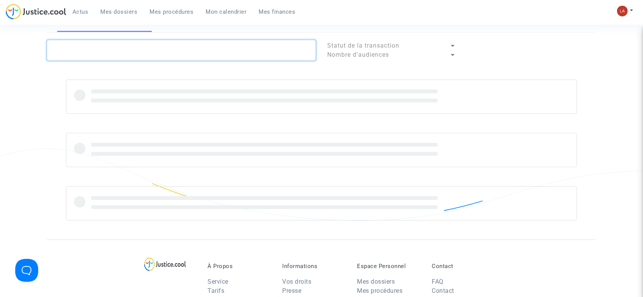
click at [155, 56] on textarea at bounding box center [181, 50] width 269 height 21
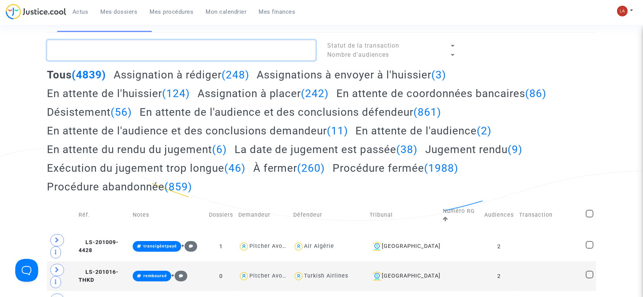
paste textarea "2CHW"
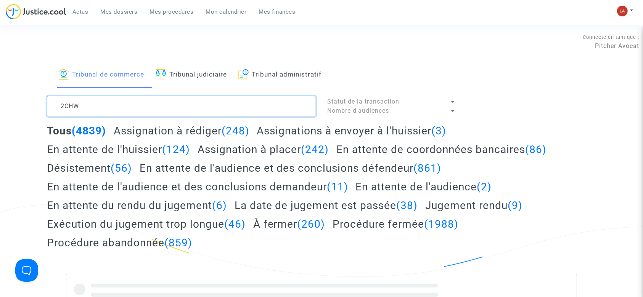
type textarea "2CHW"
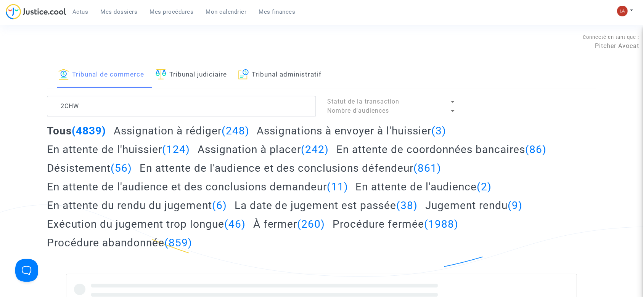
click at [200, 63] on link "Tribunal judiciaire" at bounding box center [191, 75] width 71 height 26
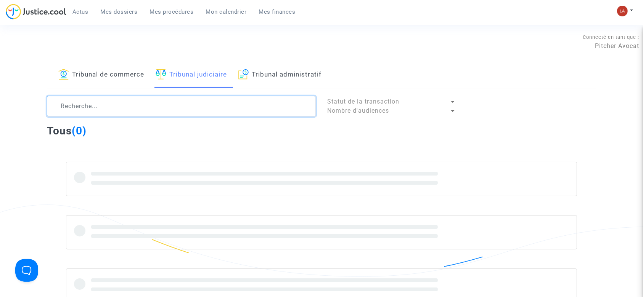
click at [176, 101] on textarea at bounding box center [181, 106] width 269 height 21
paste textarea "2CHW"
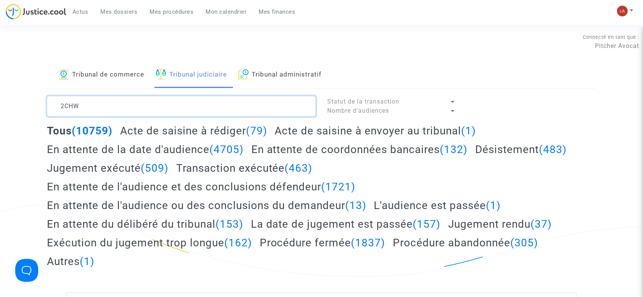
type textarea "2CHW"
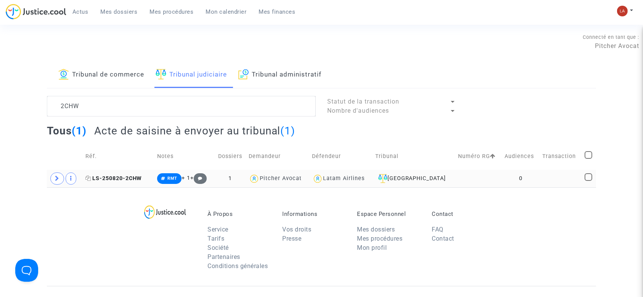
click at [132, 178] on span "LS-250820-2CHW" at bounding box center [113, 178] width 57 height 6
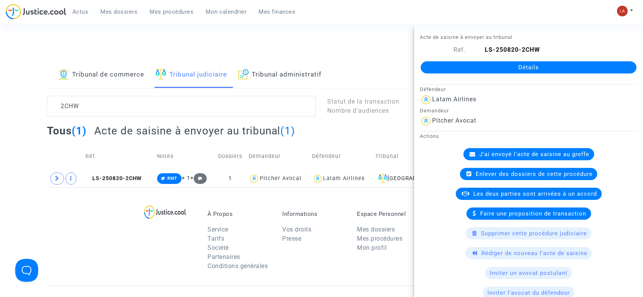
scroll to position [43, 0]
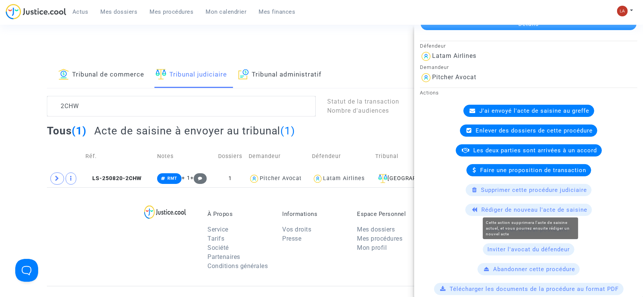
click at [499, 207] on span "Rédiger de nouveau l'acte de saisine" at bounding box center [534, 210] width 106 height 7
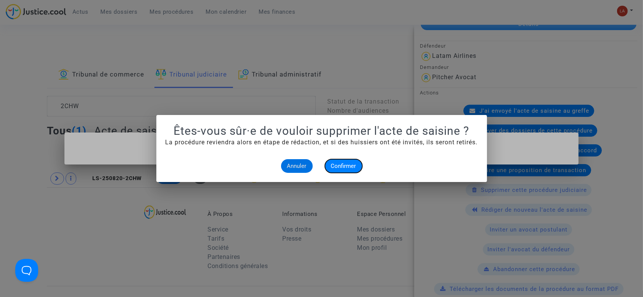
click at [330, 160] on button "Confirmer" at bounding box center [343, 166] width 37 height 14
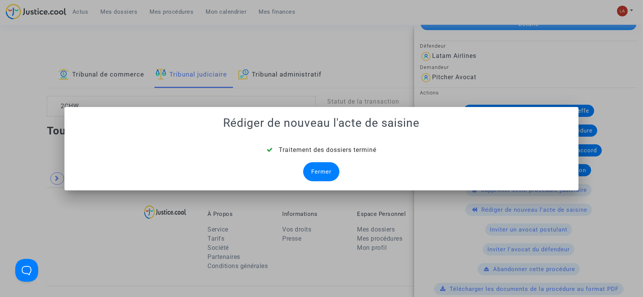
click at [317, 169] on div "Fermer" at bounding box center [321, 171] width 36 height 19
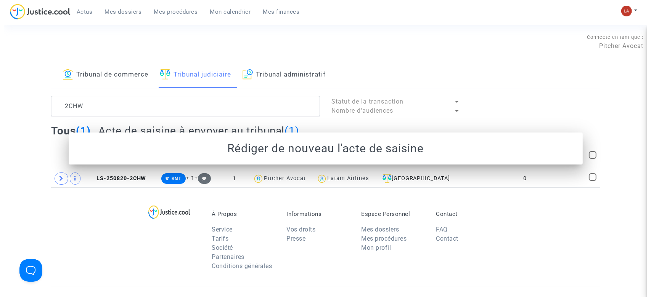
scroll to position [0, 0]
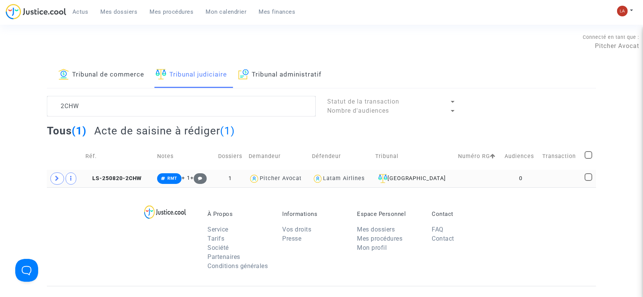
click at [125, 172] on td "LS-250820-2CHW" at bounding box center [119, 179] width 72 height 18
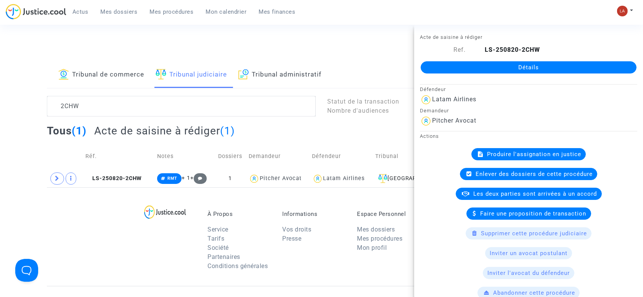
click at [503, 154] on span "Produire l'assignation en justice" at bounding box center [534, 154] width 94 height 7
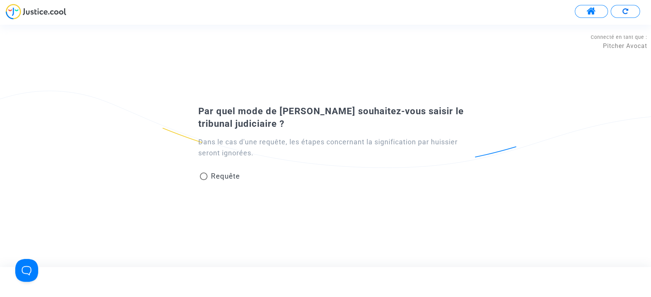
click at [225, 175] on span "Requête" at bounding box center [224, 176] width 29 height 9
click at [204, 180] on input "Requête" at bounding box center [203, 180] width 0 height 0
radio input "true"
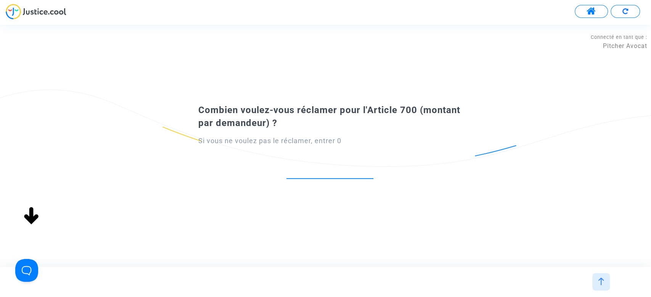
type input "8"
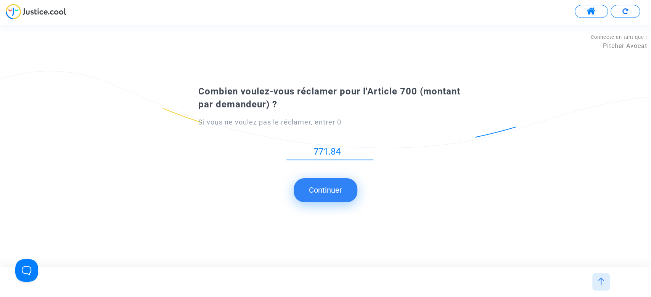
type input "771.84"
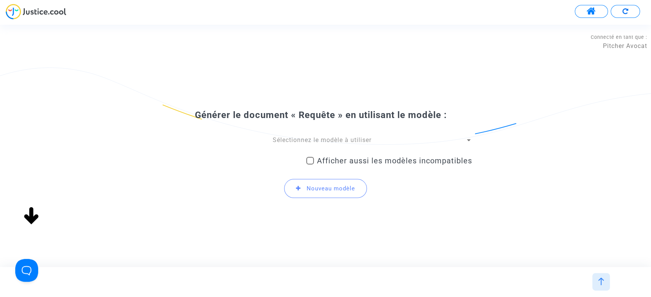
click at [279, 136] on span "Sélectionnez le modèle à utiliser" at bounding box center [322, 139] width 99 height 7
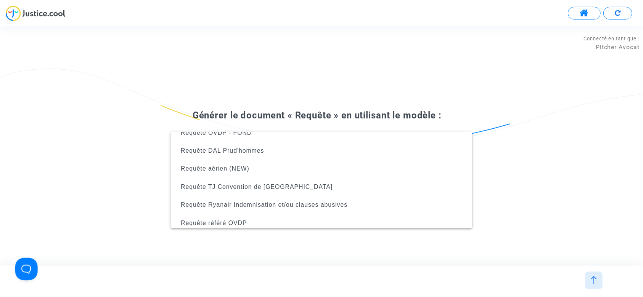
scroll to position [159, 0]
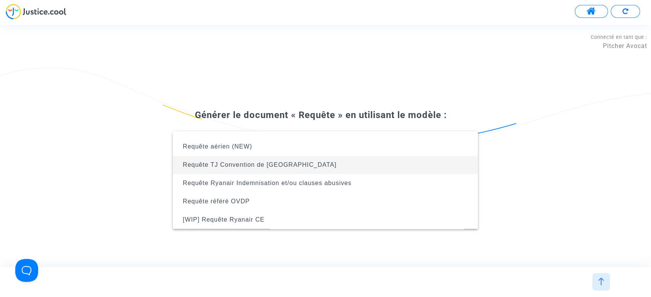
click at [252, 172] on span "Requête TJ Convention de Montreal" at bounding box center [325, 165] width 293 height 18
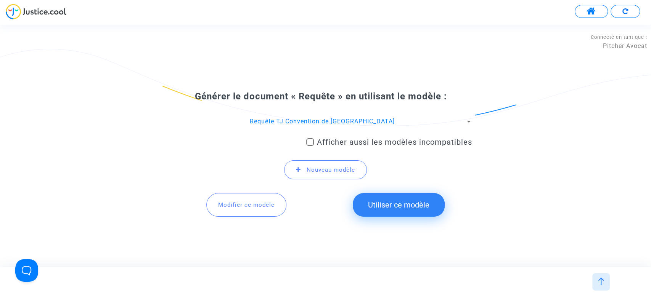
click at [403, 208] on button "Utiliser ce modèle" at bounding box center [399, 205] width 92 height 24
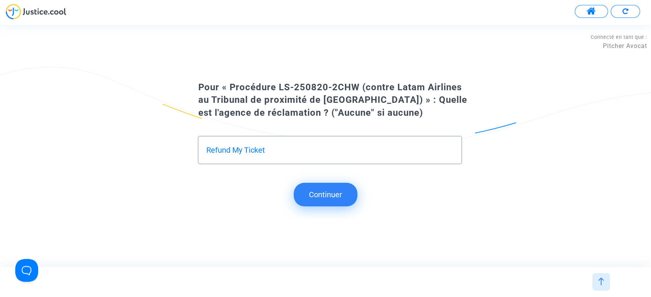
type input "Refund My Ticket"
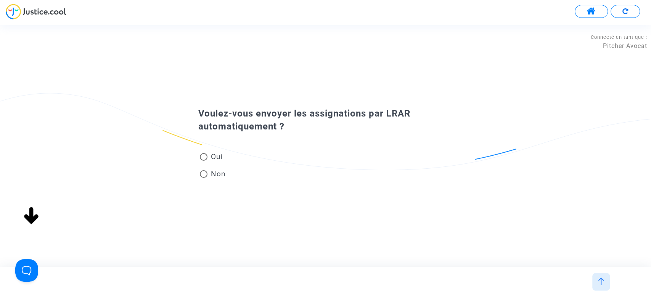
click at [212, 176] on span "Non" at bounding box center [216, 174] width 18 height 10
click at [204, 178] on input "Non" at bounding box center [203, 178] width 0 height 0
radio input "true"
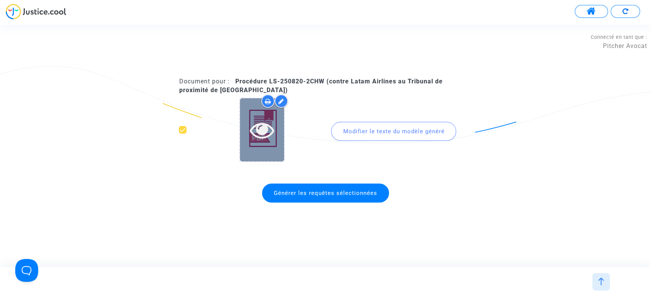
click at [264, 124] on icon at bounding box center [262, 130] width 25 height 24
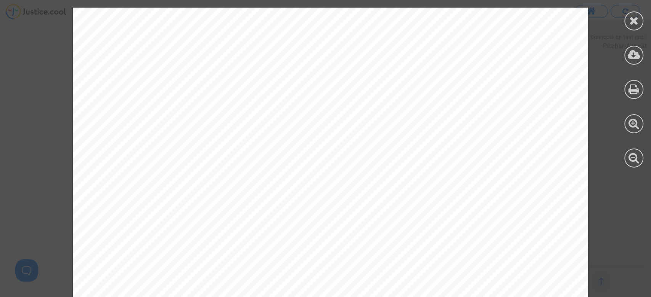
click at [634, 23] on icon at bounding box center [634, 20] width 10 height 11
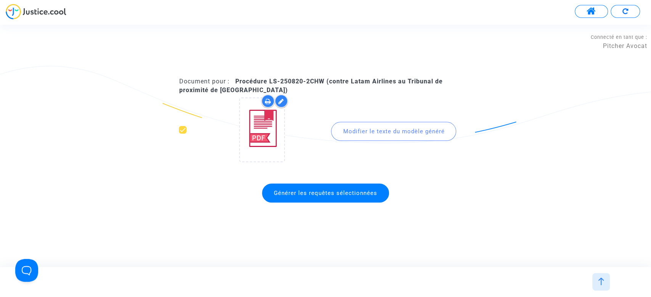
click at [288, 203] on div "Générer les requêtes sélectionnées" at bounding box center [325, 193] width 293 height 27
click at [306, 191] on span "Générer les requêtes sélectionnées" at bounding box center [325, 193] width 103 height 7
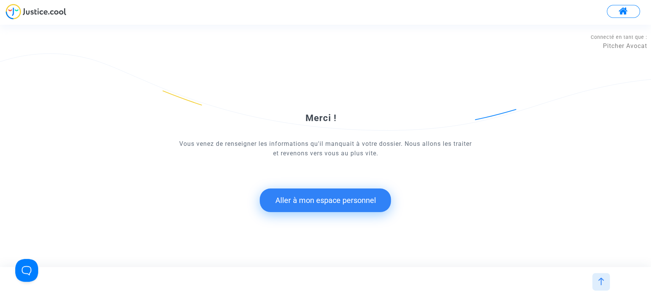
click at [281, 200] on button "Aller à mon espace personnel" at bounding box center [325, 201] width 131 height 24
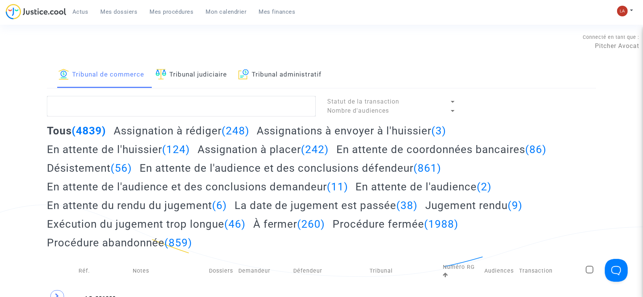
click at [187, 72] on link "Tribunal judiciaire" at bounding box center [191, 75] width 71 height 26
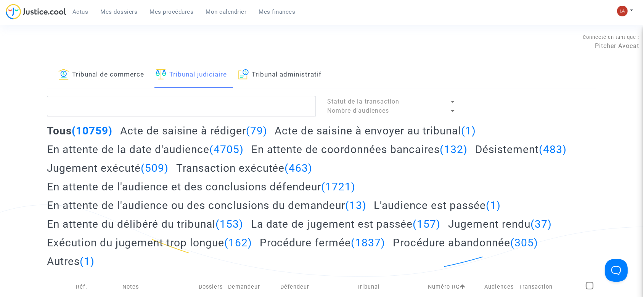
click at [174, 132] on h2 "Acte de saisine à rédiger (79)" at bounding box center [193, 130] width 147 height 13
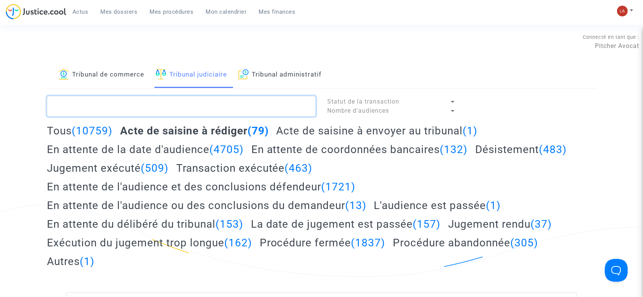
click at [205, 105] on textarea at bounding box center [181, 106] width 269 height 21
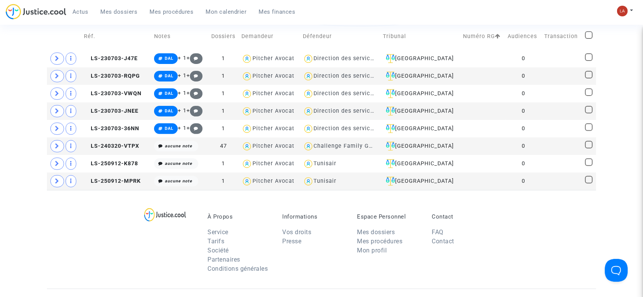
scroll to position [252, 0]
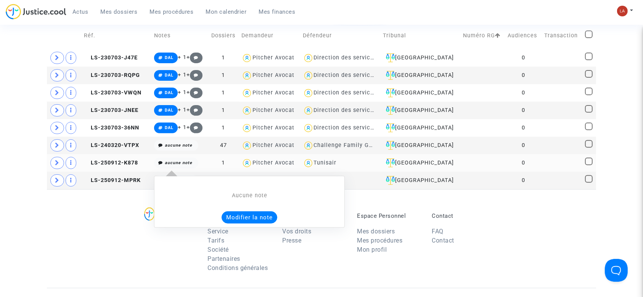
type textarea "!#opodo !#standby"
click at [242, 217] on button "Modifier la note" at bounding box center [249, 218] width 56 height 12
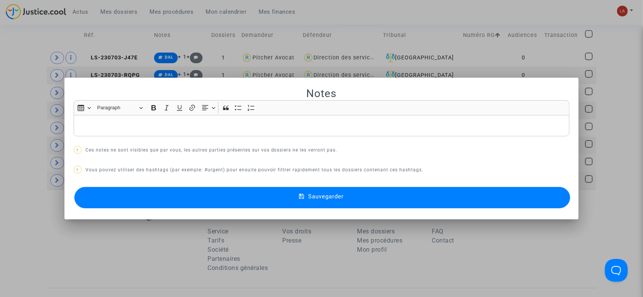
scroll to position [0, 0]
copy p "#RDV #CONCILIATION #MONTREAL"
click at [207, 189] on button "Sauvegarder" at bounding box center [322, 197] width 496 height 21
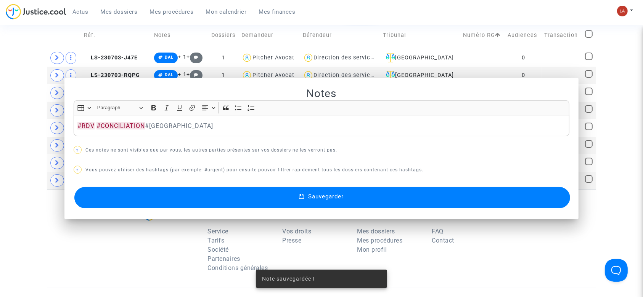
scroll to position [252, 0]
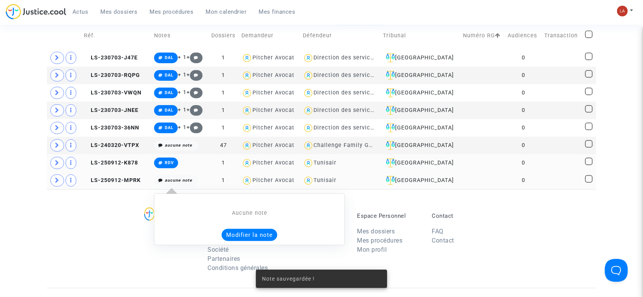
click at [245, 239] on button "Modifier la note" at bounding box center [249, 235] width 56 height 12
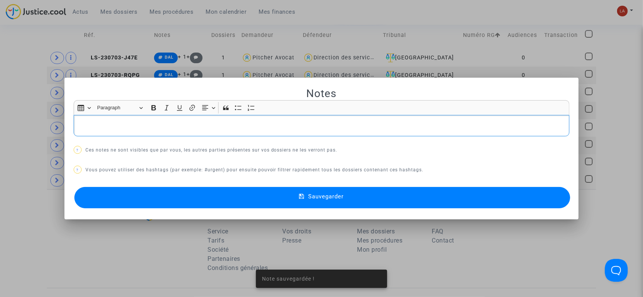
scroll to position [0, 0]
click at [176, 206] on button "Sauvegarder" at bounding box center [322, 197] width 496 height 21
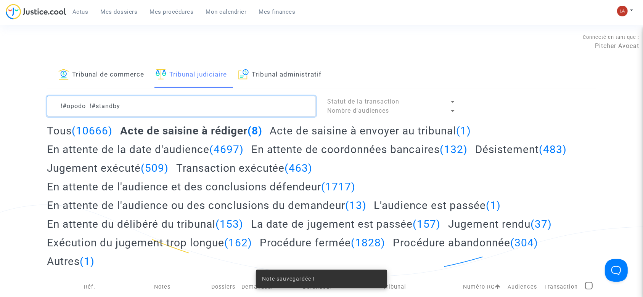
click at [236, 104] on textarea at bounding box center [181, 106] width 269 height 21
paste textarea "#RDV #CONCILIATION #MONTREAL"
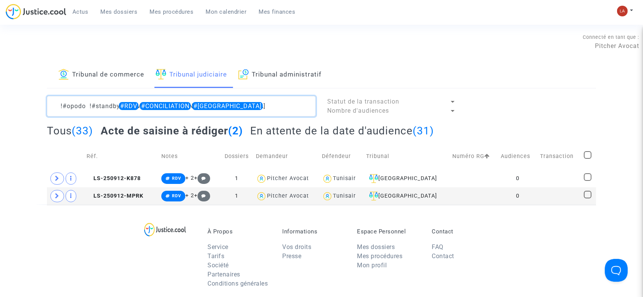
scroll to position [51, 0]
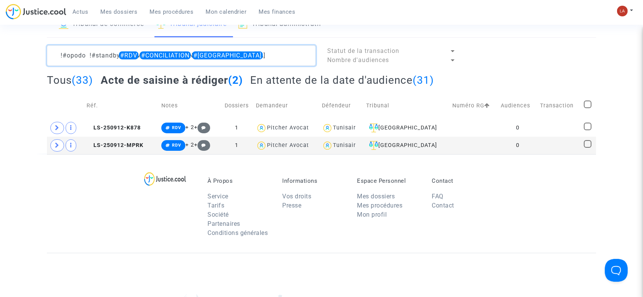
type textarea "!#opodo !#standby #RDV #CONCILIATION #MONTREAL"
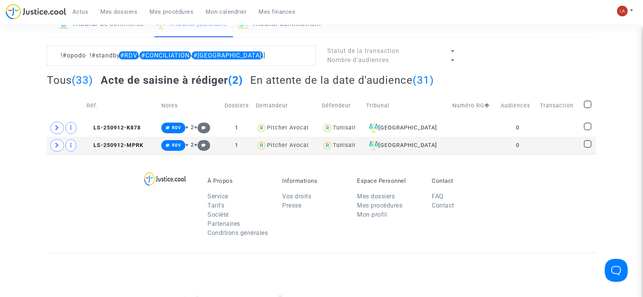
click at [589, 106] on span at bounding box center [588, 105] width 8 height 8
click at [587, 108] on input "checkbox" at bounding box center [587, 108] width 0 height 0
checkbox input "true"
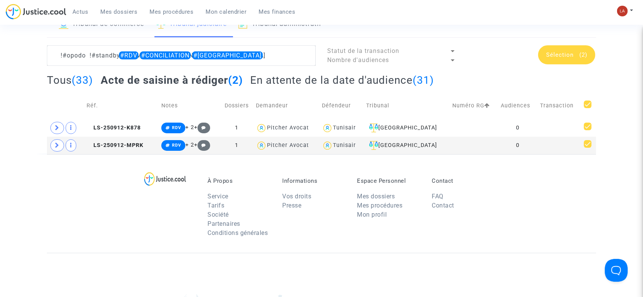
click at [557, 57] on span "Sélection" at bounding box center [559, 54] width 27 height 7
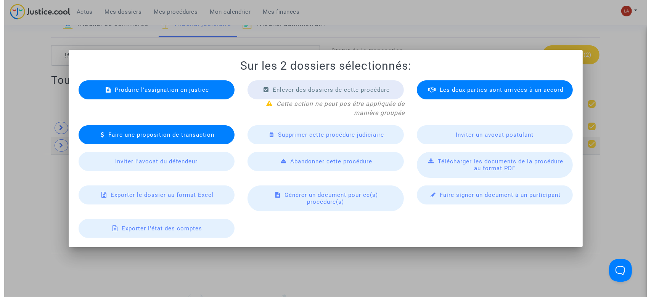
scroll to position [0, 0]
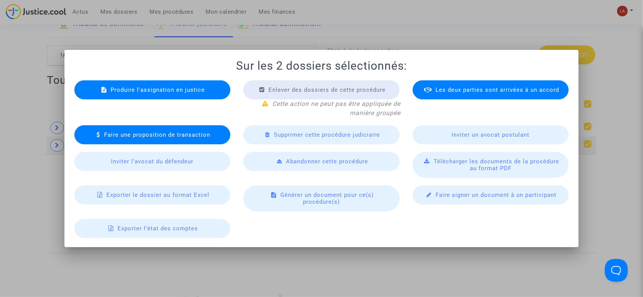
click at [176, 90] on span "Produire l'assignation en justice" at bounding box center [158, 90] width 94 height 7
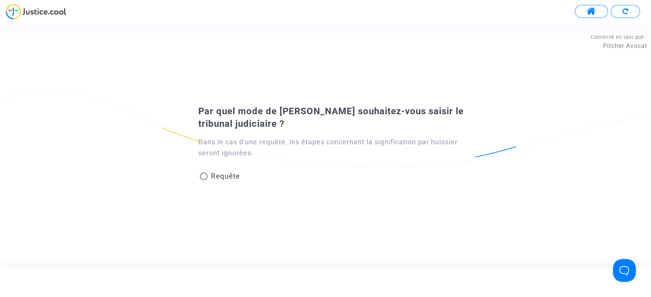
click at [217, 178] on span "Requête" at bounding box center [224, 176] width 29 height 9
click at [204, 180] on input "Requête" at bounding box center [203, 180] width 0 height 0
radio input "true"
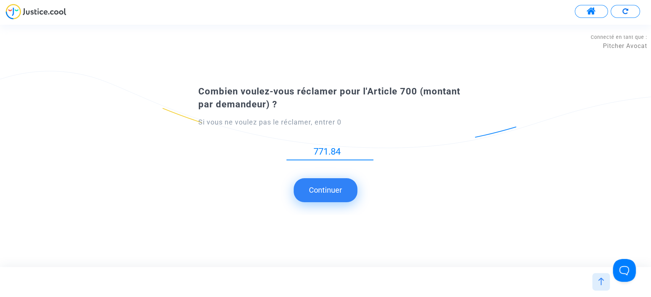
type input "771.84"
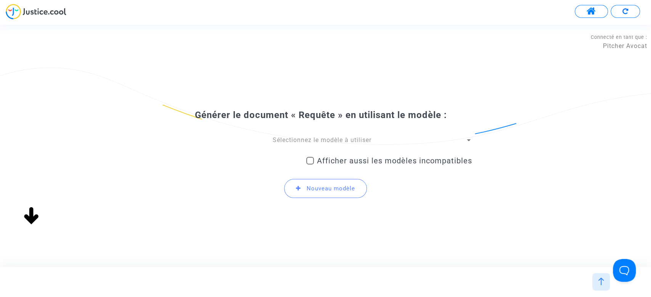
click at [280, 138] on span "Sélectionnez le modèle à utiliser" at bounding box center [322, 139] width 99 height 7
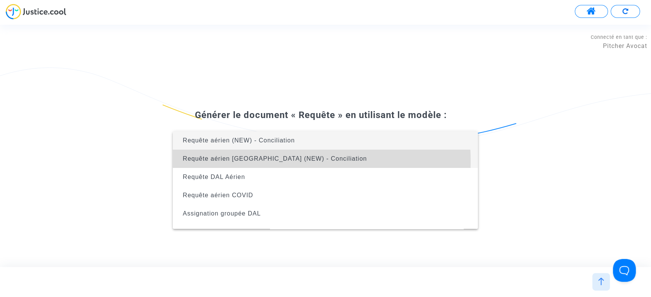
click at [256, 161] on span "Requête aérien [GEOGRAPHIC_DATA] (NEW) - Conciliation" at bounding box center [275, 159] width 184 height 6
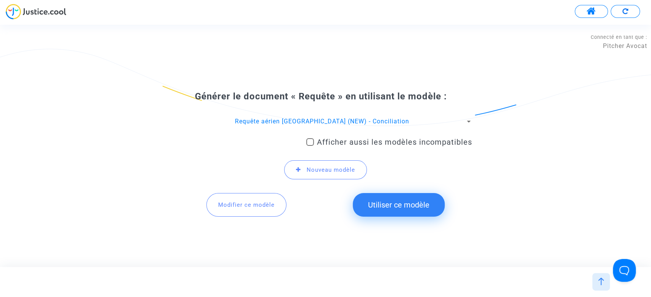
click at [386, 208] on button "Utiliser ce modèle" at bounding box center [399, 205] width 92 height 24
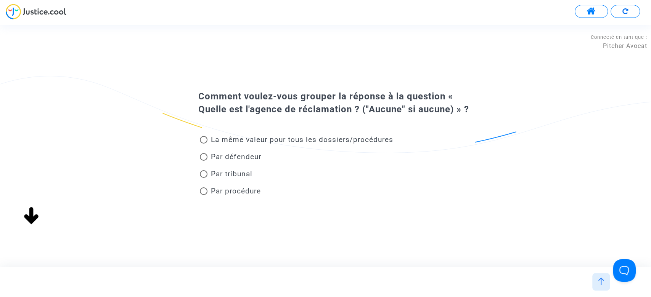
click at [290, 144] on span "La même valeur pour tous les dossiers/procédures" at bounding box center [299, 140] width 185 height 10
click at [204, 144] on input "La même valeur pour tous les dossiers/procédures" at bounding box center [203, 144] width 0 height 0
radio input "true"
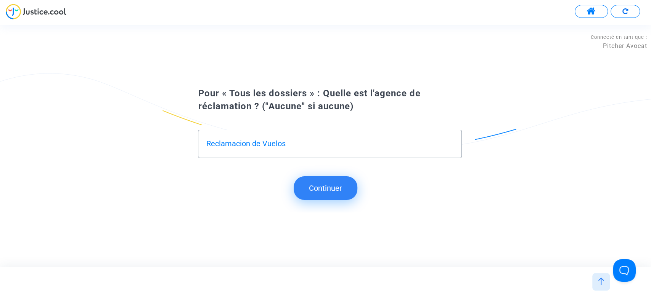
click at [332, 188] on button "Continuer" at bounding box center [326, 188] width 64 height 24
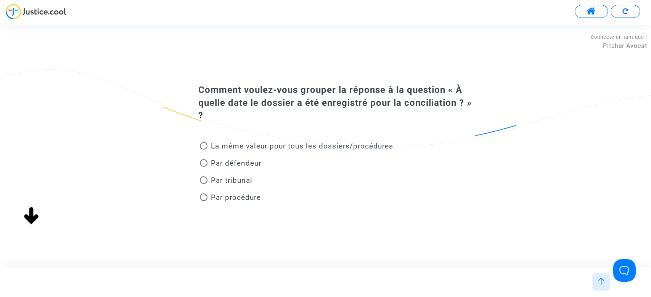
click at [234, 201] on span "Par procédure" at bounding box center [235, 197] width 50 height 9
click at [204, 201] on input "Par procédure" at bounding box center [203, 201] width 0 height 0
radio input "true"
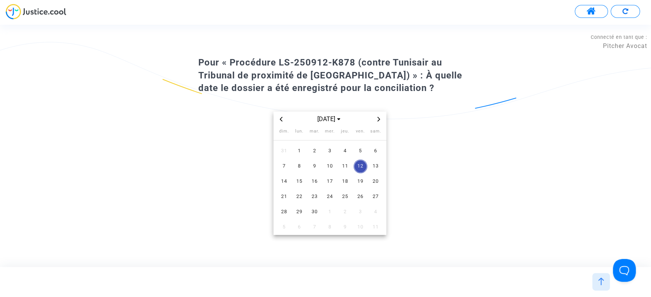
click at [282, 119] on icon "Previous month" at bounding box center [281, 119] width 5 height 5
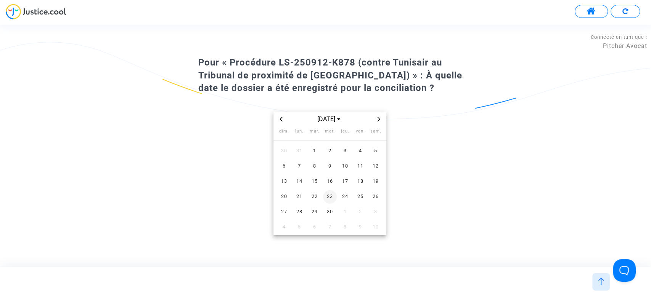
click at [322, 195] on td "23" at bounding box center [329, 196] width 15 height 15
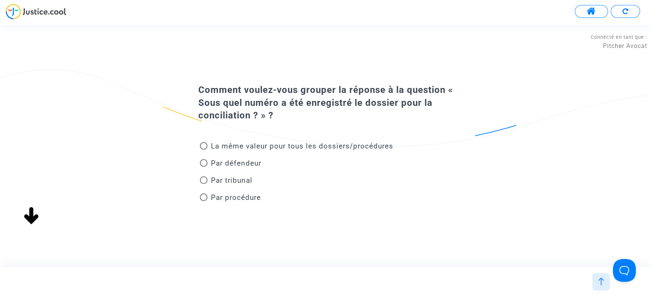
click at [222, 198] on span "Par procédure" at bounding box center [235, 197] width 50 height 9
click at [204, 201] on input "Par procédure" at bounding box center [203, 201] width 0 height 0
radio input "true"
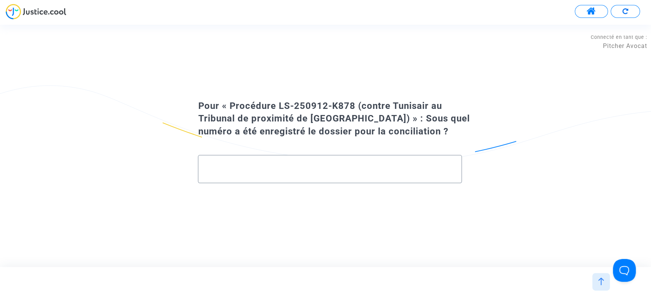
paste input "20250423-154611-058443"
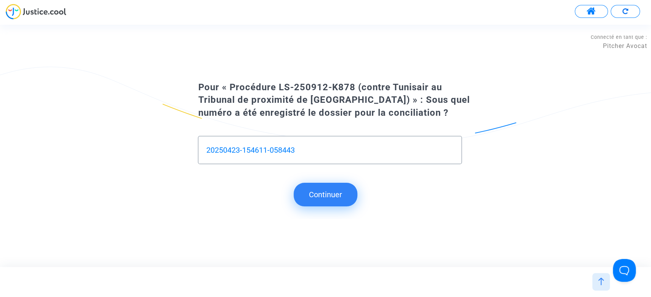
type input "20250423-154611-058443"
click at [321, 200] on button "Continuer" at bounding box center [326, 195] width 64 height 24
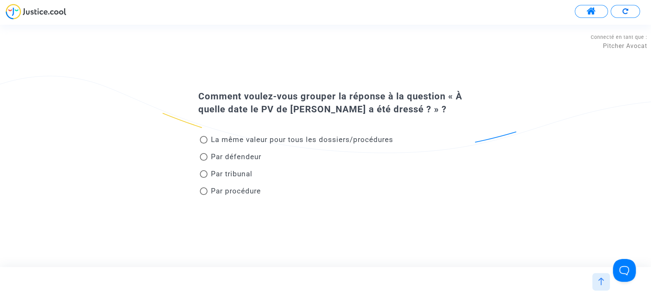
click at [239, 189] on span "Par procédure" at bounding box center [235, 191] width 50 height 9
click at [204, 195] on input "Par procédure" at bounding box center [203, 195] width 0 height 0
radio input "true"
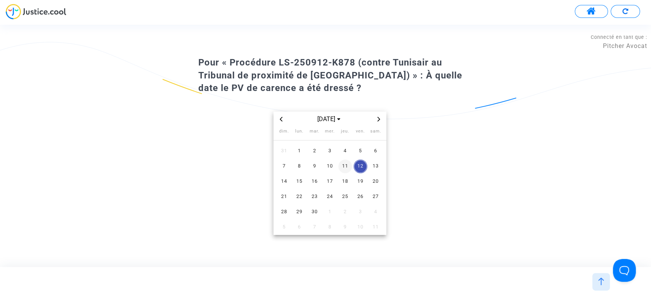
click at [343, 163] on span "11" at bounding box center [345, 167] width 14 height 14
click at [279, 124] on div "sept. 2025" at bounding box center [329, 119] width 113 height 15
click at [278, 114] on div "sept. 2025" at bounding box center [329, 119] width 113 height 15
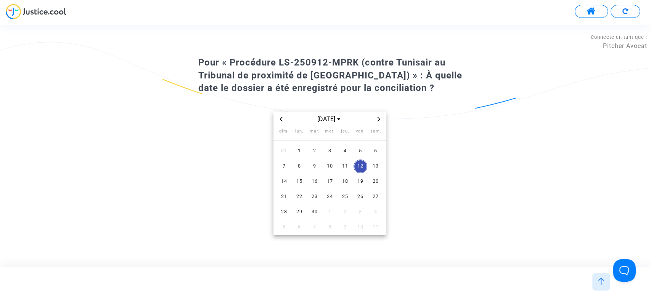
click at [278, 117] on span "Previous month" at bounding box center [280, 119] width 9 height 9
click at [237, 148] on div "juin 2025 dim. lun. mar. mer. jeu. ven. sam. 1 2 3 4 5 6 7 8 9 10 11 12 13 14 1…" at bounding box center [329, 173] width 263 height 123
click at [281, 117] on icon "Previous month" at bounding box center [281, 119] width 5 height 5
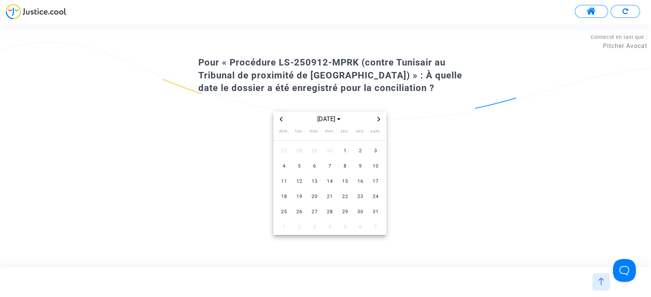
click at [281, 117] on icon "Previous month" at bounding box center [281, 119] width 5 height 5
click at [333, 197] on span "23" at bounding box center [330, 197] width 14 height 14
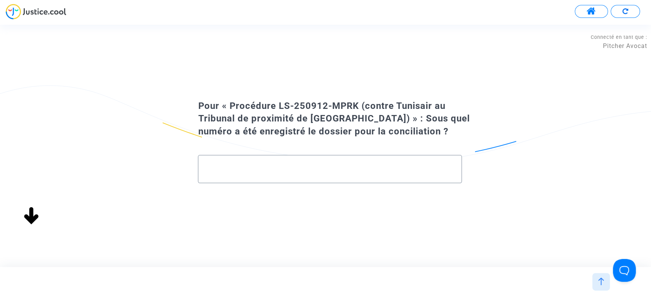
paste input "20250423-164230-034669"
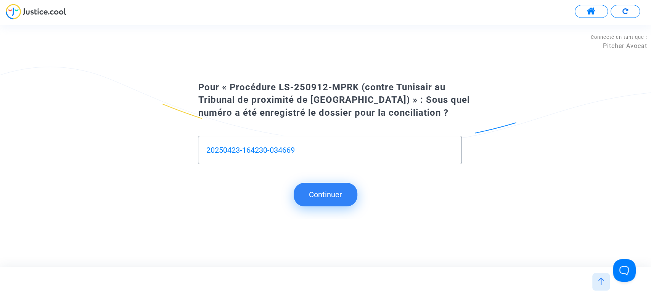
type input "20250423-164230-034669"
click at [317, 198] on button "Continuer" at bounding box center [326, 195] width 64 height 24
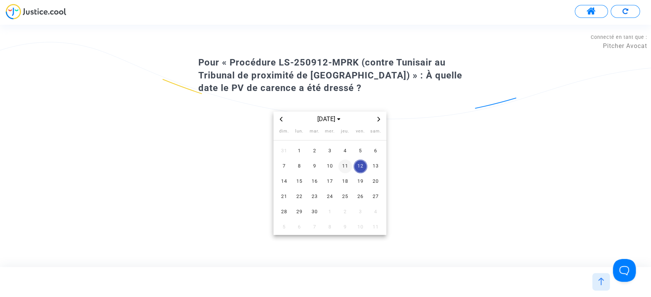
click at [346, 163] on span "11" at bounding box center [345, 167] width 14 height 14
click at [366, 164] on span "12" at bounding box center [360, 167] width 14 height 14
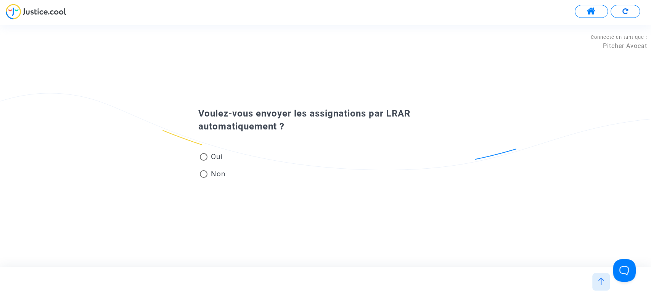
click at [214, 175] on span "Non" at bounding box center [216, 174] width 18 height 10
click at [204, 178] on input "Non" at bounding box center [203, 178] width 0 height 0
radio input "true"
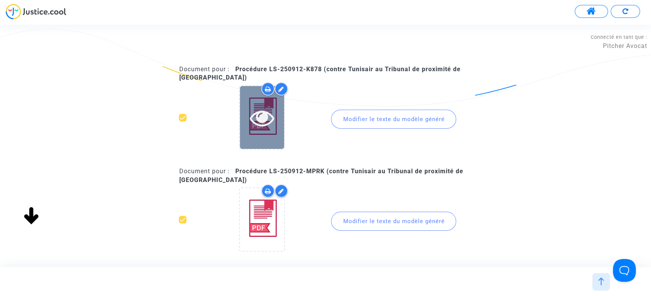
click at [263, 120] on icon at bounding box center [262, 118] width 25 height 24
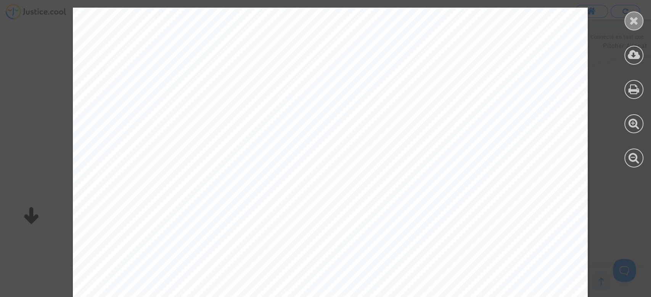
click at [634, 24] on icon at bounding box center [634, 20] width 10 height 11
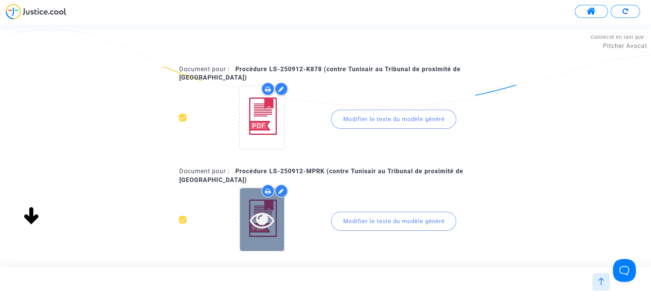
click at [267, 241] on div at bounding box center [262, 219] width 44 height 63
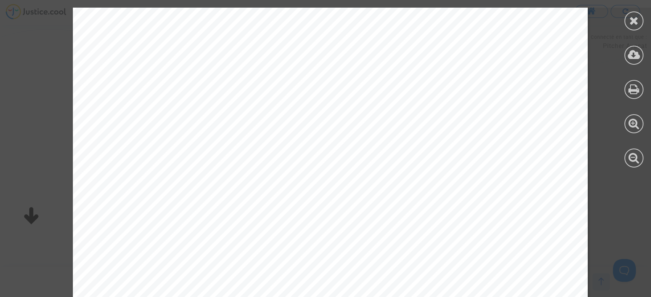
scroll to position [34, 0]
click at [634, 22] on icon at bounding box center [634, 20] width 10 height 11
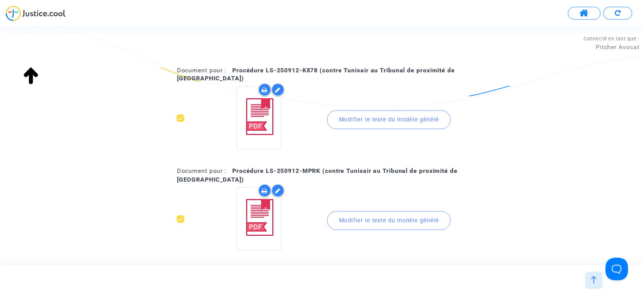
scroll to position [79, 0]
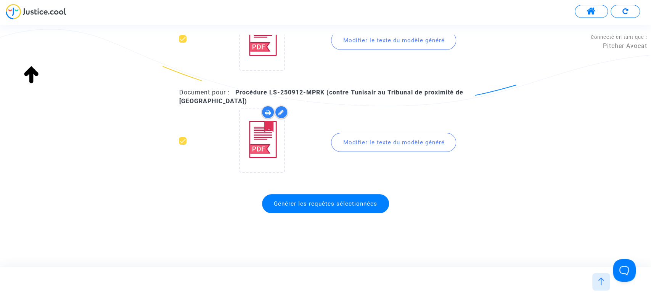
click at [310, 209] on span "Générer les requêtes sélectionnées" at bounding box center [325, 203] width 127 height 19
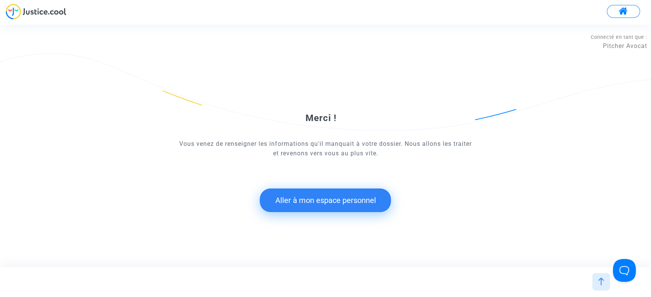
drag, startPoint x: 326, startPoint y: 189, endPoint x: 279, endPoint y: 194, distance: 47.1
click at [279, 194] on button "Aller à mon espace personnel" at bounding box center [325, 201] width 131 height 24
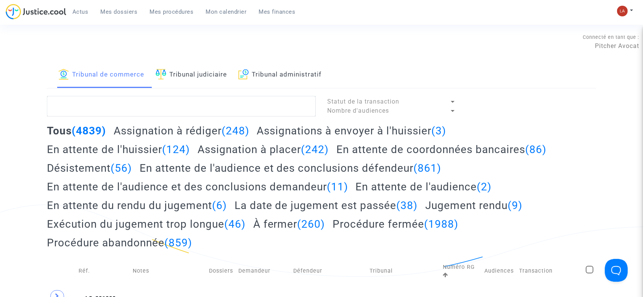
click at [291, 127] on h2 "Assignations à envoyer à l'huissier (3)" at bounding box center [351, 130] width 189 height 13
click at [187, 72] on link "Tribunal judiciaire" at bounding box center [191, 75] width 71 height 26
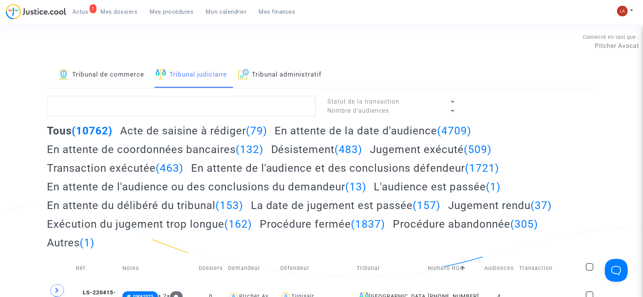
click at [80, 11] on span "Actus" at bounding box center [80, 11] width 16 height 7
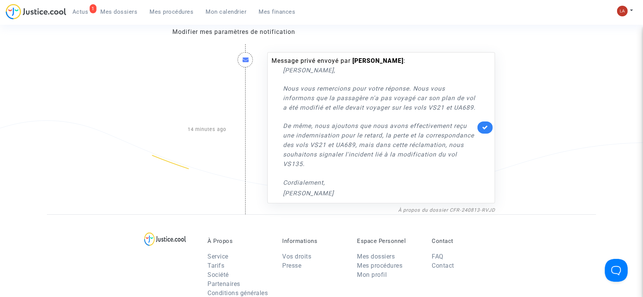
scroll to position [92, 0]
click at [406, 213] on link "À propos du dossier CFR-240813-RVJD" at bounding box center [446, 210] width 97 height 6
click at [485, 130] on icon at bounding box center [485, 127] width 6 height 6
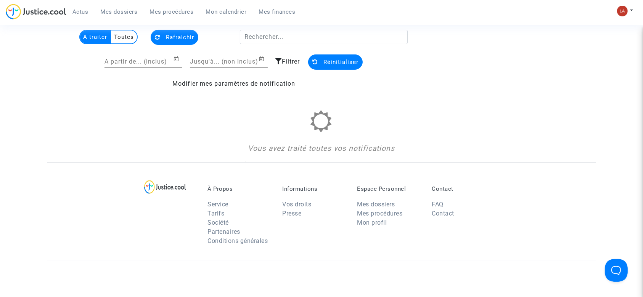
scroll to position [0, 0]
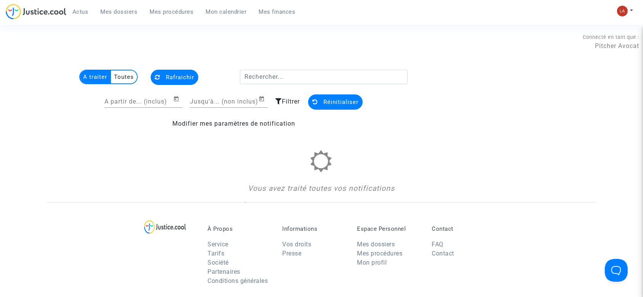
click at [119, 14] on span "Mes dossiers" at bounding box center [119, 11] width 37 height 7
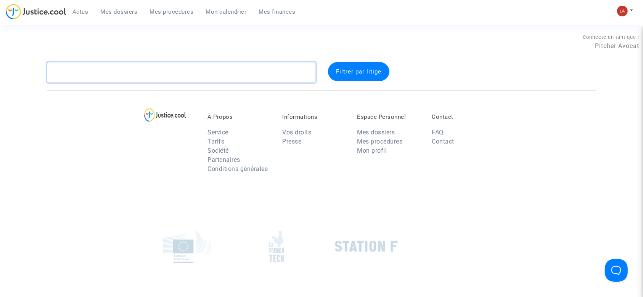
click at [128, 77] on textarea at bounding box center [181, 72] width 269 height 21
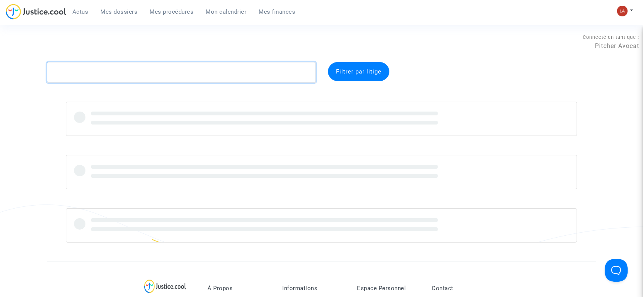
paste textarea "ARFAOUI"
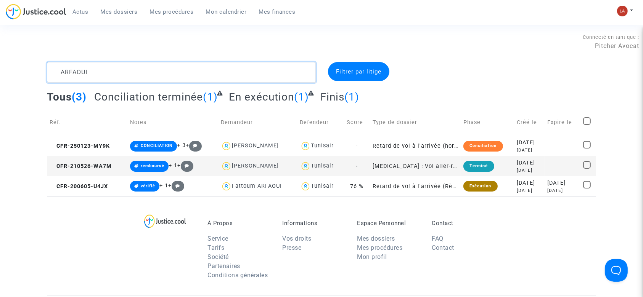
type textarea "ARFAOUI"
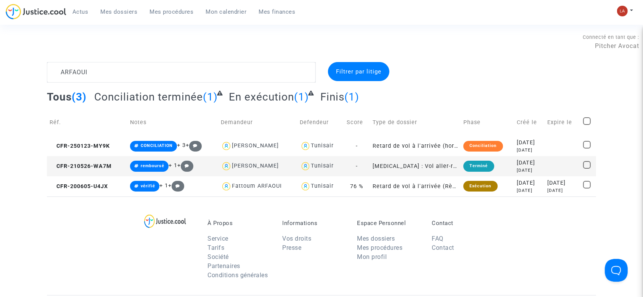
click at [156, 99] on span "Conciliation terminée" at bounding box center [148, 97] width 109 height 13
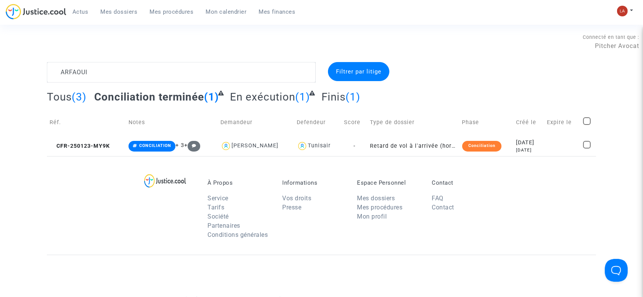
click at [586, 118] on span at bounding box center [587, 121] width 8 height 8
click at [586, 125] on input "checkbox" at bounding box center [586, 125] width 0 height 0
checkbox input "true"
click at [560, 73] on span "Sélection" at bounding box center [559, 71] width 27 height 7
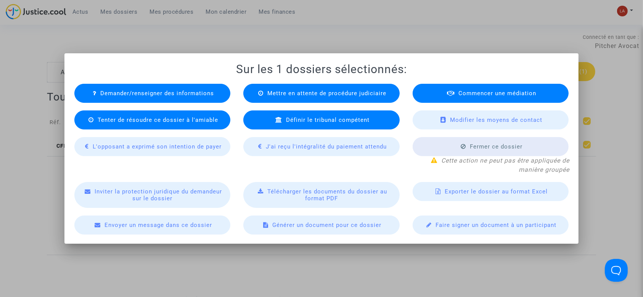
click at [322, 209] on div "Demander/renseigner des informations Mettre en attente de procédure judiciaire …" at bounding box center [321, 155] width 507 height 159
click at [316, 204] on div "Télécharger les documents du dossier au format PDF" at bounding box center [321, 195] width 156 height 26
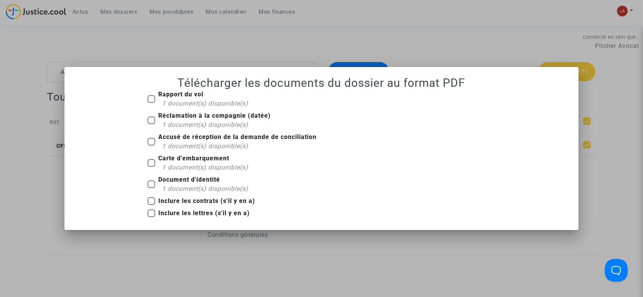
click at [173, 91] on b "Rapport du vol" at bounding box center [180, 94] width 45 height 7
click at [151, 103] on input "Rapport du vol 1 document(s) disponible(s)" at bounding box center [151, 103] width 0 height 0
checkbox input "true"
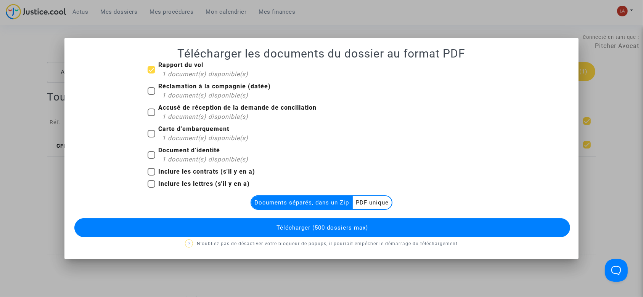
click at [168, 92] on span "1 document(s) disponible(s)" at bounding box center [205, 95] width 86 height 7
click at [151, 95] on input "Réclamation à la compagnie (datée) 1 document(s) disponible(s)" at bounding box center [151, 95] width 0 height 0
checkbox input "true"
click at [168, 115] on span "1 document(s) disponible(s)" at bounding box center [205, 116] width 86 height 7
click at [151, 116] on input "Accusé de réception de la demande de conciliation 1 document(s) disponible(s)" at bounding box center [151, 116] width 0 height 0
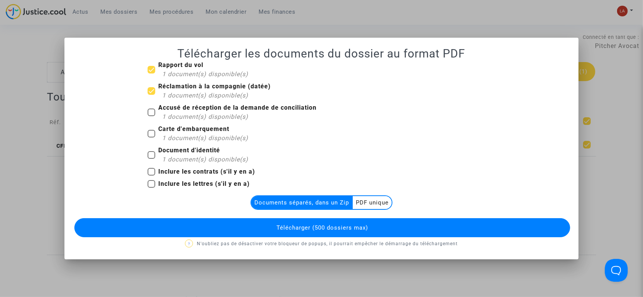
checkbox input "true"
click at [168, 135] on span "1 document(s) disponible(s)" at bounding box center [205, 138] width 86 height 7
click at [151, 138] on input "Carte d'embarquement 1 document(s) disponible(s)" at bounding box center [151, 138] width 0 height 0
checkbox input "true"
click at [167, 152] on b "Document d'identité" at bounding box center [189, 150] width 62 height 7
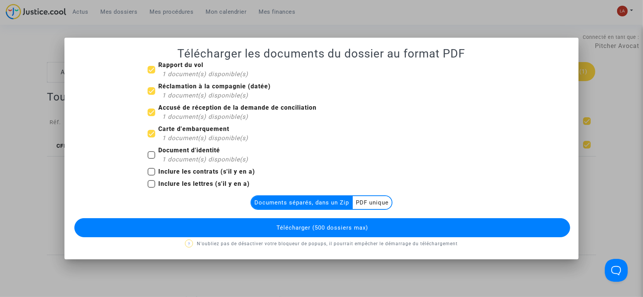
click at [151, 159] on input "Document d'identité 1 document(s) disponible(s)" at bounding box center [151, 159] width 0 height 0
checkbox input "true"
click at [378, 207] on multi-toggle-item "PDF unique" at bounding box center [372, 202] width 39 height 13
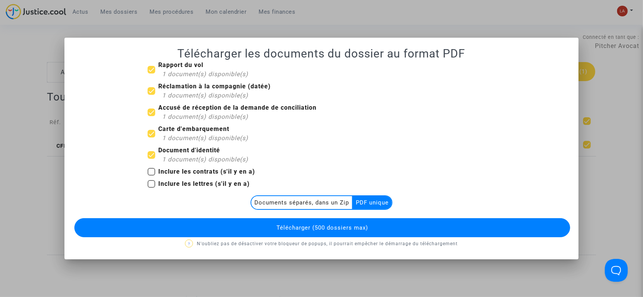
click at [358, 225] on span "Télécharger (500 dossiers max)" at bounding box center [321, 228] width 91 height 7
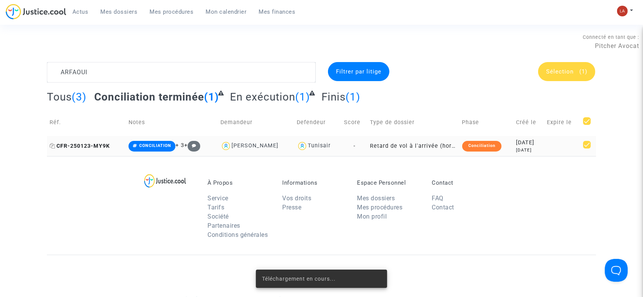
click at [92, 143] on span "CFR-250123-MY9K" at bounding box center [80, 146] width 60 height 6
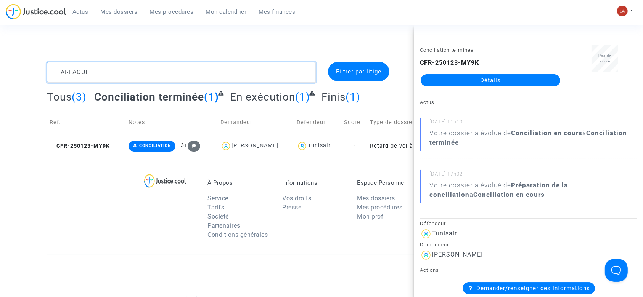
click at [83, 74] on textarea at bounding box center [181, 72] width 269 height 21
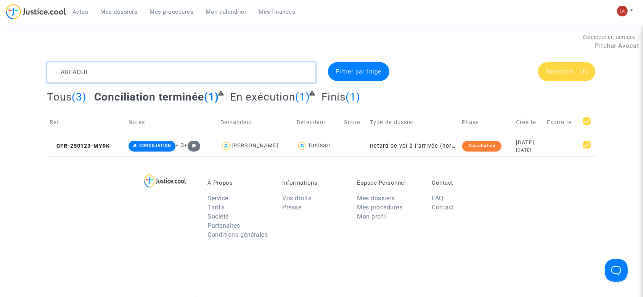
paste textarea "HPX7"
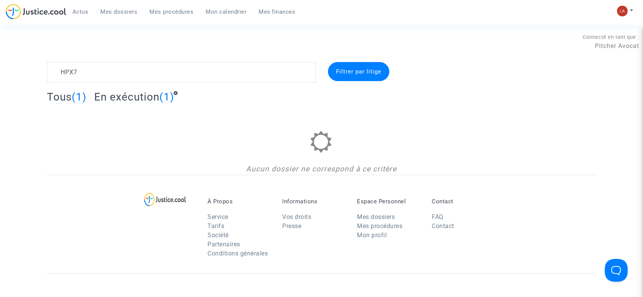
click at [141, 98] on span "En exécution" at bounding box center [126, 97] width 65 height 13
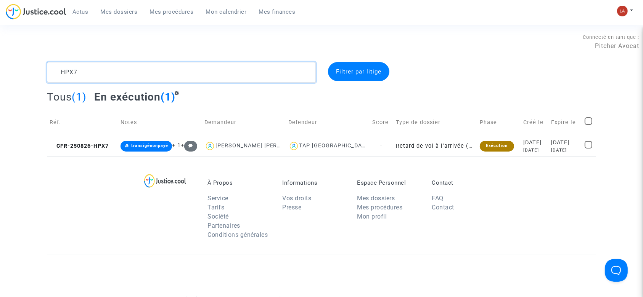
click at [105, 68] on textarea at bounding box center [181, 72] width 269 height 21
paste textarea "GADANHO"
click at [105, 68] on textarea at bounding box center [181, 72] width 269 height 21
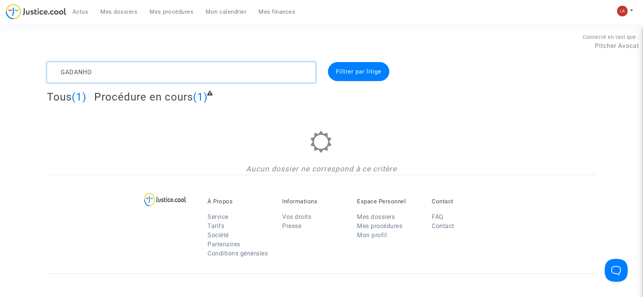
type textarea "GADANHO"
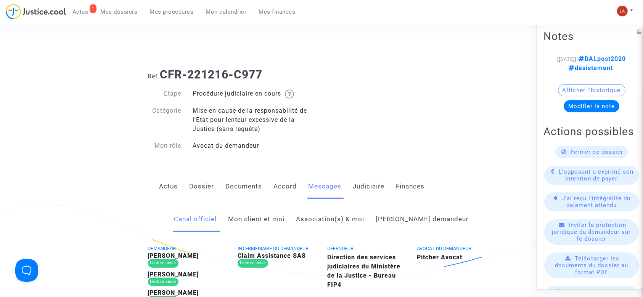
click at [277, 213] on link "Mon client et moi" at bounding box center [256, 219] width 56 height 25
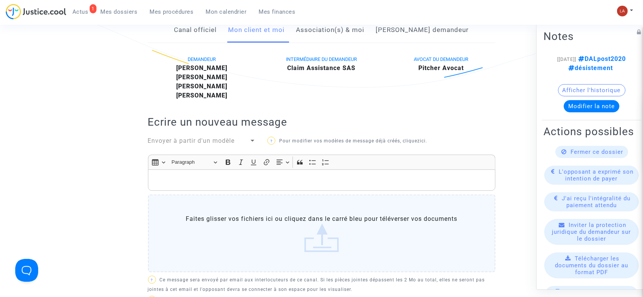
scroll to position [204, 0]
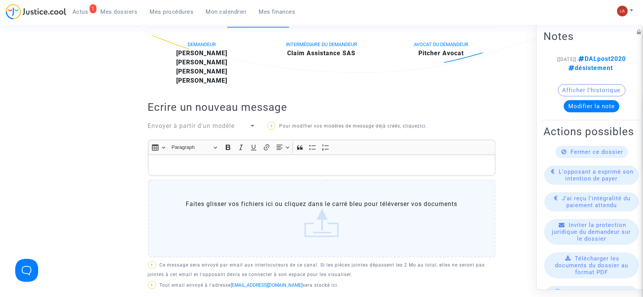
click at [237, 174] on div "Rich Text Editor, main" at bounding box center [321, 165] width 347 height 21
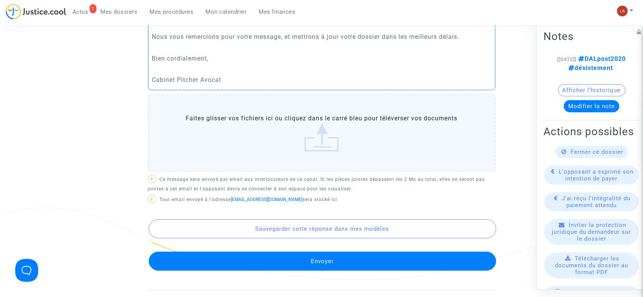
scroll to position [356, 0]
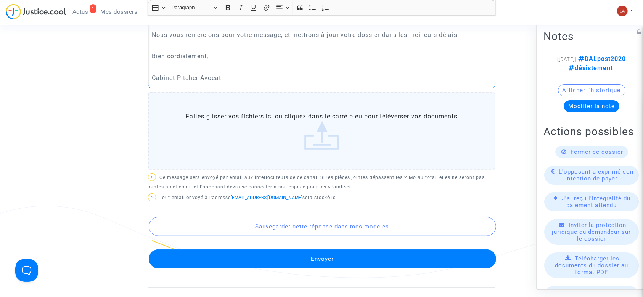
click at [226, 261] on button "Envoyer" at bounding box center [322, 259] width 347 height 19
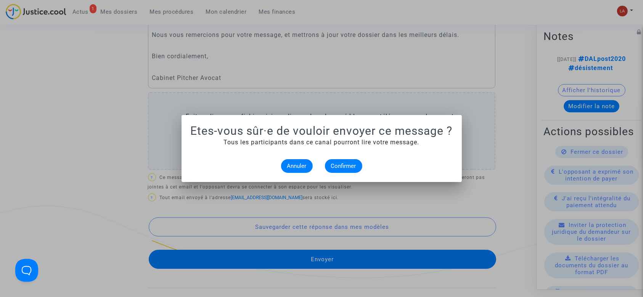
scroll to position [0, 0]
click at [350, 167] on span "Confirmer" at bounding box center [343, 166] width 25 height 7
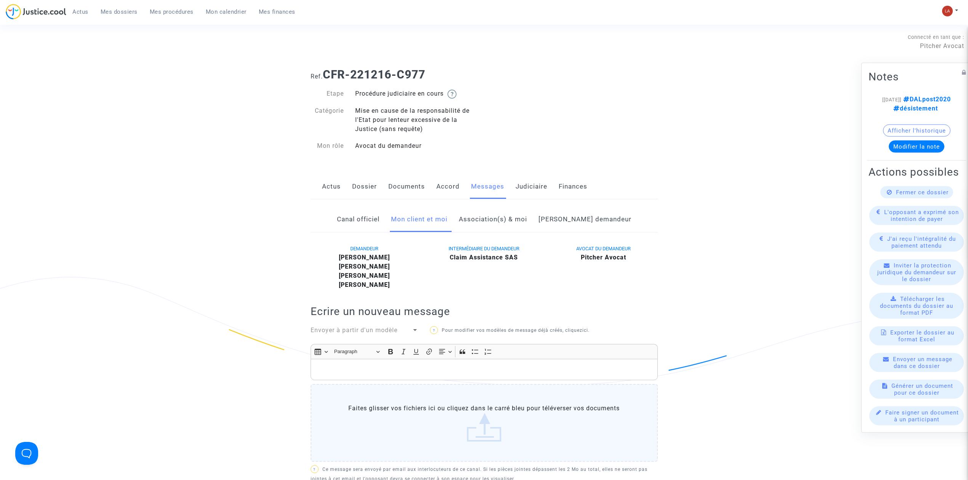
click at [120, 19] on div "Actus Mes dossiers Mes procédures Mon calendrier Mes finances" at bounding box center [154, 14] width 296 height 21
click at [116, 10] on span "Mes dossiers" at bounding box center [119, 11] width 37 height 7
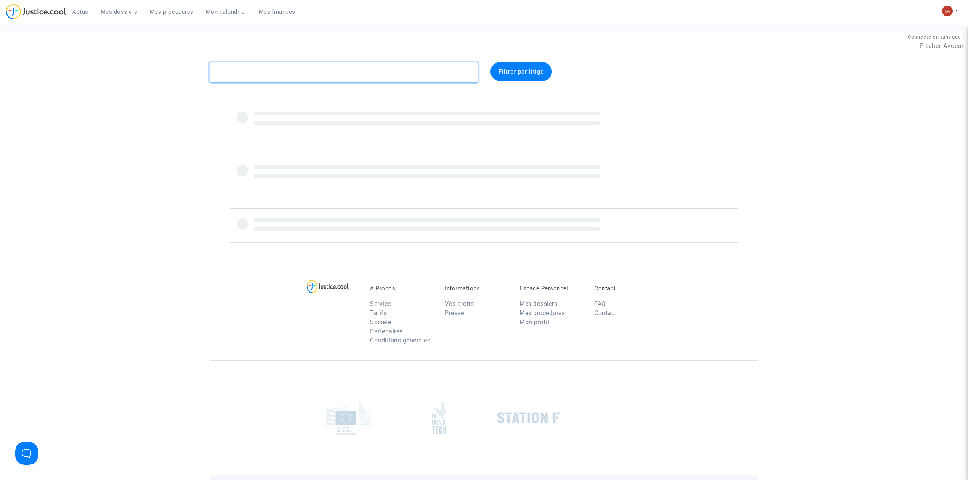
click at [240, 72] on textarea at bounding box center [344, 72] width 269 height 21
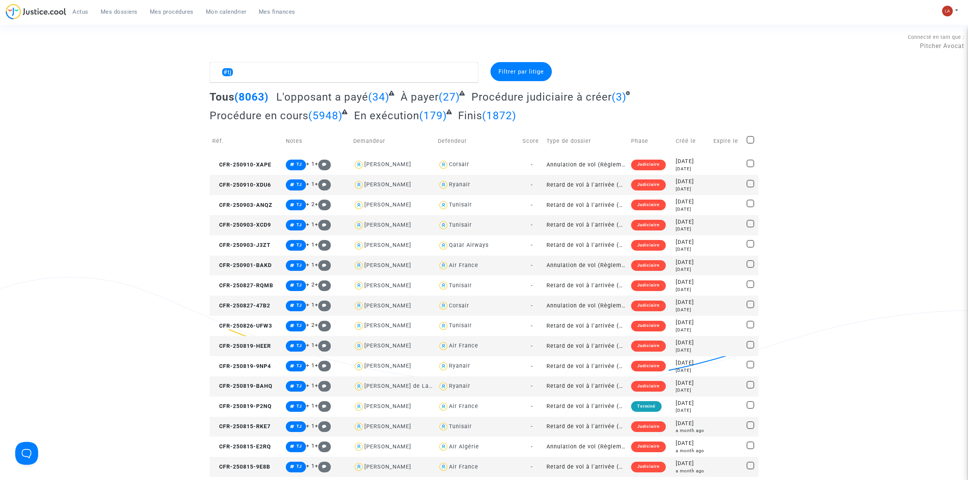
click at [572, 101] on span "Procédure judiciaire à créer" at bounding box center [542, 97] width 140 height 13
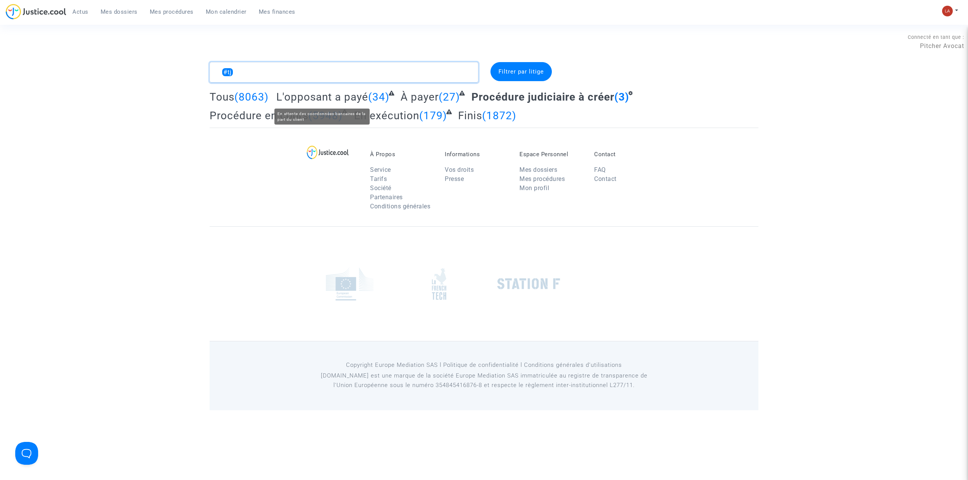
click at [276, 74] on textarea at bounding box center [344, 72] width 269 height 21
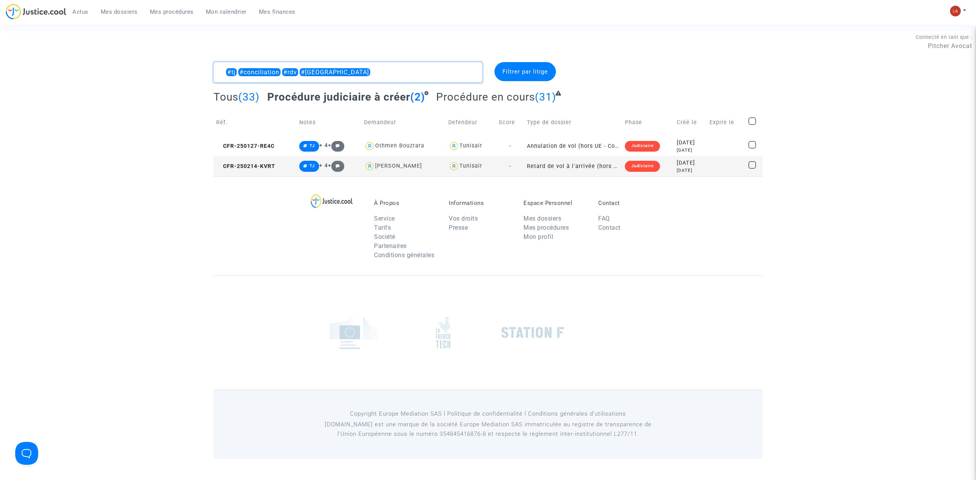
type textarea "#tj #conciliation #rdv #montreal"
click at [642, 121] on span at bounding box center [752, 121] width 8 height 8
click at [642, 125] on input "checkbox" at bounding box center [752, 125] width 0 height 0
checkbox input "true"
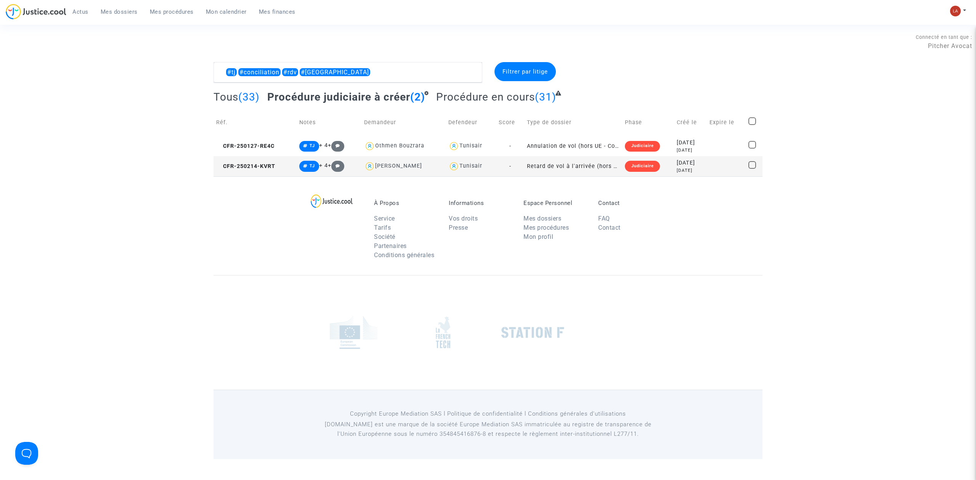
checkbox input "true"
click at [642, 73] on span "Sélection" at bounding box center [725, 71] width 27 height 7
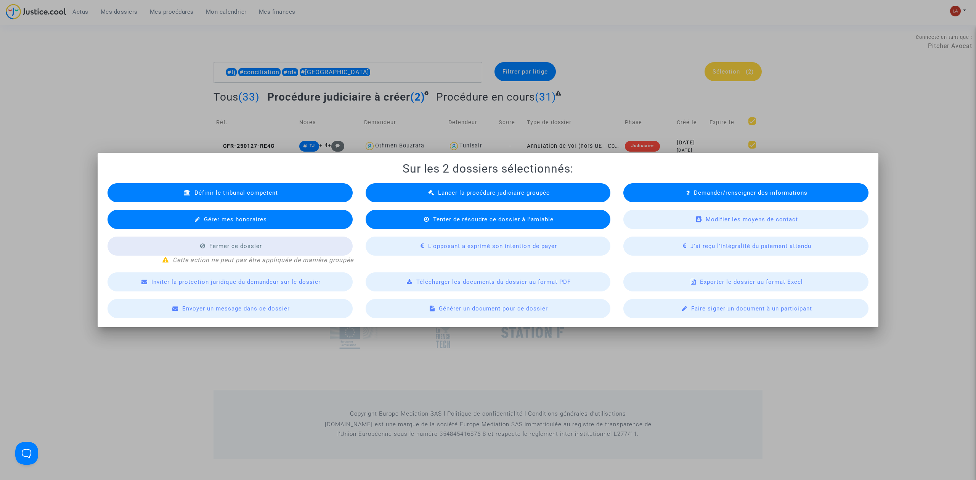
click at [503, 186] on div "Lancer la procédure judiciaire groupée" at bounding box center [488, 192] width 245 height 19
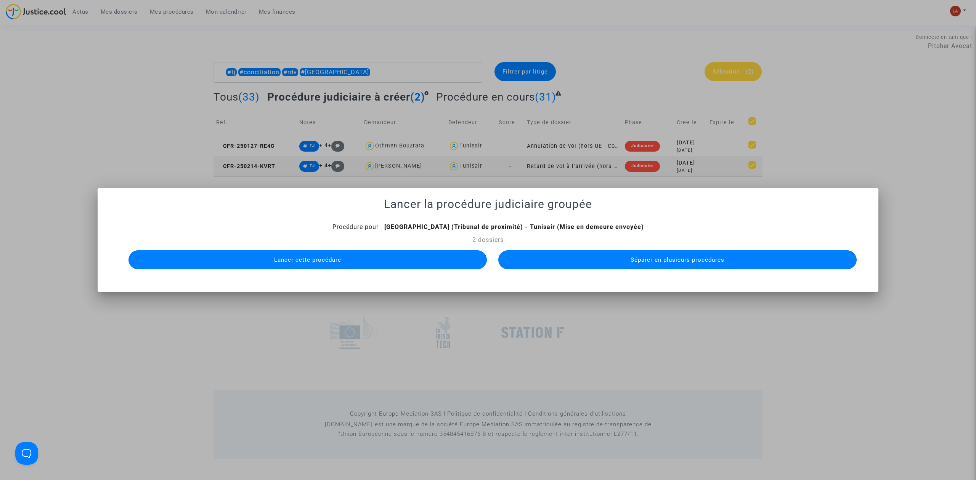
click at [552, 258] on button "Séparer en plusieurs procédures" at bounding box center [677, 259] width 358 height 19
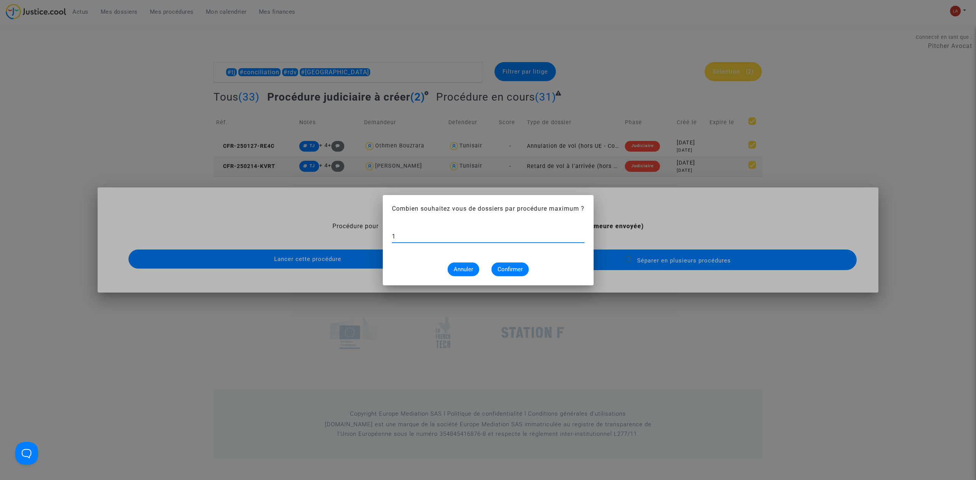
type input "1"
click at [513, 266] on span "Confirmer" at bounding box center [509, 269] width 25 height 7
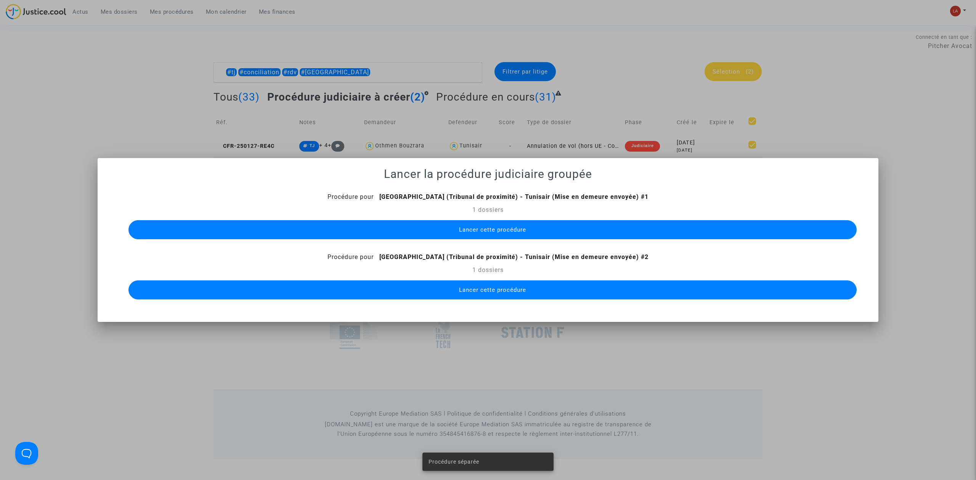
click at [494, 223] on button "Lancer cette procédure" at bounding box center [492, 229] width 728 height 19
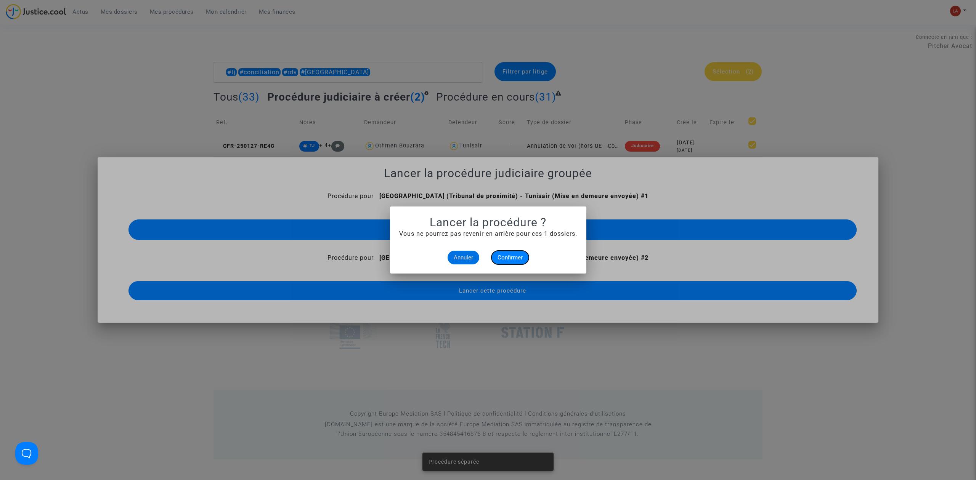
click at [519, 261] on span "Confirmer" at bounding box center [509, 257] width 25 height 7
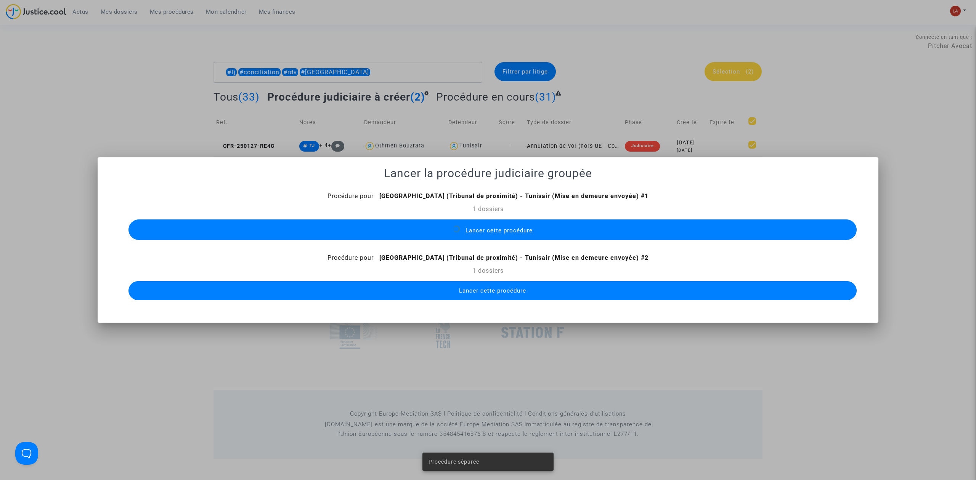
click at [522, 296] on button "Lancer cette procédure" at bounding box center [492, 290] width 728 height 19
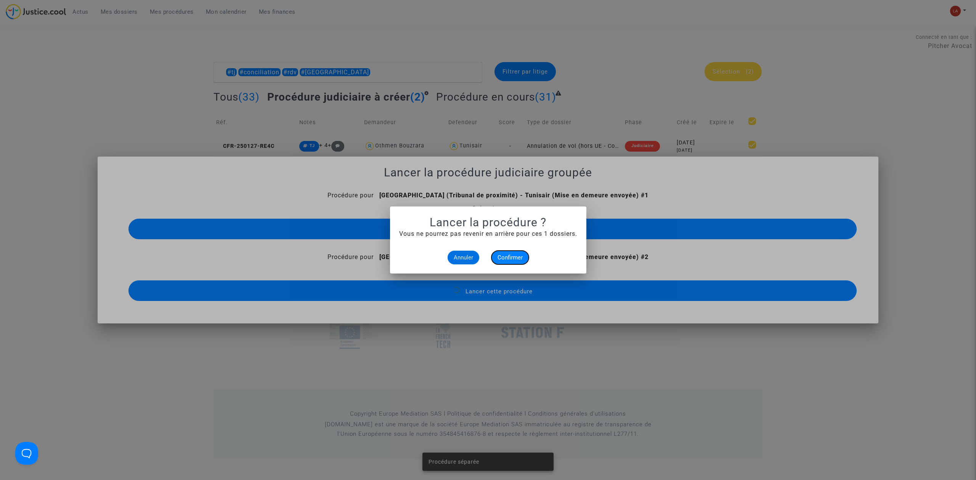
click at [514, 255] on span "Confirmer" at bounding box center [509, 257] width 25 height 7
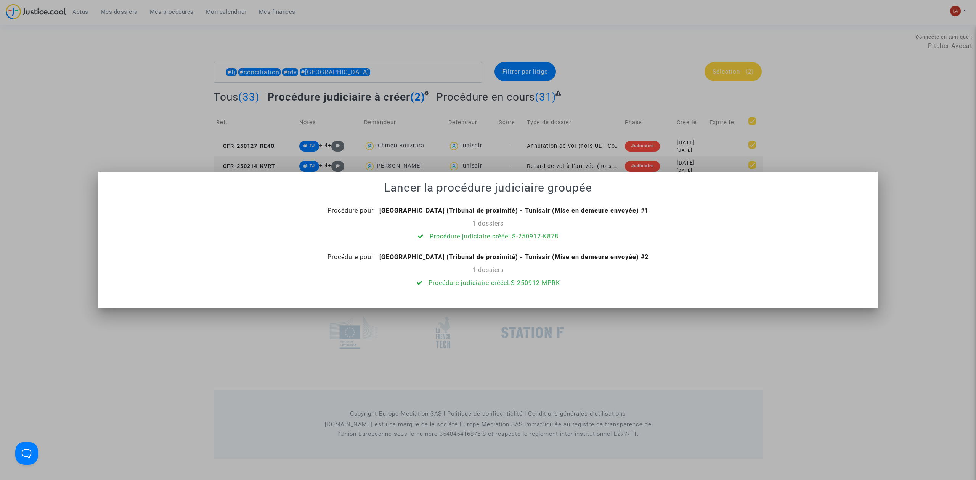
click at [294, 103] on div at bounding box center [488, 240] width 976 height 480
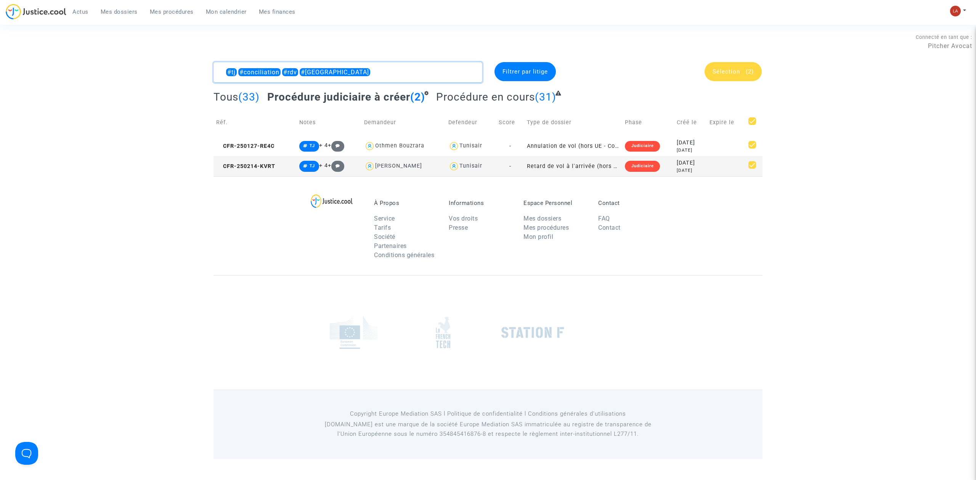
drag, startPoint x: 303, startPoint y: 74, endPoint x: 351, endPoint y: 92, distance: 51.5
click at [351, 92] on complex-dispute-list "#tj #conciliation #rdv #montreal Filtrer par litige Sélection (2) Tous (33) Pro…" at bounding box center [487, 119] width 549 height 114
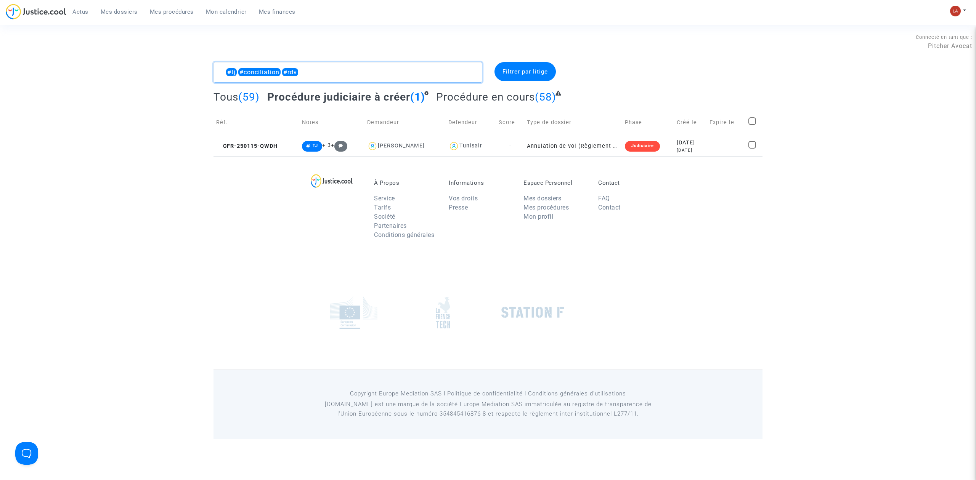
type textarea "#tj #conciliation #rdv"
click at [642, 121] on span at bounding box center [752, 121] width 8 height 8
click at [642, 125] on input "checkbox" at bounding box center [752, 125] width 0 height 0
checkbox input "true"
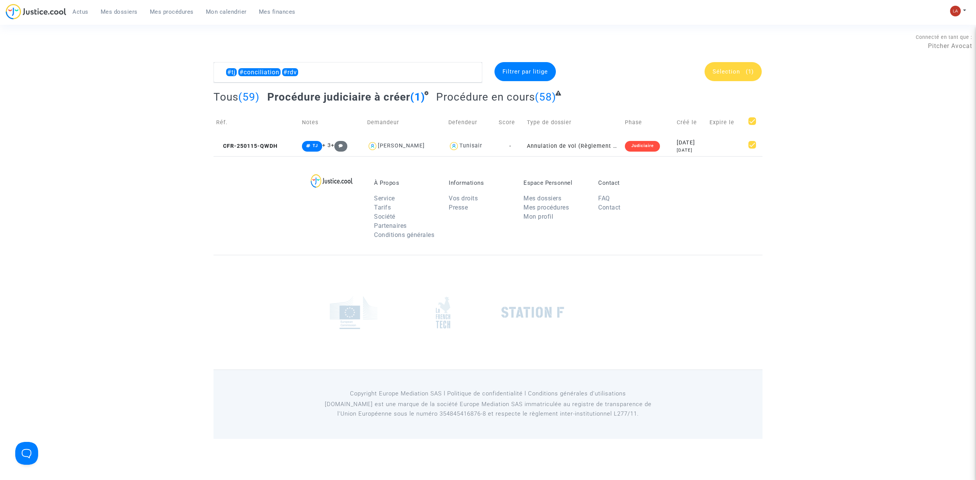
click at [642, 81] on div "Sélection (1)" at bounding box center [732, 71] width 57 height 19
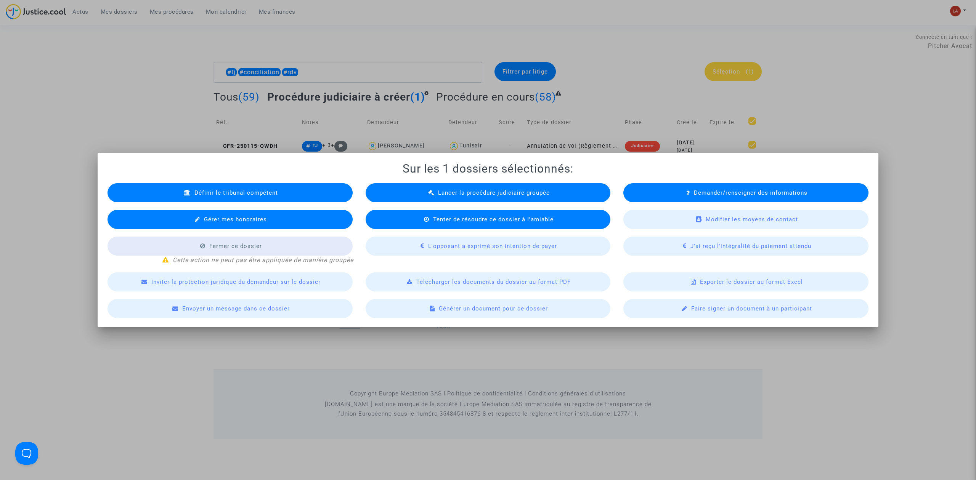
click at [467, 185] on div "Lancer la procédure judiciaire groupée" at bounding box center [488, 192] width 245 height 19
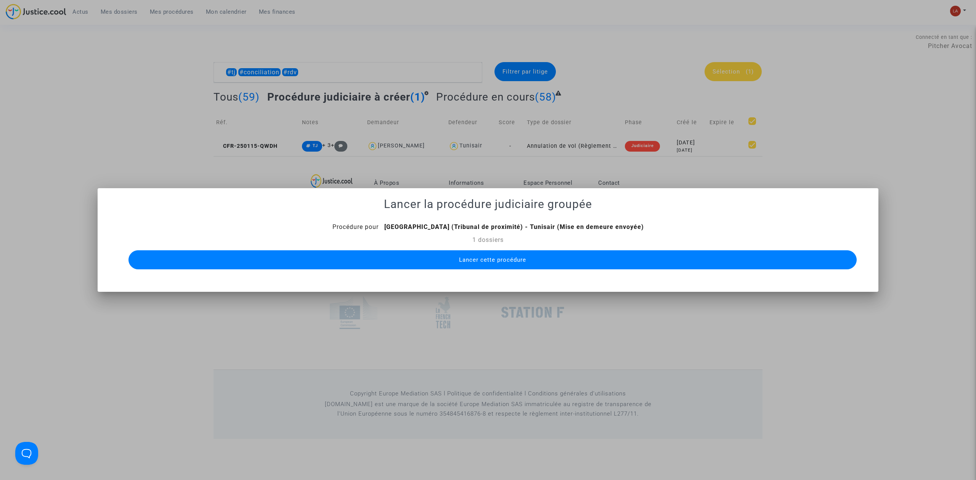
click at [510, 261] on span "Lancer cette procédure" at bounding box center [492, 260] width 67 height 7
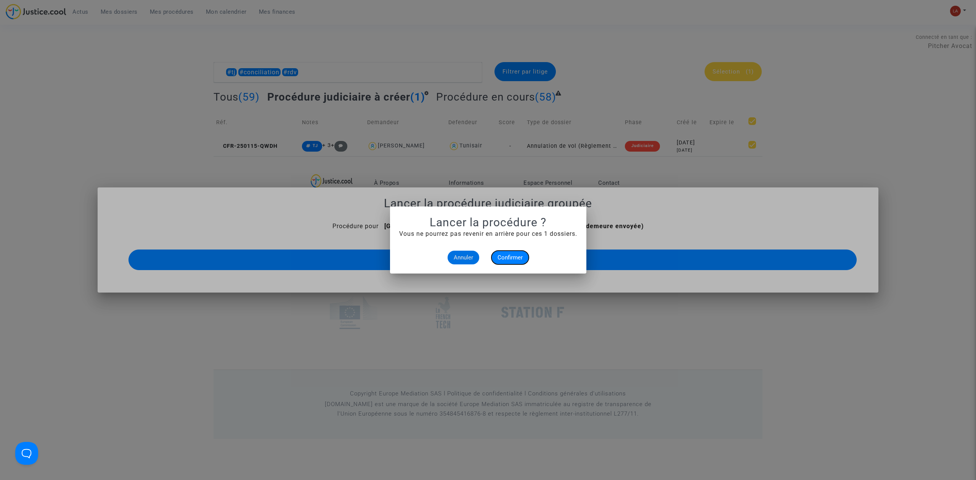
click at [508, 260] on span "Confirmer" at bounding box center [509, 257] width 25 height 7
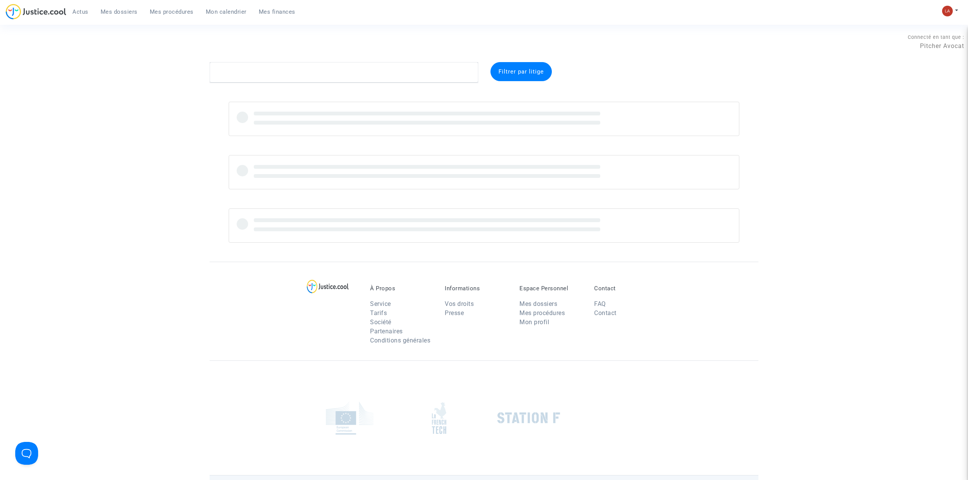
click at [188, 13] on span "Mes procédures" at bounding box center [172, 11] width 44 height 7
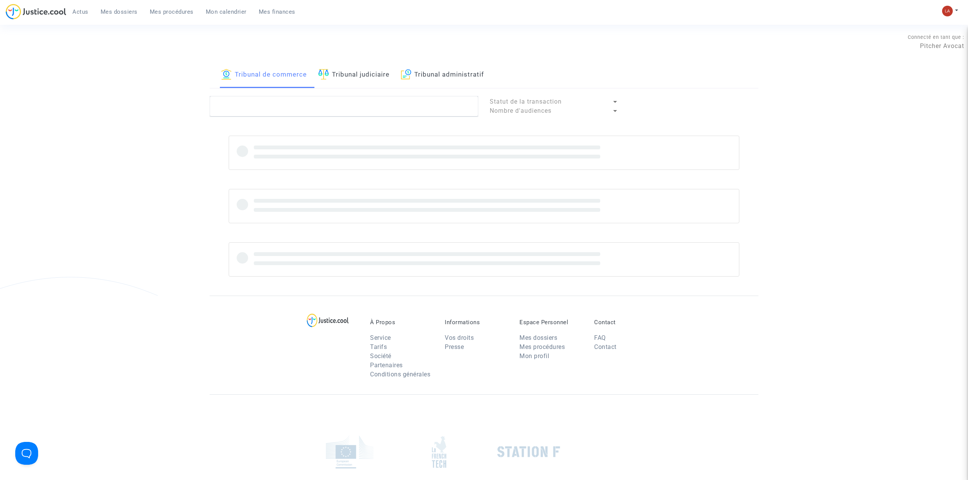
click at [345, 69] on link "Tribunal judiciaire" at bounding box center [353, 75] width 71 height 26
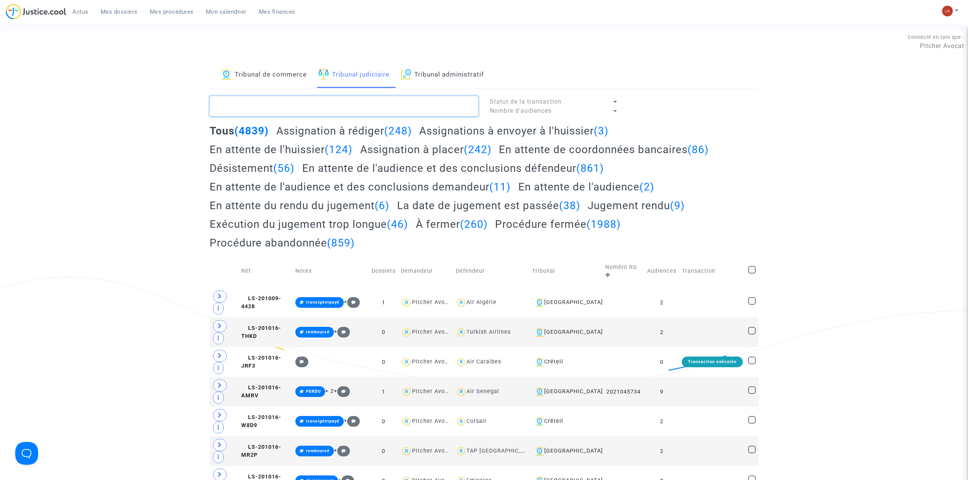
click at [334, 101] on textarea at bounding box center [344, 106] width 269 height 21
paste textarea "#RDV #CONCILIATION #[GEOGRAPHIC_DATA]"
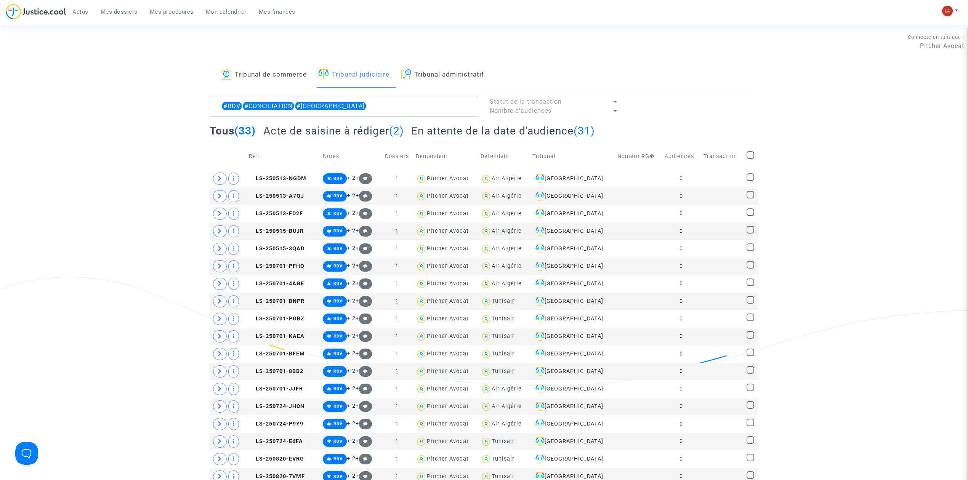
click at [299, 128] on h2 "Acte de saisine à rédiger (2)" at bounding box center [333, 130] width 141 height 13
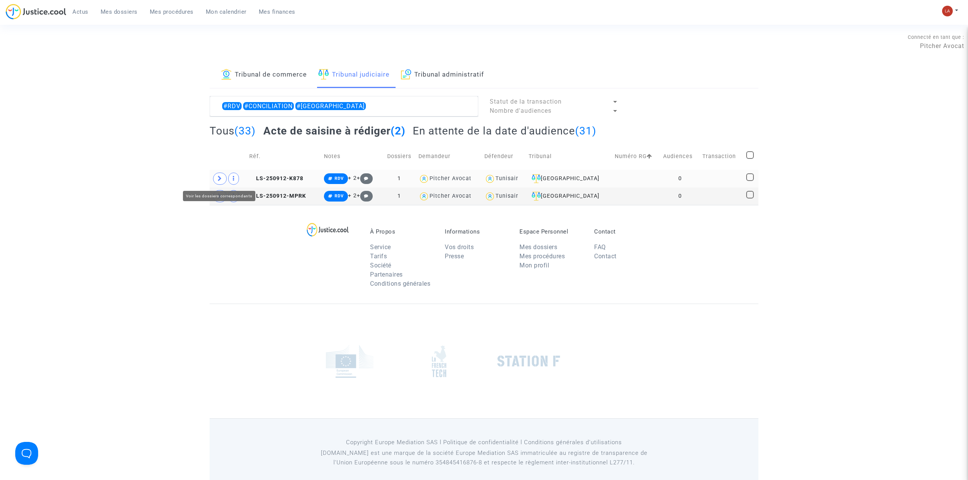
click at [215, 179] on span at bounding box center [220, 179] width 14 height 12
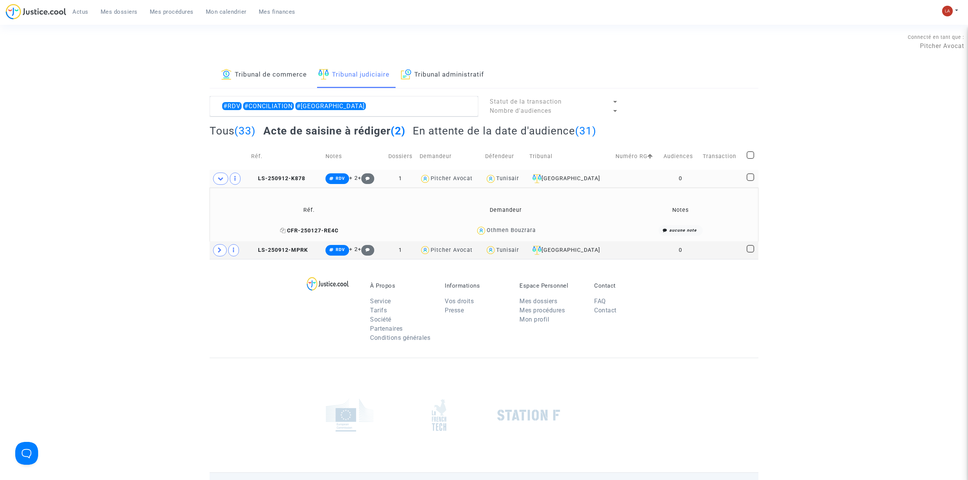
click at [313, 229] on span "CFR-250127-RE4C" at bounding box center [309, 231] width 58 height 6
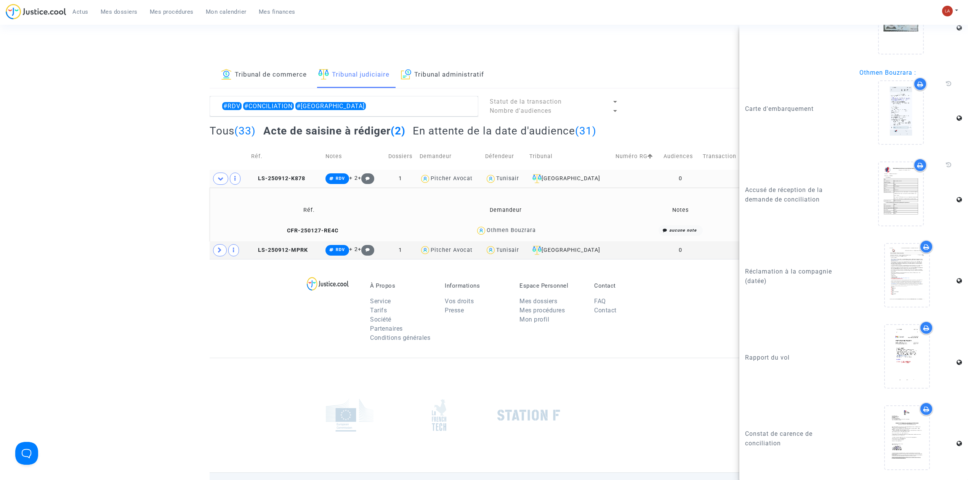
scroll to position [956, 0]
click at [892, 183] on div at bounding box center [901, 193] width 44 height 63
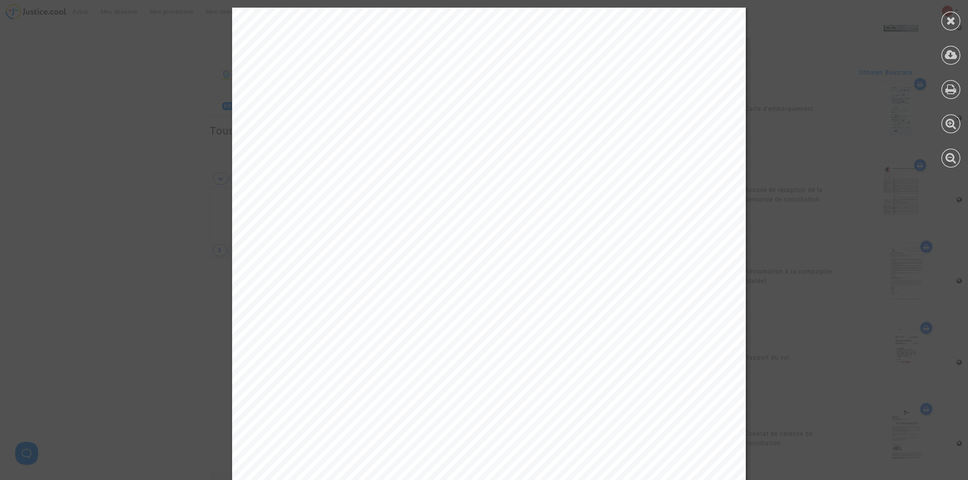
drag, startPoint x: 327, startPoint y: 116, endPoint x: 433, endPoint y: 117, distance: 106.3
click at [433, 117] on span "20250423-154611-058443" at bounding box center [387, 118] width 111 height 9
copy span "20250423-154611-058443"
click at [945, 21] on div at bounding box center [950, 20] width 19 height 19
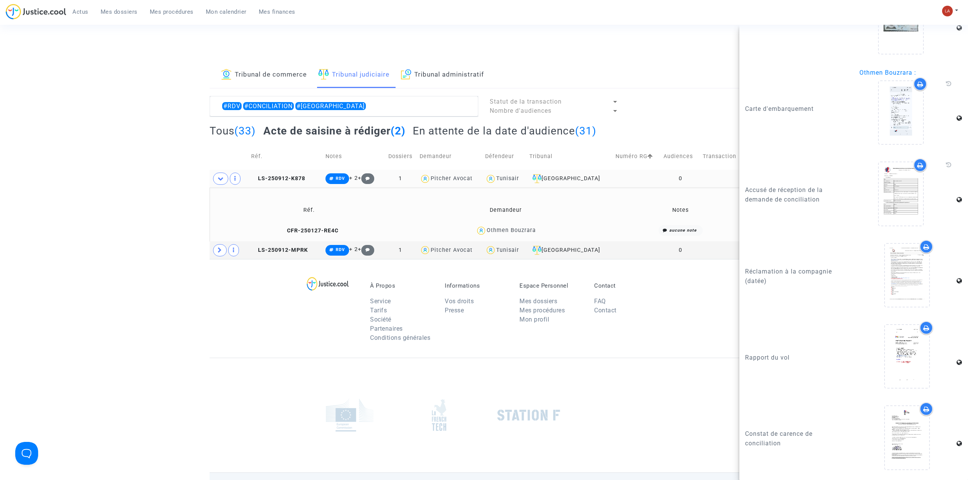
scroll to position [957, 0]
click at [895, 437] on icon at bounding box center [907, 438] width 25 height 24
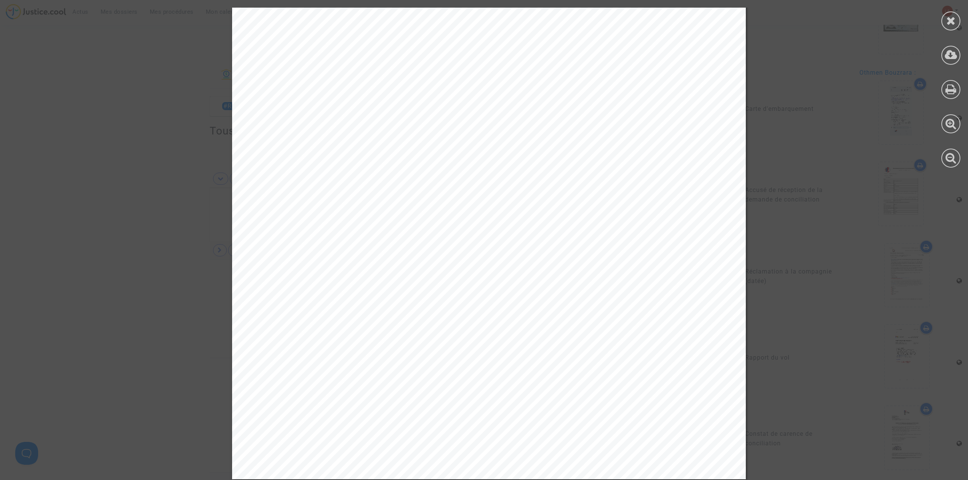
scroll to position [255, 0]
click at [941, 18] on div at bounding box center [951, 87] width 34 height 175
click at [949, 20] on icon at bounding box center [951, 20] width 10 height 11
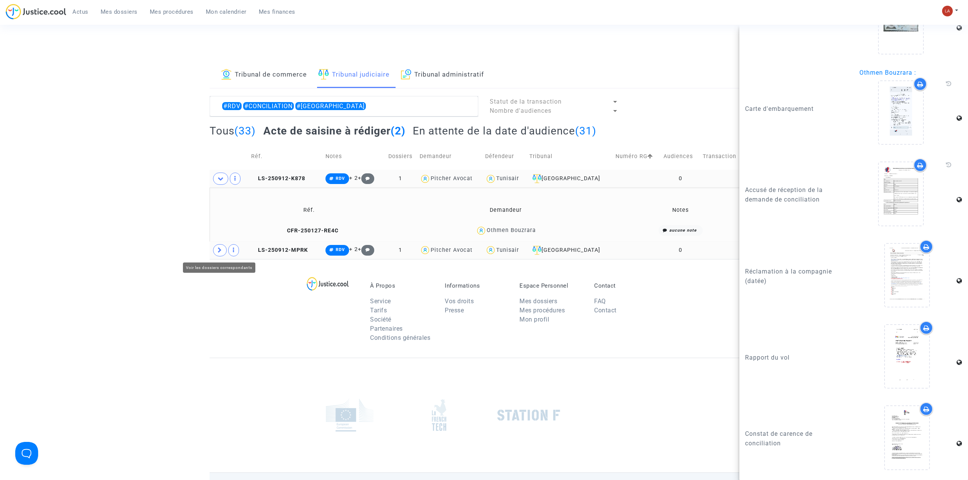
click at [220, 253] on icon at bounding box center [220, 250] width 5 height 6
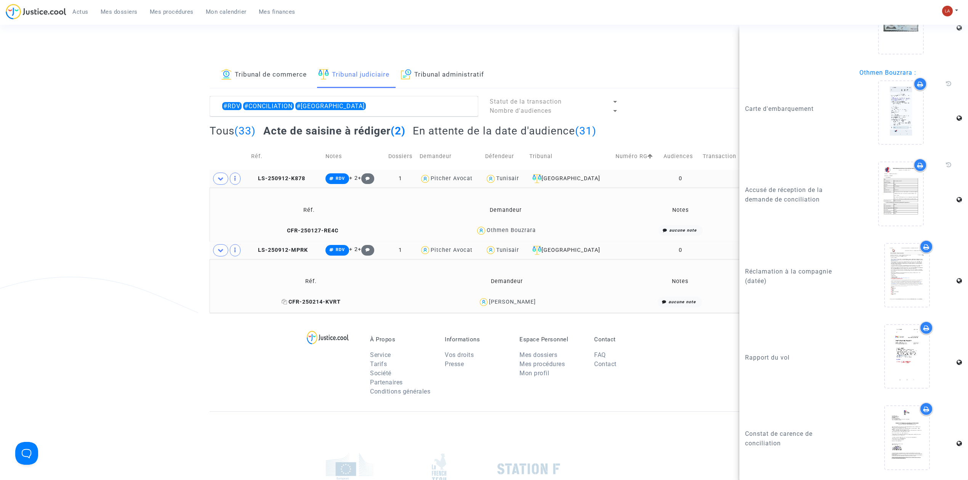
click at [321, 301] on span "CFR-250214-KVRT" at bounding box center [311, 302] width 59 height 6
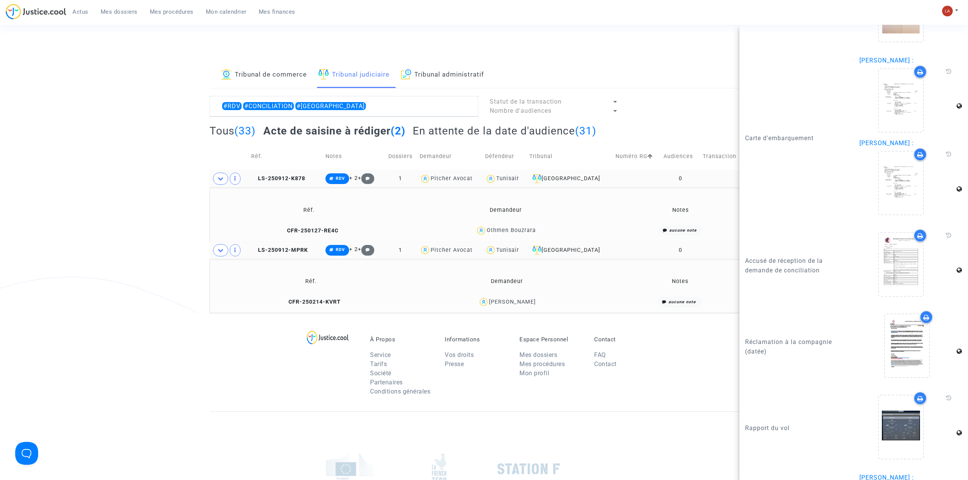
scroll to position [1132, 0]
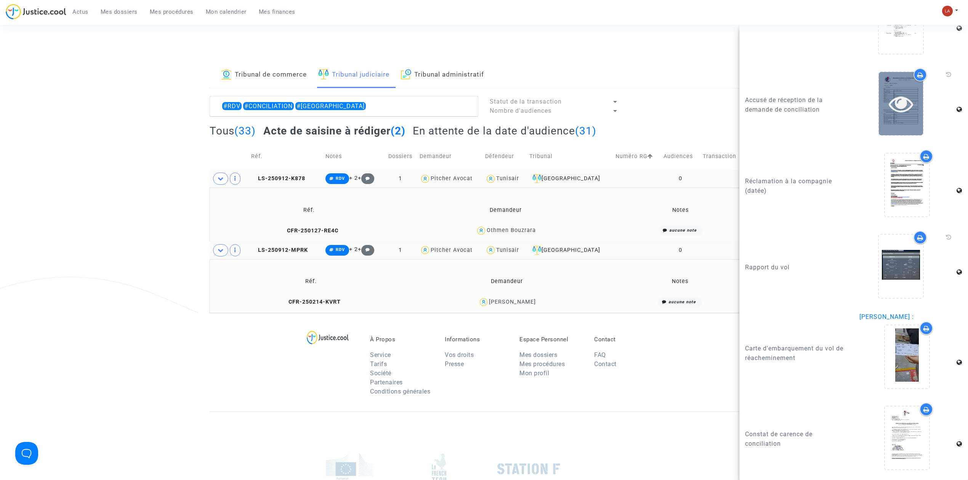
click at [889, 108] on icon at bounding box center [901, 103] width 25 height 24
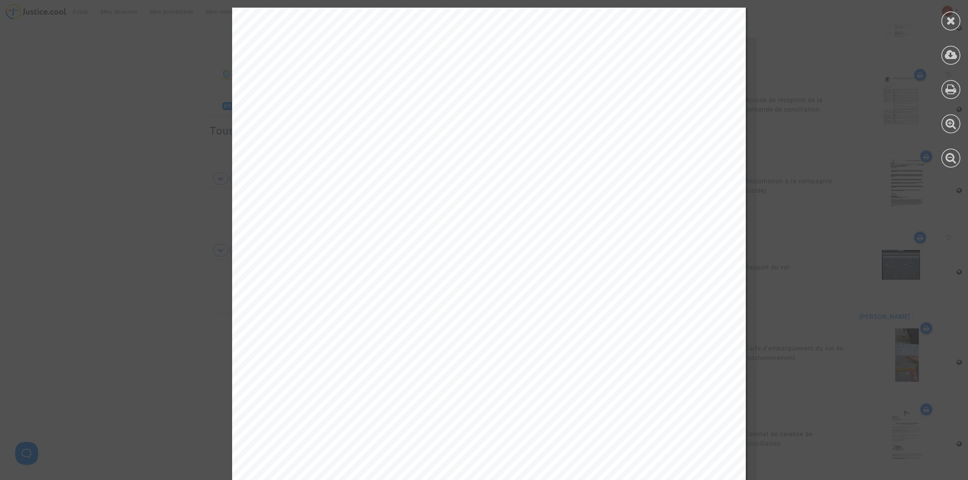
drag, startPoint x: 325, startPoint y: 113, endPoint x: 425, endPoint y: 115, distance: 100.6
click at [425, 115] on span "20250423-164230-034669" at bounding box center [387, 118] width 110 height 9
click at [332, 114] on span "20250423-164230-034669" at bounding box center [387, 118] width 110 height 9
drag, startPoint x: 325, startPoint y: 115, endPoint x: 435, endPoint y: 116, distance: 109.4
click at [435, 116] on span "20250423-164230-034669" at bounding box center [387, 118] width 110 height 9
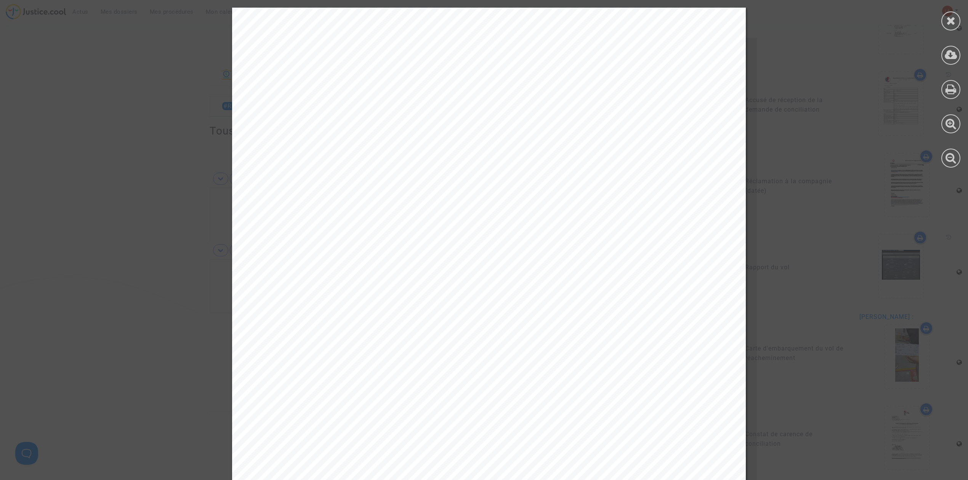
copy span "20250423-164230-034669"
click at [949, 19] on icon at bounding box center [951, 20] width 10 height 11
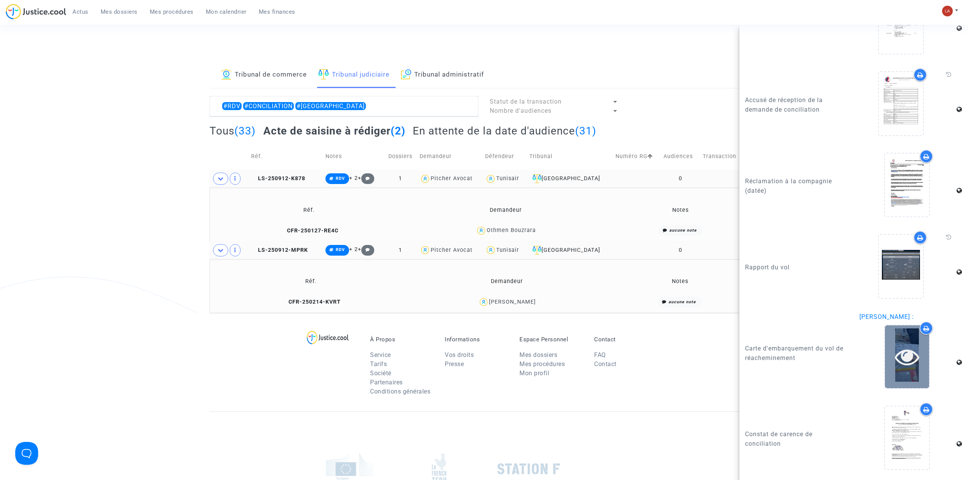
scroll to position [64, 0]
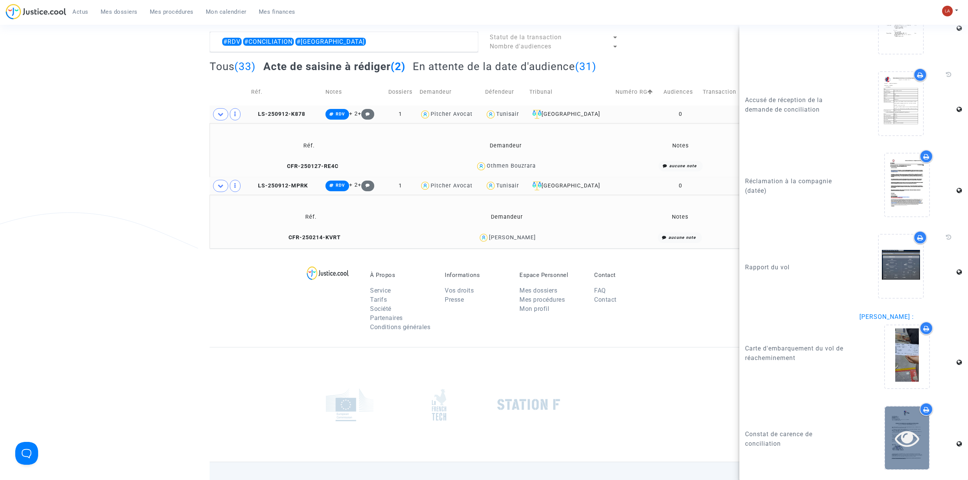
click at [903, 448] on icon at bounding box center [907, 438] width 25 height 24
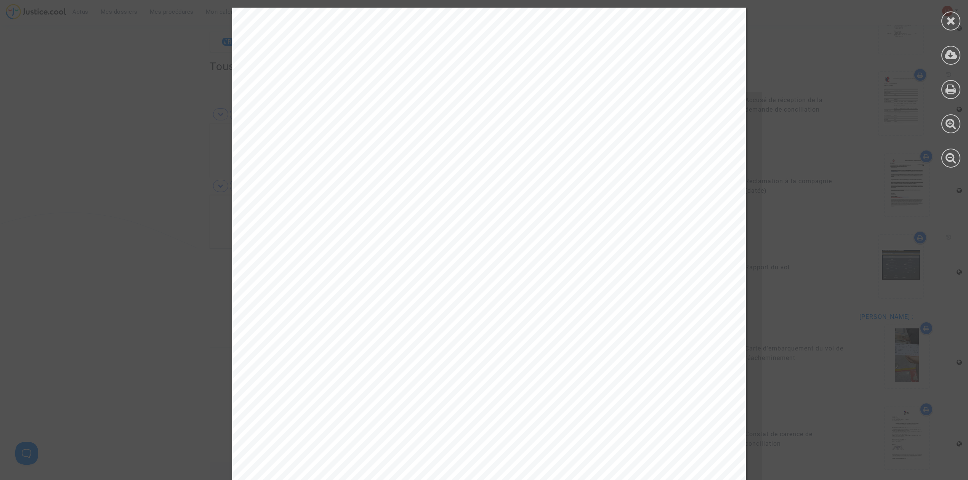
click at [839, 177] on div "Cour d'appel de PARIS Tribunal judiciaire de Créteil Le Conciliateur de justice…" at bounding box center [489, 371] width 978 height 727
click at [953, 22] on icon at bounding box center [951, 20] width 10 height 11
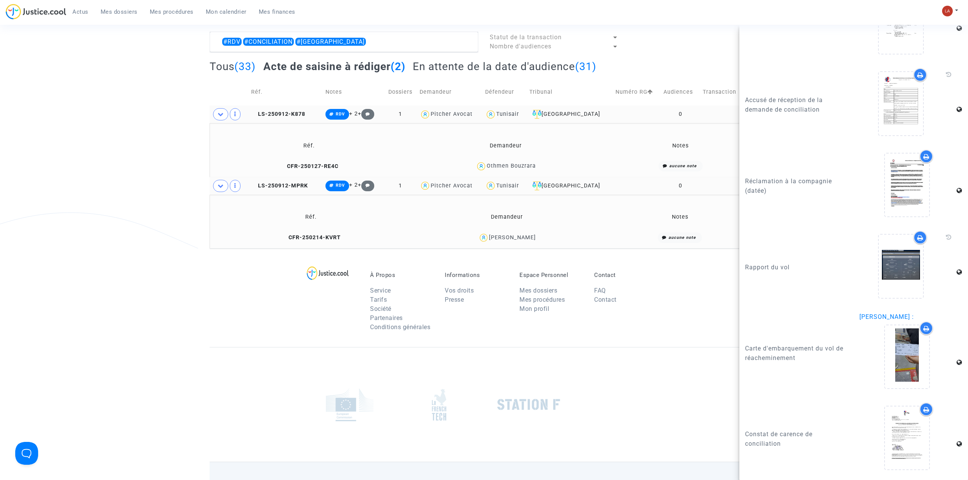
scroll to position [0, 0]
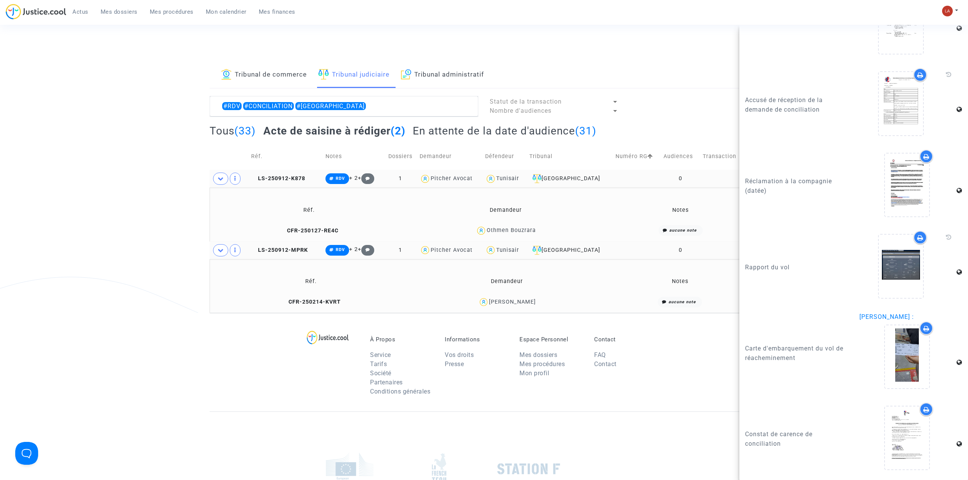
click at [348, 93] on div "Tribunal de commerce Tribunal judiciaire Tribunal administratif #RDV #CONCILIAT…" at bounding box center [484, 187] width 549 height 251
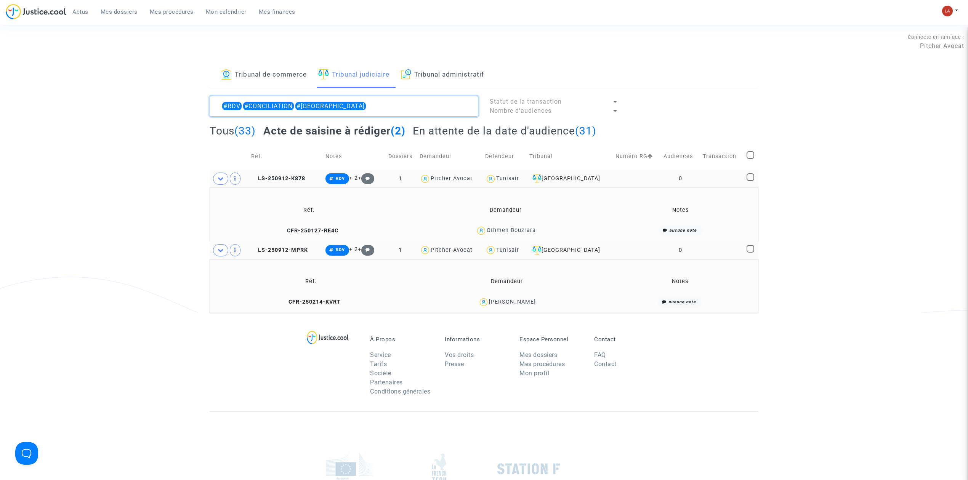
drag, startPoint x: 220, startPoint y: 107, endPoint x: 422, endPoint y: 99, distance: 201.8
click at [422, 99] on textarea at bounding box center [344, 106] width 269 height 21
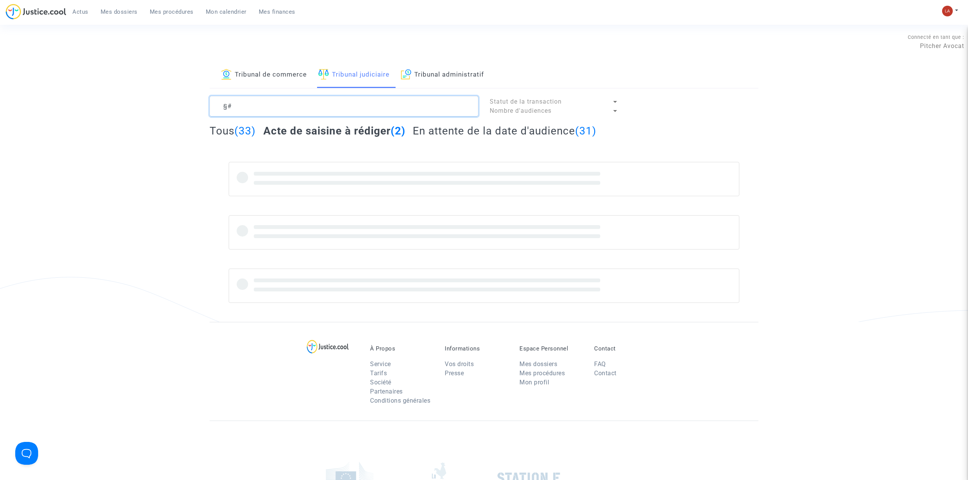
type textarea "§"
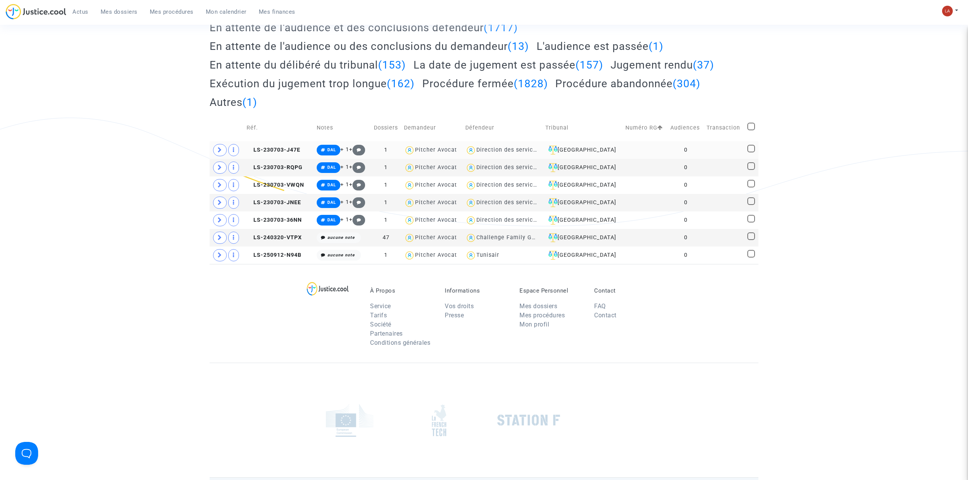
scroll to position [160, 0]
type textarea "!#standby !#opodo"
click at [412, 315] on button "Modifier la note" at bounding box center [412, 309] width 56 height 12
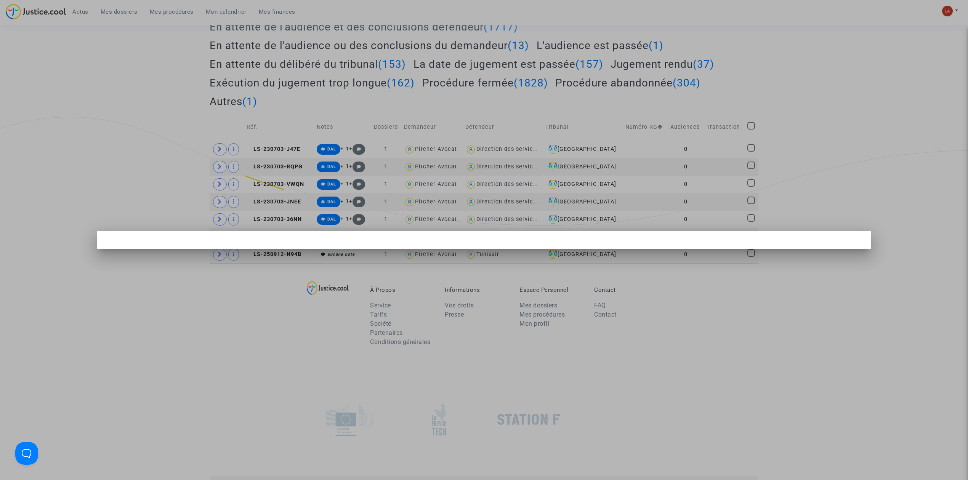
scroll to position [0, 0]
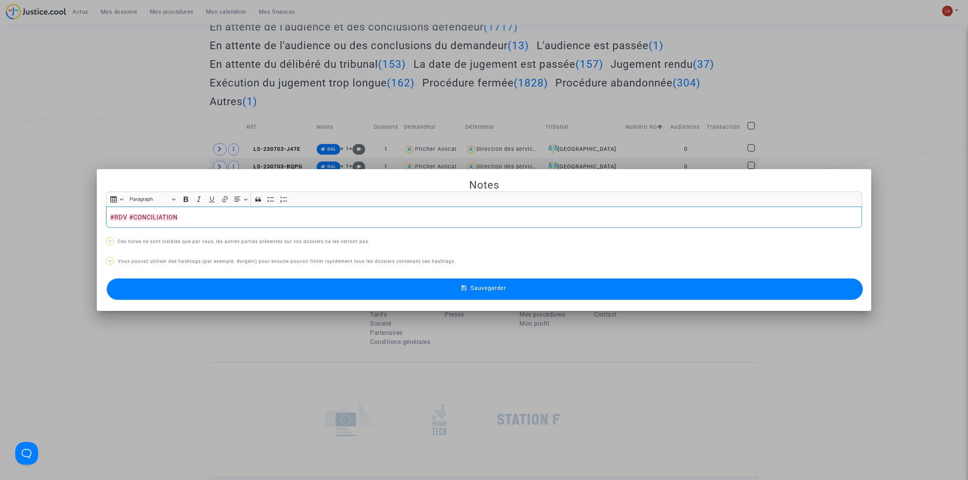
click at [371, 280] on button "Sauvegarder" at bounding box center [485, 289] width 756 height 21
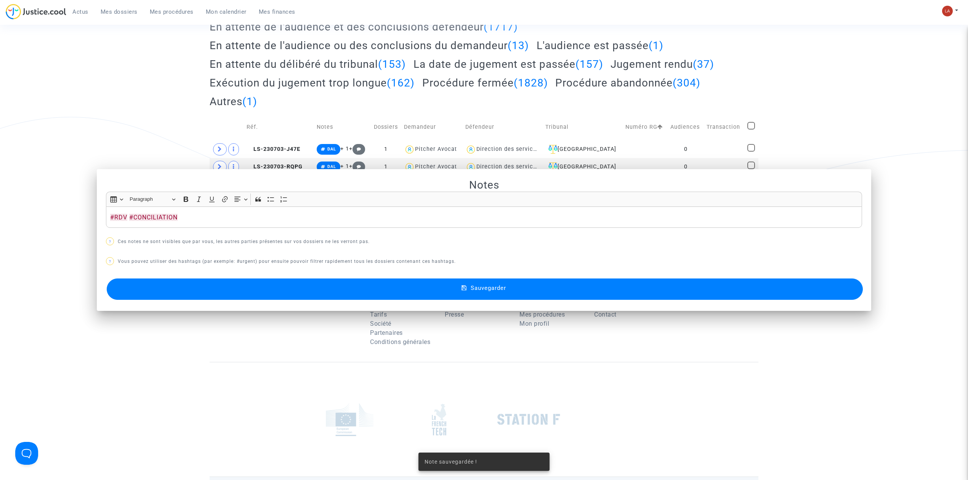
scroll to position [160, 0]
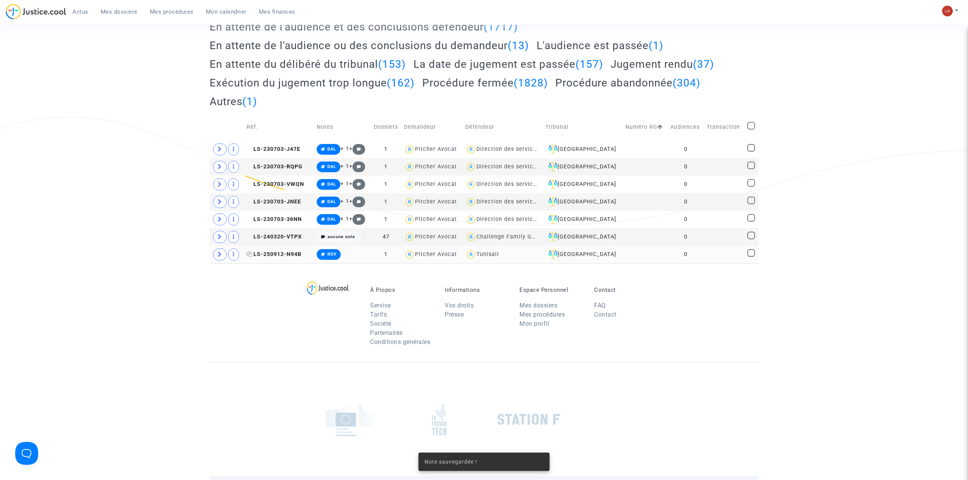
click at [282, 256] on span "LS-250912-N94B" at bounding box center [274, 254] width 55 height 6
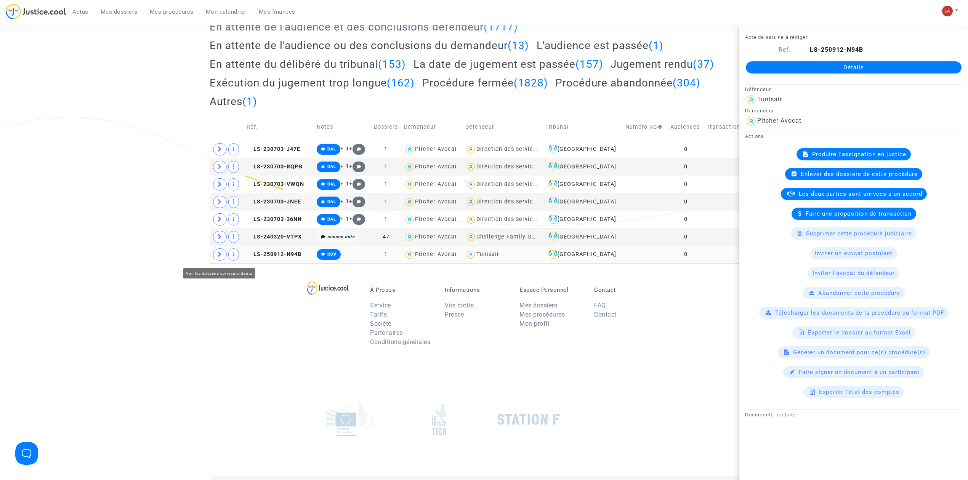
click at [220, 261] on span at bounding box center [220, 255] width 14 height 12
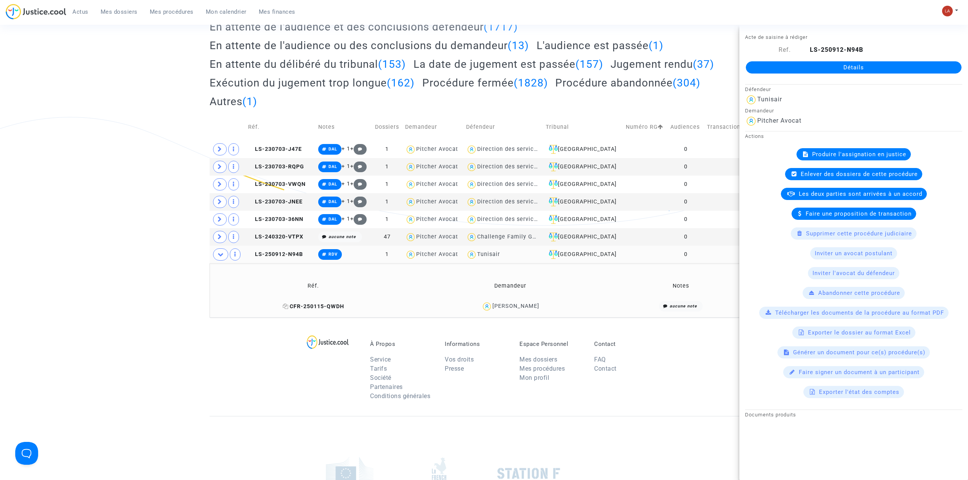
click at [314, 305] on span "CFR-250115-QWDH" at bounding box center [313, 306] width 61 height 6
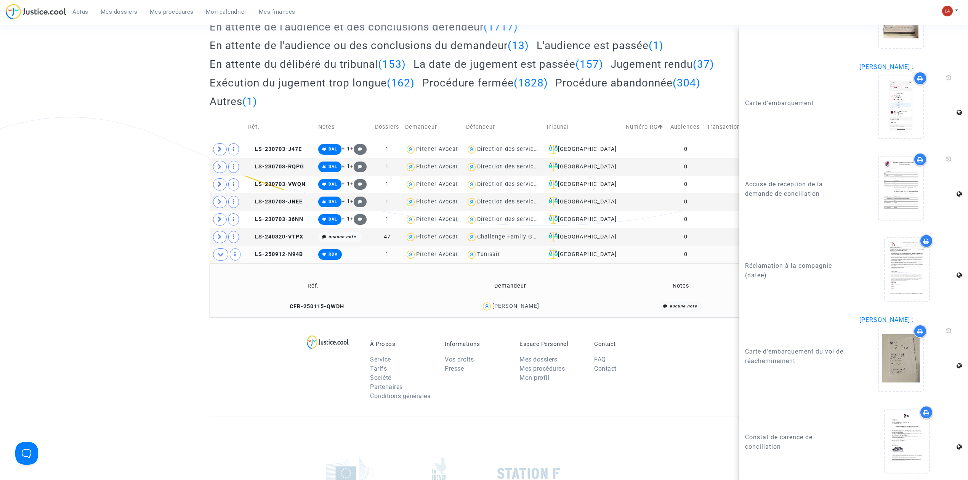
scroll to position [954, 0]
click at [903, 181] on div at bounding box center [901, 187] width 44 height 63
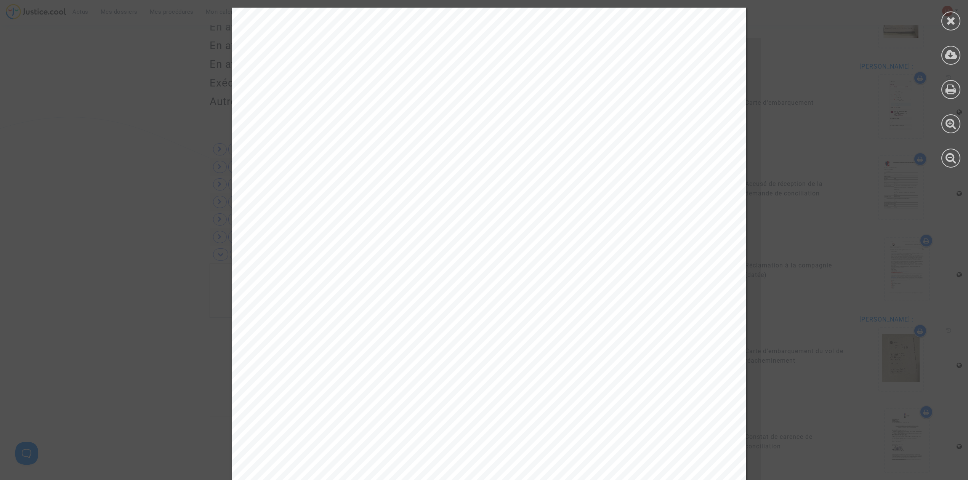
click at [323, 118] on div "Demande de conciliation par un conciliateur de justice enregistrée sur le site …" at bounding box center [489, 371] width 514 height 727
drag, startPoint x: 325, startPoint y: 118, endPoint x: 433, endPoint y: 116, distance: 107.9
click at [433, 116] on span "20250423-162445-150870" at bounding box center [387, 116] width 110 height 9
copy span "20250423-162445-150870"
click at [946, 24] on div at bounding box center [950, 20] width 19 height 19
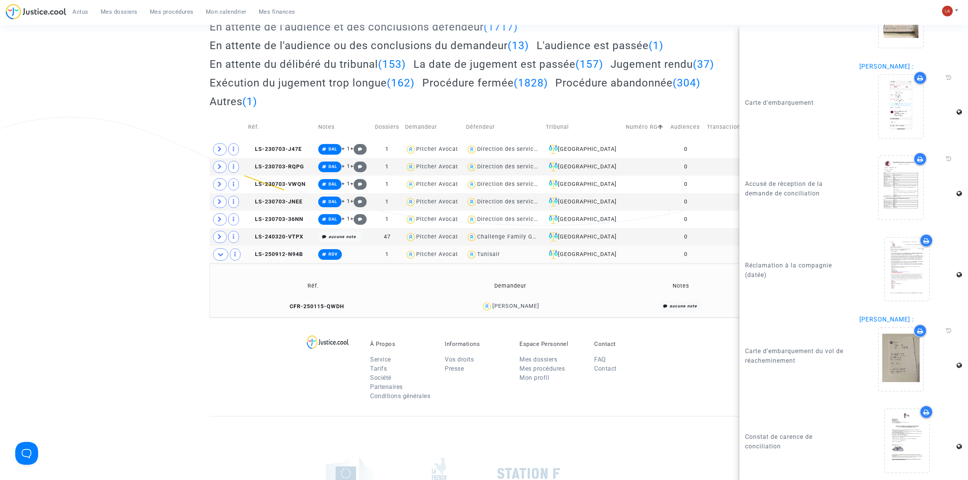
scroll to position [966, 0]
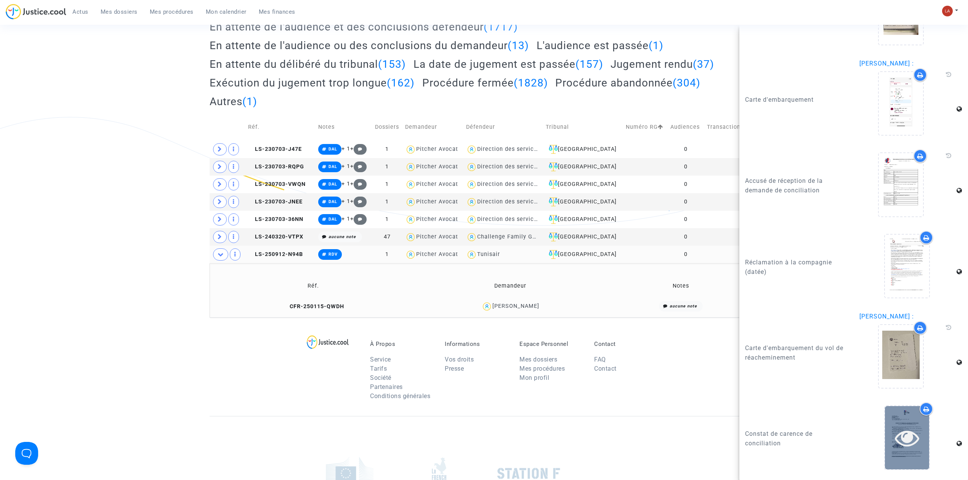
click at [909, 449] on icon at bounding box center [907, 438] width 25 height 24
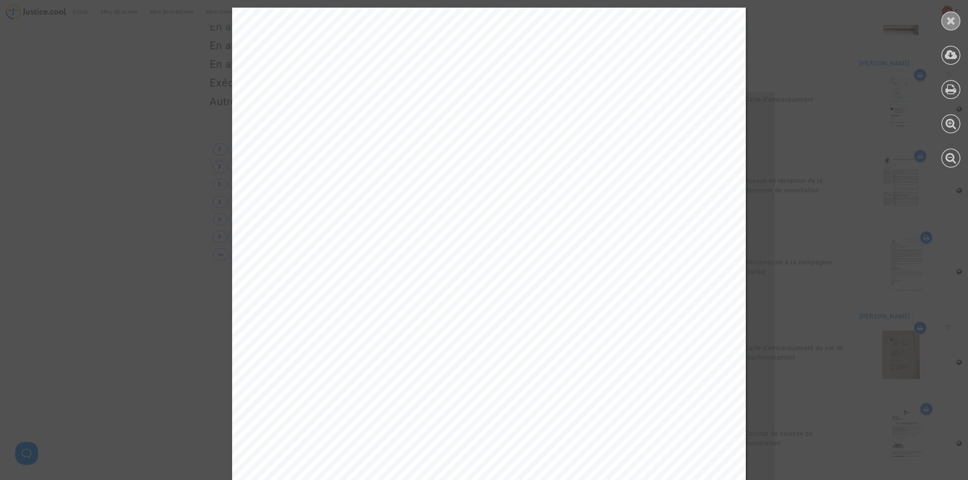
click at [949, 19] on icon at bounding box center [951, 20] width 10 height 11
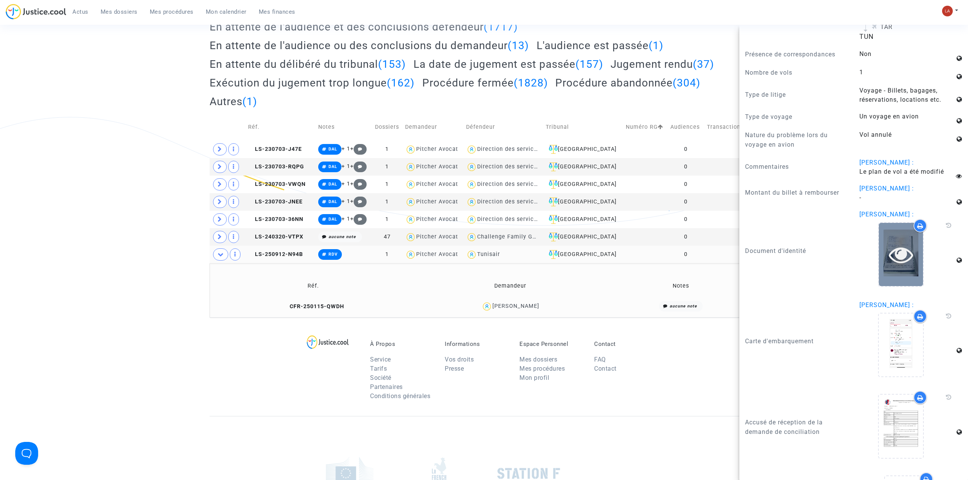
scroll to position [714, 0]
click at [879, 281] on div at bounding box center [901, 255] width 44 height 63
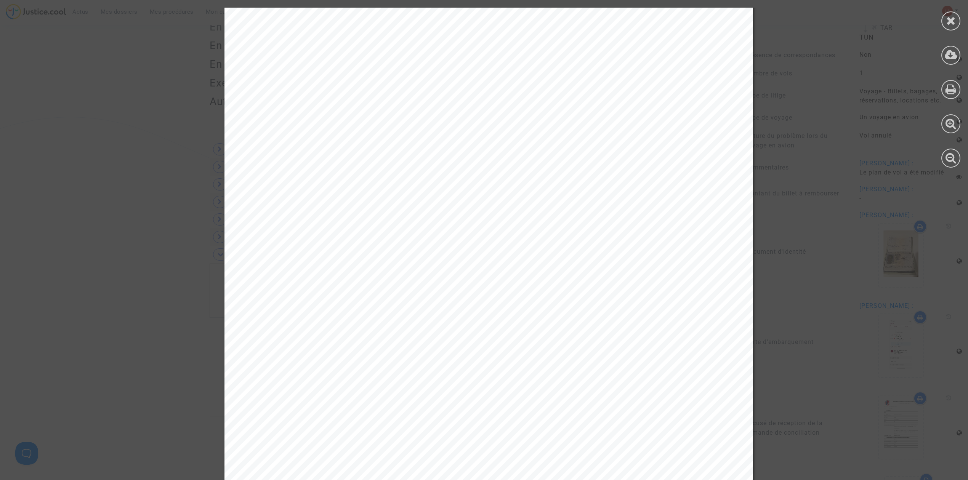
scroll to position [107, 0]
click at [957, 16] on div at bounding box center [950, 20] width 19 height 19
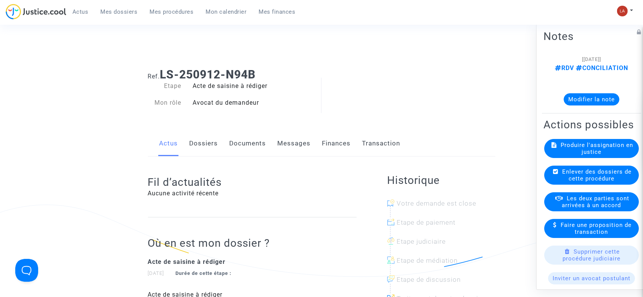
click at [576, 149] on span "Produire l'assignation en justice" at bounding box center [597, 149] width 72 height 14
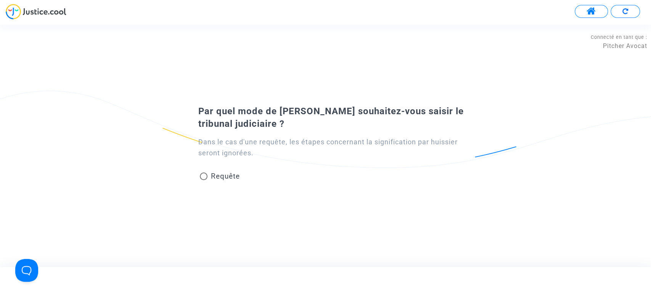
click at [227, 174] on span "Requête" at bounding box center [224, 176] width 29 height 9
click at [204, 180] on input "Requête" at bounding box center [203, 180] width 0 height 0
radio input "true"
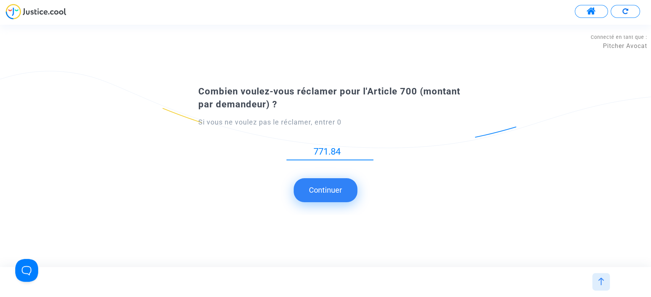
type input "771.84"
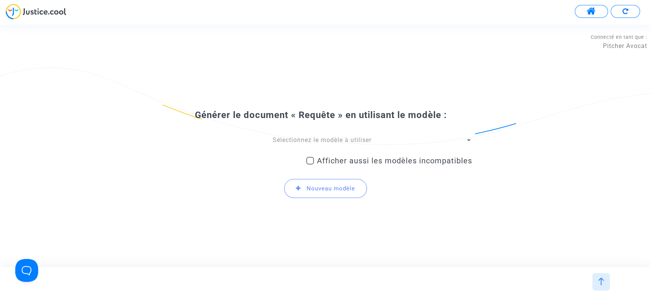
click at [273, 142] on span "Sélectionnez le modèle à utiliser" at bounding box center [322, 139] width 99 height 7
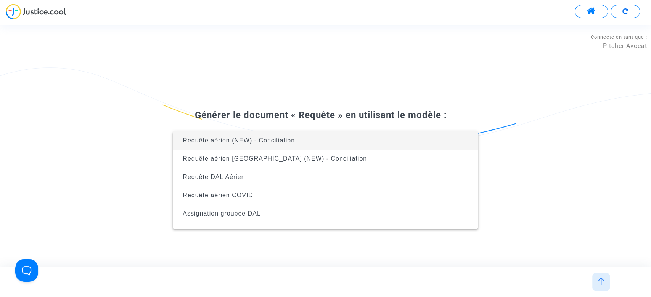
click at [281, 139] on span "Requête aérien (NEW) - Conciliation" at bounding box center [239, 140] width 112 height 6
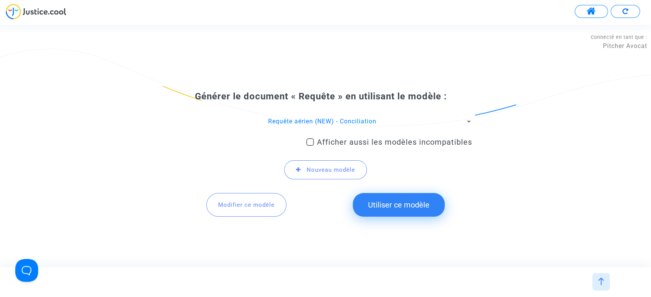
click at [387, 198] on button "Utiliser ce modèle" at bounding box center [399, 205] width 92 height 24
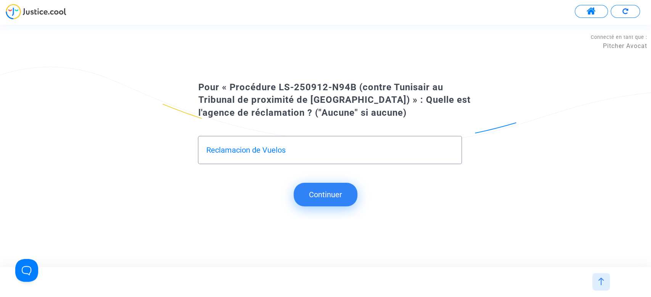
type input "Reclamacion de Vuelos"
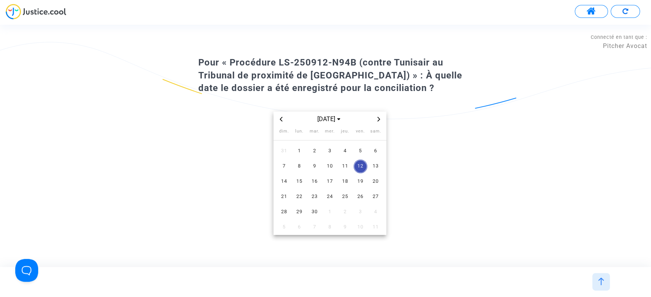
click at [285, 120] on div "[DATE]" at bounding box center [329, 119] width 88 height 9
click at [281, 119] on icon "Previous month" at bounding box center [281, 119] width 5 height 5
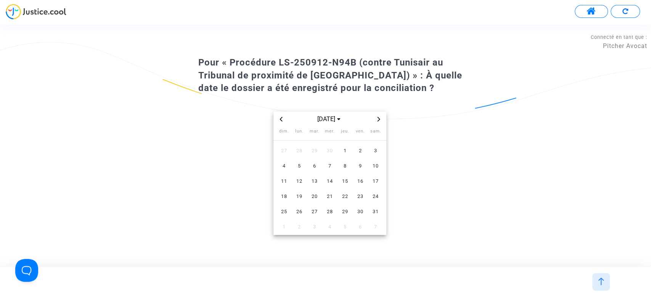
click at [281, 119] on icon "Previous month" at bounding box center [281, 119] width 5 height 5
click at [324, 198] on span "23" at bounding box center [330, 197] width 14 height 14
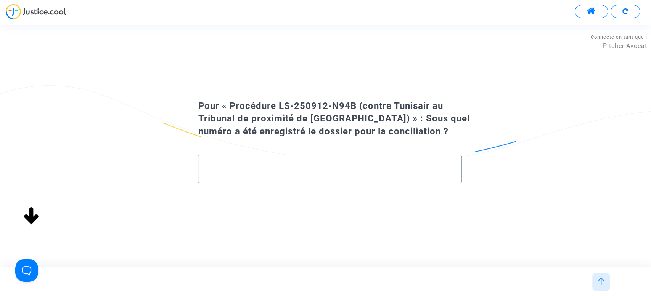
paste input "20250423-162445-150870"
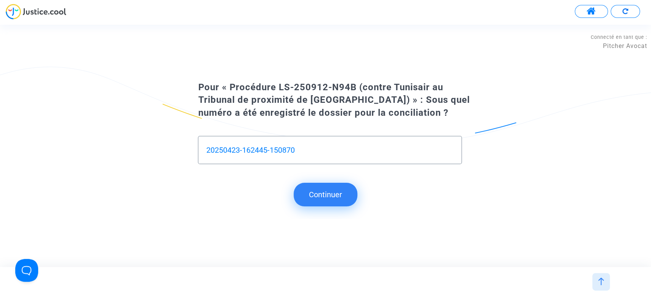
type input "20250423-162445-150870"
click at [332, 196] on button "Continuer" at bounding box center [326, 195] width 64 height 24
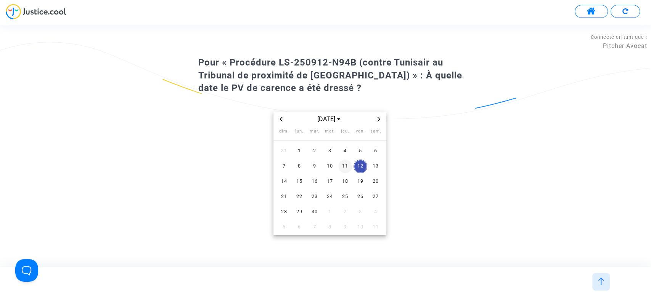
click at [348, 164] on span "11" at bounding box center [345, 167] width 14 height 14
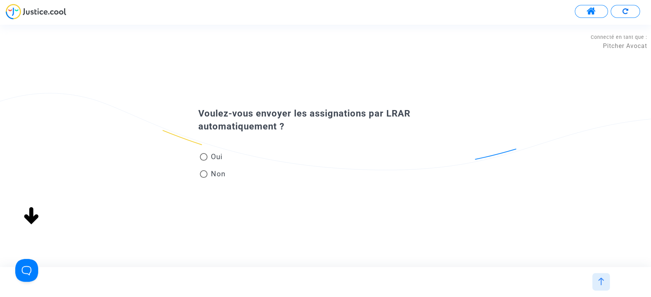
click at [215, 173] on span "Non" at bounding box center [216, 174] width 18 height 10
click at [204, 178] on input "Non" at bounding box center [203, 178] width 0 height 0
radio input "true"
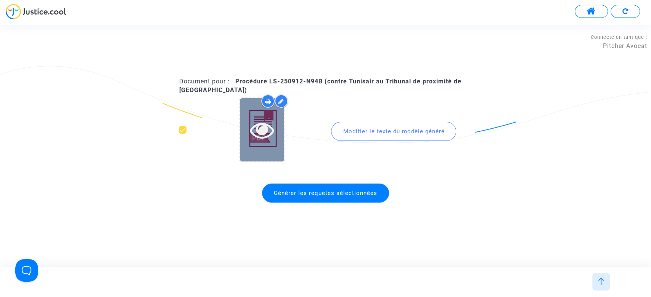
click at [258, 154] on div at bounding box center [262, 129] width 44 height 63
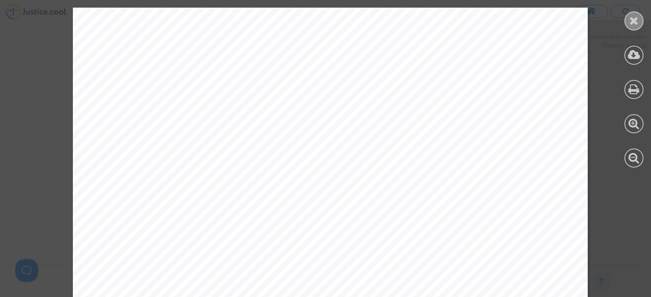
click at [631, 16] on icon at bounding box center [634, 20] width 10 height 11
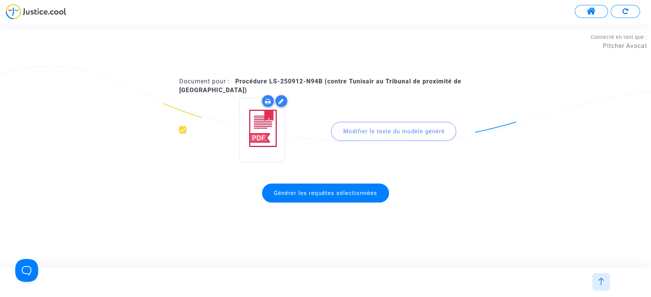
click at [339, 185] on span "Générer les requêtes sélectionnées" at bounding box center [325, 193] width 127 height 19
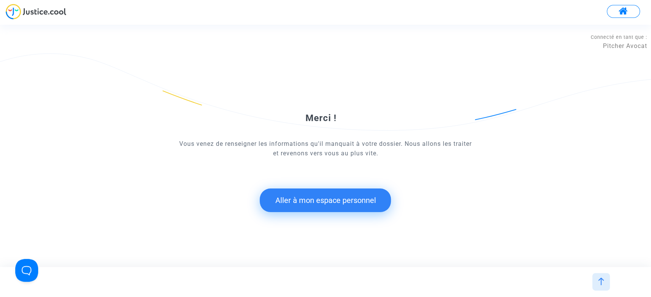
click at [307, 207] on button "Aller à mon espace personnel" at bounding box center [325, 201] width 131 height 24
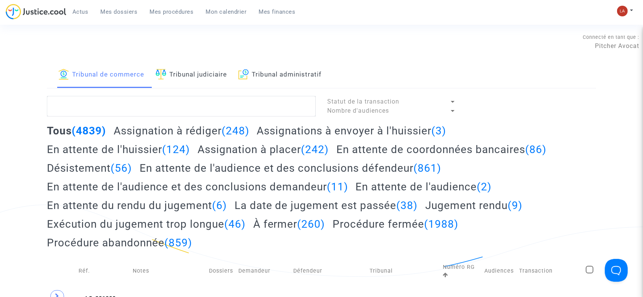
click at [297, 128] on h2 "Assignations à envoyer à l'huissier (3)" at bounding box center [351, 130] width 189 height 13
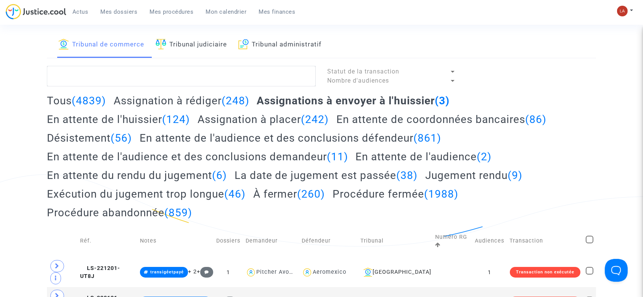
scroll to position [31, 0]
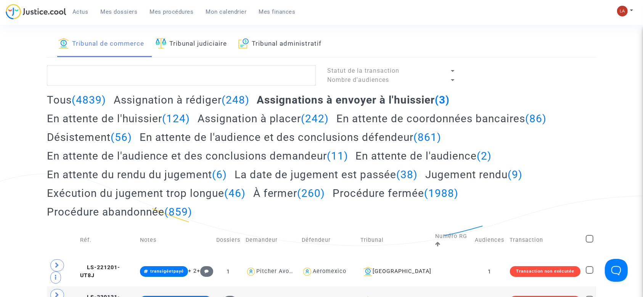
click at [203, 47] on link "Tribunal judiciaire" at bounding box center [191, 44] width 71 height 26
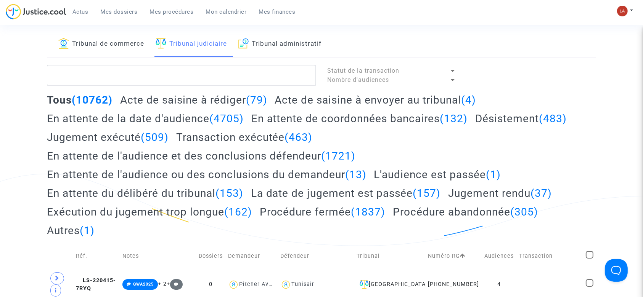
click at [336, 99] on h2 "Acte de saisine à envoyer au tribunal (4)" at bounding box center [374, 99] width 201 height 13
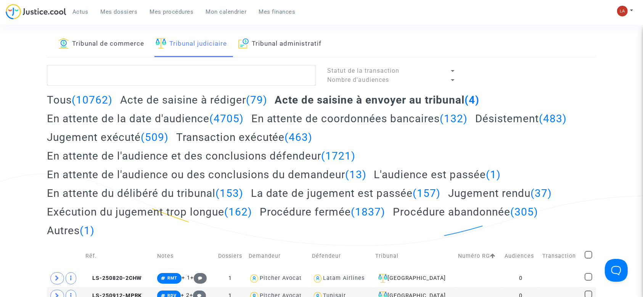
click at [589, 254] on span at bounding box center [588, 255] width 8 height 8
click at [588, 259] on input "checkbox" at bounding box center [588, 259] width 0 height 0
checkbox input "true"
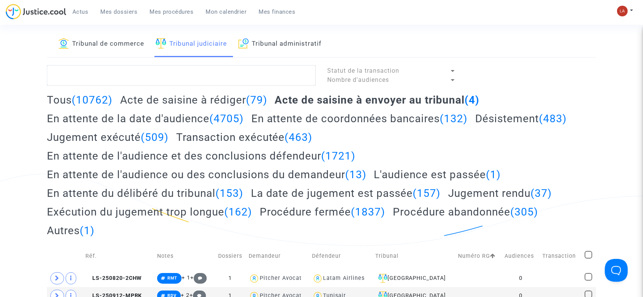
checkbox input "true"
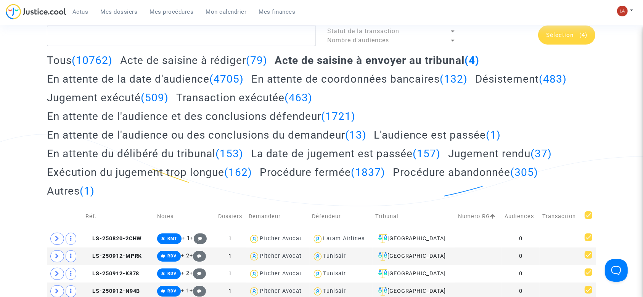
scroll to position [62, 0]
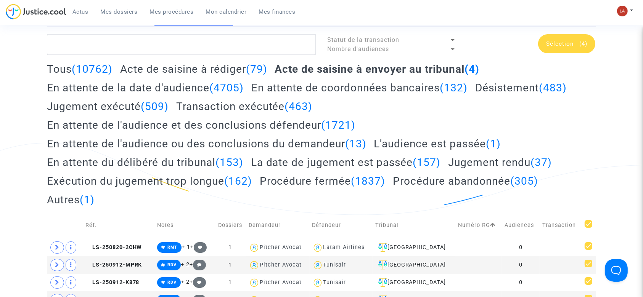
click at [560, 29] on div "Tribunal de commerce Tribunal judiciaire Tribunal administratif Statut de la tr…" at bounding box center [321, 154] width 549 height 309
click at [560, 44] on span "Sélection" at bounding box center [559, 43] width 27 height 7
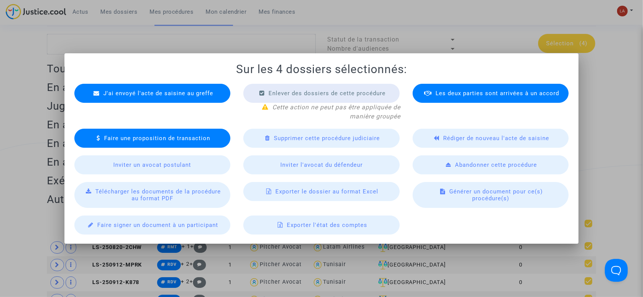
scroll to position [0, 0]
click at [183, 197] on div "Télécharger les documents de la procédure au format PDF" at bounding box center [152, 195] width 156 height 26
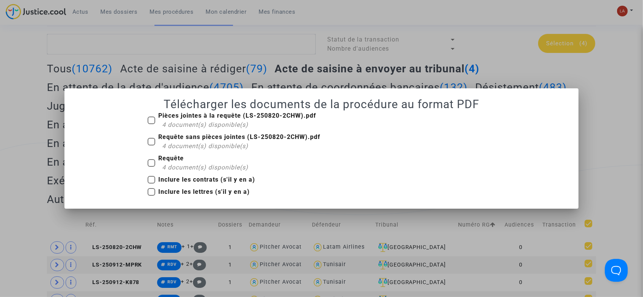
click at [169, 157] on b "Requête" at bounding box center [171, 158] width 26 height 7
click at [151, 167] on input "Requête 4 document(s) disponible(s)" at bounding box center [151, 167] width 0 height 0
checkbox input "true"
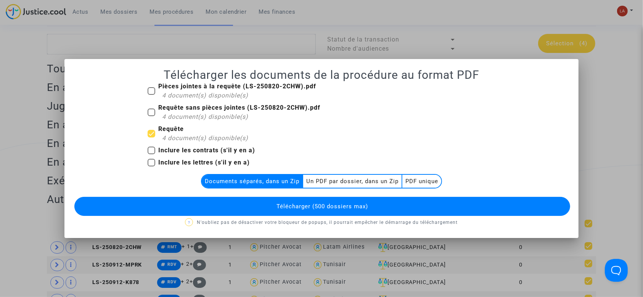
click at [330, 182] on multi-toggle-item "Un PDF par dossier, dans un Zip" at bounding box center [352, 181] width 99 height 13
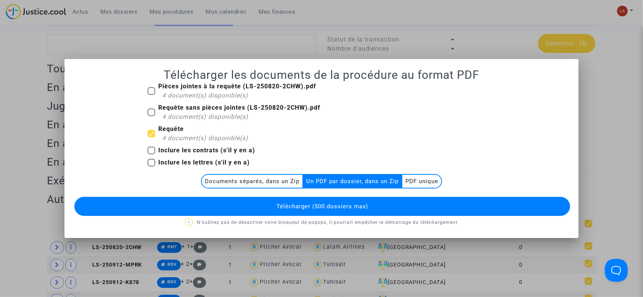
click at [319, 206] on span "Télécharger (500 dossiers max)" at bounding box center [321, 206] width 91 height 7
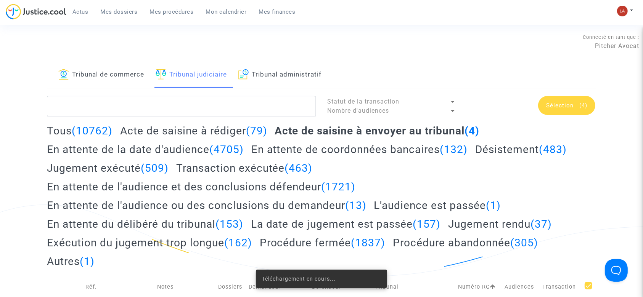
scroll to position [62, 0]
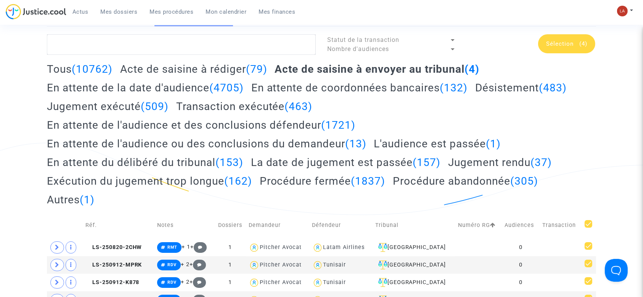
click at [573, 38] on div "Sélection (4)" at bounding box center [566, 43] width 57 height 19
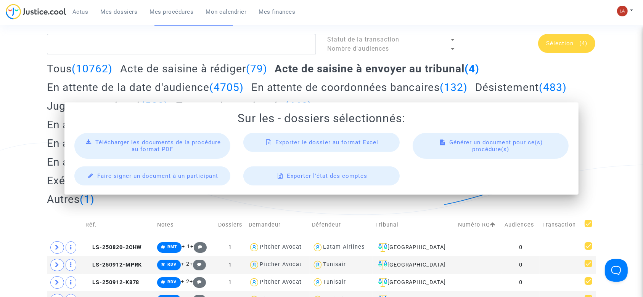
scroll to position [0, 0]
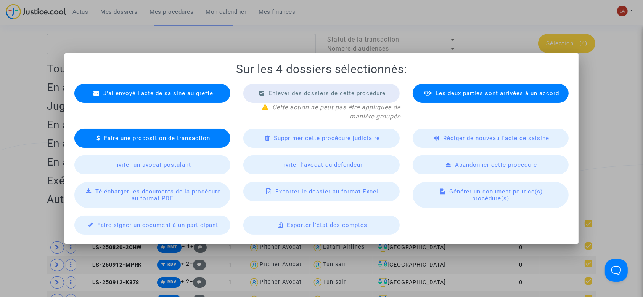
click at [201, 85] on div "J'ai envoyé l'acte de saisine au greffe" at bounding box center [152, 93] width 156 height 19
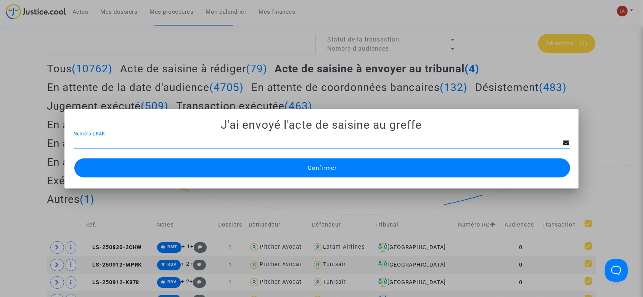
click at [348, 183] on mat-dialog-container "J'ai envoyé l'acte de saisine au greffe Numéro LRAR Confirmer" at bounding box center [321, 149] width 514 height 80
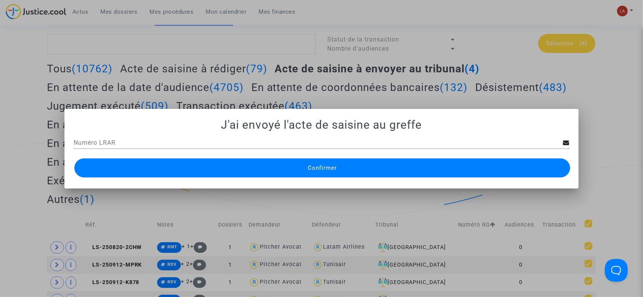
click at [342, 172] on button "Confirmer" at bounding box center [322, 168] width 496 height 19
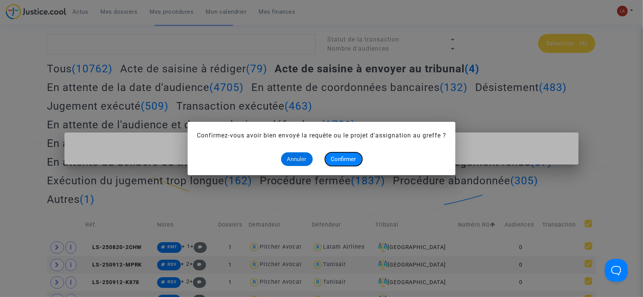
click at [342, 153] on button "Confirmer" at bounding box center [343, 159] width 37 height 14
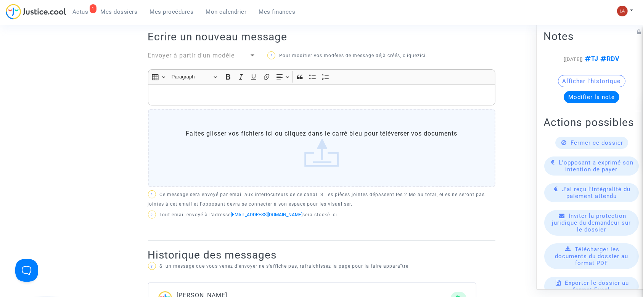
scroll to position [255, 0]
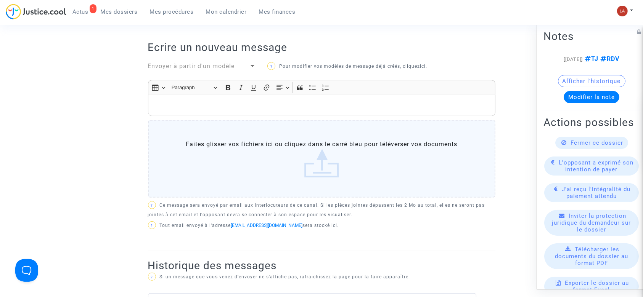
click at [226, 106] on p "Rich Text Editor, main" at bounding box center [321, 106] width 339 height 10
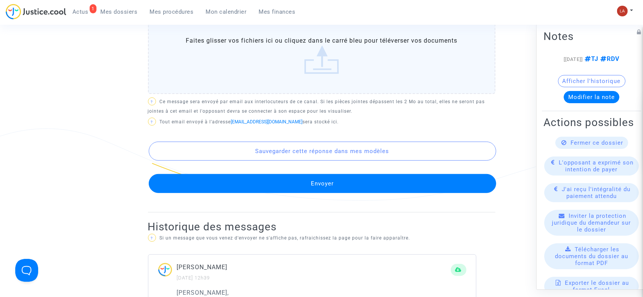
scroll to position [443, 0]
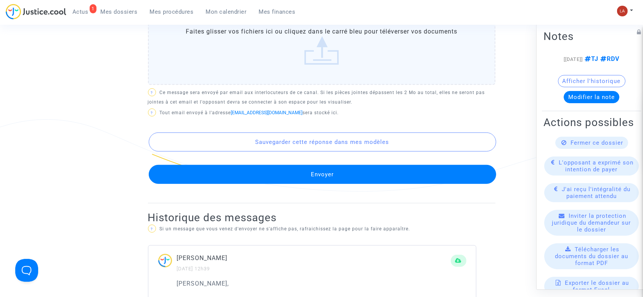
click at [223, 176] on button "Envoyer" at bounding box center [322, 174] width 347 height 19
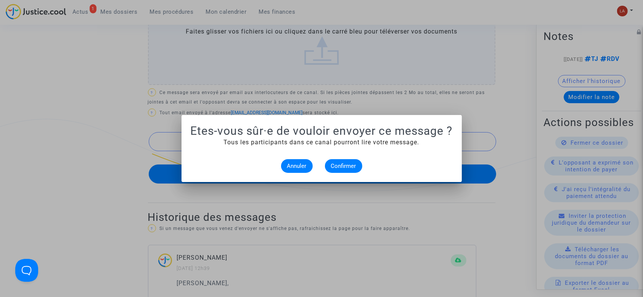
scroll to position [0, 0]
click at [332, 169] on span "Confirmer" at bounding box center [343, 166] width 25 height 7
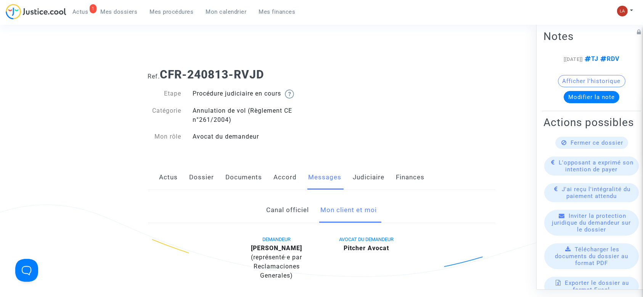
scroll to position [443, 0]
